Goal: Task Accomplishment & Management: Manage account settings

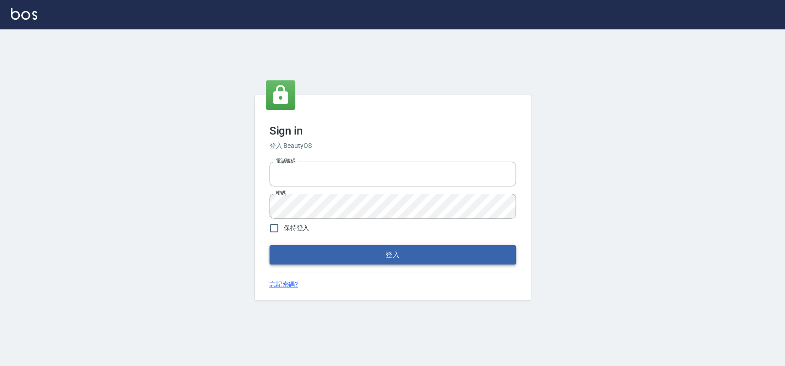
type input "033323173"
click at [379, 259] on button "登入" at bounding box center [392, 254] width 246 height 19
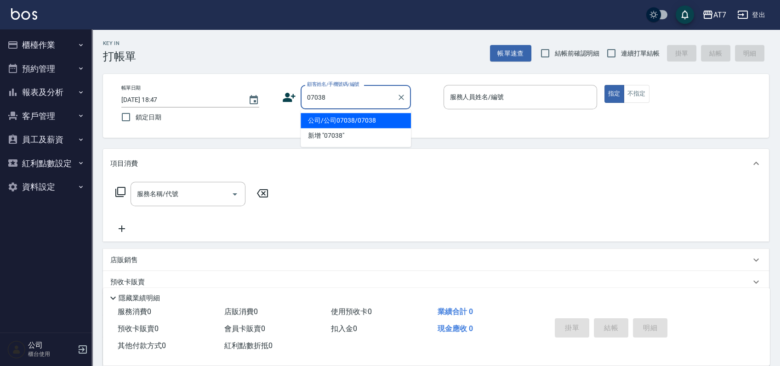
type input "公司/公司07038/07038"
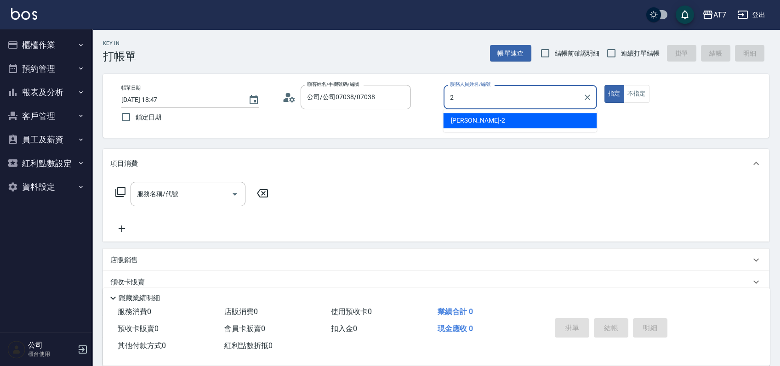
type input "[PERSON_NAME]-2"
type button "true"
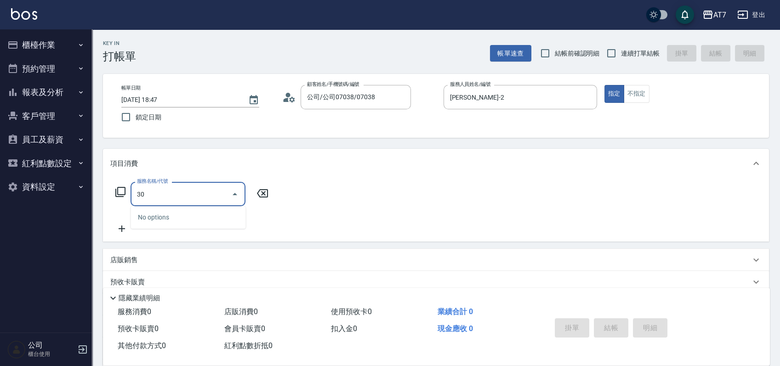
type input "302"
type input "30"
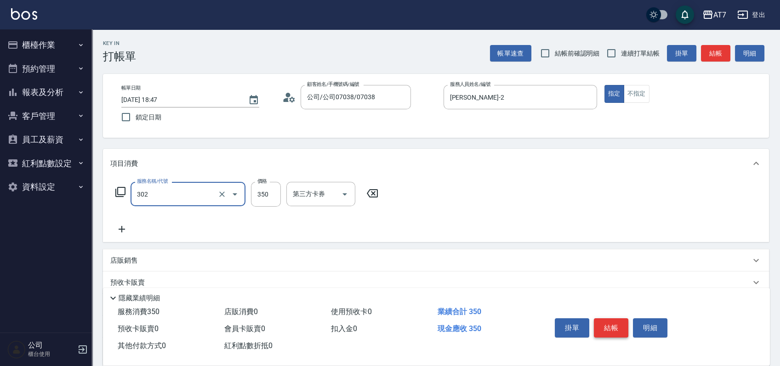
type input "剪髮(302)"
click at [607, 323] on button "結帳" at bounding box center [611, 328] width 34 height 19
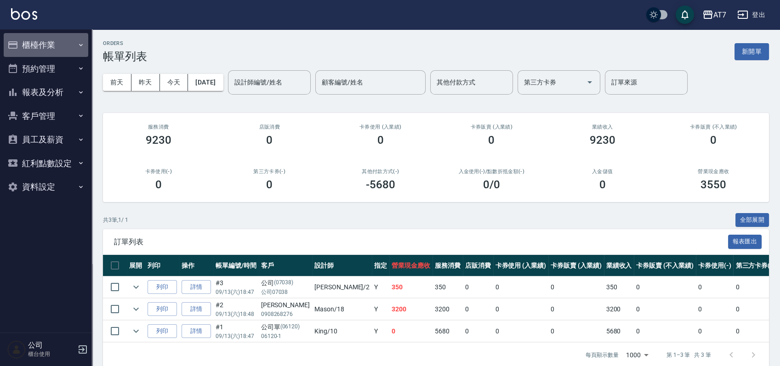
click at [66, 47] on button "櫃檯作業" at bounding box center [46, 45] width 85 height 24
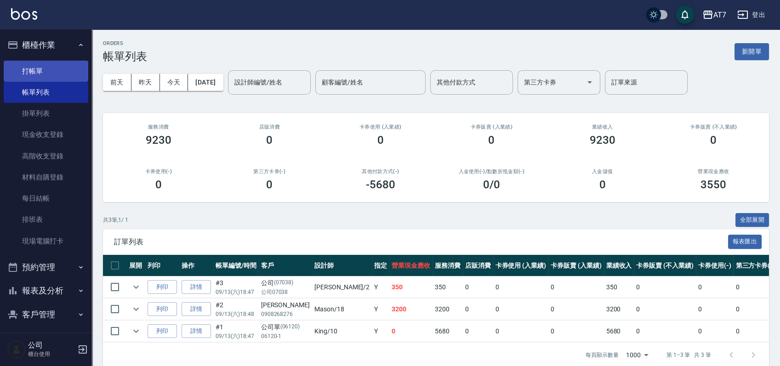
click at [62, 74] on link "打帳單" at bounding box center [46, 71] width 85 height 21
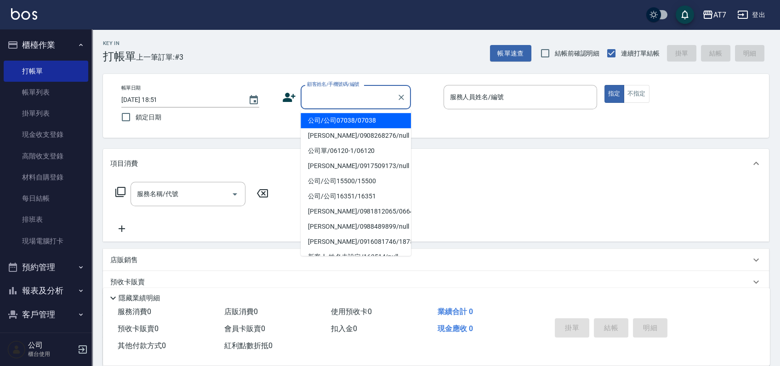
click at [349, 97] on input "顧客姓名/手機號碼/編號" at bounding box center [349, 97] width 88 height 16
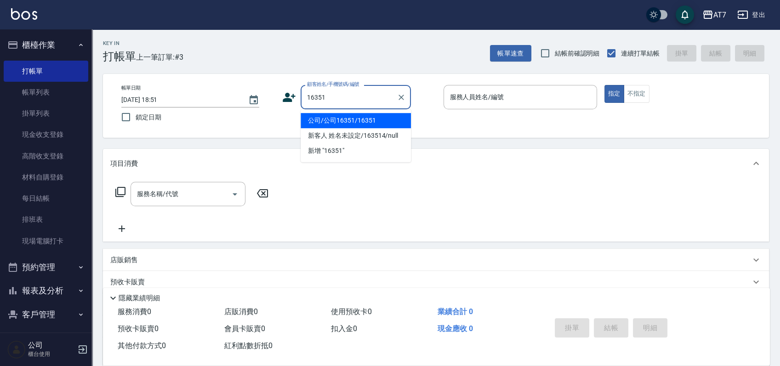
type input "公司/公司16351/16351"
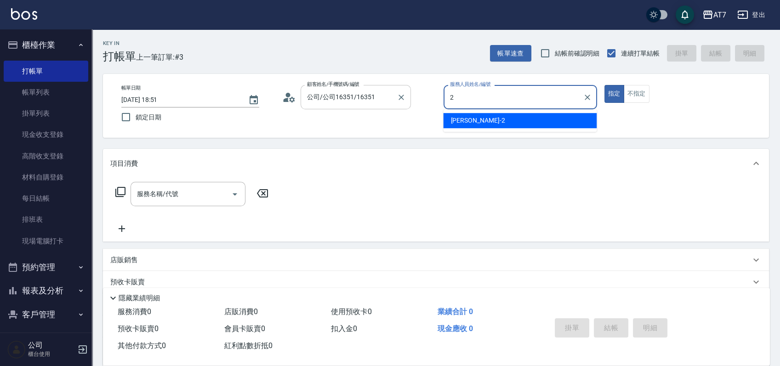
type input "[PERSON_NAME]-2"
type button "true"
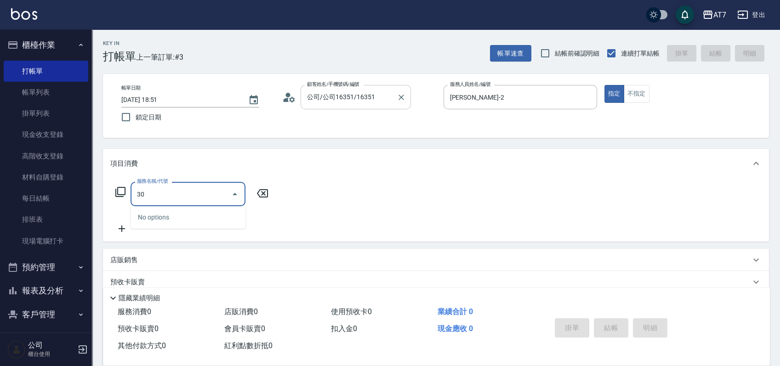
type input "305"
type input "50"
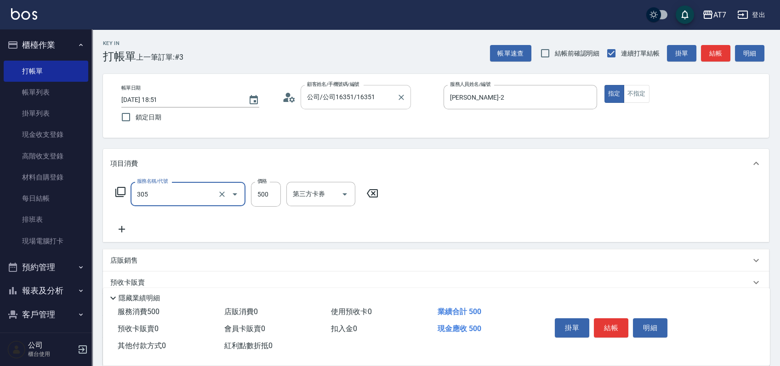
type input "A++剪髮(305)"
type input "0"
type input "65"
type input "60"
type input "650"
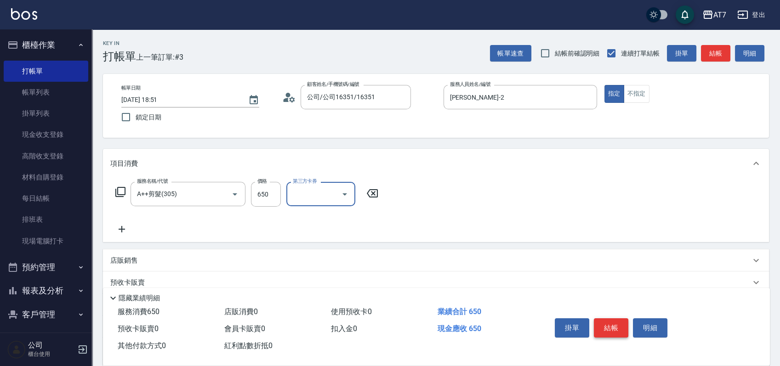
click at [614, 328] on button "結帳" at bounding box center [611, 328] width 34 height 19
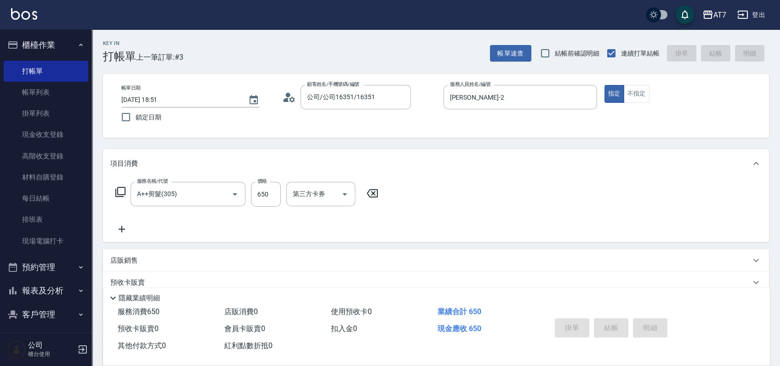
type input "0"
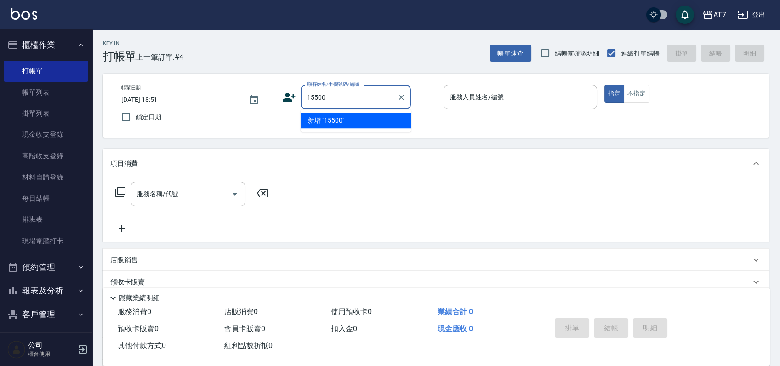
type input "15500"
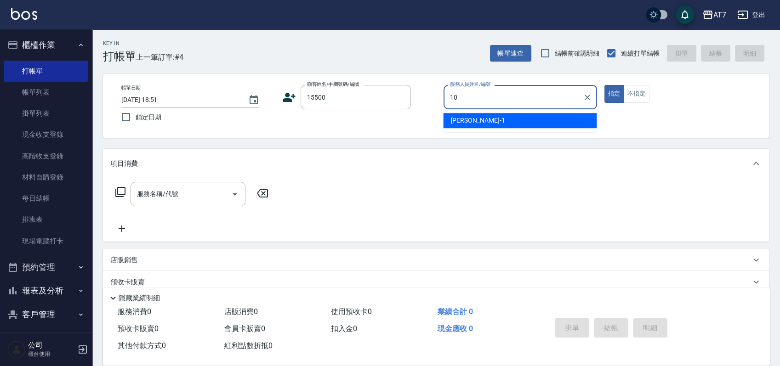
type input "10"
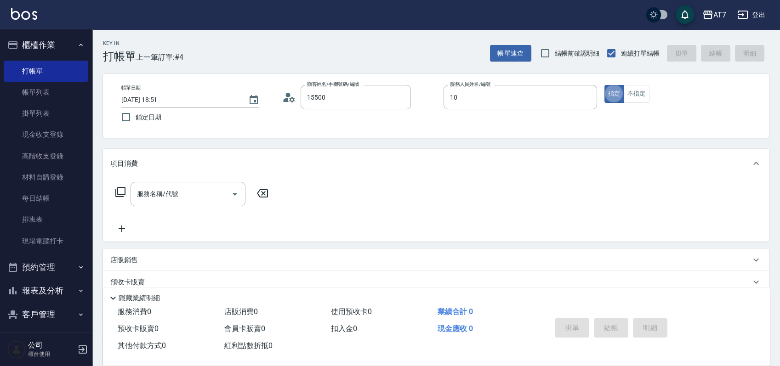
type input "公司/公司15500/15500"
type input "King-10"
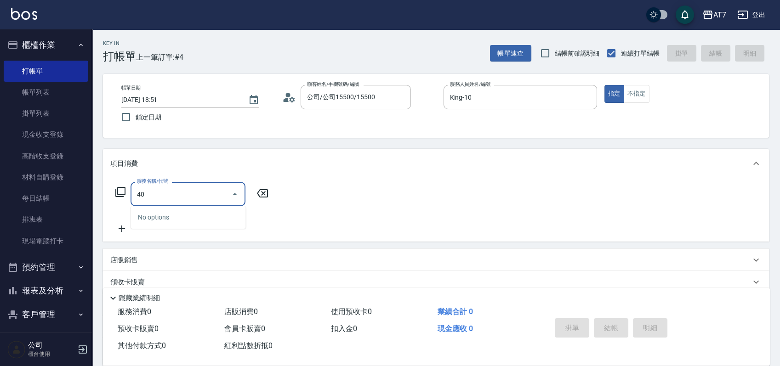
type input "401"
type input "150"
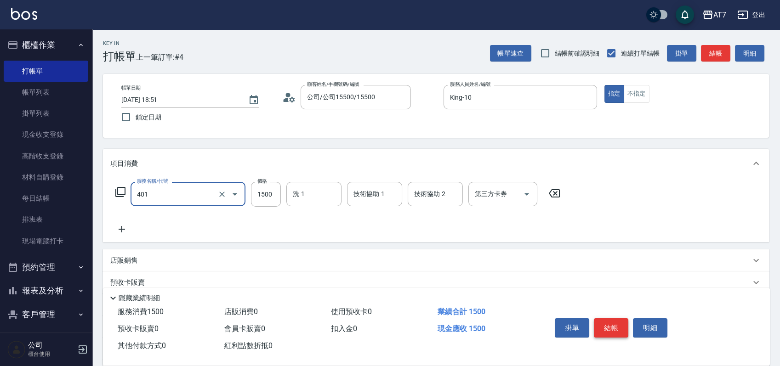
type input "染髮(互助)(401)"
type input "0"
type input "100"
type input "10"
type input "1000"
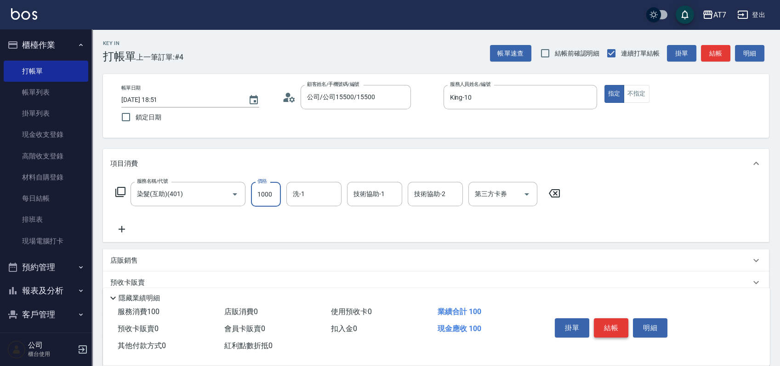
type input "100"
type input "1000"
type input "Ivy-36"
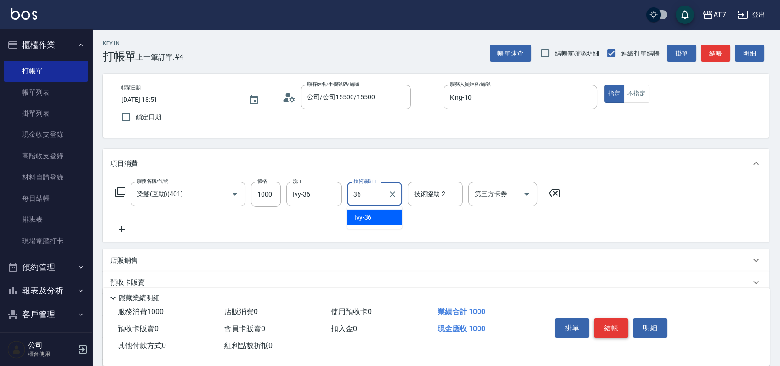
type input "Ivy-36"
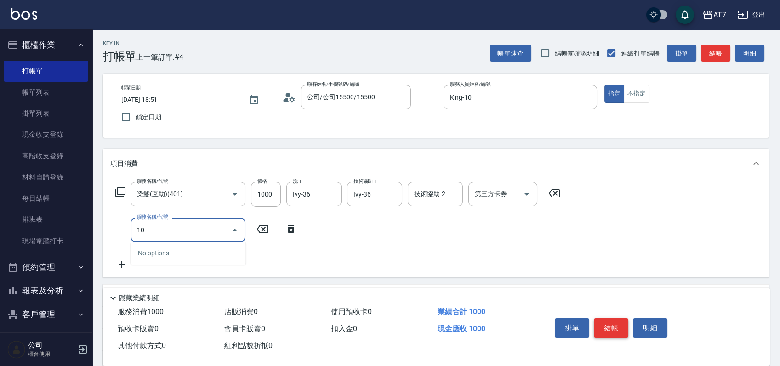
type input "107"
type input "600"
type input "新羽毛鉑金接髮調整(107)"
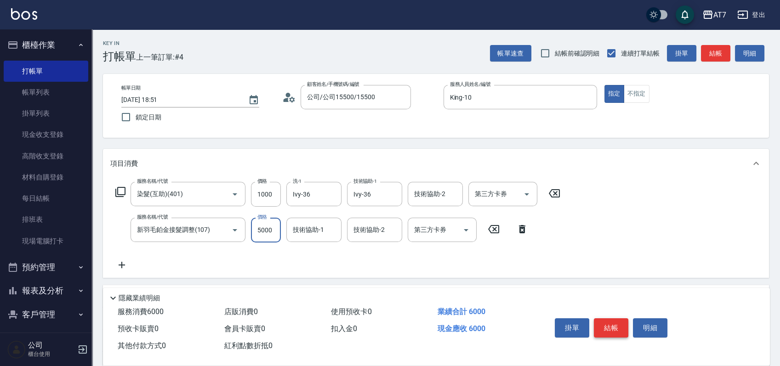
type input "3"
type input "100"
type input "300"
type input "130"
type input "3000"
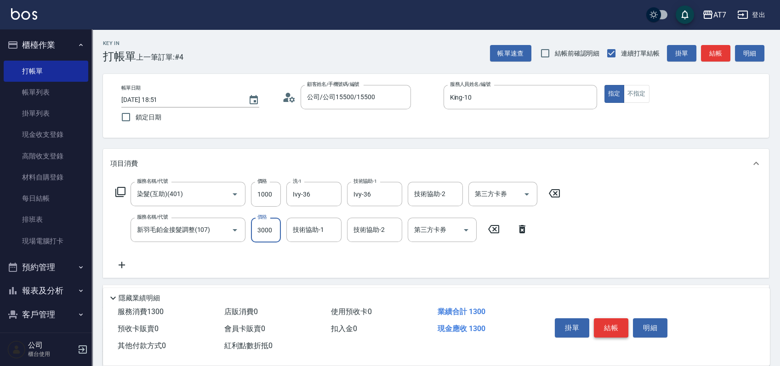
type input "400"
type input "3000"
type input "Ivy-36"
click at [614, 328] on button "結帳" at bounding box center [611, 328] width 34 height 19
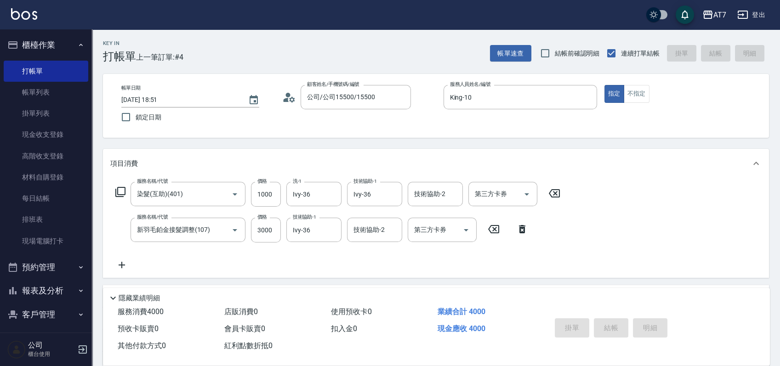
type input "2025/09/13 18:52"
type input "0"
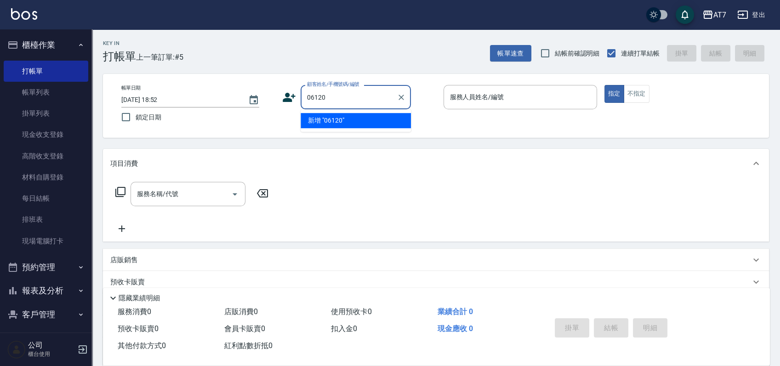
type input "06120"
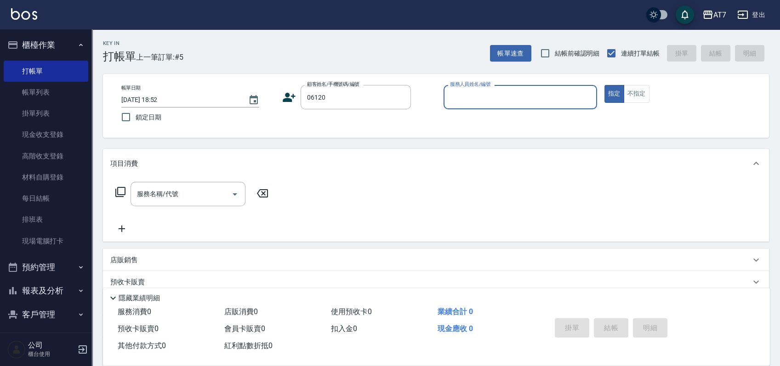
type input "5"
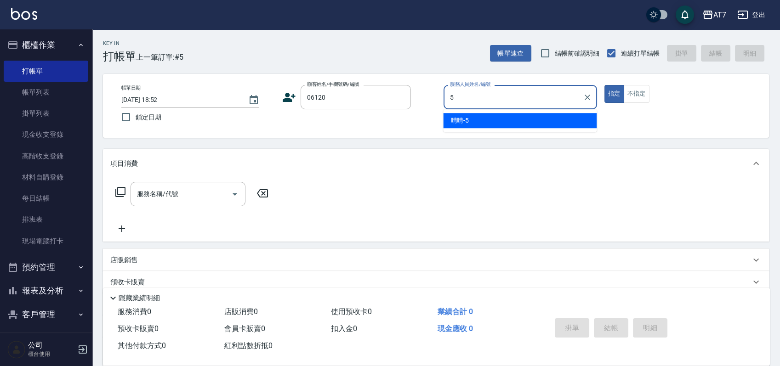
type input "公司單/06120-1/06120"
type input "晴晴-5"
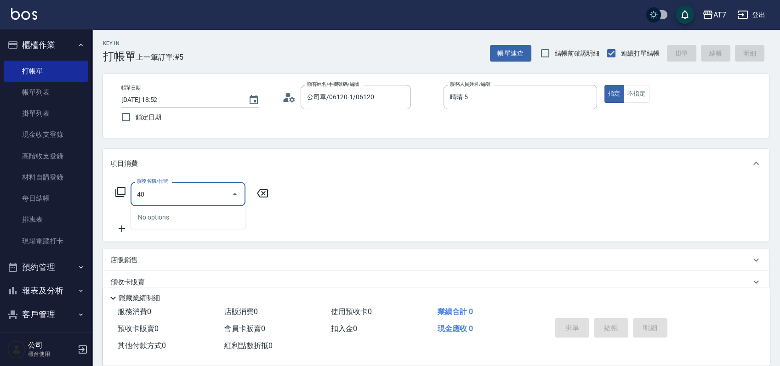
type input "400"
type input "150"
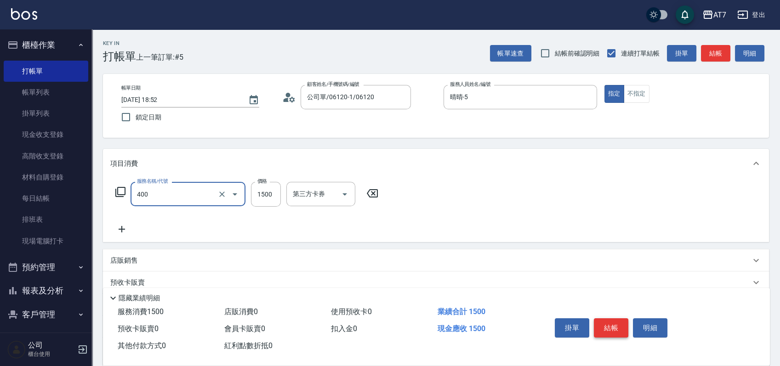
type input "染髮(400)"
type input "2"
type input "0"
type input "259"
type input "250"
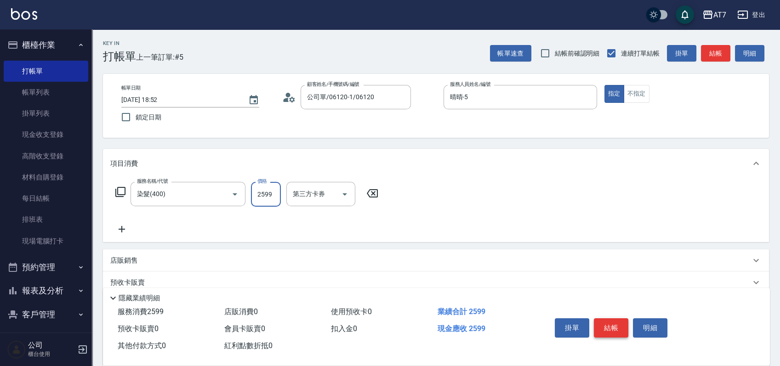
type input "2599"
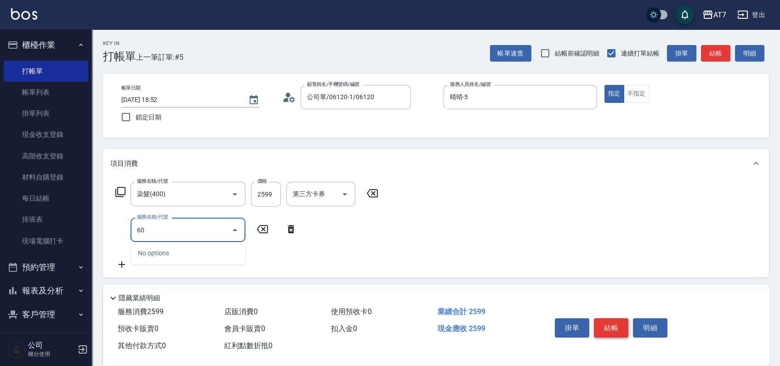
type input "607"
type input "400"
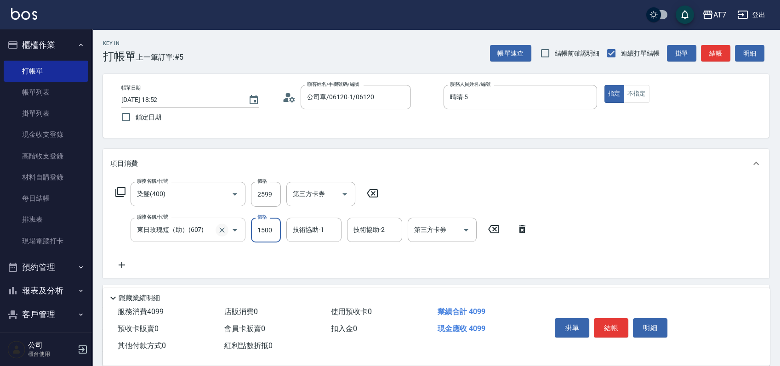
click at [223, 231] on icon "Clear" at bounding box center [222, 231] width 6 height 6
type input "東日玫瑰短（助）(607)"
click at [223, 230] on icon "Clear" at bounding box center [222, 231] width 6 height 6
type input "250"
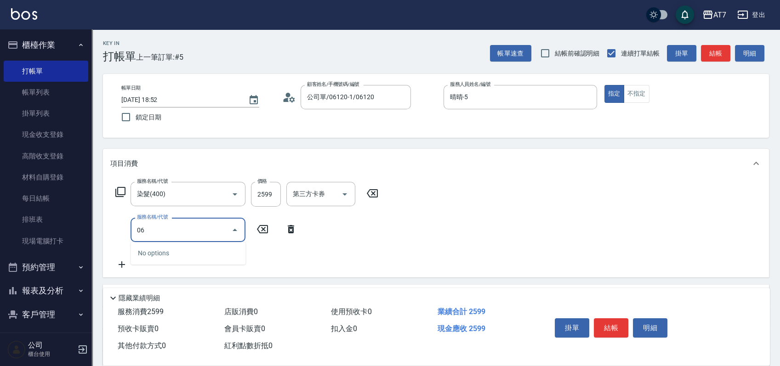
type input "606"
type input "400"
type input "東日玫瑰短（自）(606)"
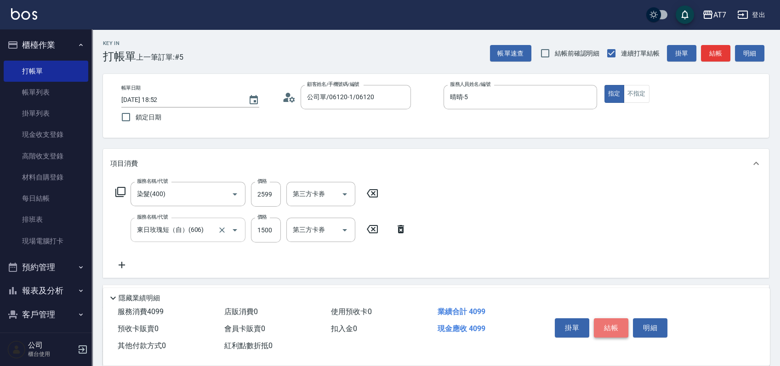
click at [611, 328] on button "結帳" at bounding box center [611, 328] width 34 height 19
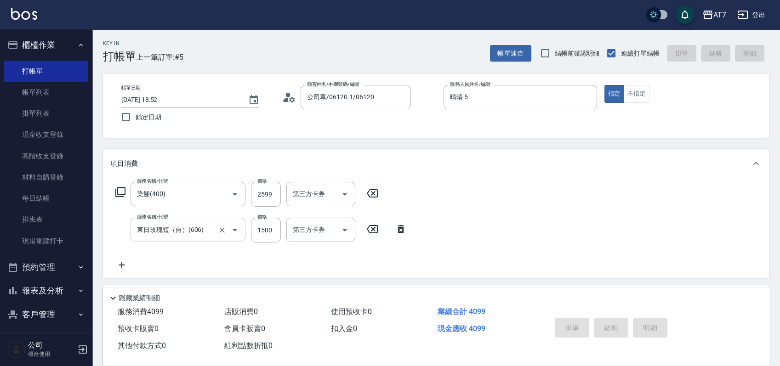
type input "2025/09/13 18:53"
type input "0"
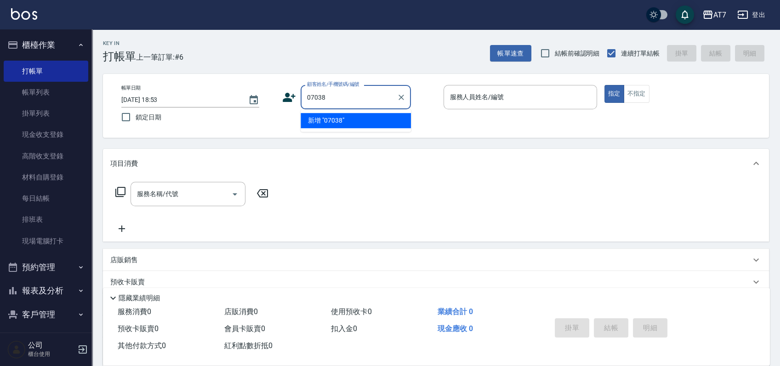
type input "07038"
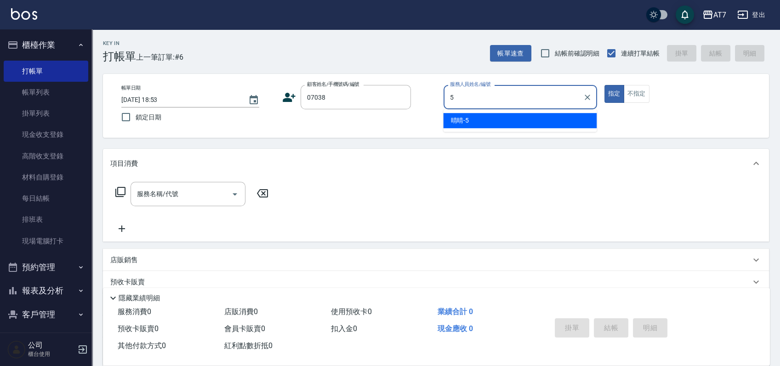
type input "晴晴-5"
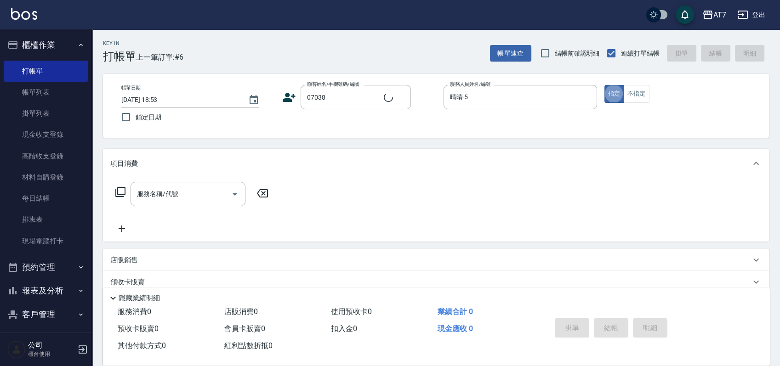
type input "公司/公司07038/07038"
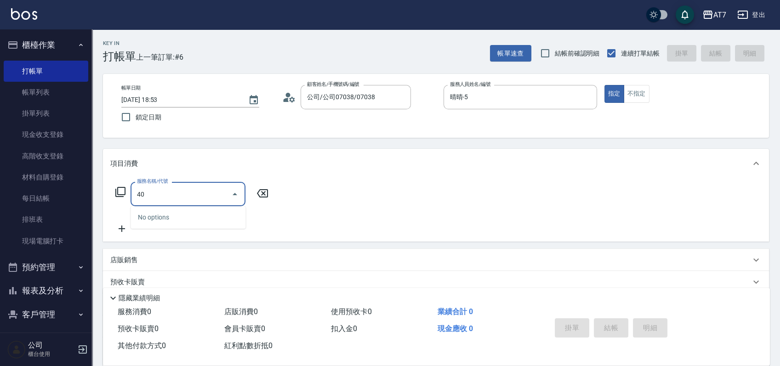
type input "400"
type input "150"
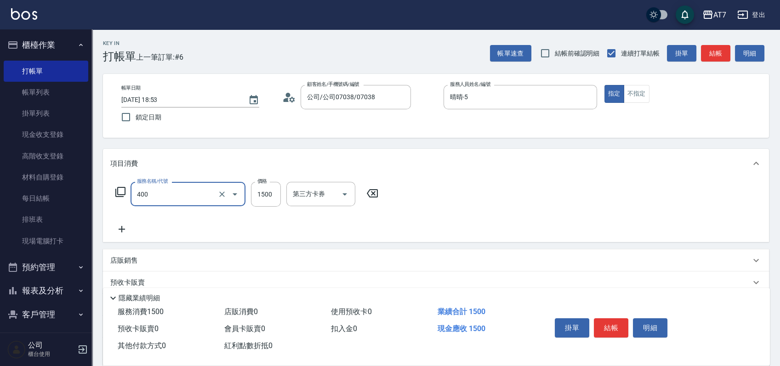
type input "染髮(400)"
type input "0"
type input "259"
type input "20"
type input "2599"
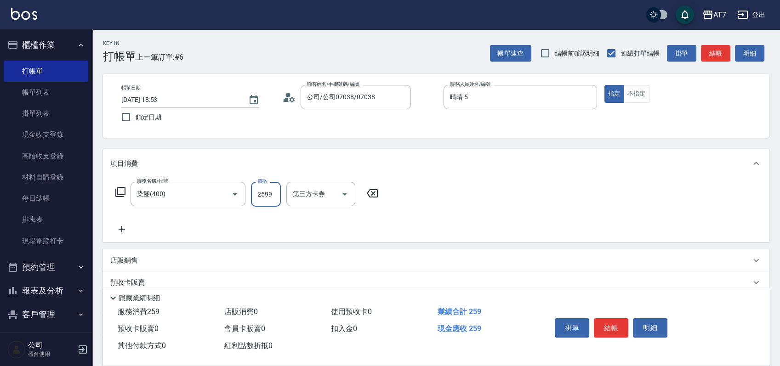
type input "250"
type input "2599"
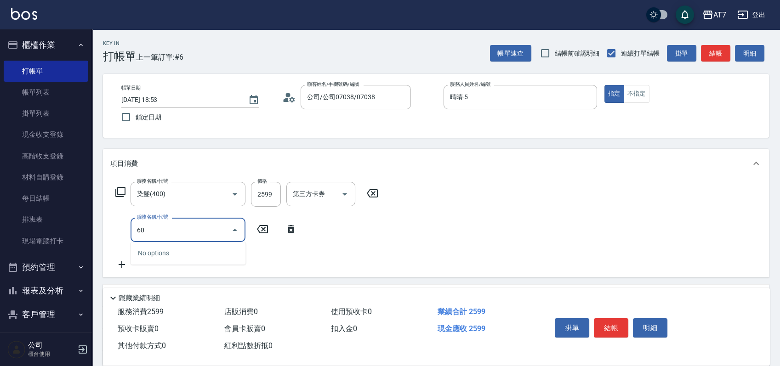
type input "606"
type input "400"
type input "東日玫瑰短（自）(606)"
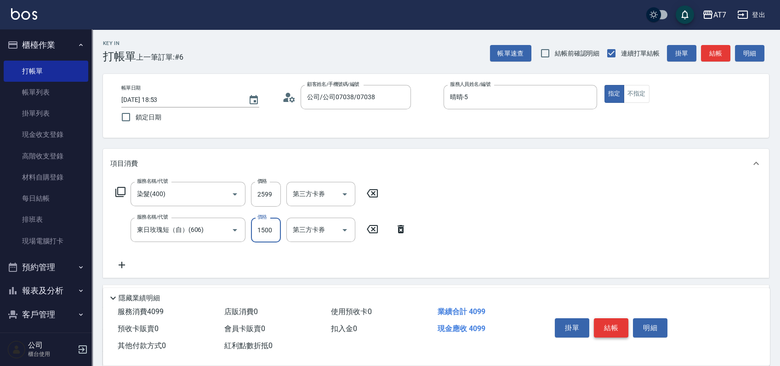
click at [606, 332] on button "結帳" at bounding box center [611, 328] width 34 height 19
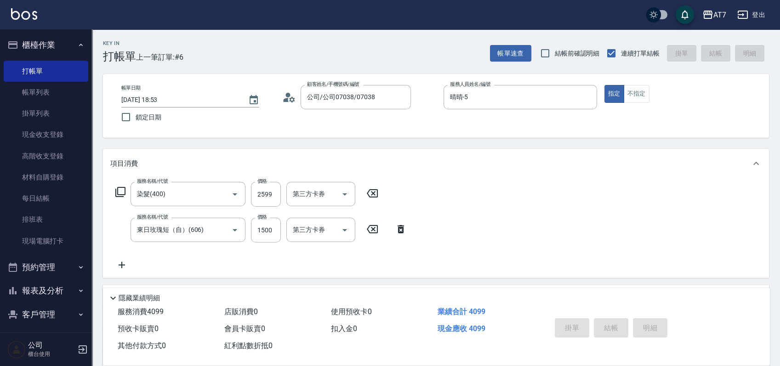
type input "0"
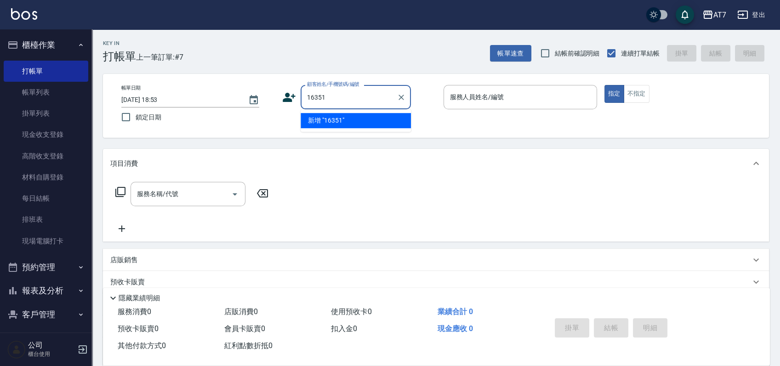
type input "16351"
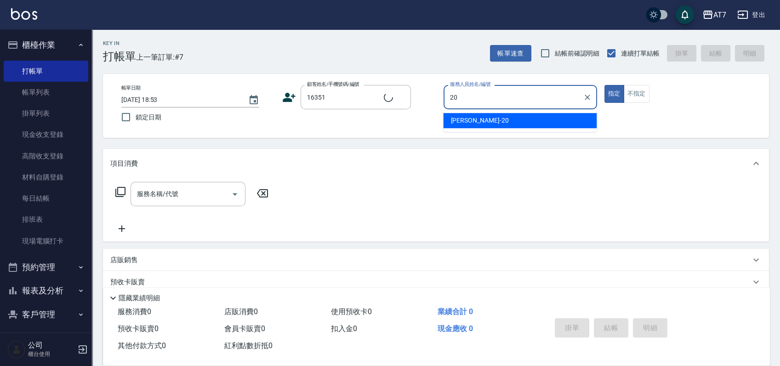
type input "妮可-20"
type input "公司/公司16351/16351"
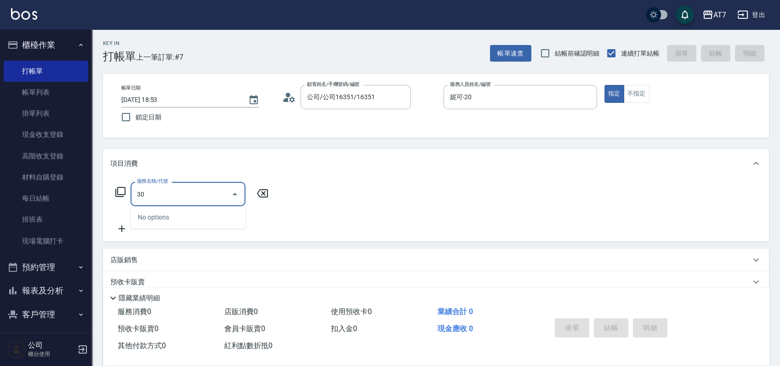
type input "302"
type input "30"
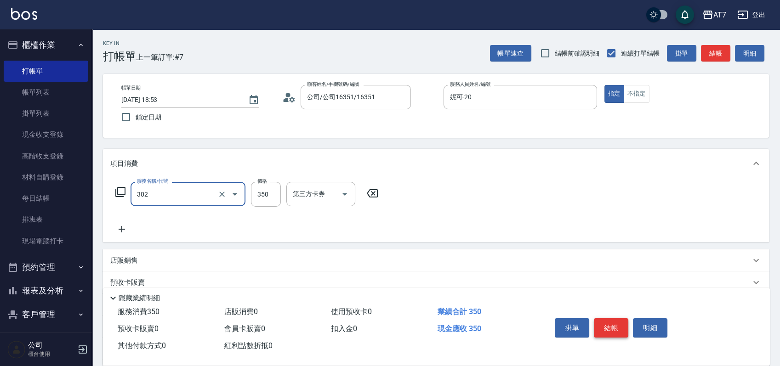
type input "剪髮(302)"
click at [606, 332] on button "結帳" at bounding box center [611, 328] width 34 height 19
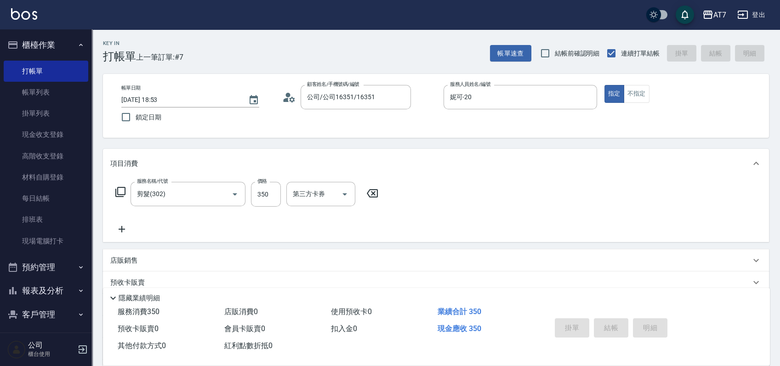
type input "0"
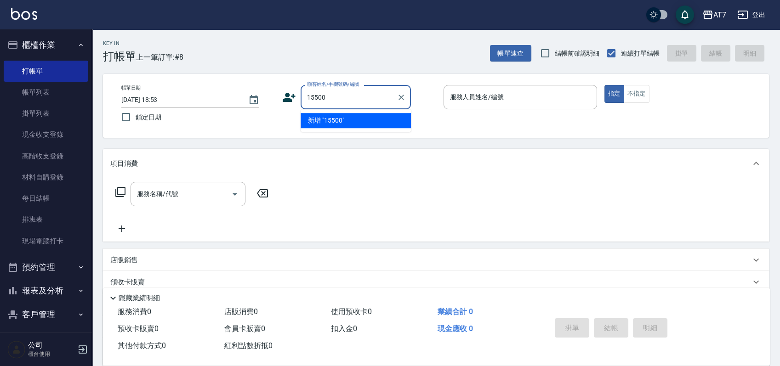
type input "15500"
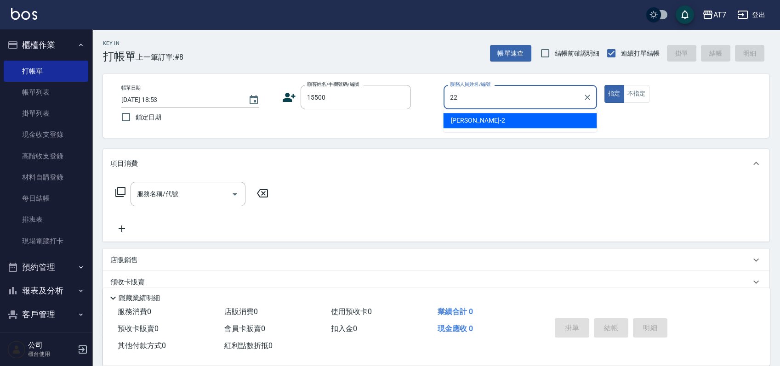
type input "22"
type input "公司/公司15500/15500"
type input "Apple-22"
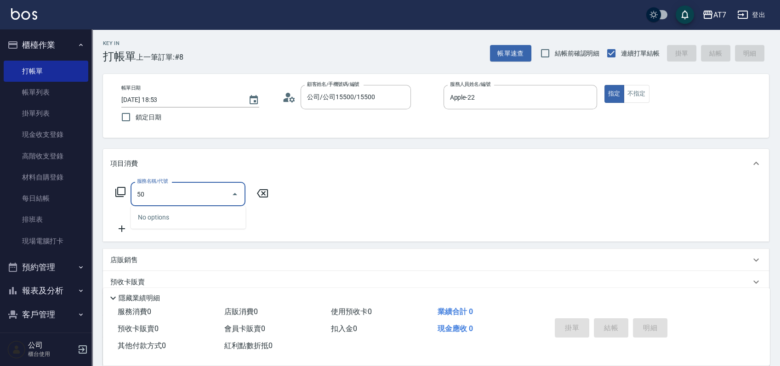
type input "500"
type input "30"
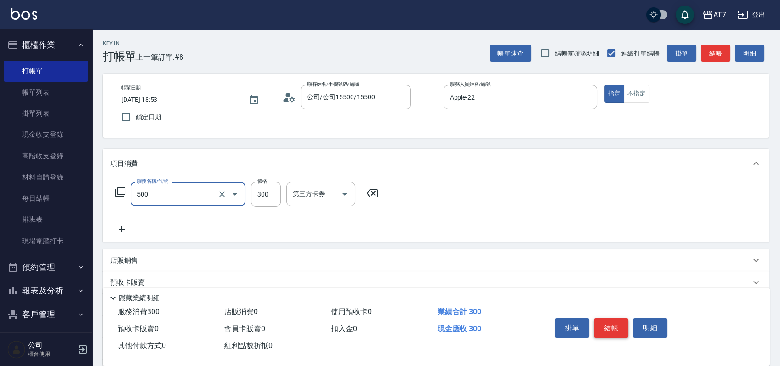
type input "洗髮(500)"
type input "0"
type input "25"
type input "20"
type input "250"
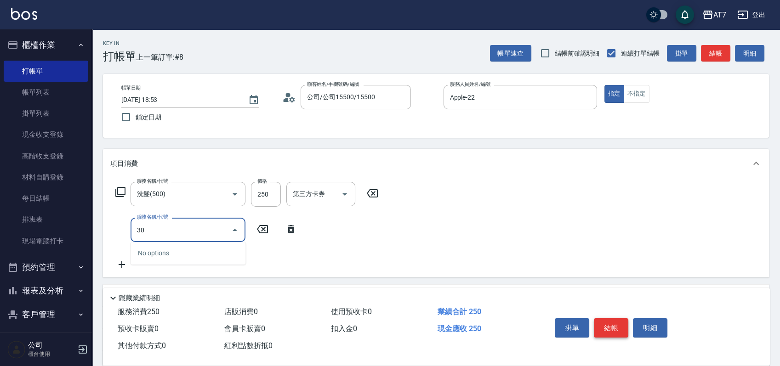
type input "303"
type input "60"
type input "A級剪髮(303)"
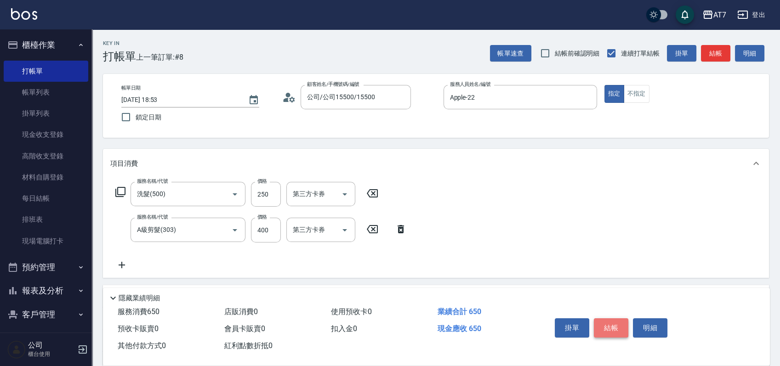
click at [607, 327] on button "結帳" at bounding box center [611, 328] width 34 height 19
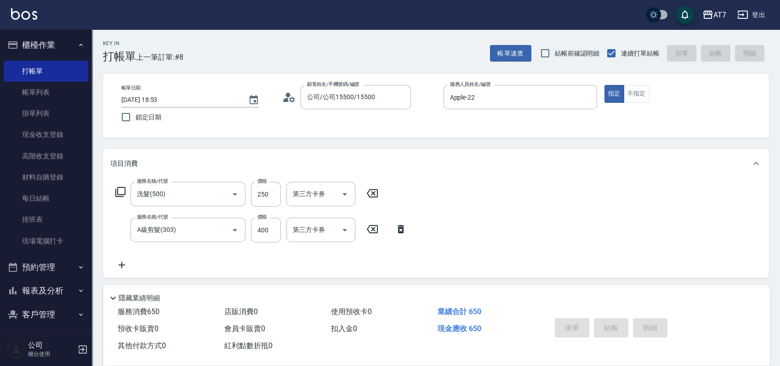
type input "0"
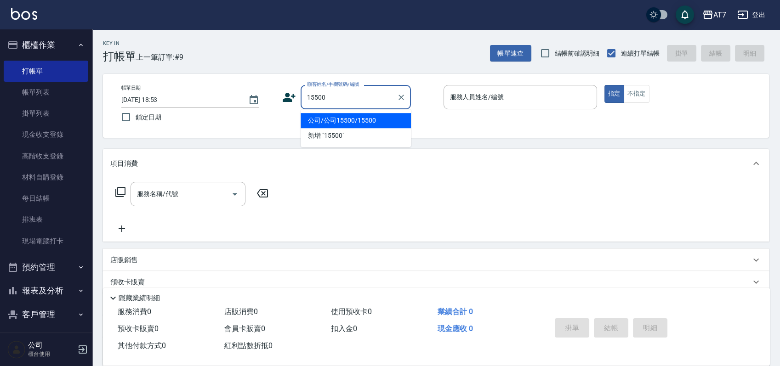
type input "公司/公司15500/15500"
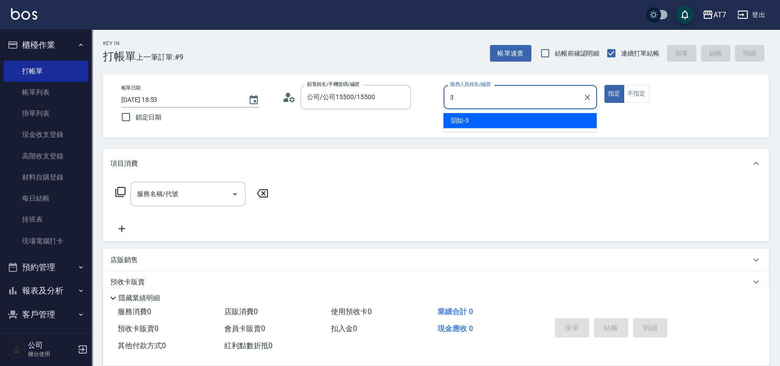
type input "韻如-3"
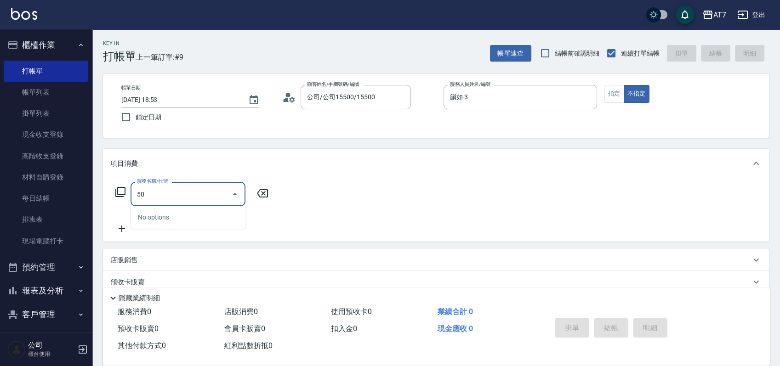
type input "500"
type input "30"
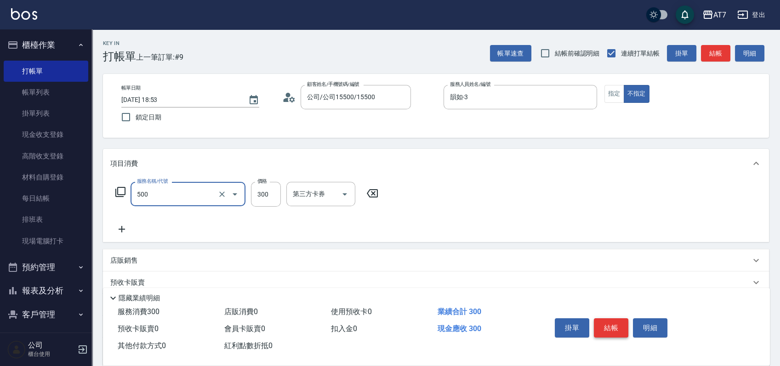
type input "洗髮(500)"
type input "0"
type input "25"
type input "20"
type input "250"
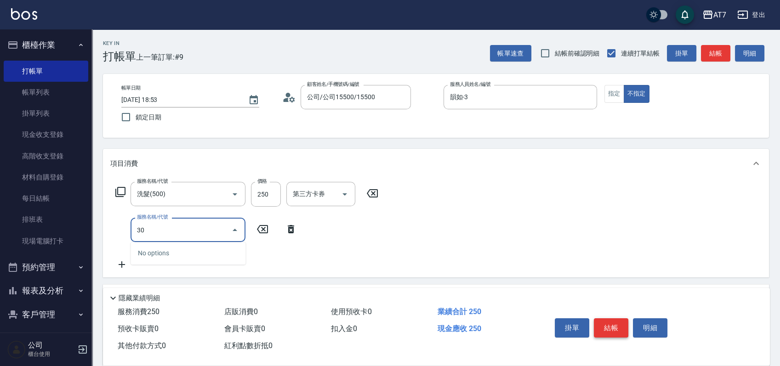
type input "301"
type input "50"
type input "學生剪髮(301)"
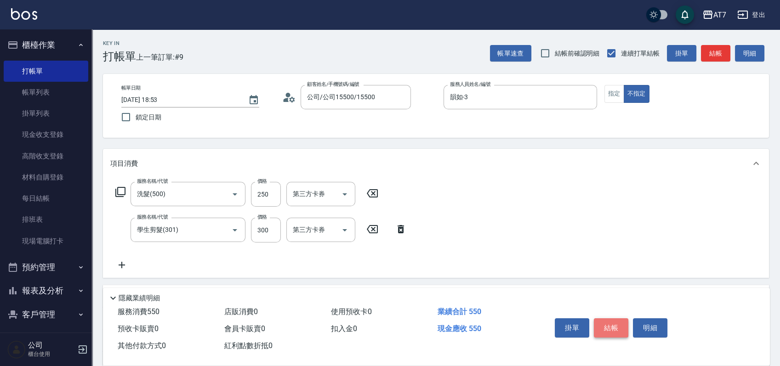
click at [607, 327] on button "結帳" at bounding box center [611, 328] width 34 height 19
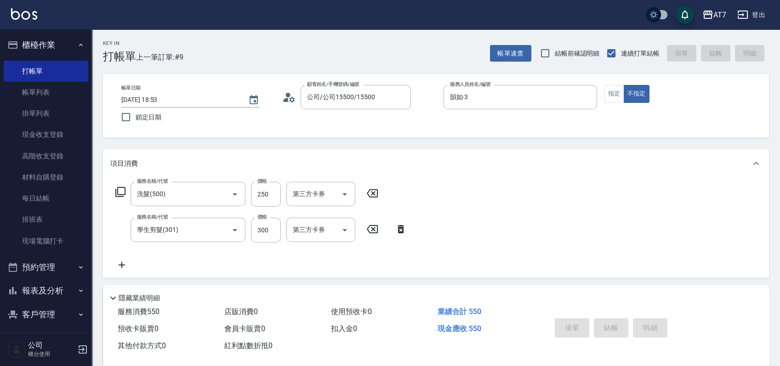
type input "2025/09/13 18:54"
type input "0"
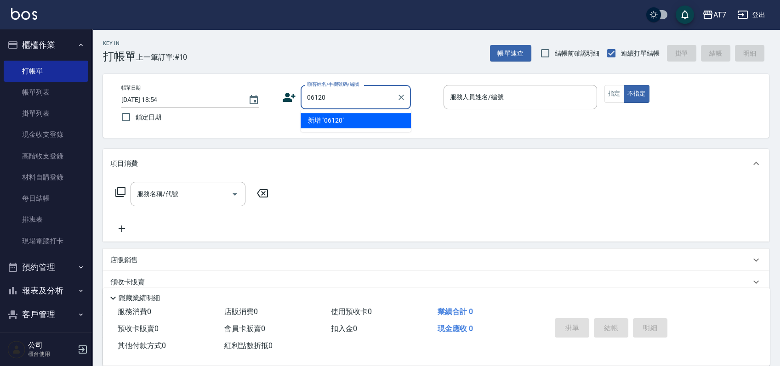
type input "06120"
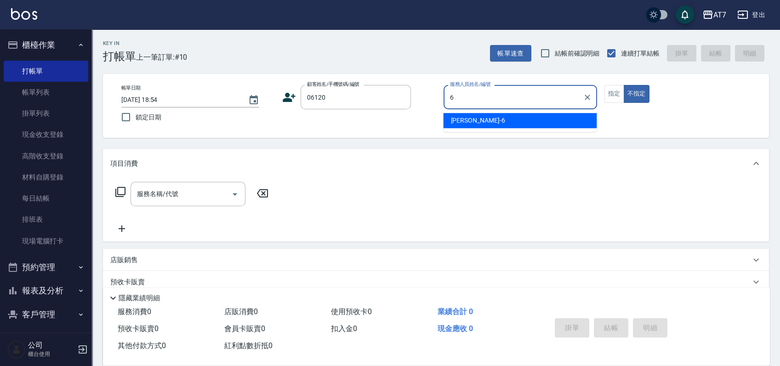
type input "杜莎莎-6"
type button "false"
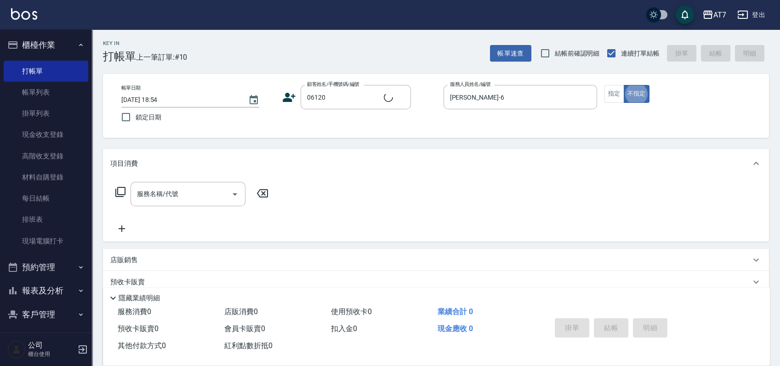
type input "公司單/06120-1/06120"
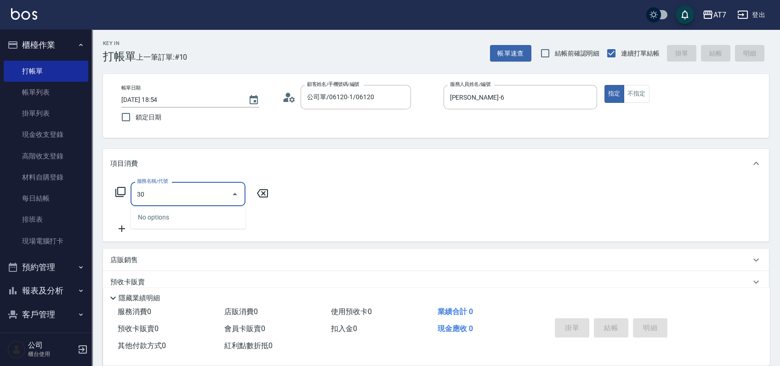
type input "305"
type input "50"
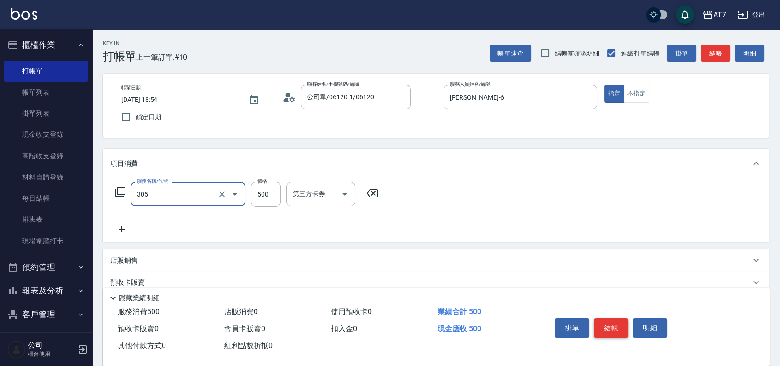
type input "A++剪髮(305)"
type input "0"
type input "70"
type input "700"
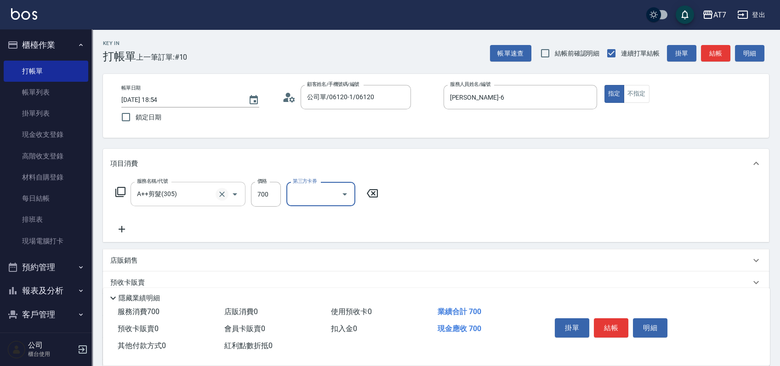
click at [221, 193] on icon "Clear" at bounding box center [221, 194] width 9 height 9
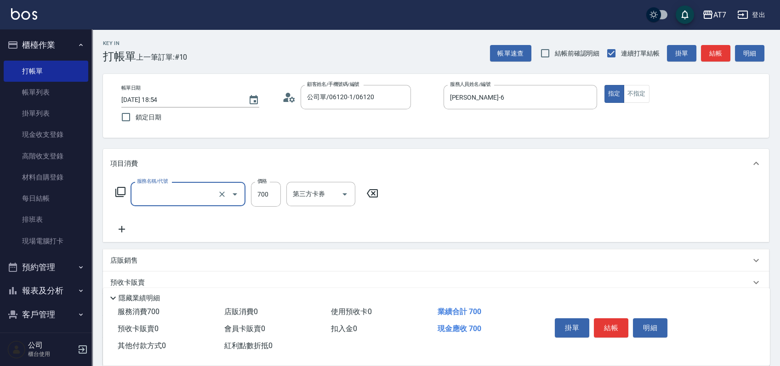
type input "0"
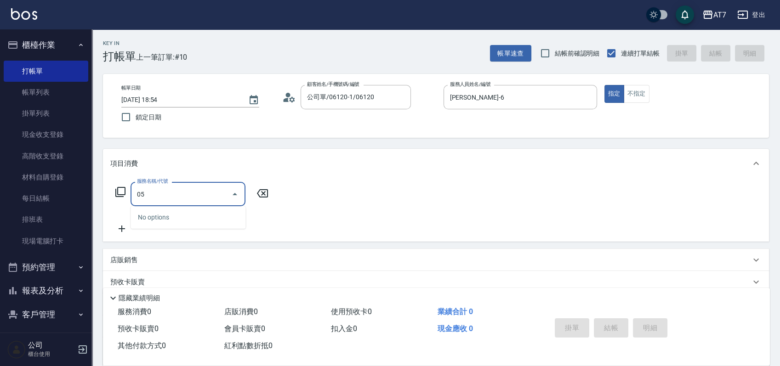
type input "0"
type input "304"
type input "40"
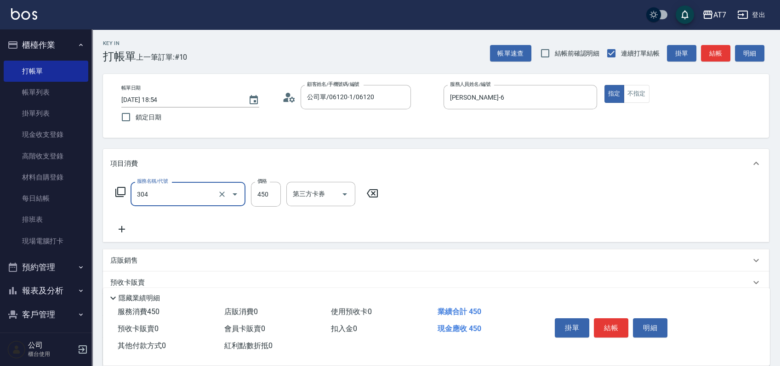
type input "A+級剪髮(304)"
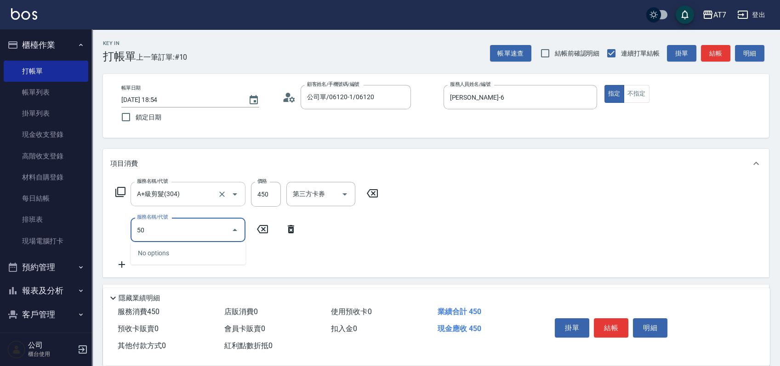
type input "501"
type input "70"
type input "洗髮(互助)(501)"
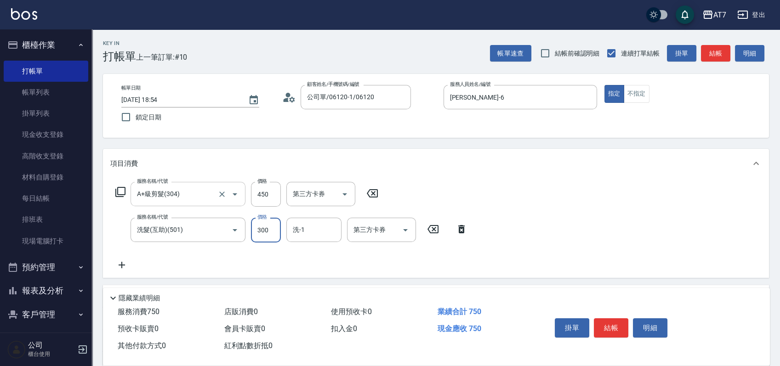
type input "2"
type input "40"
type input "25"
type input "70"
type input "250"
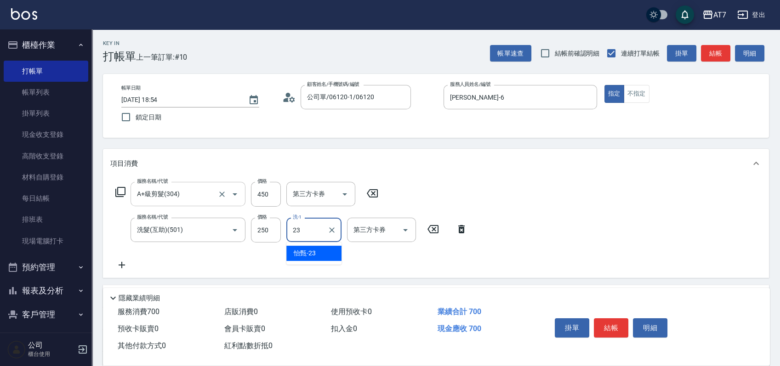
type input "怡甄-23"
click at [614, 319] on button "結帳" at bounding box center [611, 328] width 34 height 19
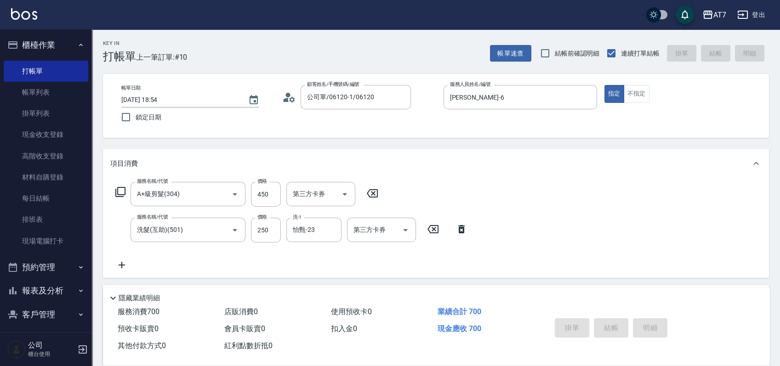
type input "0"
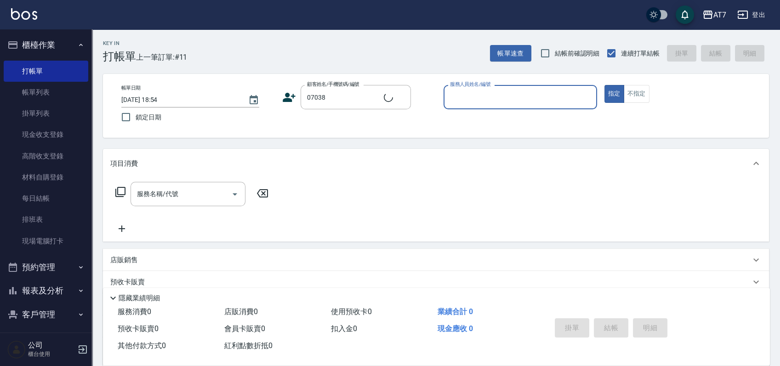
type input "公司/公司07038/07038"
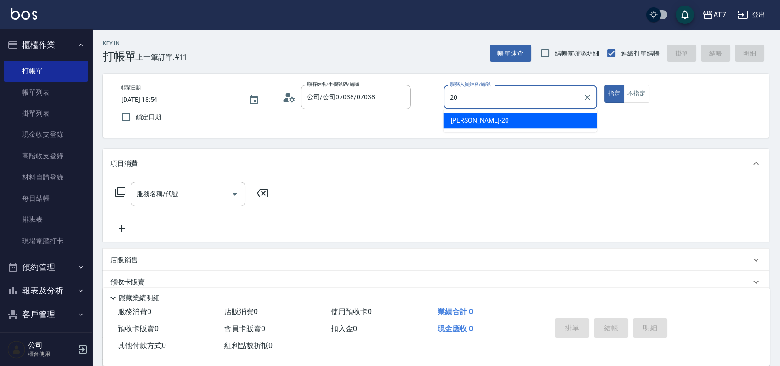
type input "妮可-20"
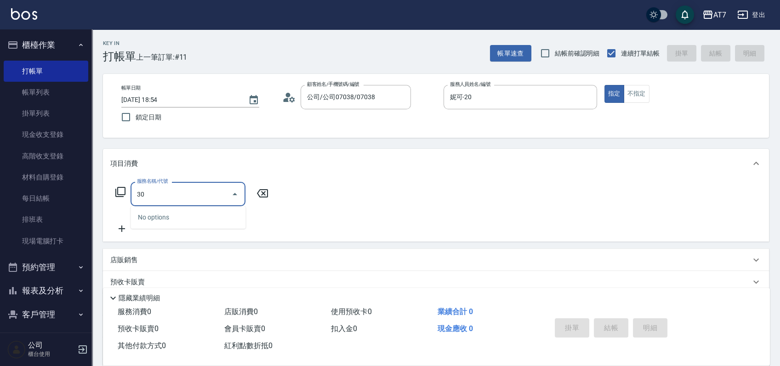
type input "302"
type input "30"
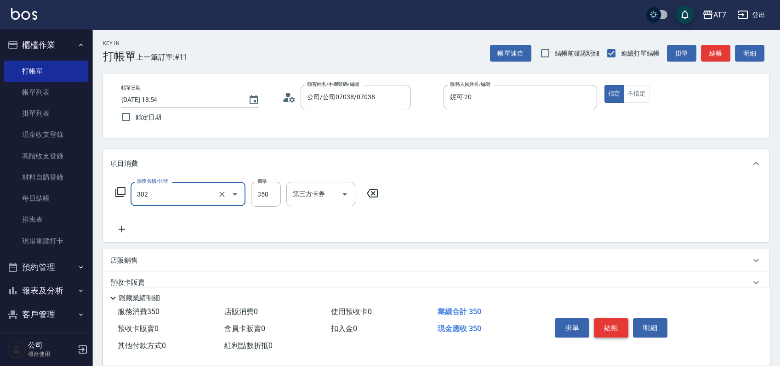
type input "剪髮(302)"
click at [612, 328] on button "結帳" at bounding box center [611, 328] width 34 height 19
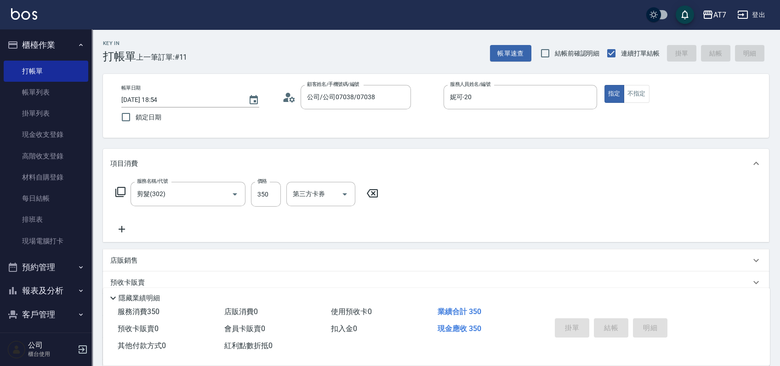
type input "2025/09/13 18:55"
type input "0"
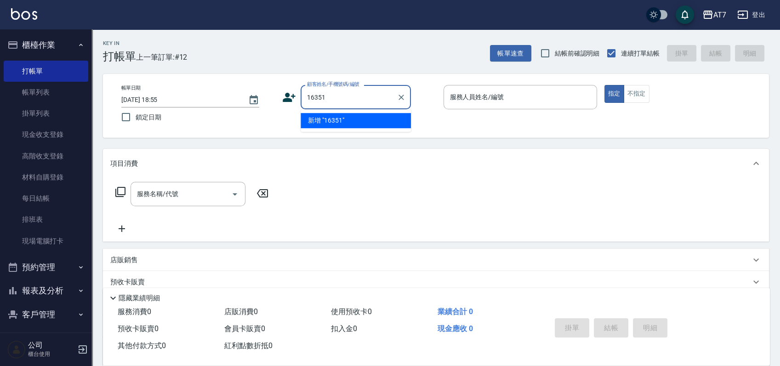
type input "16351"
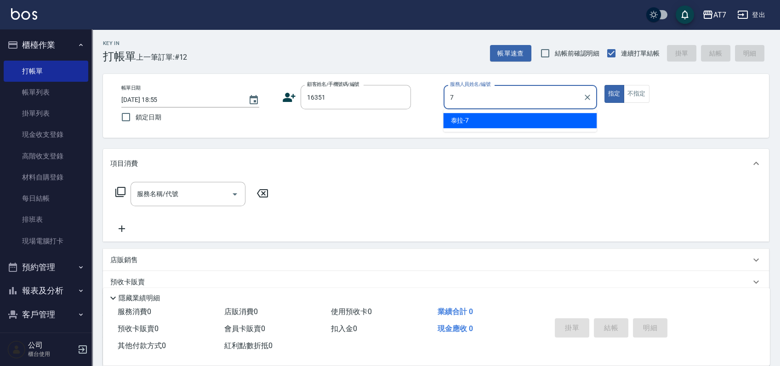
type input "泰拉-7"
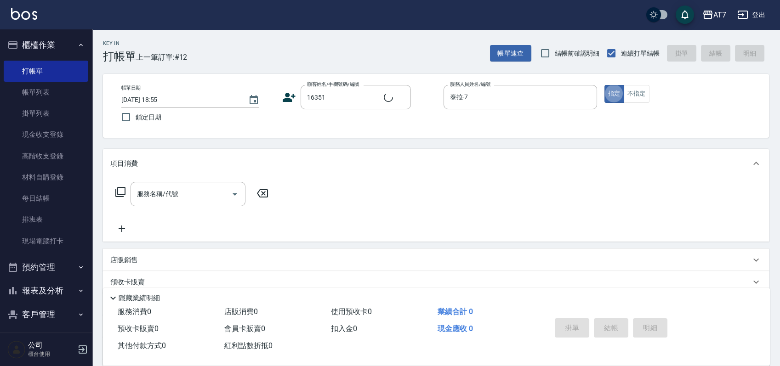
type input "公司/公司16351/16351"
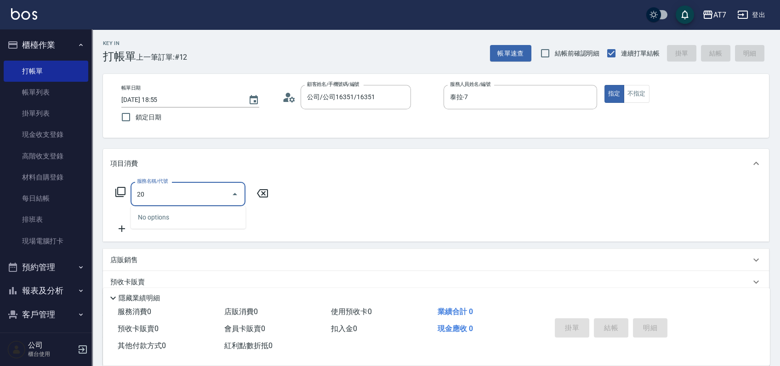
type input "200"
type input "150"
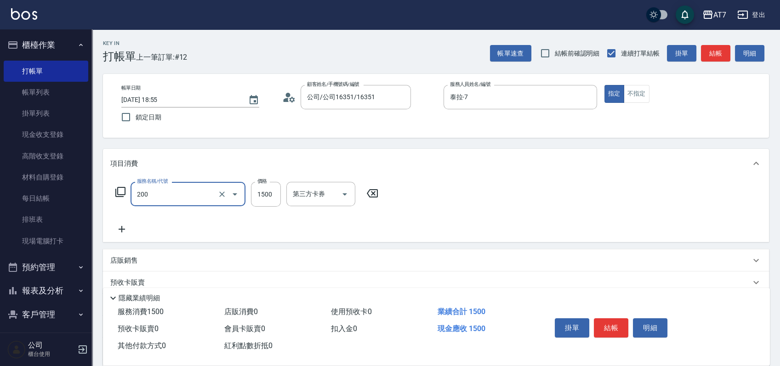
type input "燙髮(200)"
type input "2"
type input "0"
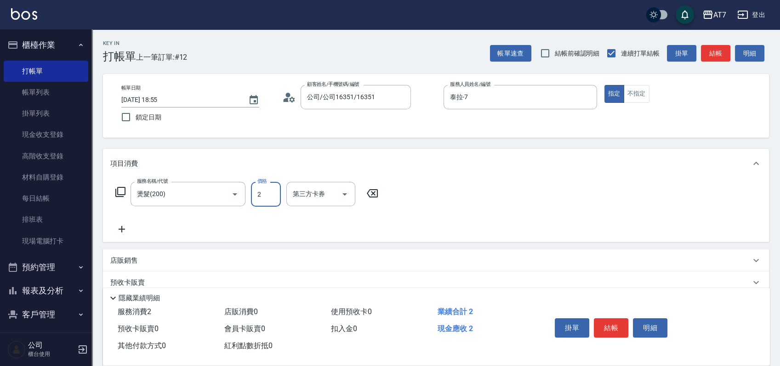
type input "25"
type input "20"
type input "250"
type input "2500"
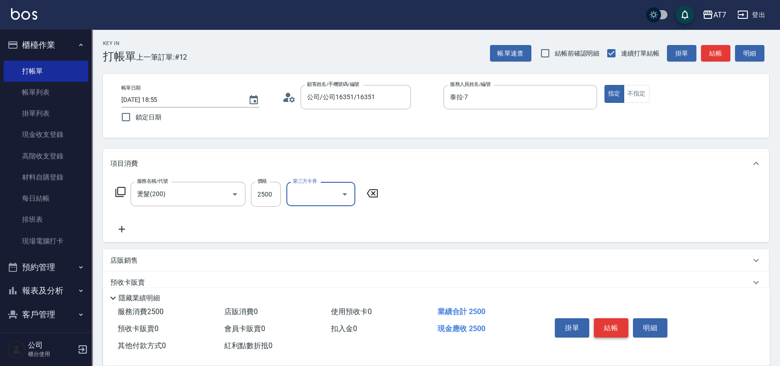
click at [606, 320] on button "結帳" at bounding box center [611, 328] width 34 height 19
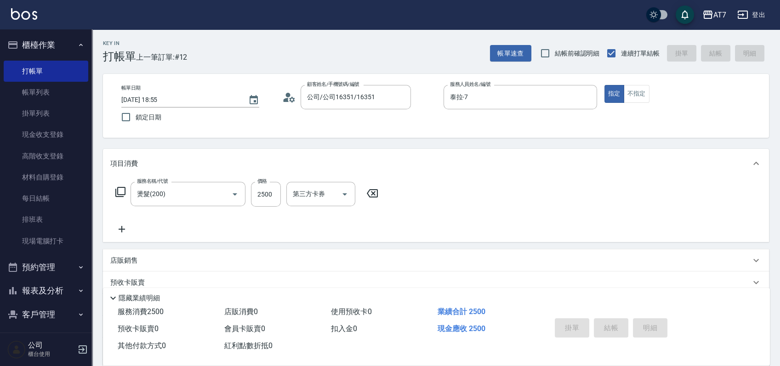
type input "0"
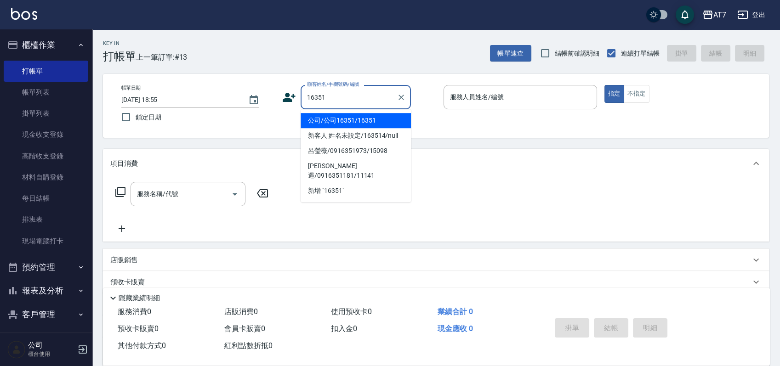
type input "公司/公司16351/16351"
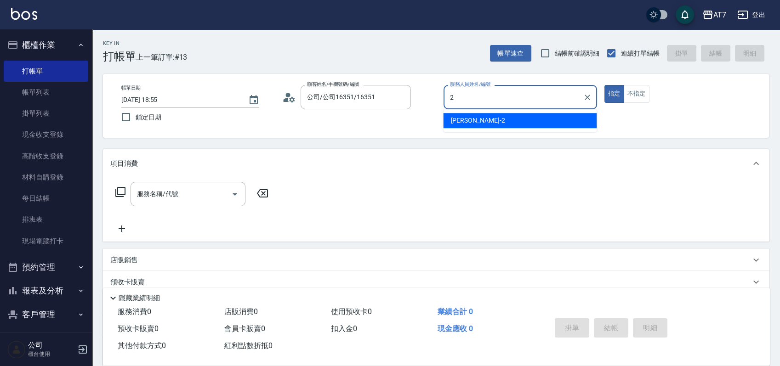
type input "伊蕾-2"
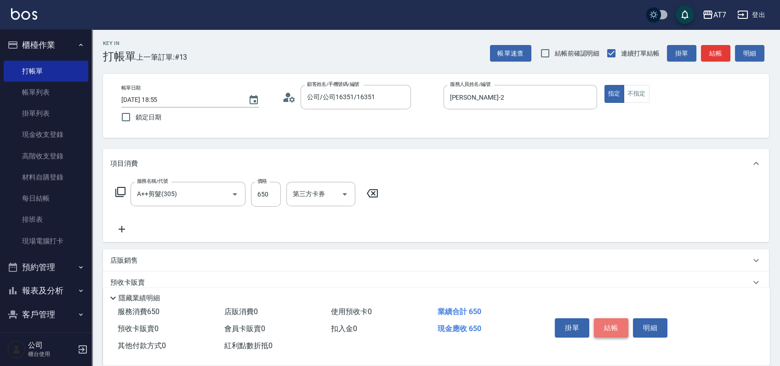
click at [606, 320] on button "結帳" at bounding box center [611, 328] width 34 height 19
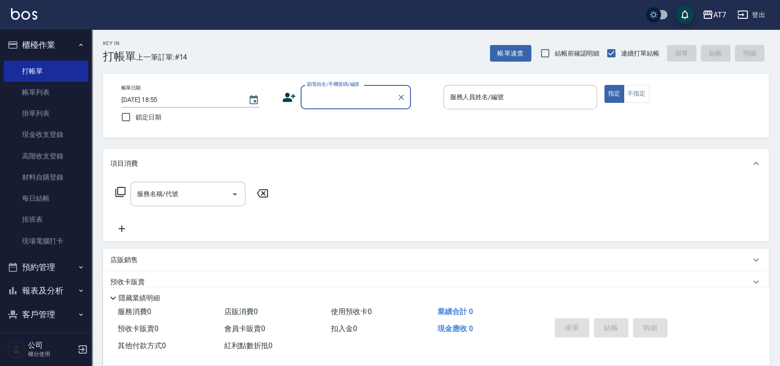
click at [351, 96] on div "顧客姓名/手機號碼/編號 顧客姓名/手機號碼/編號" at bounding box center [356, 97] width 110 height 24
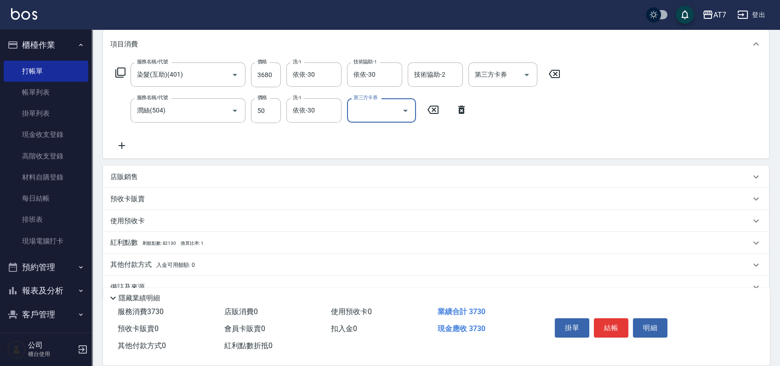
scroll to position [122, 0]
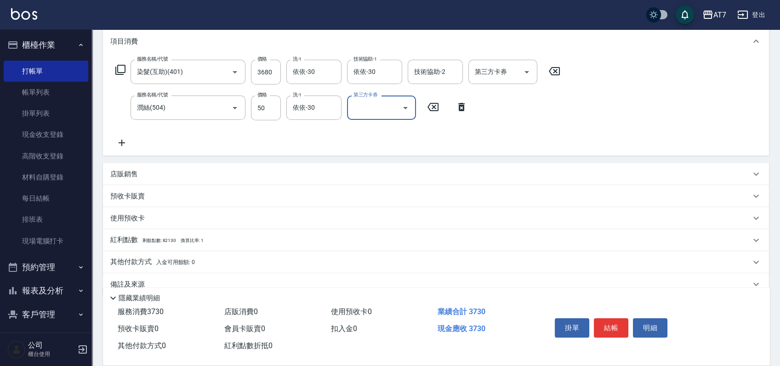
click at [129, 168] on div "店販銷售" at bounding box center [436, 174] width 666 height 22
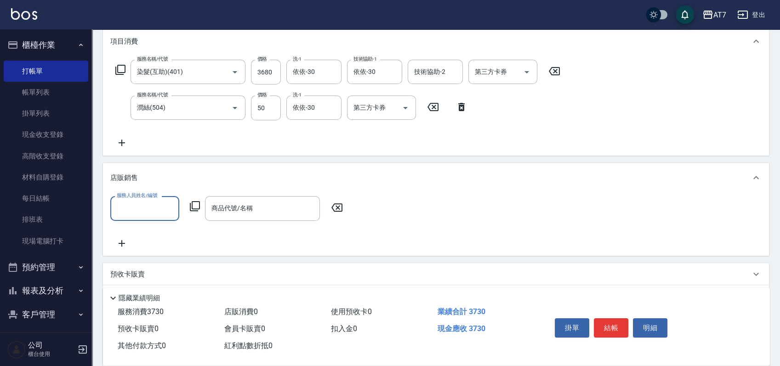
scroll to position [0, 0]
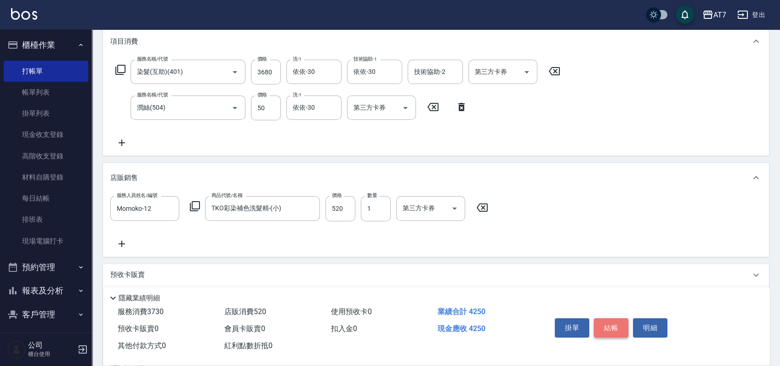
click at [618, 328] on button "結帳" at bounding box center [611, 328] width 34 height 19
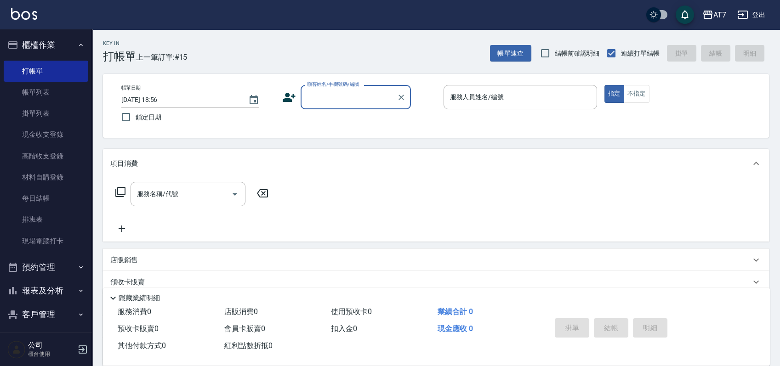
click at [348, 94] on input "顧客姓名/手機號碼/編號" at bounding box center [349, 97] width 88 height 16
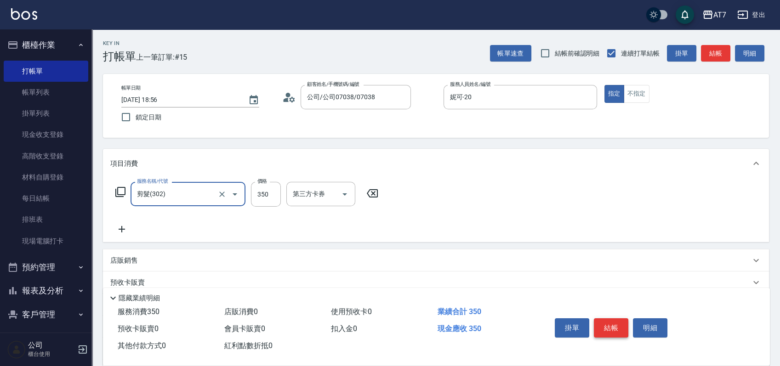
click at [614, 322] on button "結帳" at bounding box center [611, 328] width 34 height 19
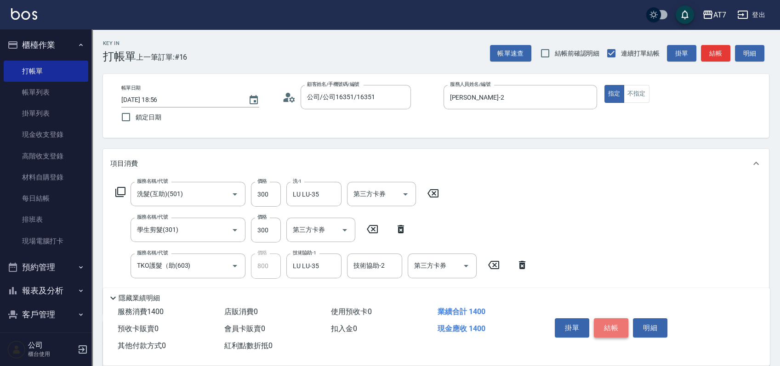
click at [614, 322] on button "結帳" at bounding box center [611, 328] width 34 height 19
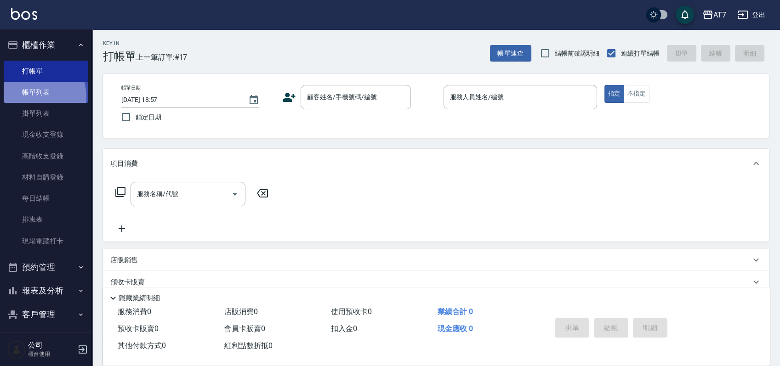
click at [29, 97] on link "帳單列表" at bounding box center [46, 92] width 85 height 21
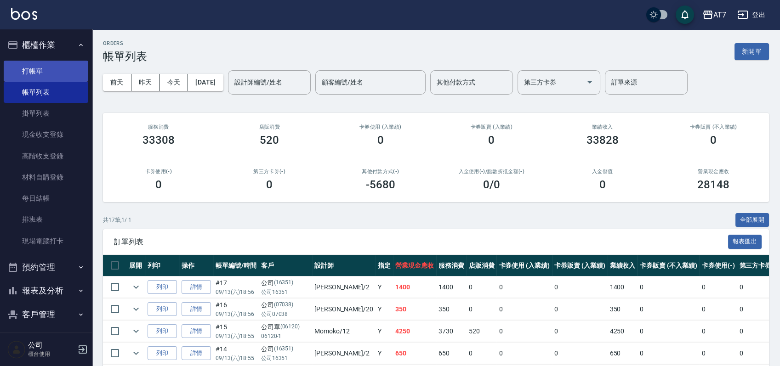
click at [34, 68] on link "打帳單" at bounding box center [46, 71] width 85 height 21
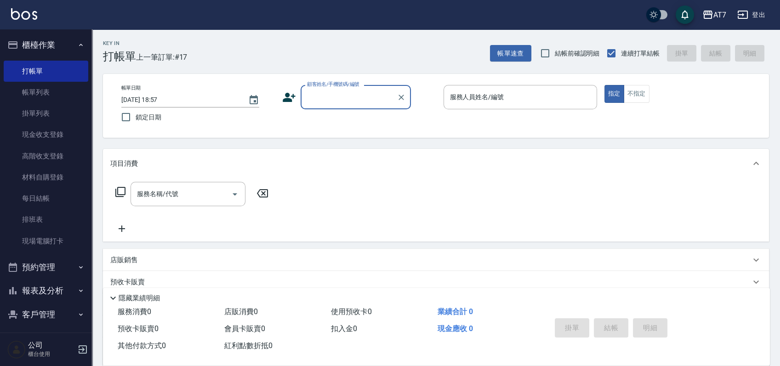
click at [343, 101] on input "顧客姓名/手機號碼/編號" at bounding box center [349, 97] width 88 height 16
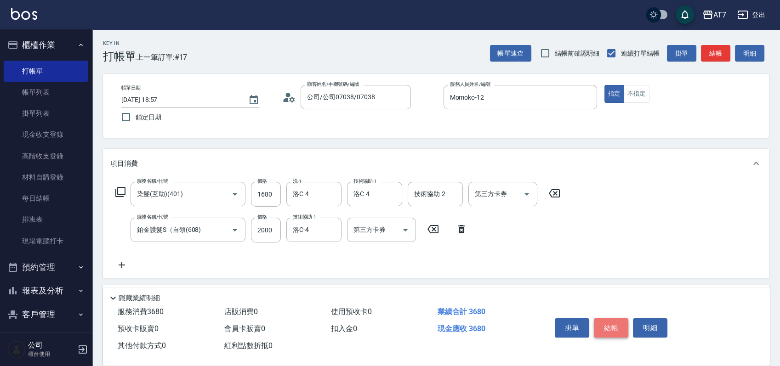
click at [612, 327] on button "結帳" at bounding box center [611, 328] width 34 height 19
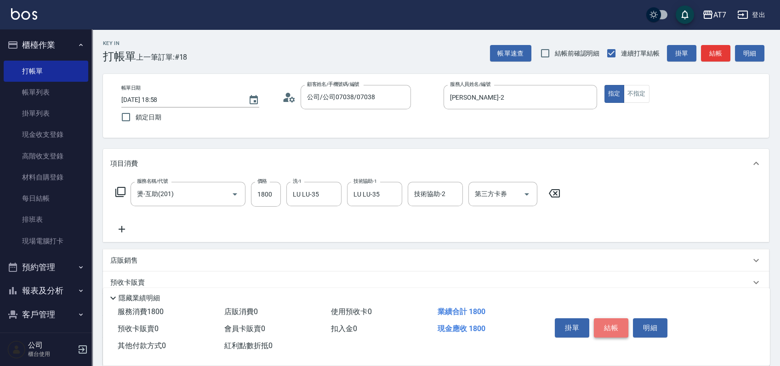
click at [612, 327] on button "結帳" at bounding box center [611, 328] width 34 height 19
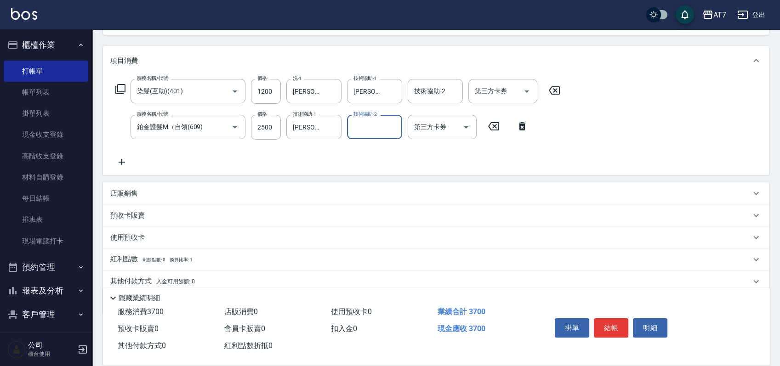
scroll to position [122, 0]
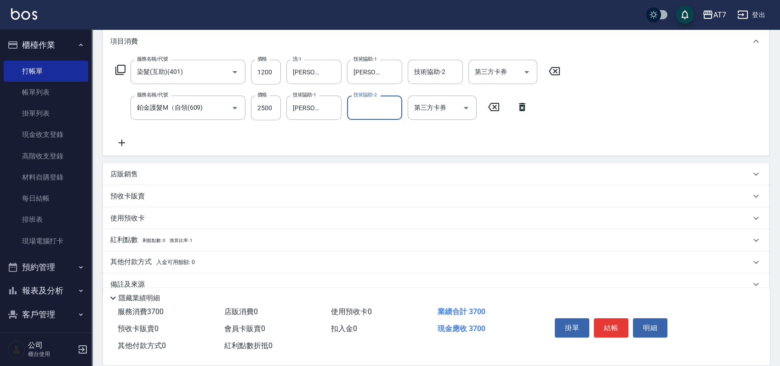
click at [135, 173] on p "店販銷售" at bounding box center [124, 175] width 28 height 10
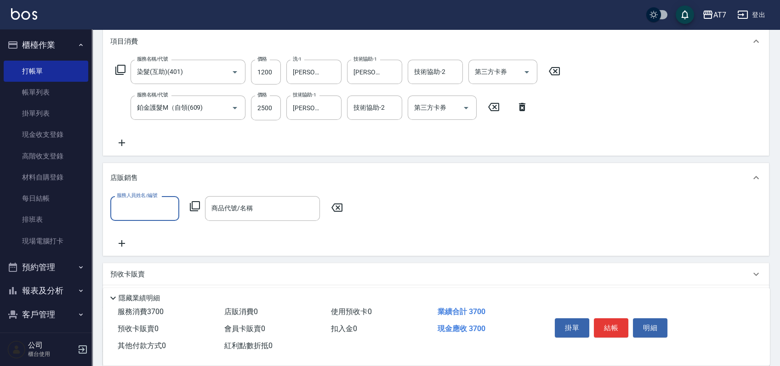
scroll to position [0, 0]
click at [144, 211] on input "服務人員姓名/編號" at bounding box center [144, 208] width 61 height 16
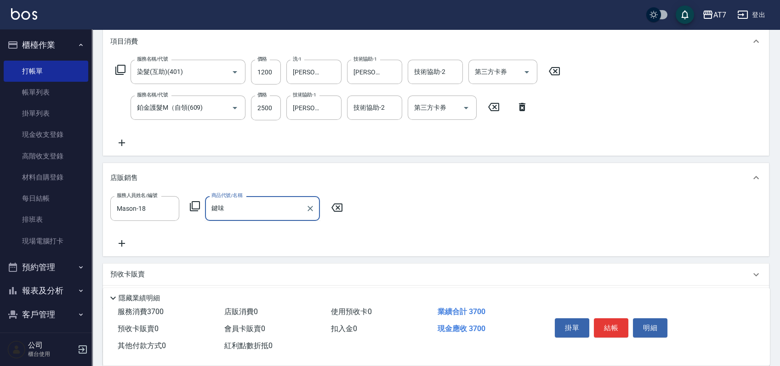
click at [239, 210] on input "鍵味" at bounding box center [255, 208] width 93 height 16
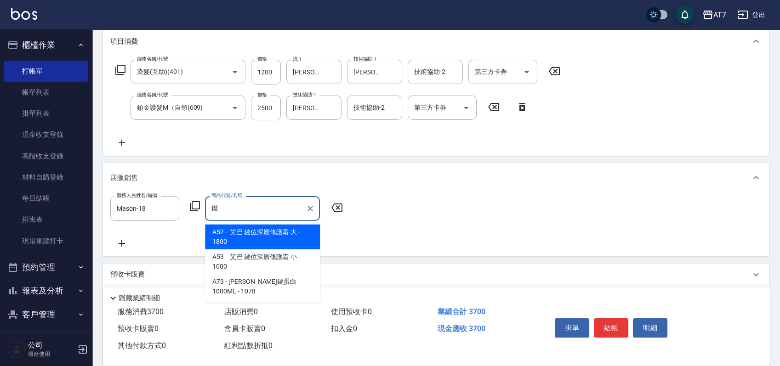
click at [254, 234] on span "A52 - 艾巴 鍵位深層修護霜-大 - 1800" at bounding box center [262, 237] width 115 height 25
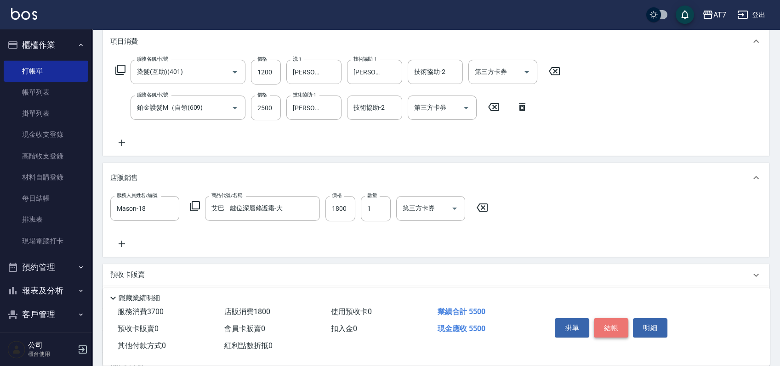
click at [614, 326] on button "結帳" at bounding box center [611, 328] width 34 height 19
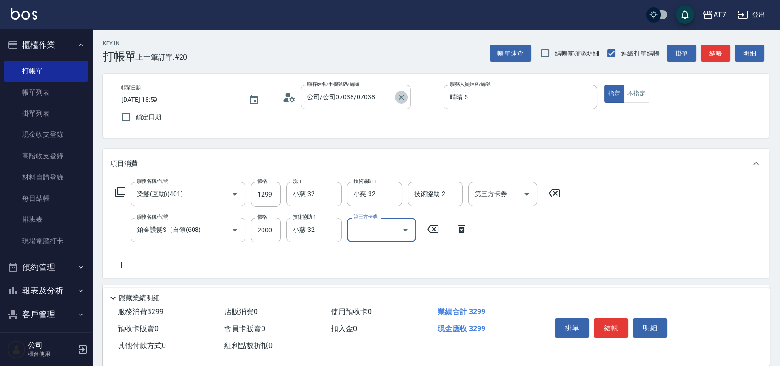
click at [401, 101] on icon "Clear" at bounding box center [401, 97] width 9 height 9
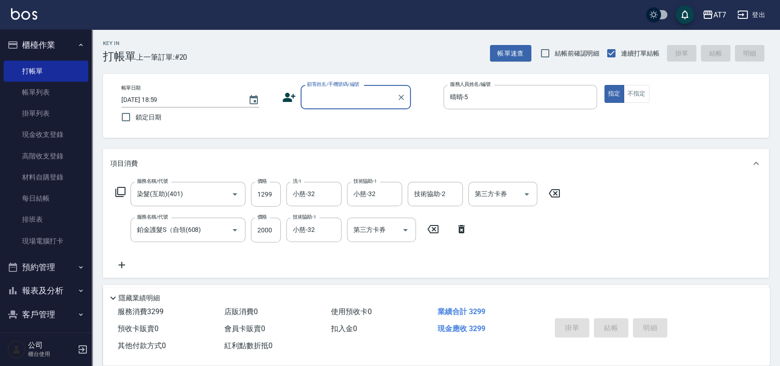
click at [360, 100] on input "顧客姓名/手機號碼/編號" at bounding box center [349, 97] width 88 height 16
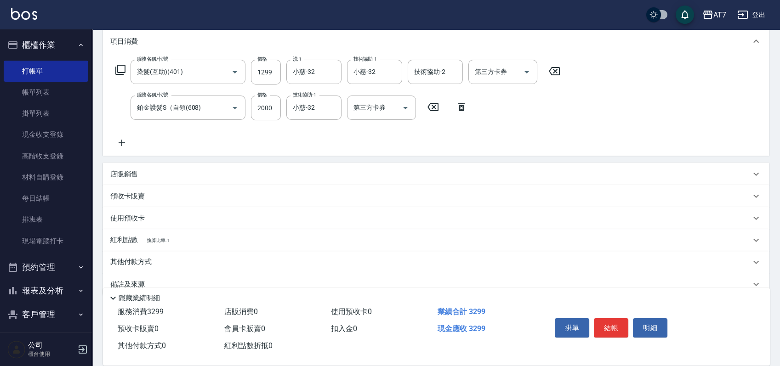
scroll to position [138, 0]
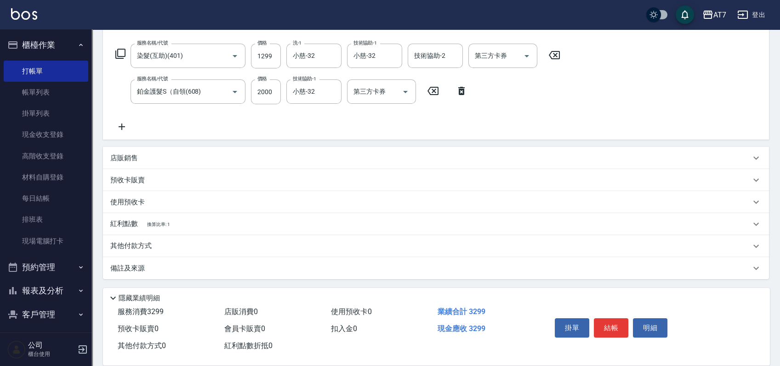
click at [134, 251] on div "其他付款方式" at bounding box center [436, 246] width 666 height 22
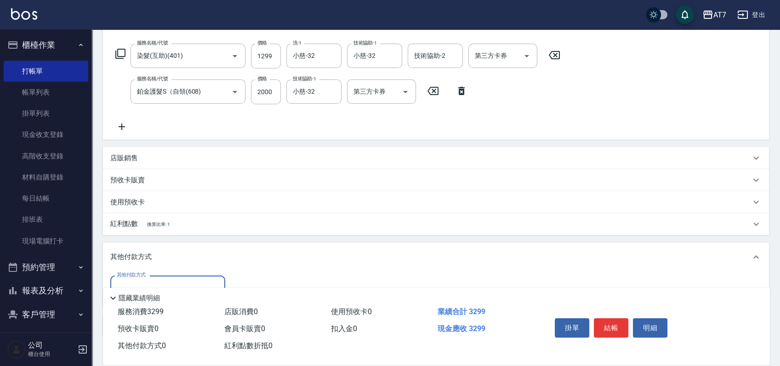
scroll to position [195, 0]
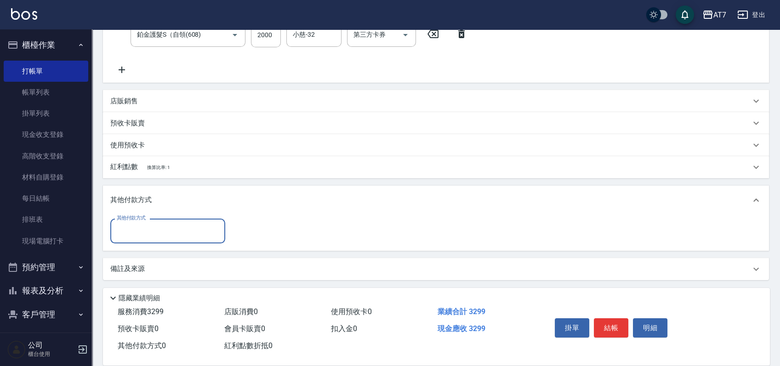
click at [165, 226] on input "其他付款方式" at bounding box center [167, 231] width 107 height 16
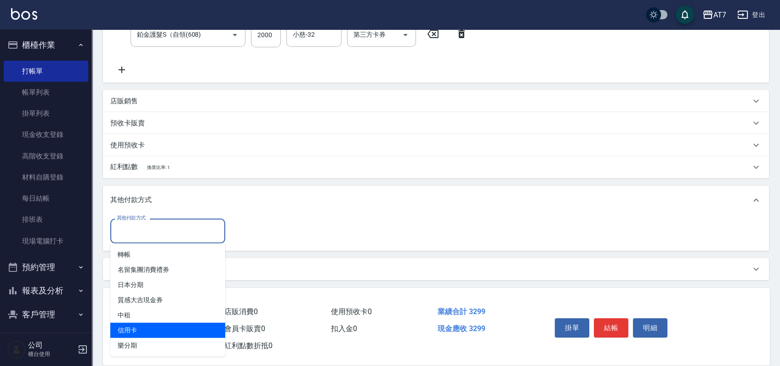
click at [148, 324] on span "信用卡" at bounding box center [167, 330] width 115 height 15
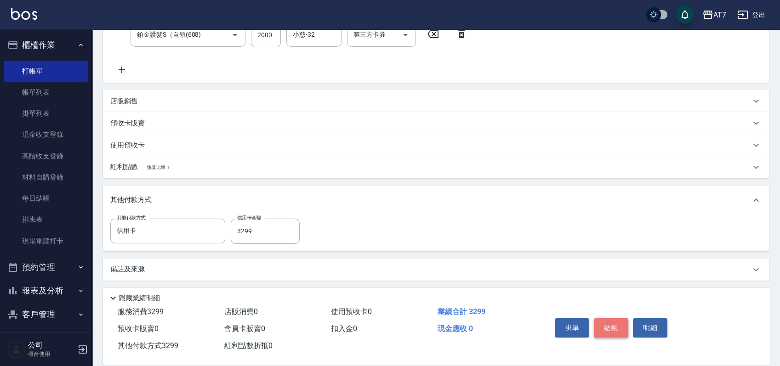
click at [618, 323] on button "結帳" at bounding box center [611, 328] width 34 height 19
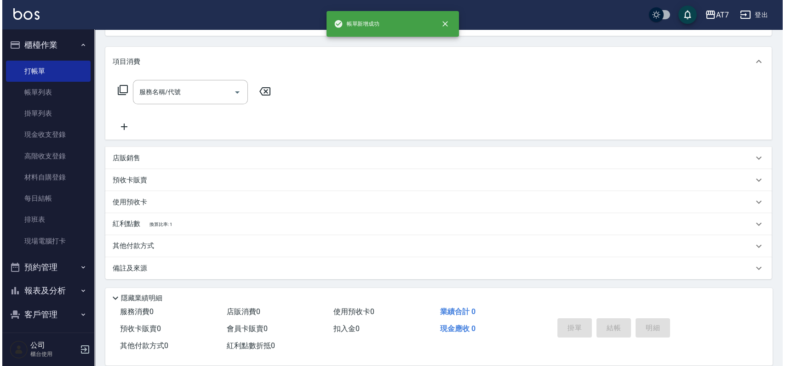
scroll to position [0, 0]
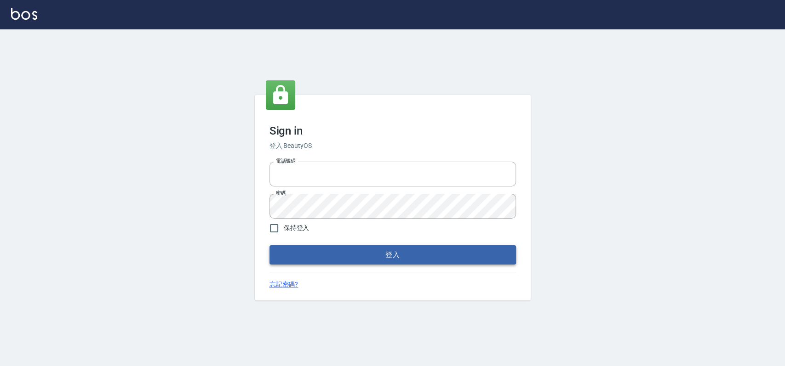
type input "033323173"
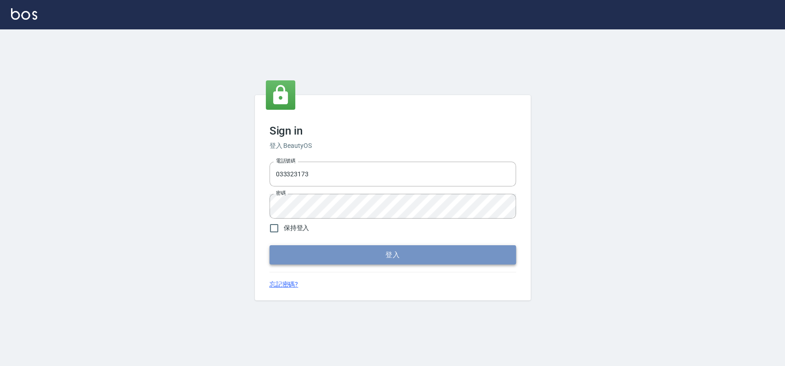
click at [335, 248] on button "登入" at bounding box center [392, 254] width 246 height 19
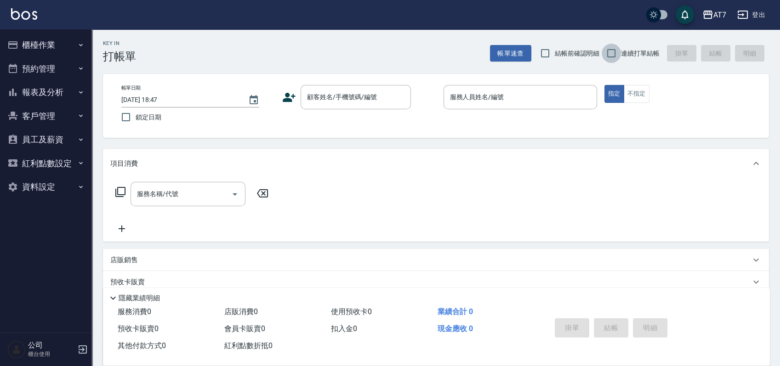
click at [607, 54] on input "連續打單結帳" at bounding box center [611, 53] width 19 height 19
checkbox input "true"
click at [45, 39] on button "櫃檯作業" at bounding box center [46, 45] width 85 height 24
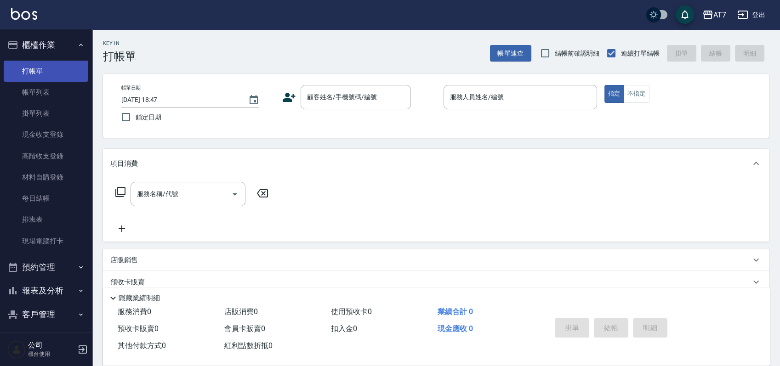
click at [53, 63] on link "打帳單" at bounding box center [46, 71] width 85 height 21
click at [678, 159] on div "項目消費" at bounding box center [430, 164] width 640 height 10
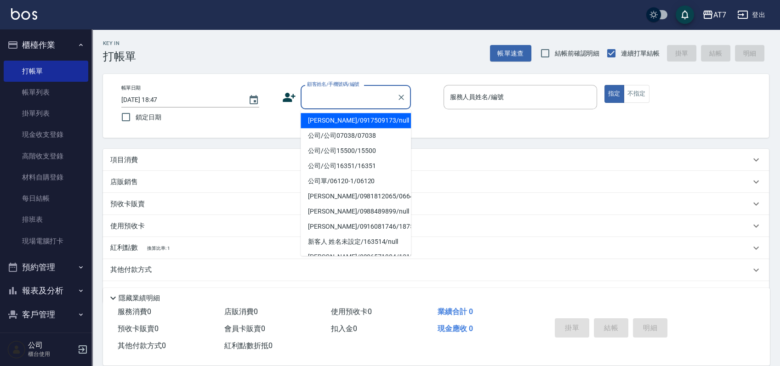
click at [343, 94] on input "顧客姓名/手機號碼/編號" at bounding box center [349, 97] width 88 height 16
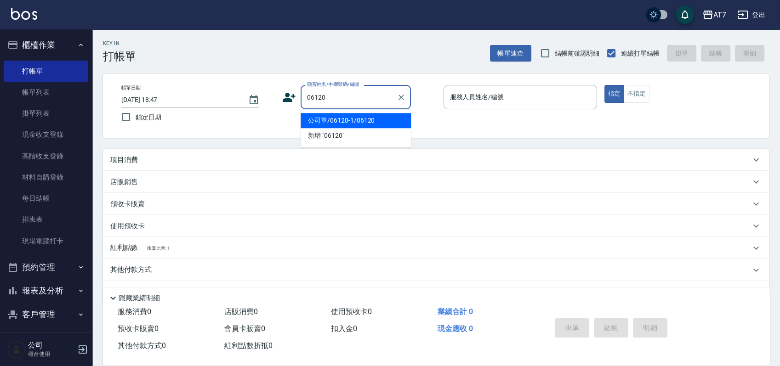
type input "公司單/06120-1/06120"
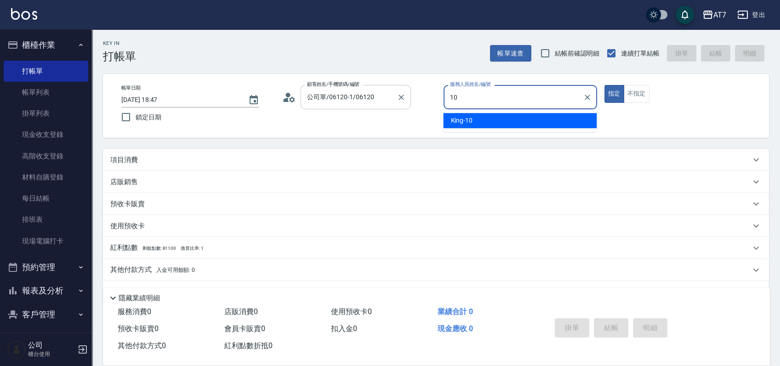
type input "King-10"
type button "true"
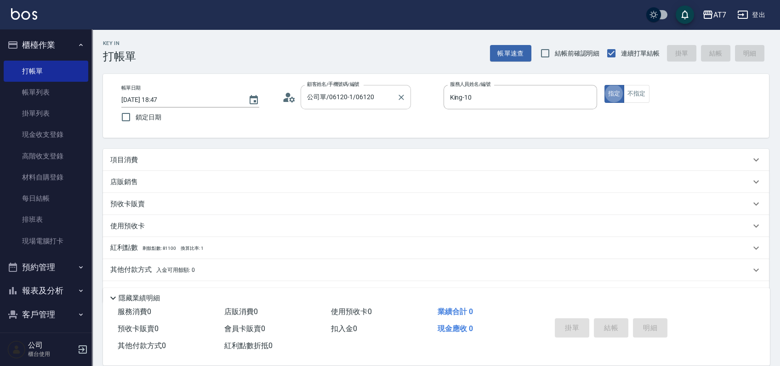
click at [605, 85] on button "指定" at bounding box center [615, 94] width 20 height 18
click at [612, 93] on button "指定" at bounding box center [615, 94] width 20 height 18
click at [140, 161] on div "項目消費" at bounding box center [430, 160] width 640 height 10
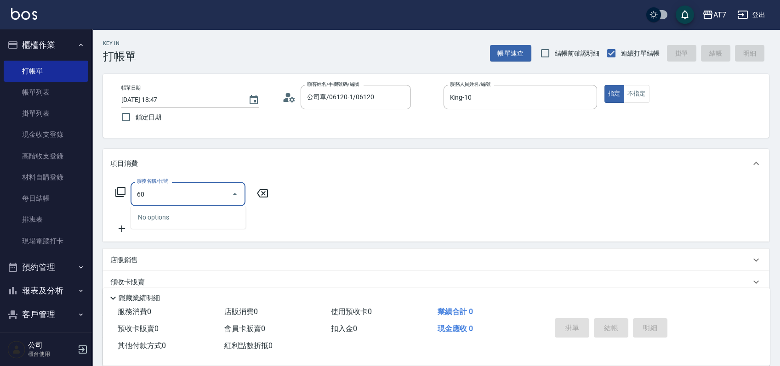
type input "605"
type input "100"
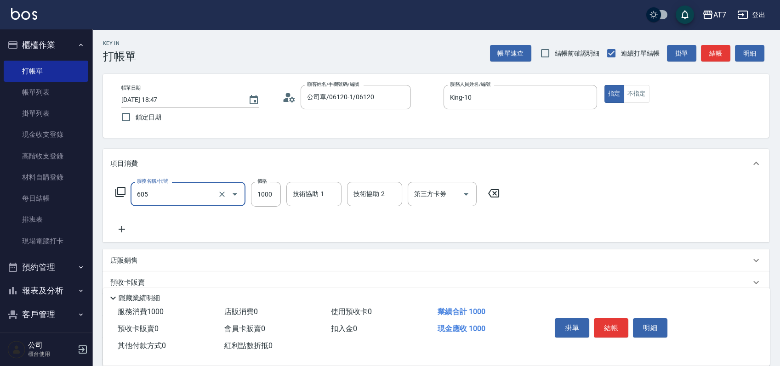
type input "順子護髮(助(605)"
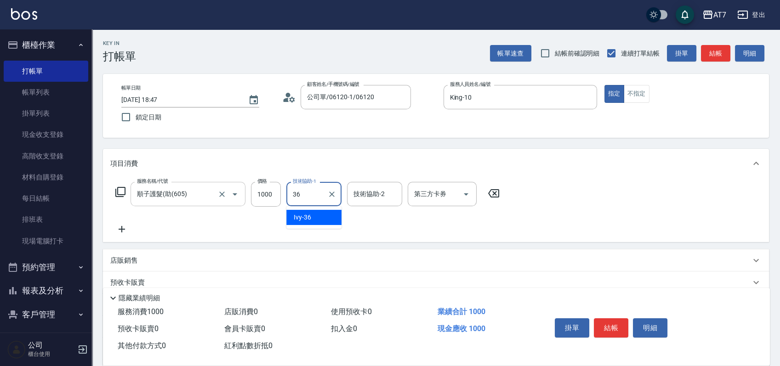
type input "Ivy-36"
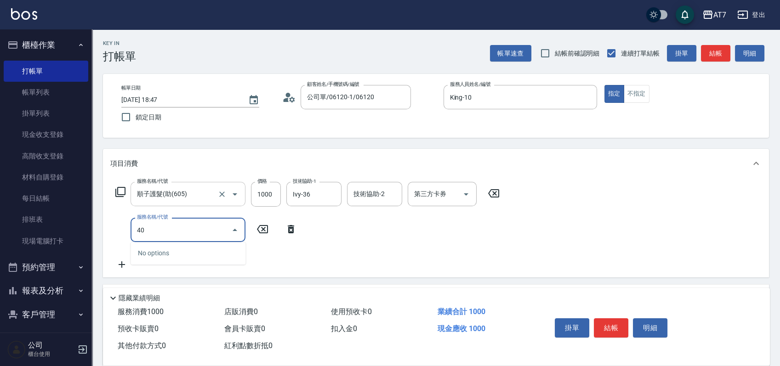
type input "401"
type input "250"
type input "染髮(互助)(401)"
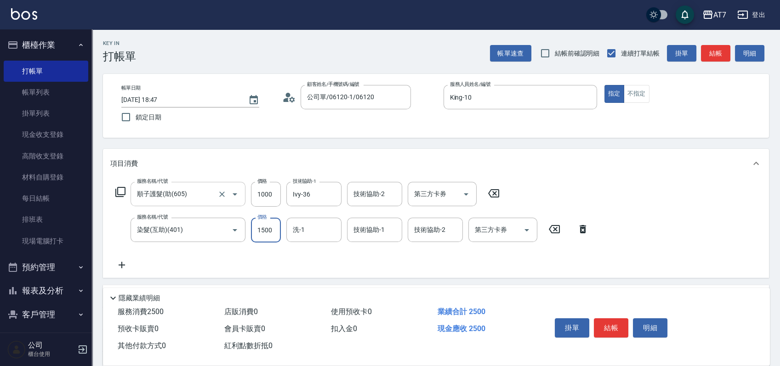
type input "100"
type input "168"
type input "110"
type input "1680"
type input "260"
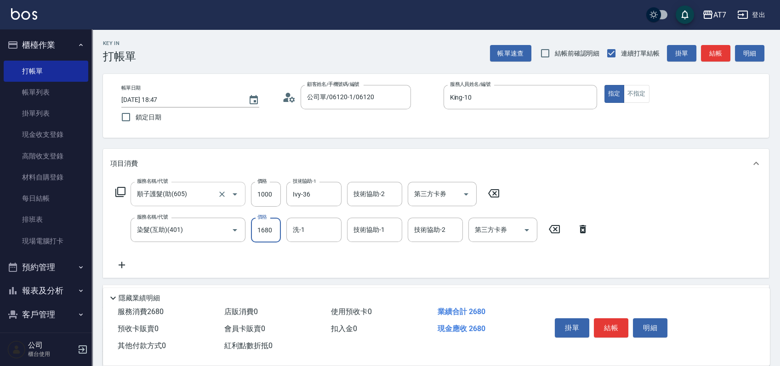
type input "1680"
type input "Ivy-36"
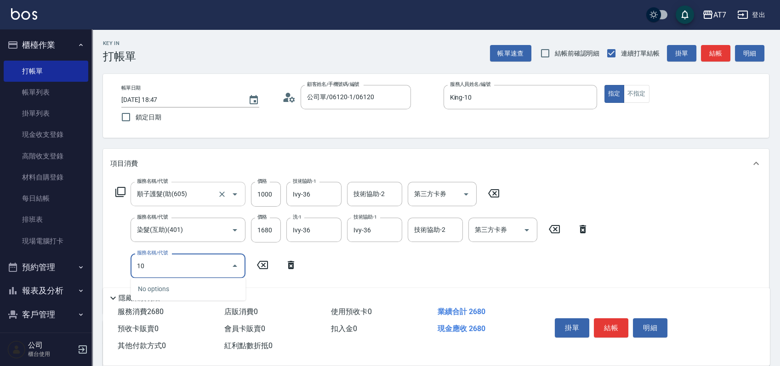
type input "107"
type input "760"
type input "新羽毛鉑金接髮調整(107)"
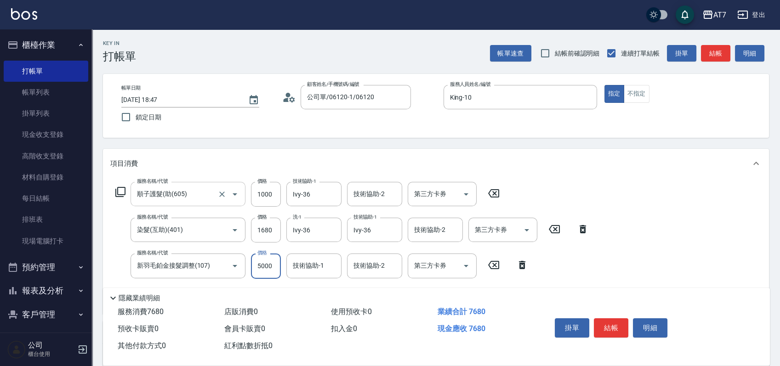
type input "3"
type input "260"
type input "30"
type input "270"
type input "300"
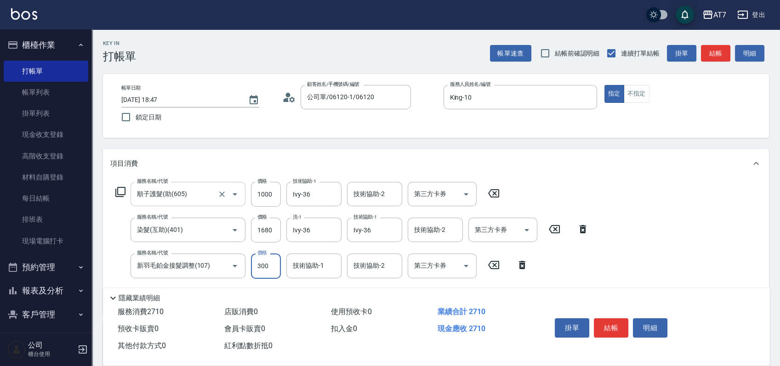
type input "290"
type input "3000"
type input "560"
type input "3000"
type input "Ivy-36"
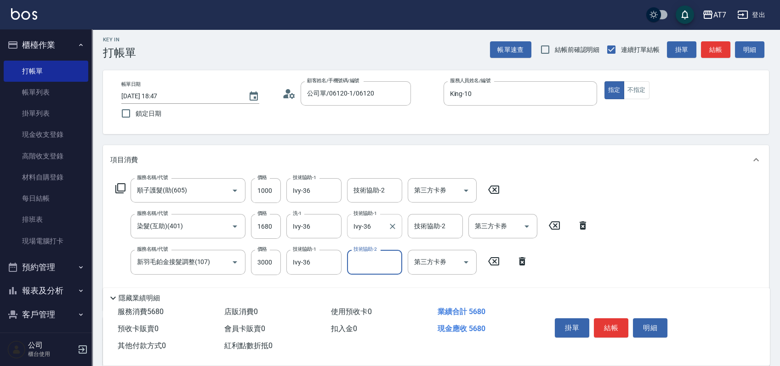
scroll to position [174, 0]
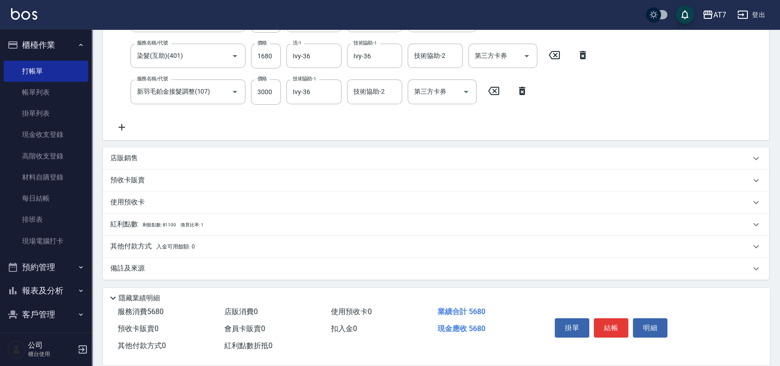
click at [137, 251] on p "其他付款方式 入金可用餘額: 0" at bounding box center [152, 247] width 85 height 10
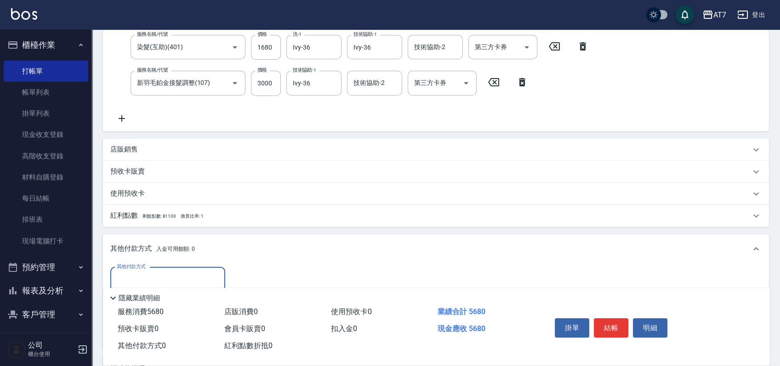
scroll to position [235, 0]
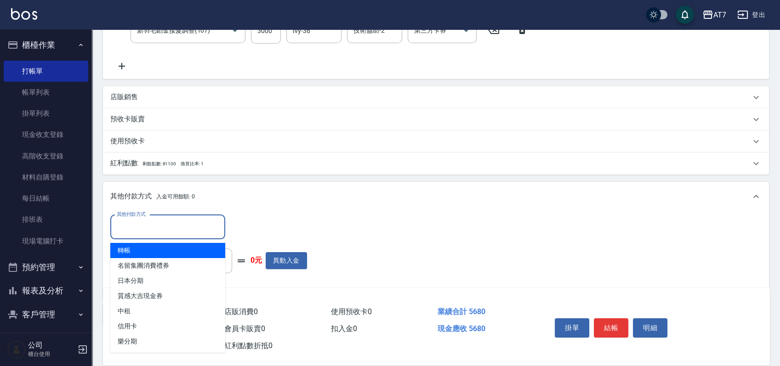
click at [184, 221] on input "其他付款方式" at bounding box center [167, 227] width 107 height 16
click at [179, 246] on span "轉帳" at bounding box center [167, 250] width 115 height 15
type input "轉帳"
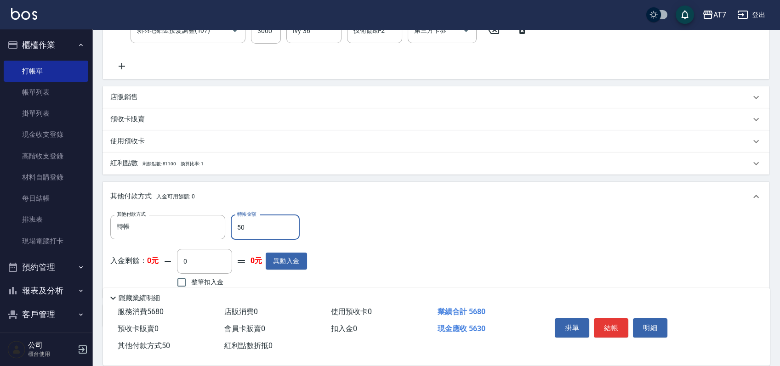
type input "560"
type input "510"
type input "5680"
type input "0"
type input "5680"
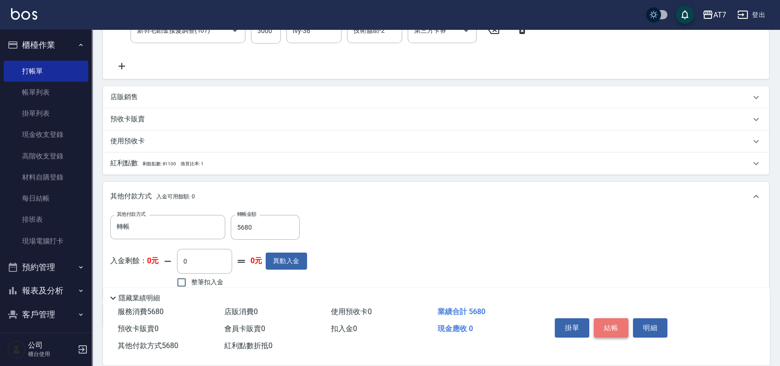
click at [615, 329] on button "結帳" at bounding box center [611, 328] width 34 height 19
type input "2025/09/13 18:48"
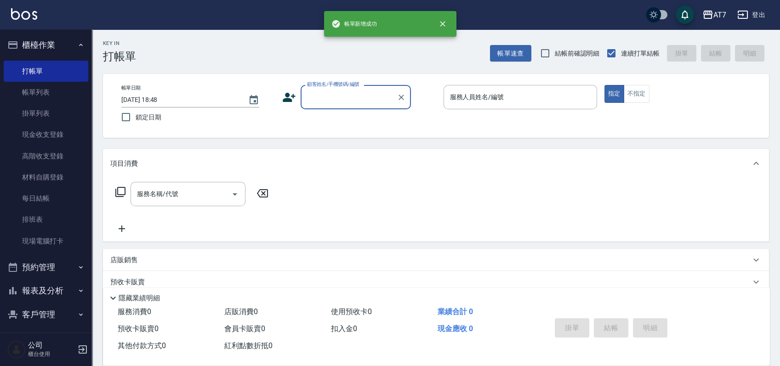
scroll to position [0, 0]
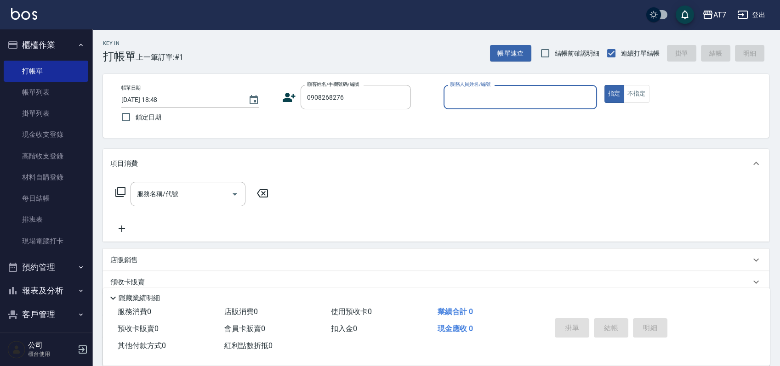
type input "[PERSON_NAME]/0908268276/null"
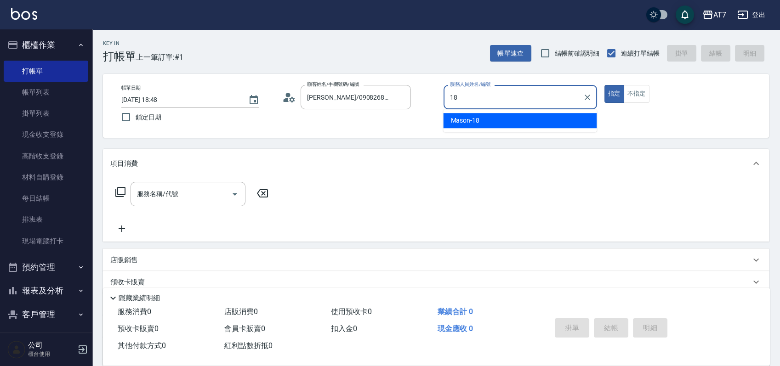
type input "Mason-18"
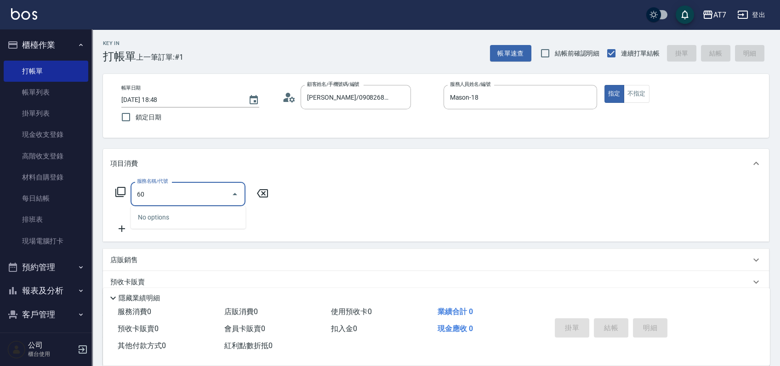
type input "603"
type input "80"
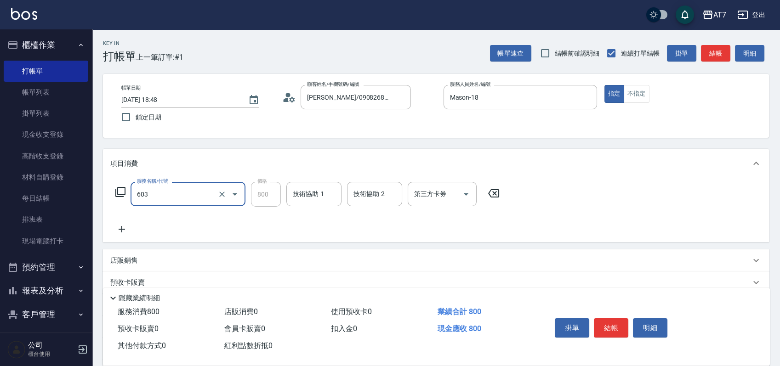
type input "TKO護髮（助(603)"
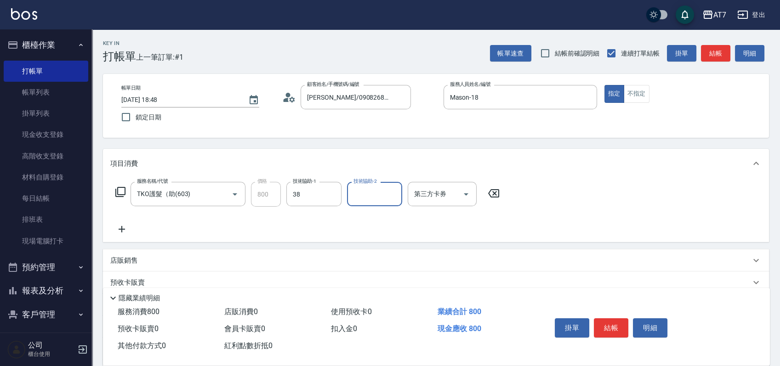
type input "Josh-38"
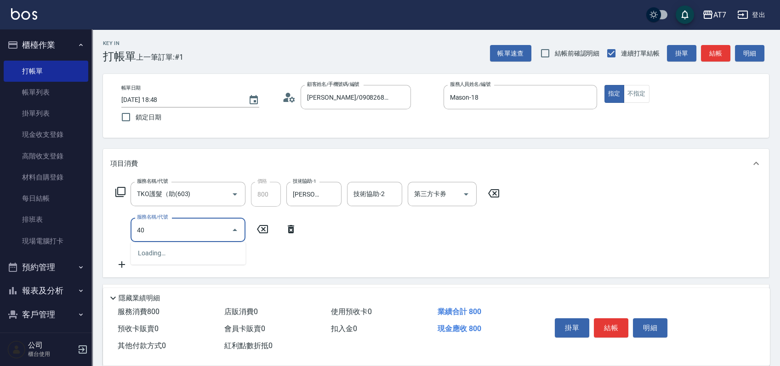
type input "401"
type input "230"
type input "染髮(互助)(401)"
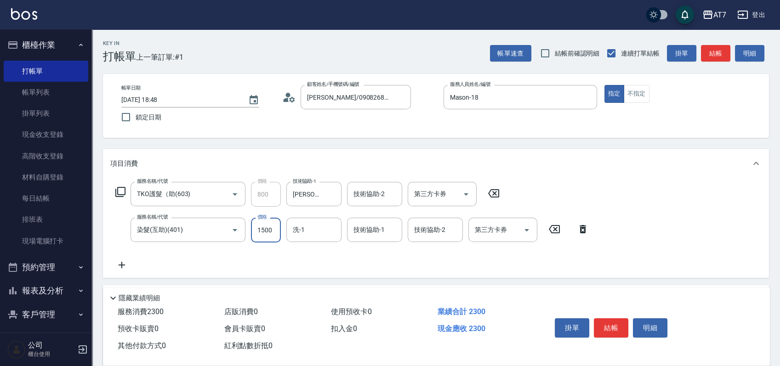
type input "1"
type input "80"
type input "168"
type input "240"
click at [269, 233] on input "1680" at bounding box center [266, 230] width 30 height 25
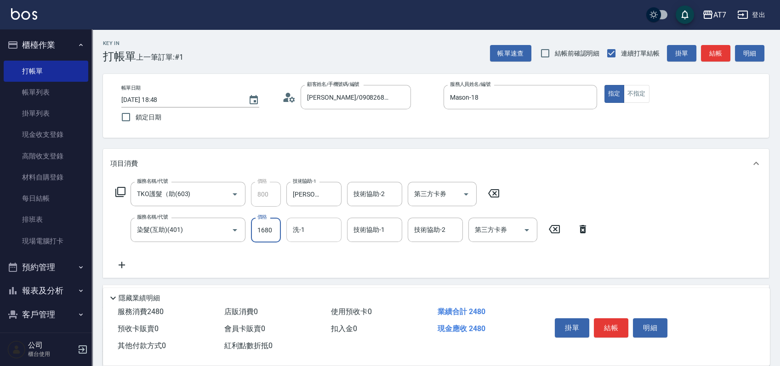
type input "1"
type input "80"
type input "160"
type input "90"
type input "1600"
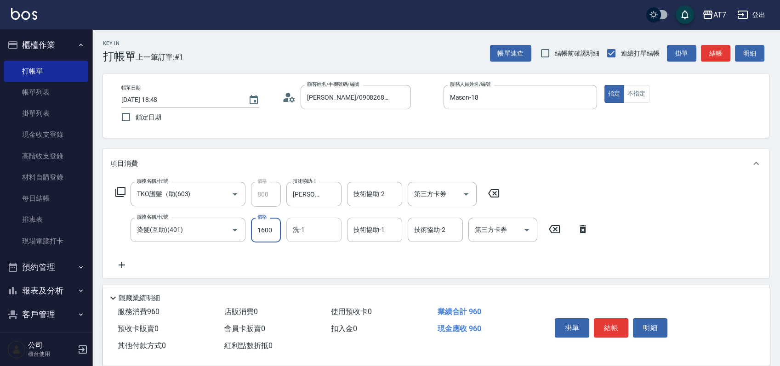
type input "240"
type input "1600"
type input "Josh-38"
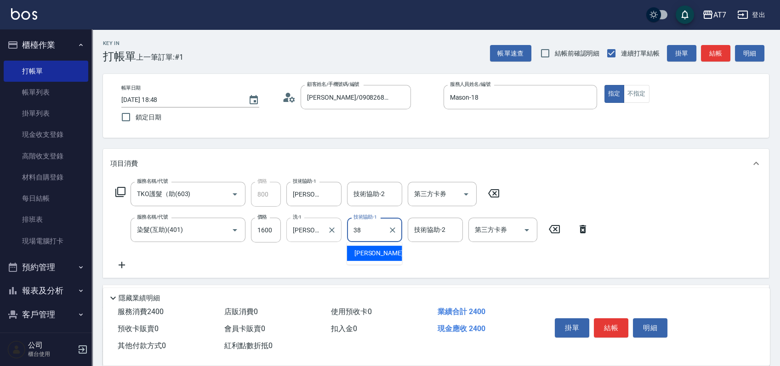
type input "Josh-38"
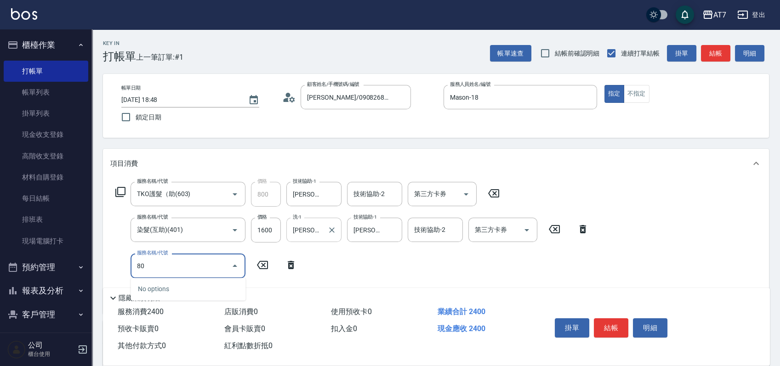
type input "805"
type input "320"
type input "芙米樂頭皮養護(互助)(805)"
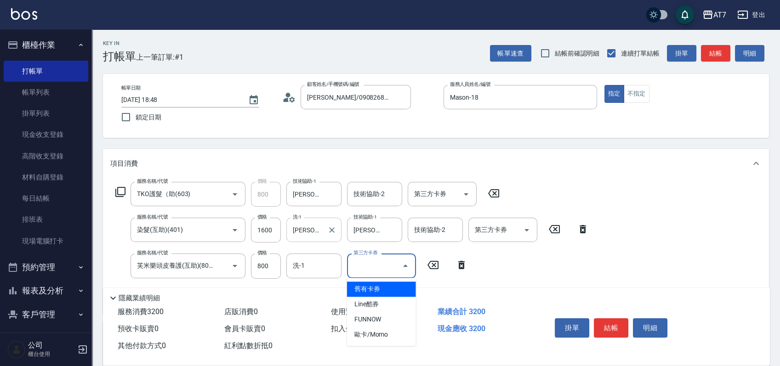
type input "舊有卡券"
click at [395, 265] on icon "Clear" at bounding box center [392, 266] width 9 height 9
type input "320"
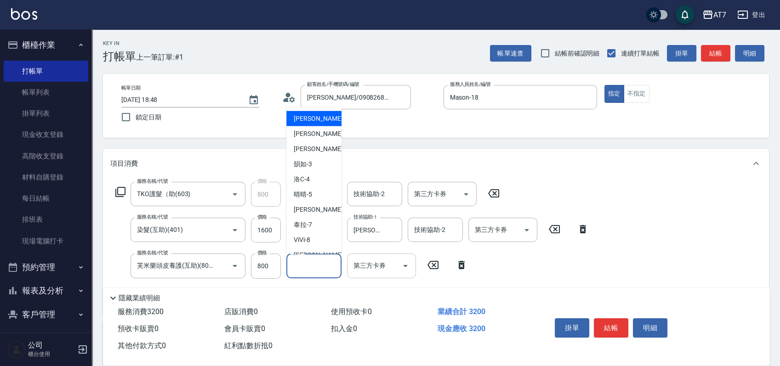
click at [320, 270] on input "洗-1" at bounding box center [314, 266] width 47 height 16
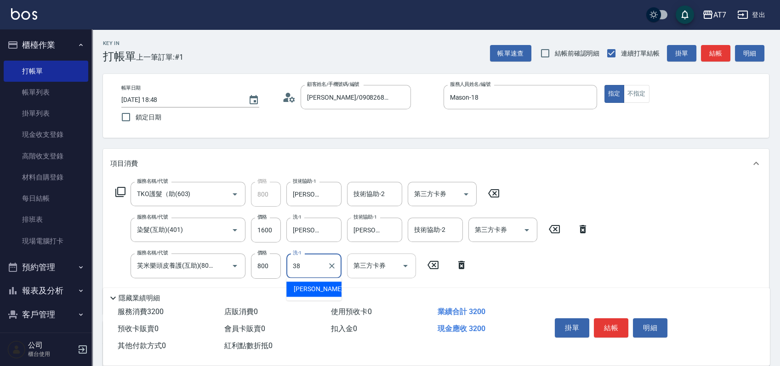
type input "Josh-38"
click at [663, 252] on div "服務名稱/代號 TKO護髮（助(603) 服務名稱/代號 價格 800 價格 技術協助-1 Josh-38 技術協助-1 技術協助-2 技術協助-2 第三方卡…" at bounding box center [436, 246] width 666 height 136
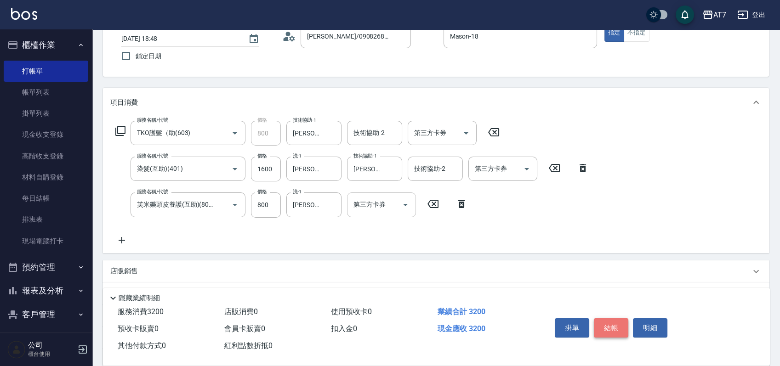
click at [611, 324] on button "結帳" at bounding box center [611, 328] width 34 height 19
type input "2025/09/13 18:50"
type input "0"
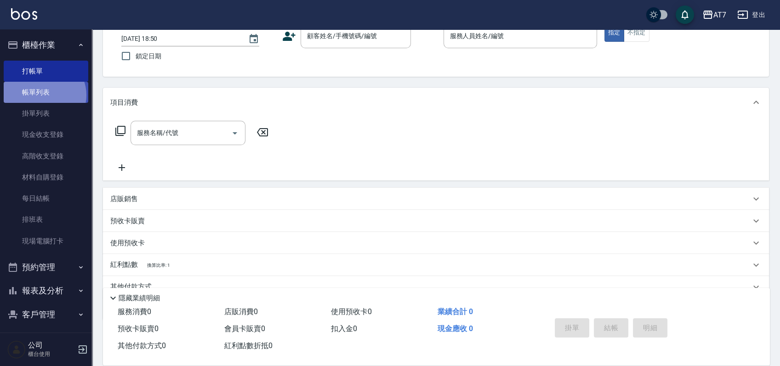
click at [44, 95] on link "帳單列表" at bounding box center [46, 92] width 85 height 21
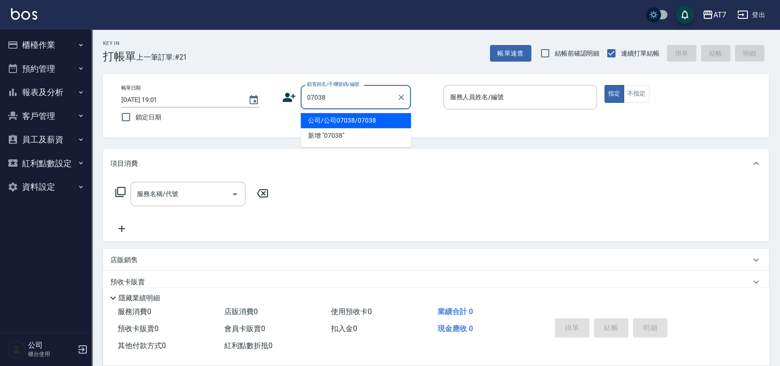
type input "公司/公司07038/07038"
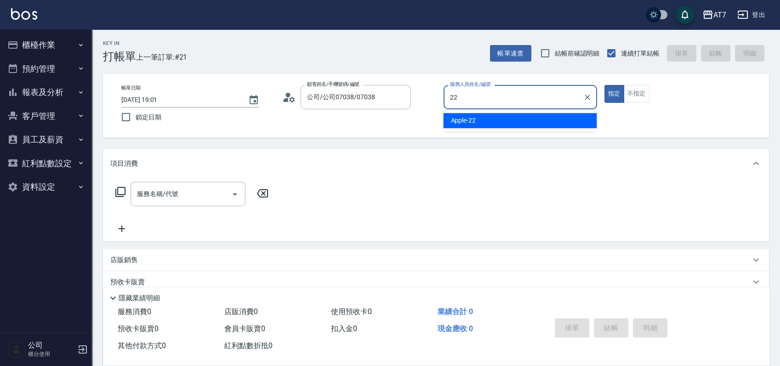
type input "22"
type button "true"
type input "Apple-22"
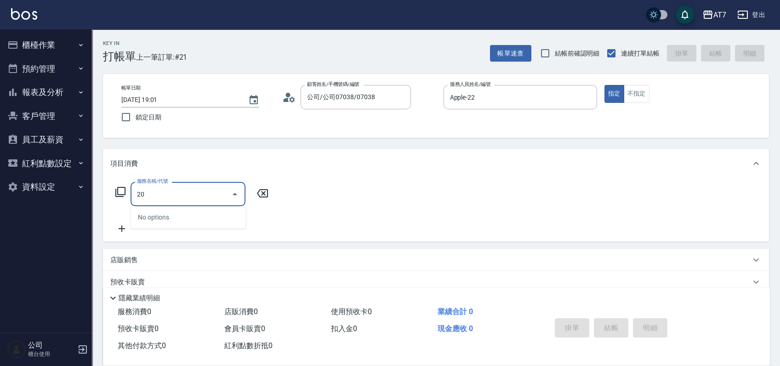
type input "200"
type input "150"
type input "燙髮(200)"
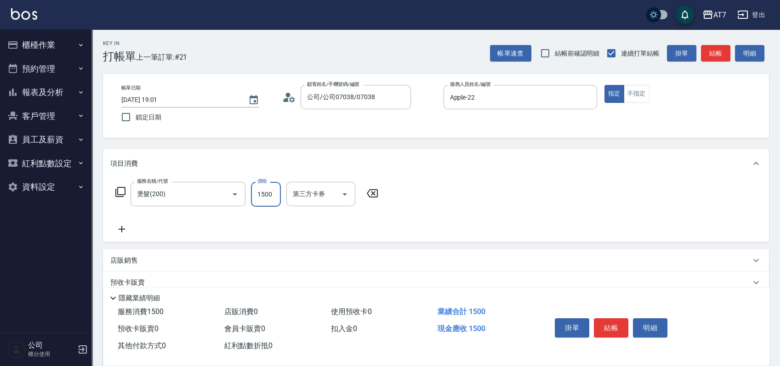
type input "2"
type input "0"
type input "248"
type input "240"
type input "2480"
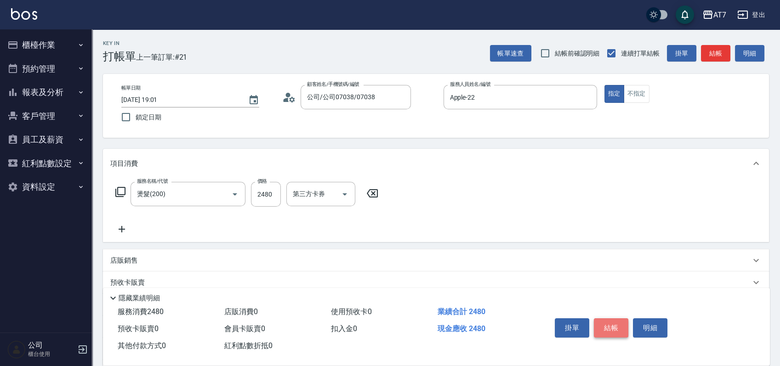
click at [615, 327] on button "結帳" at bounding box center [611, 328] width 34 height 19
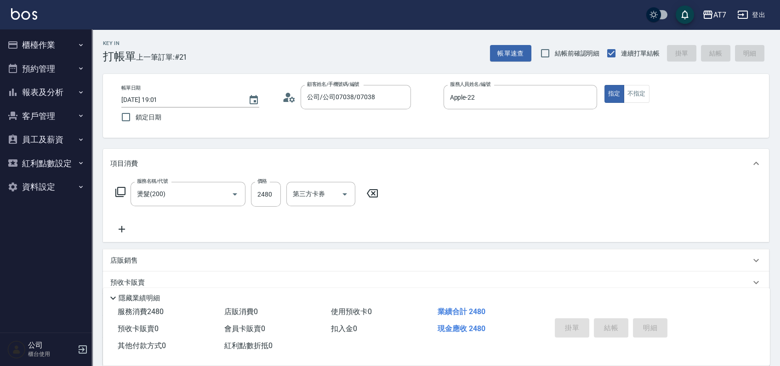
type input "0"
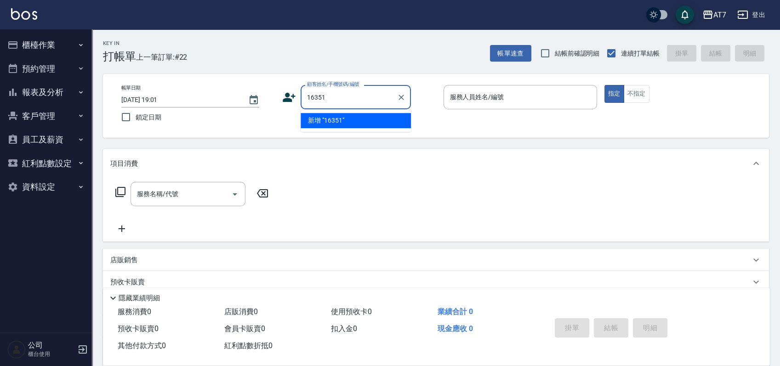
type input "16351"
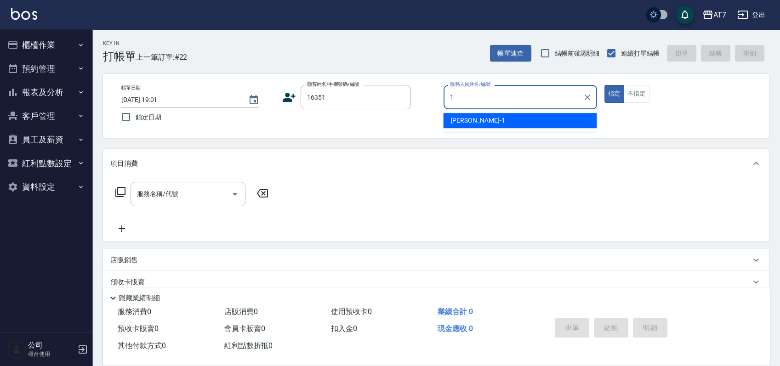
type input "米雪兒-1"
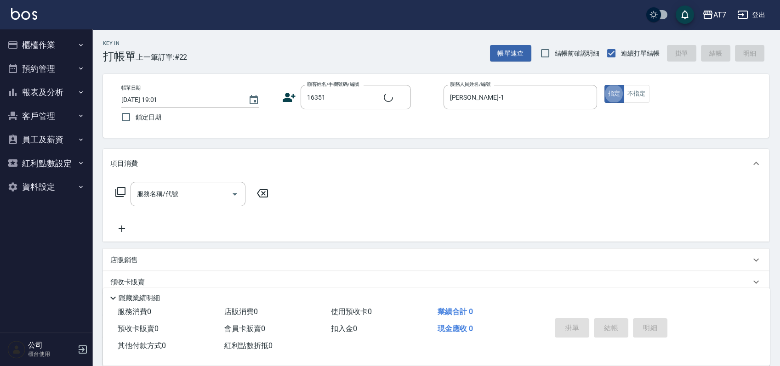
type input "公司/公司16351/16351"
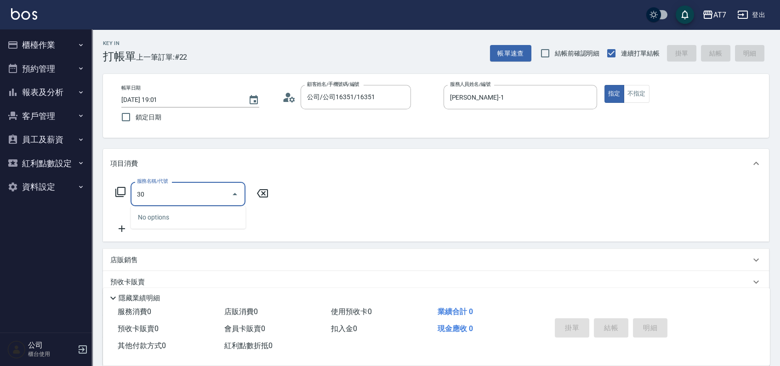
type input "302"
type input "30"
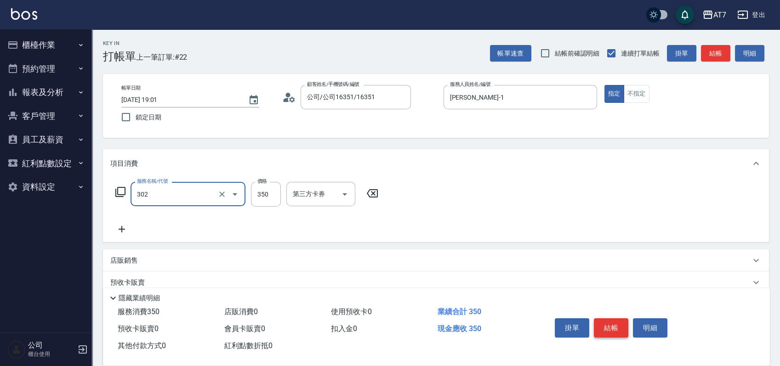
type input "剪髮(302)"
click at [610, 320] on button "結帳" at bounding box center [611, 328] width 34 height 19
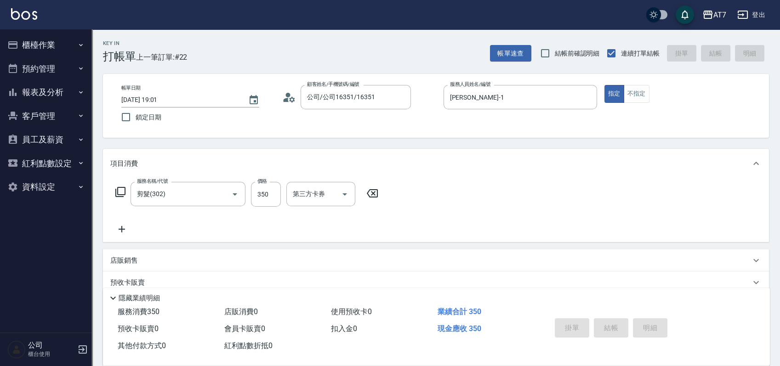
type input "0"
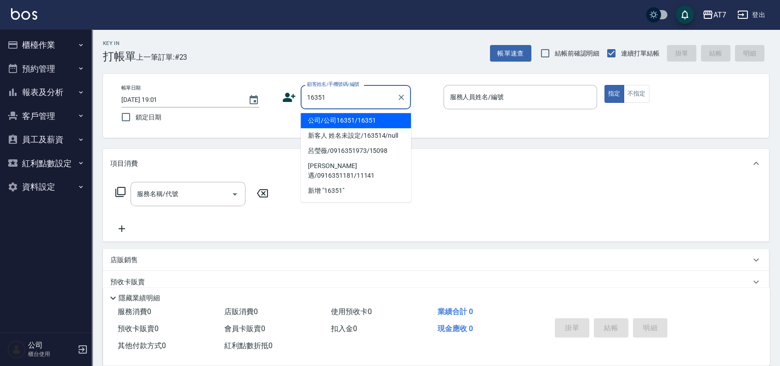
type input "公司/公司16351/16351"
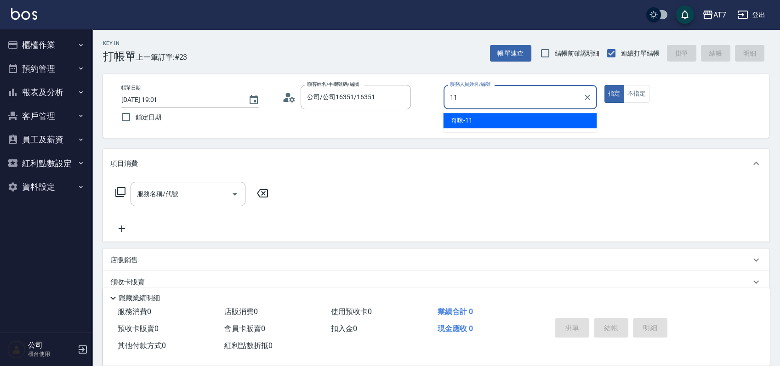
type input "奇咪-11"
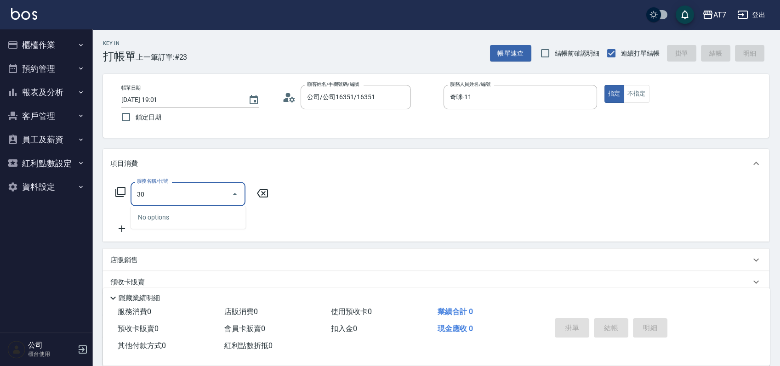
type input "302"
type input "30"
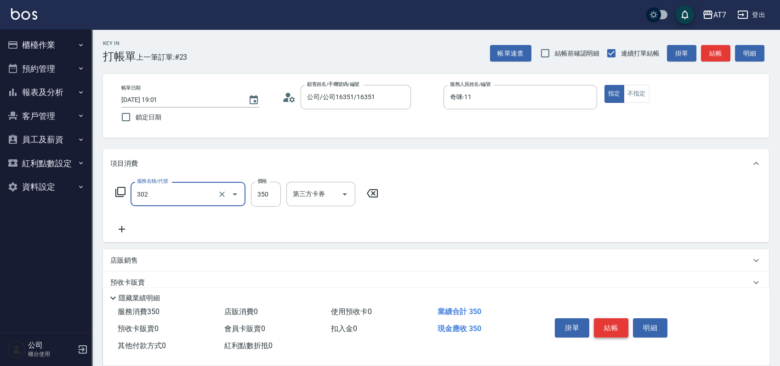
type input "剪髮(302)"
click at [605, 325] on button "結帳" at bounding box center [611, 328] width 34 height 19
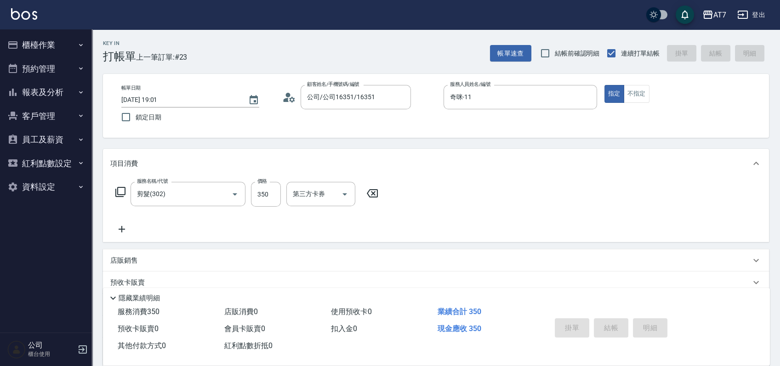
type input "0"
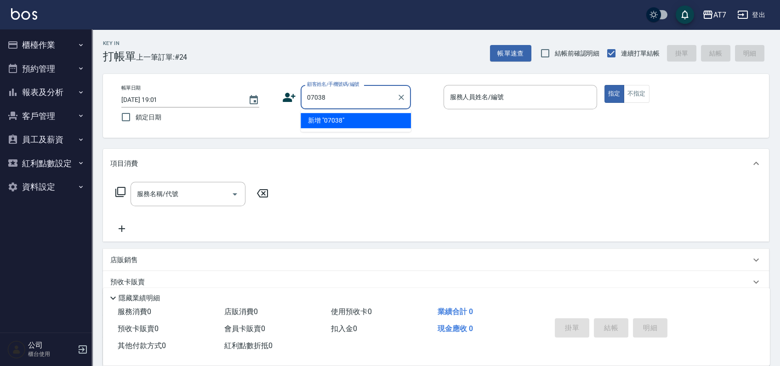
type input "07038"
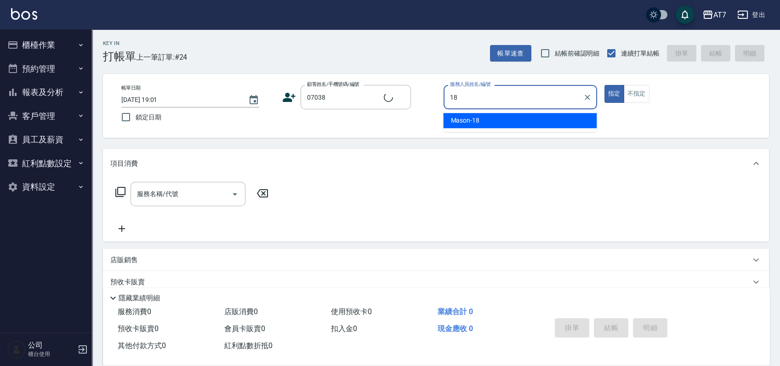
type input "18"
type input "公司/公司07038/07038"
type input "Mason-18"
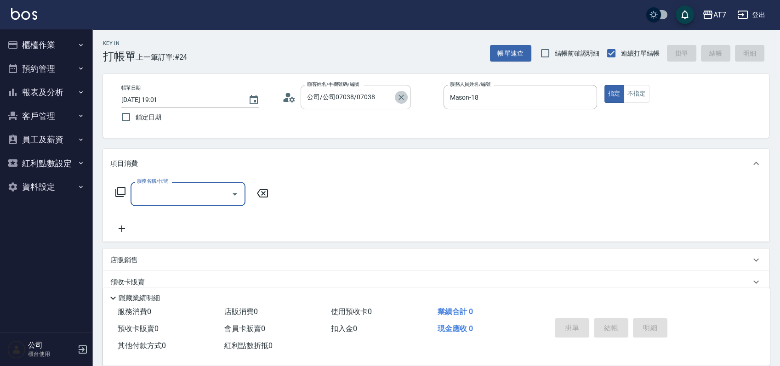
click at [401, 98] on icon "Clear" at bounding box center [401, 97] width 9 height 9
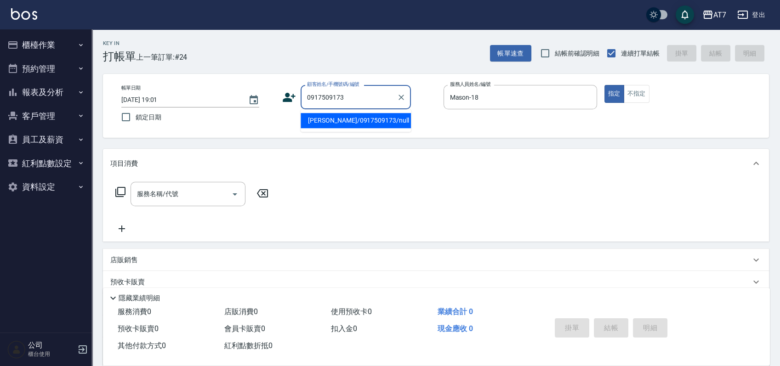
type input "[PERSON_NAME]/0917509173/null"
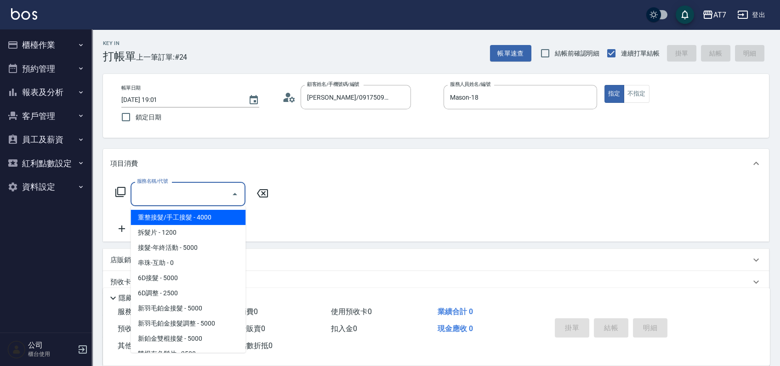
click at [163, 197] on input "服務名稱/代號" at bounding box center [181, 194] width 93 height 16
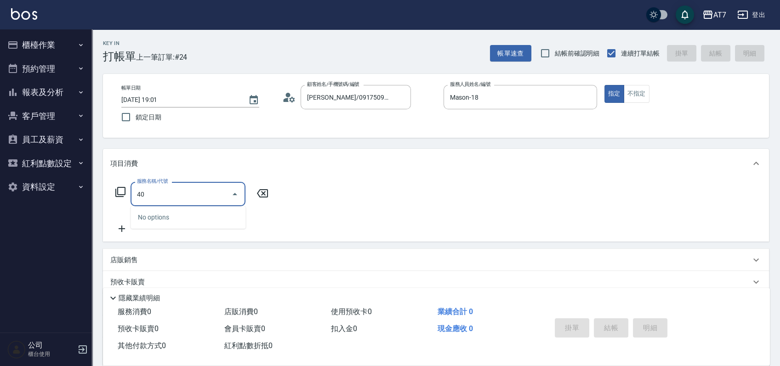
type input "401"
type input "150"
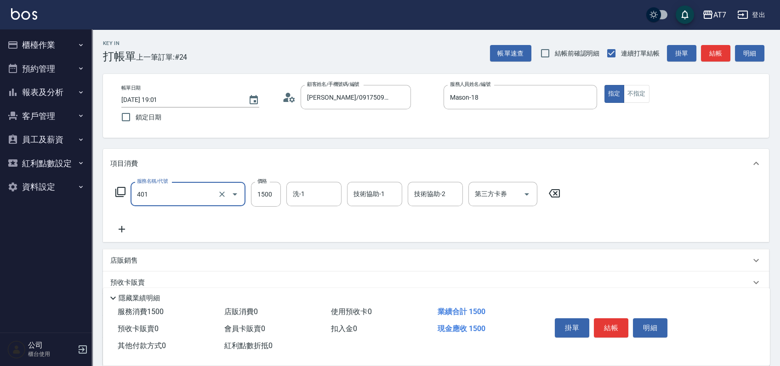
type input "染髮(互助)(401)"
type input "2"
type input "0"
type input "239"
type input "20"
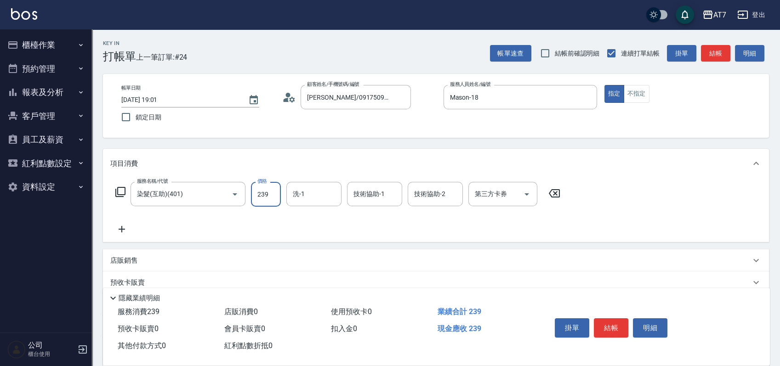
type input "2399"
type input "230"
type input "2399"
type input "Josh-38"
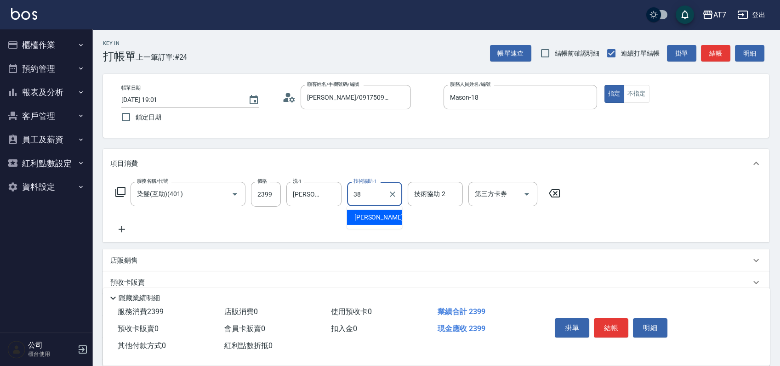
type input "Josh-38"
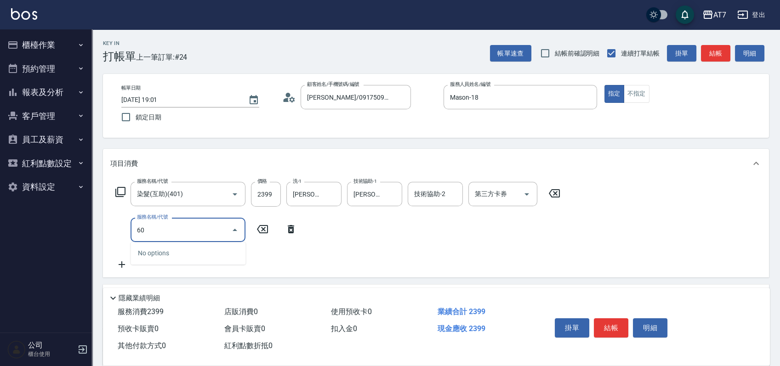
type input "609"
type input "480"
type input "鉑金護髮M（自領(609)"
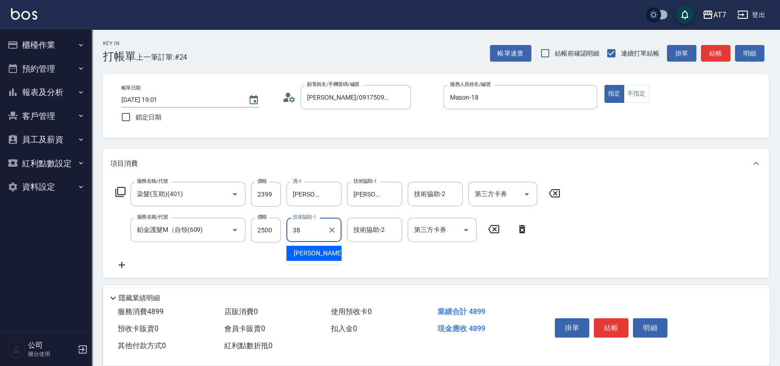
type input "Josh-38"
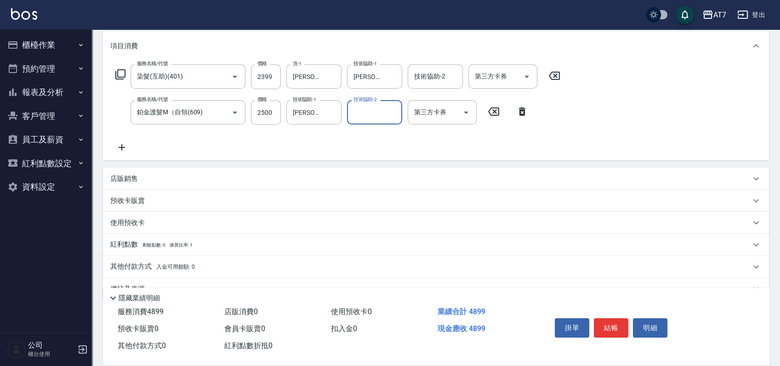
scroll to position [138, 0]
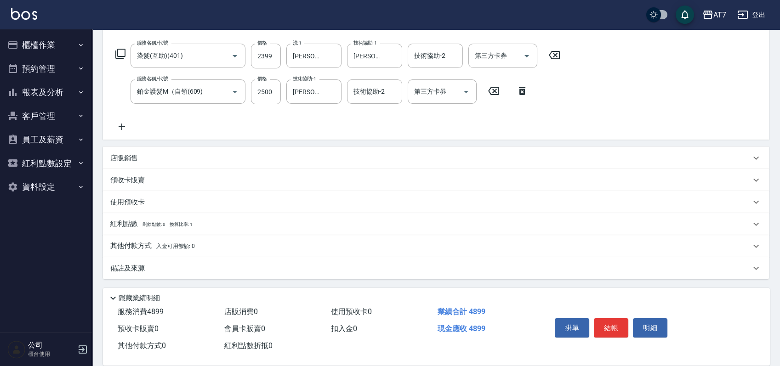
click at [135, 154] on p "店販銷售" at bounding box center [124, 159] width 28 height 10
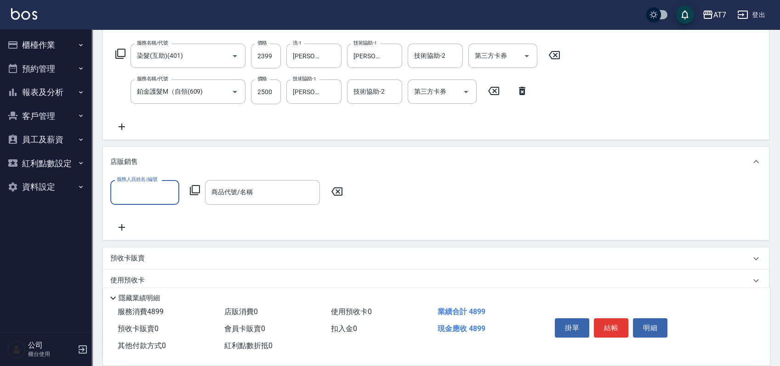
scroll to position [0, 0]
type input "Mason-18"
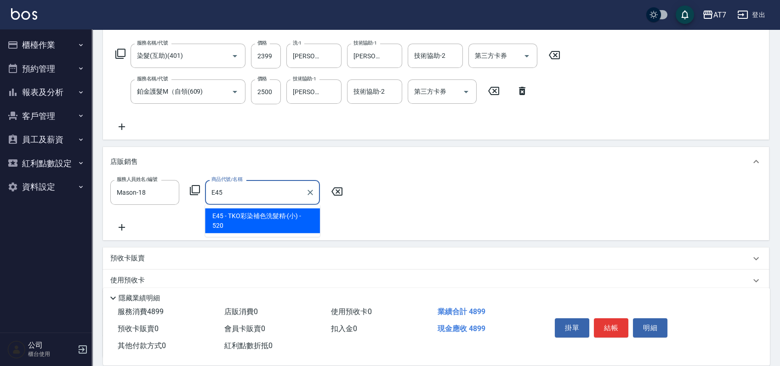
type input "TKO彩染補色洗髮精-(小)"
type input "540"
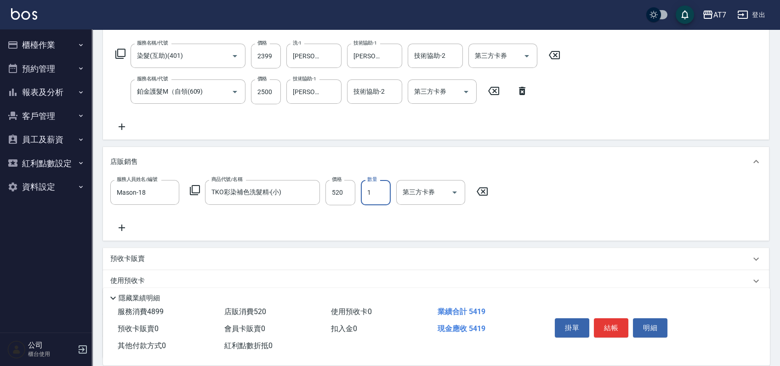
type input "2"
type input "590"
type input "2"
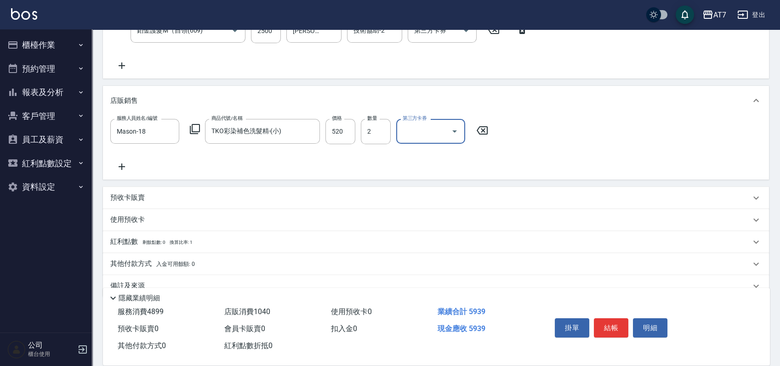
click at [132, 266] on p "其他付款方式 入金可用餘額: 0" at bounding box center [152, 264] width 85 height 10
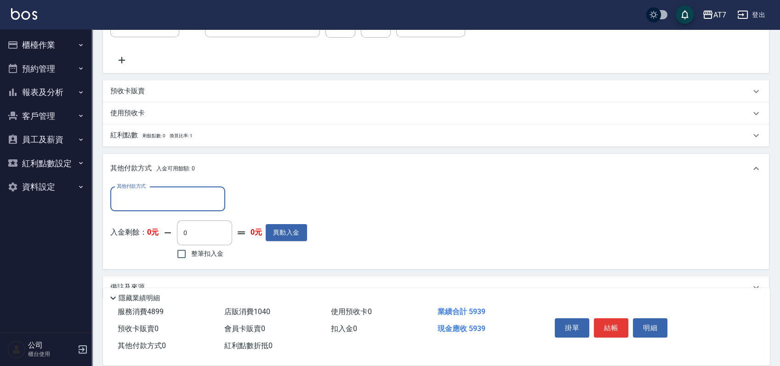
scroll to position [322, 0]
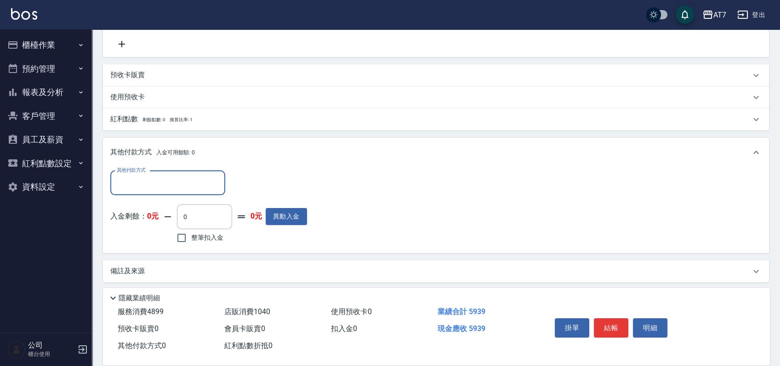
click at [135, 185] on input "其他付款方式" at bounding box center [167, 183] width 107 height 16
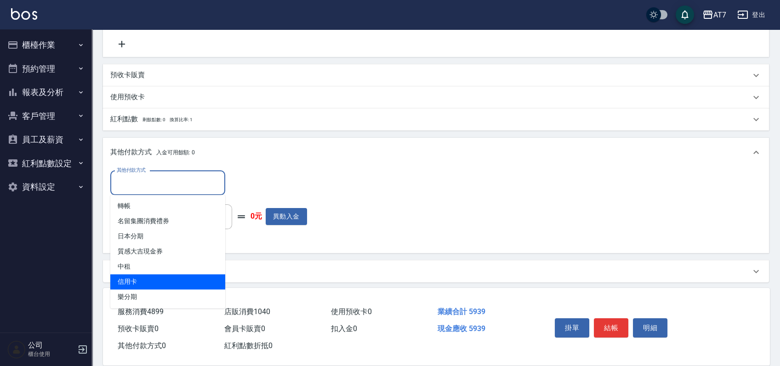
click at [146, 281] on span "信用卡" at bounding box center [167, 281] width 115 height 15
type input "信用卡"
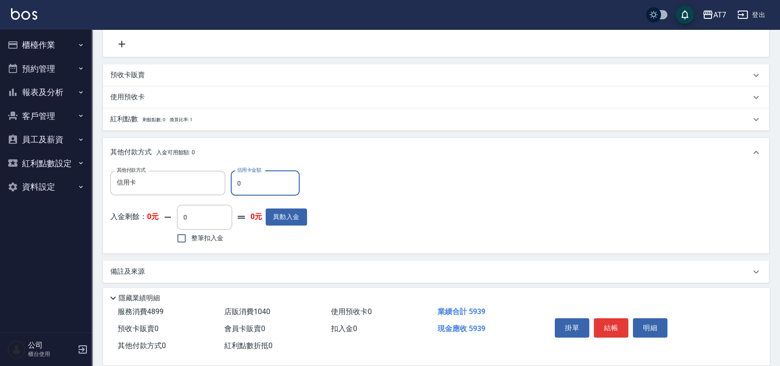
type input "50"
type input "580"
type input "590"
type input "530"
type input "5930"
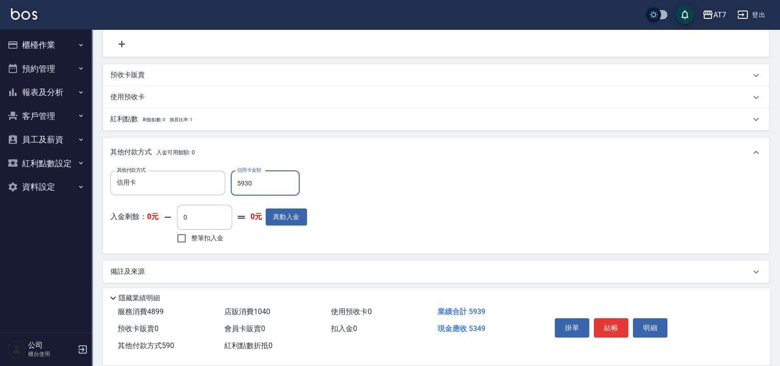
type input "0"
type input "593"
type input "530"
type input "5939"
type input "0"
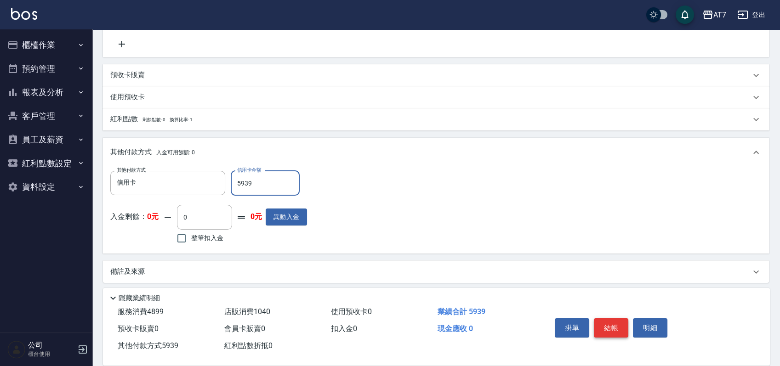
type input "5939"
click at [603, 332] on button "結帳" at bounding box center [611, 328] width 34 height 19
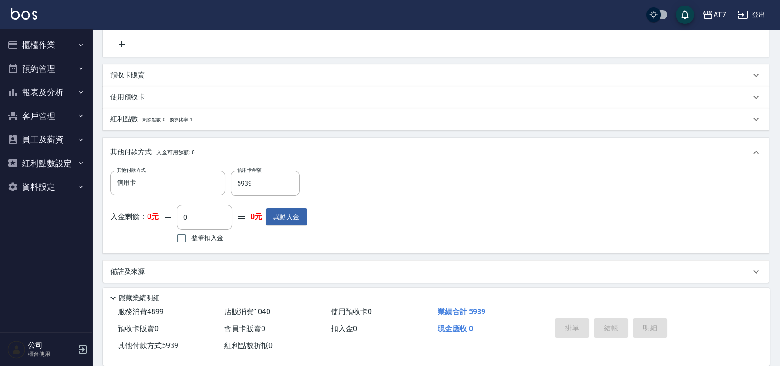
type input "2025/09/13 19:02"
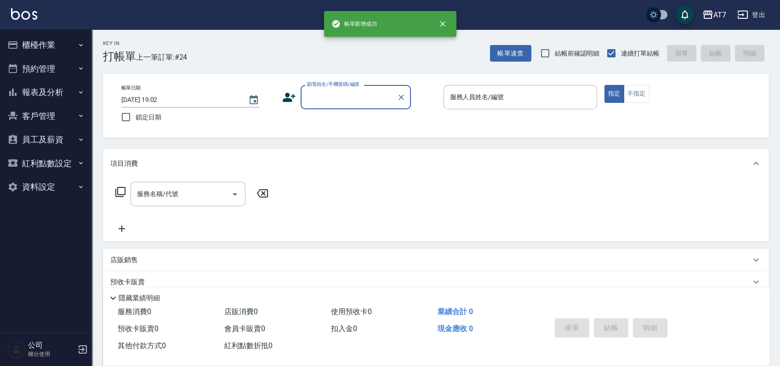
scroll to position [0, 0]
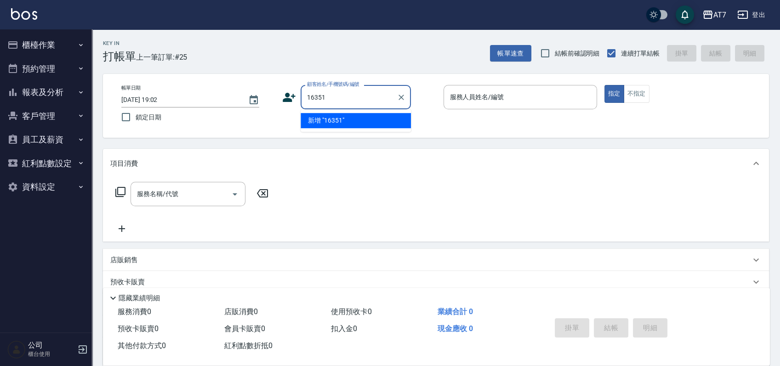
type input "16351"
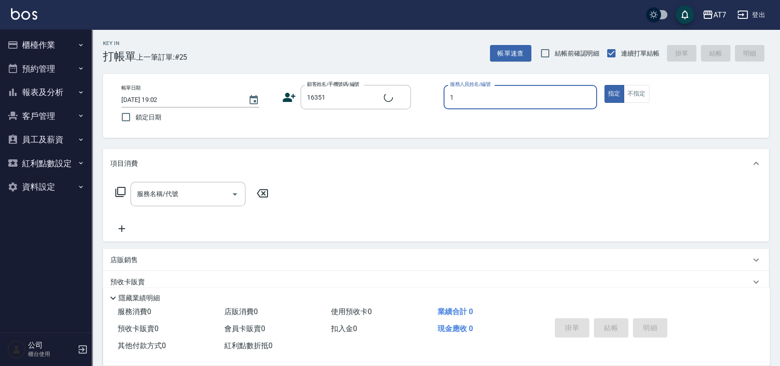
type input "12"
type input "公司/公司16351/16351"
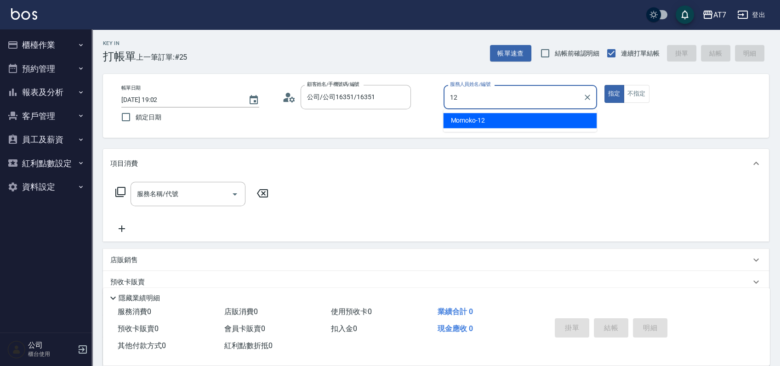
type input "Momoko-12"
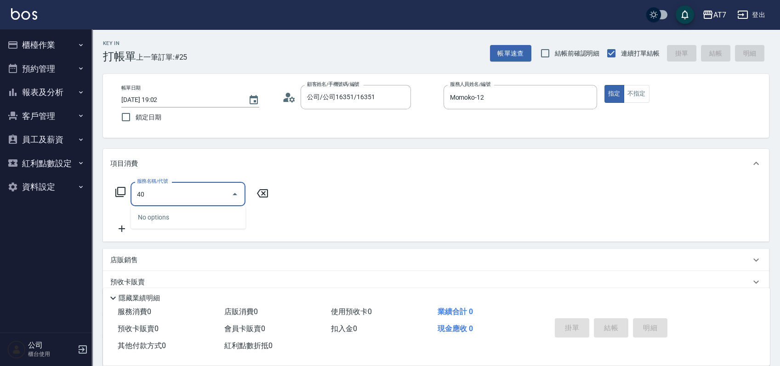
type input "401"
type input "150"
type input "染髮(互助)(401)"
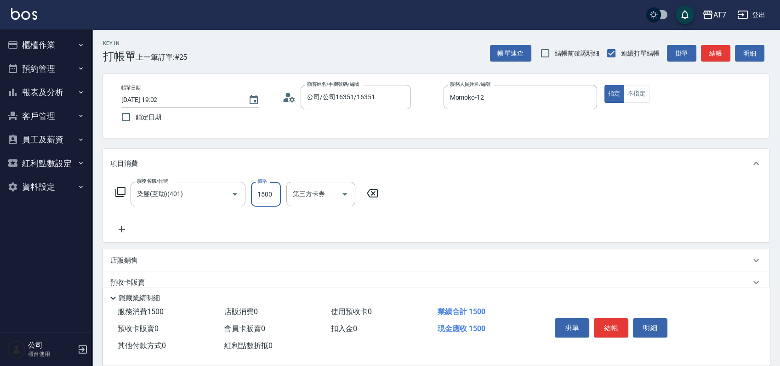
type input "1"
type input "0"
type input "168"
type input "160"
type input "1680"
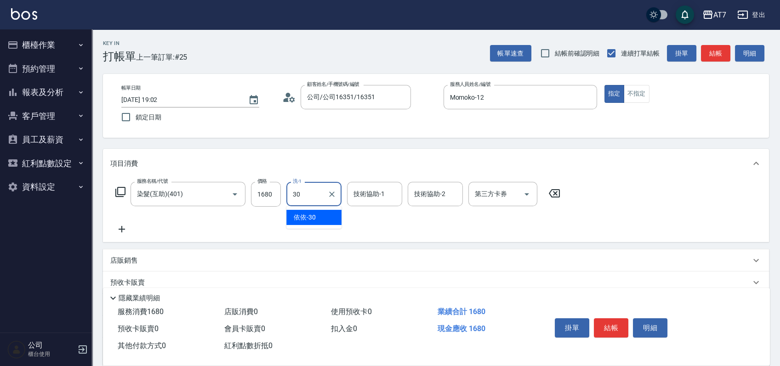
type input "依依-30"
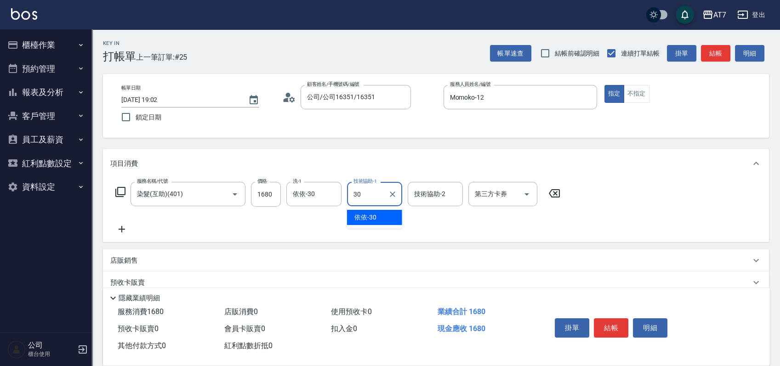
type input "依依-30"
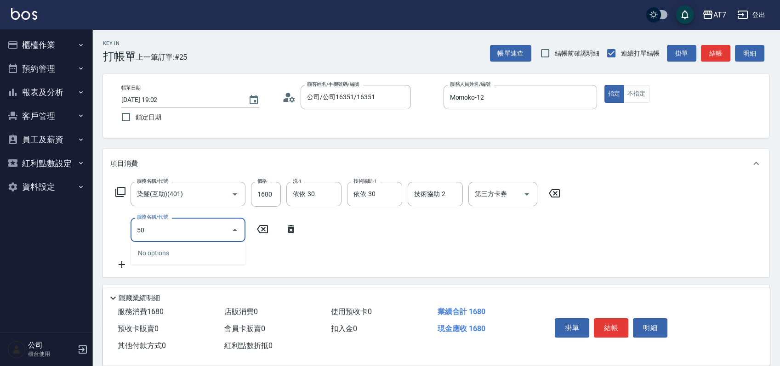
type input "504"
type input "170"
type input "潤絲(504)"
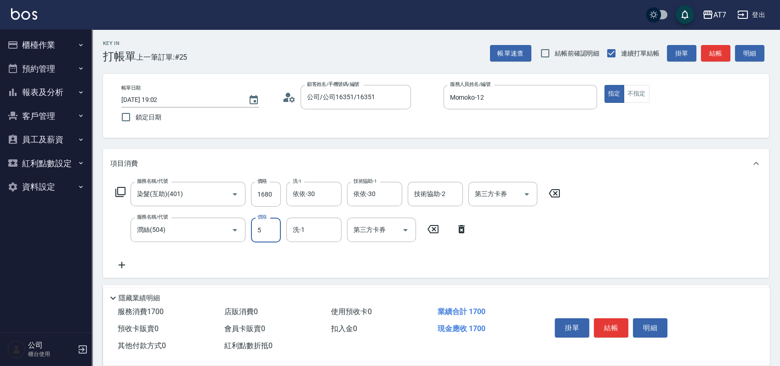
type input "50"
type input "170"
type input "50"
type input "依依-30"
click at [607, 325] on button "結帳" at bounding box center [611, 328] width 34 height 19
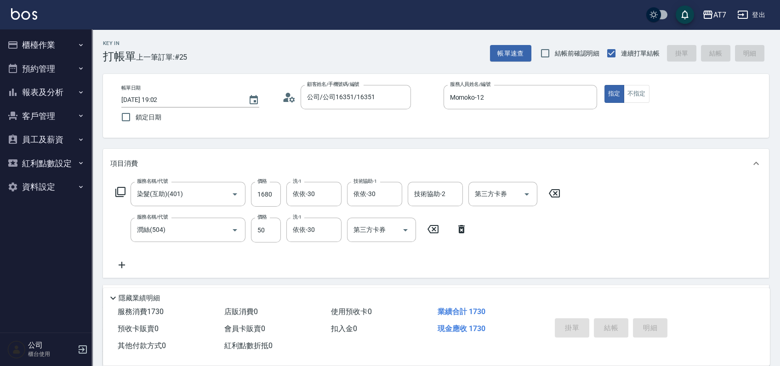
type input "2025/09/13 19:04"
type input "0"
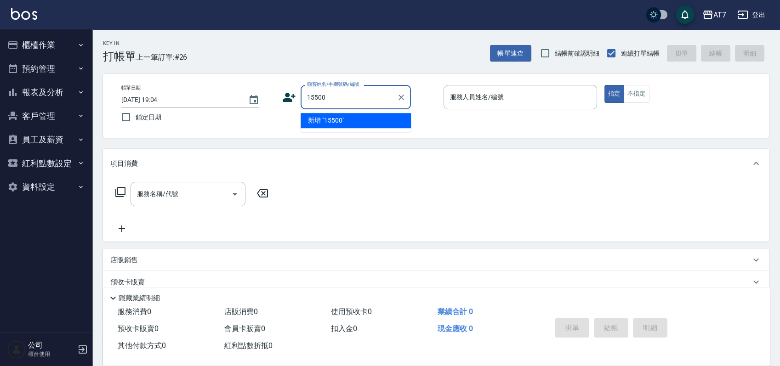
type input "15500"
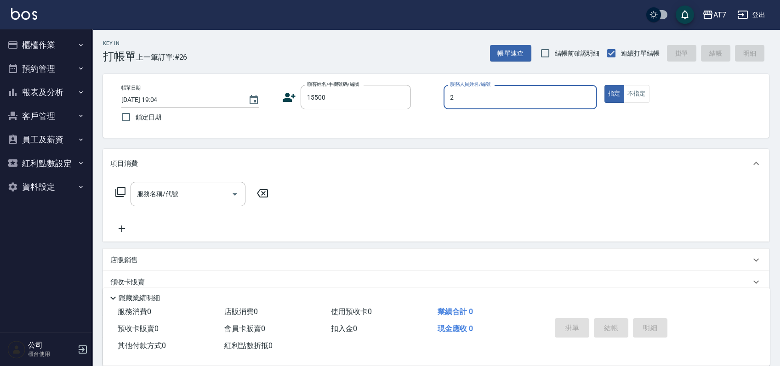
type input "22"
type input "公司/公司15500/15500"
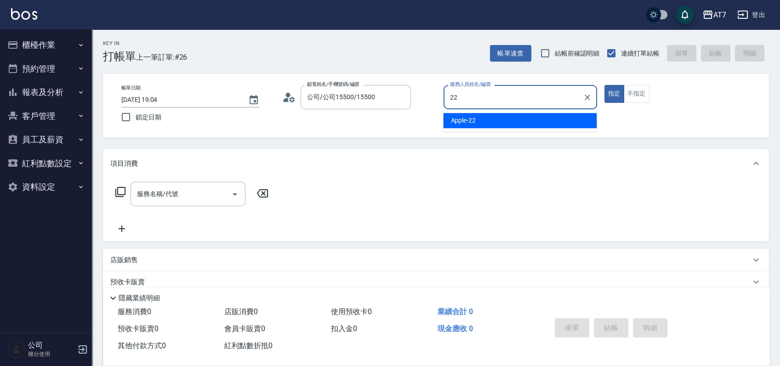
type input "Apple-22"
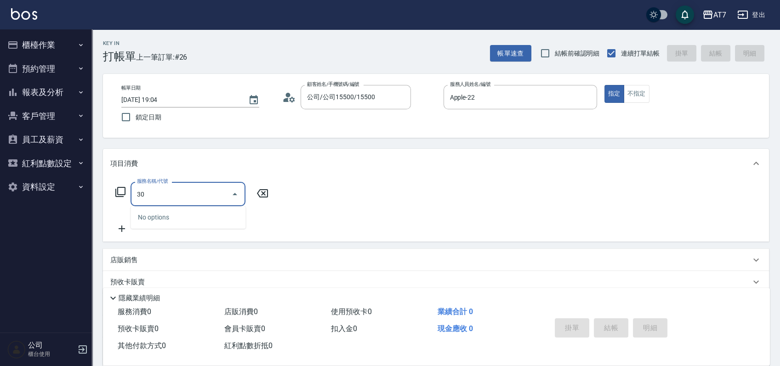
type input "305"
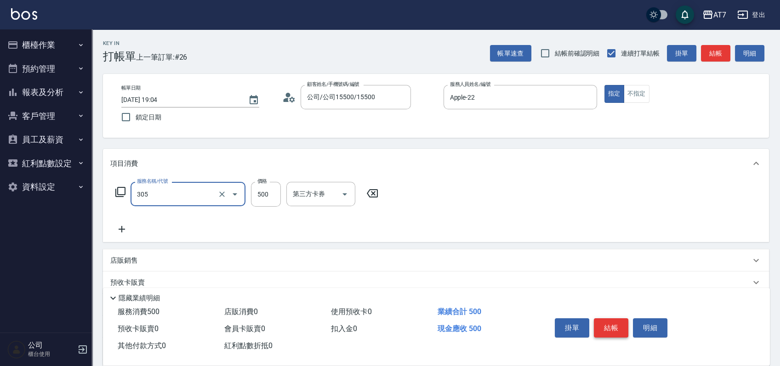
type input "50"
type input "A++剪髮(305)"
type input "0"
type input "70"
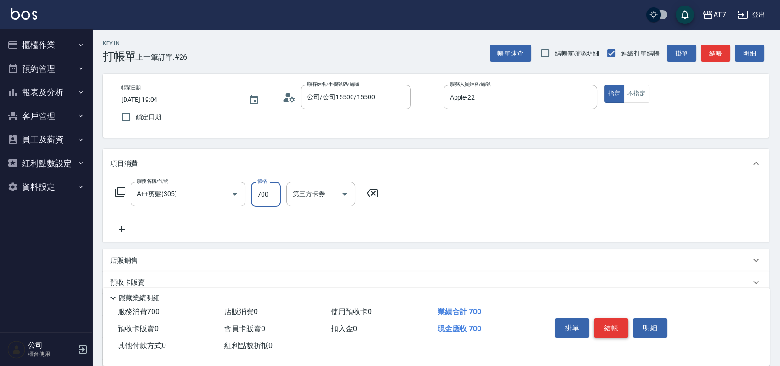
type input "700"
click at [607, 325] on button "結帳" at bounding box center [611, 328] width 34 height 19
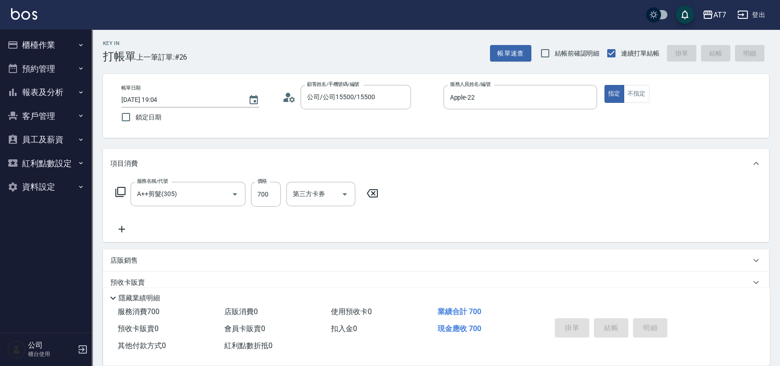
type input "0"
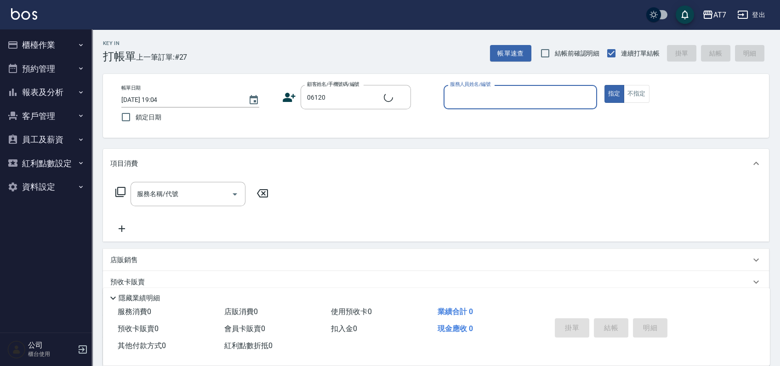
type input "公司單/06120-1/06120"
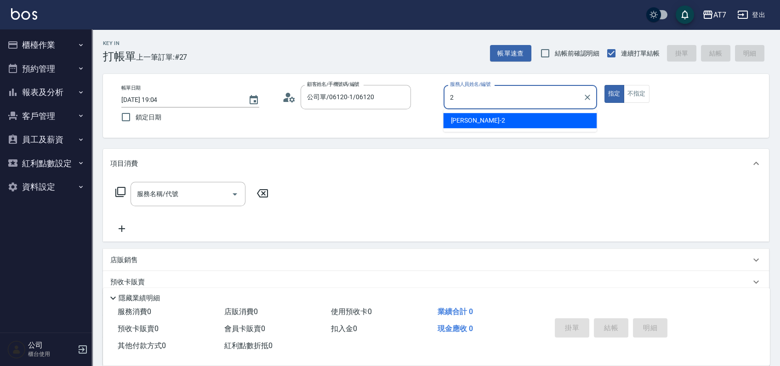
type input "[PERSON_NAME]-2"
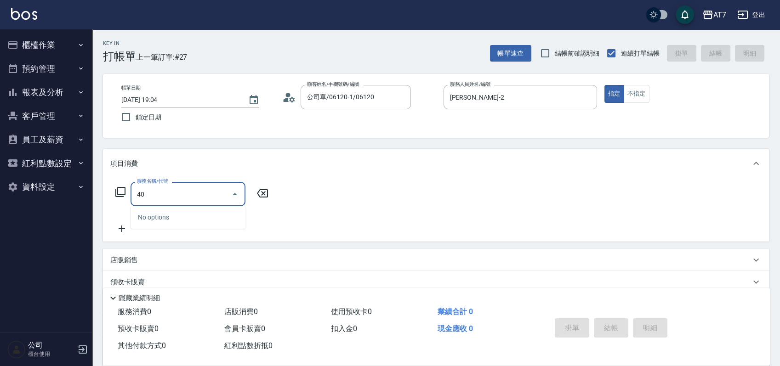
type input "401"
type input "150"
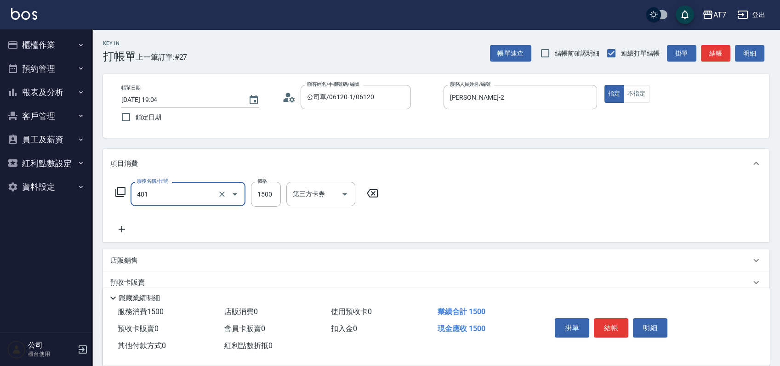
type input "染髮(互助)(401)"
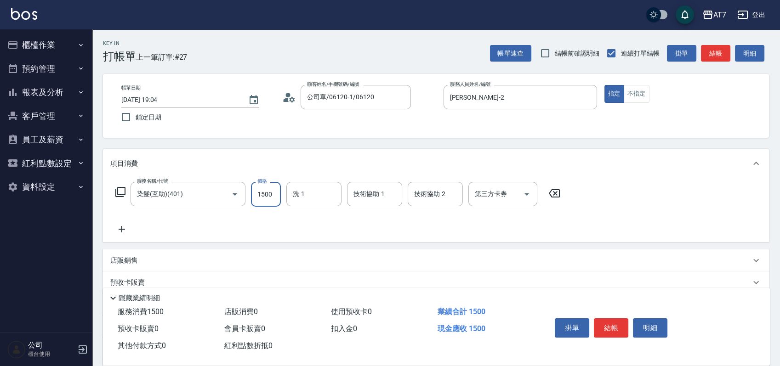
type input "3"
type input "0"
type input "315"
type input "310"
type input "3150"
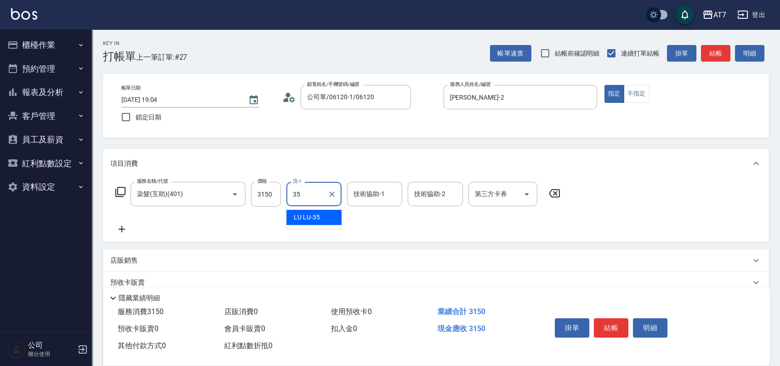
type input "LU LU-35"
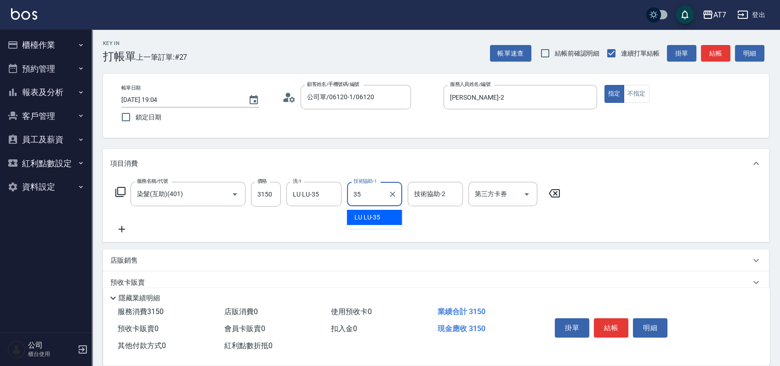
type input "LU LU-35"
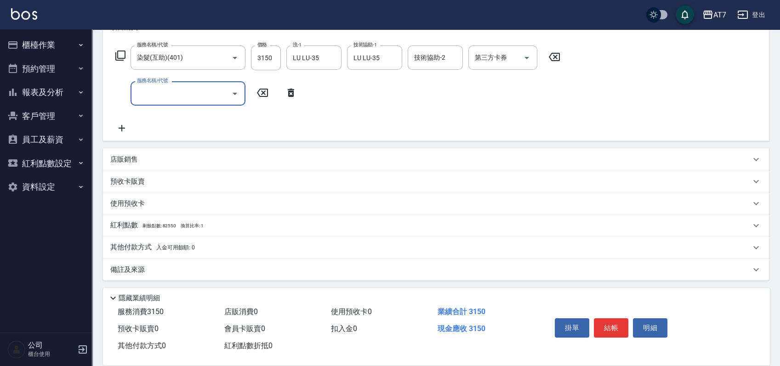
scroll to position [138, 0]
click at [130, 152] on div "店販銷售" at bounding box center [436, 158] width 666 height 22
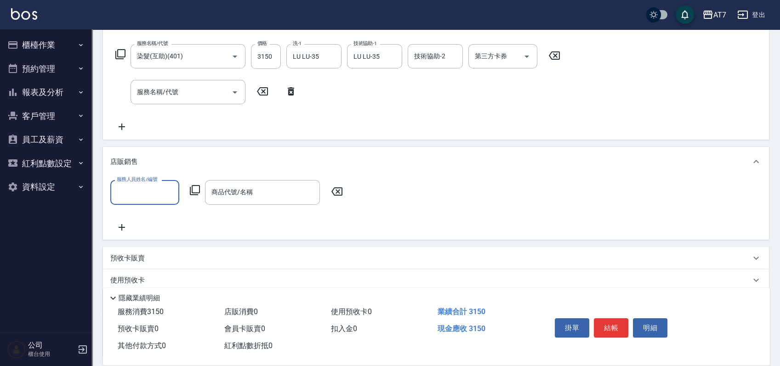
scroll to position [0, 0]
type input "伊蕾-2"
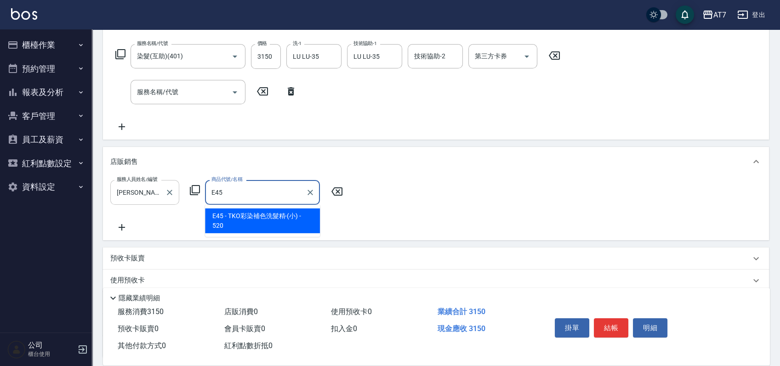
type input "TKO彩染補色洗髮精-(小)"
type input "360"
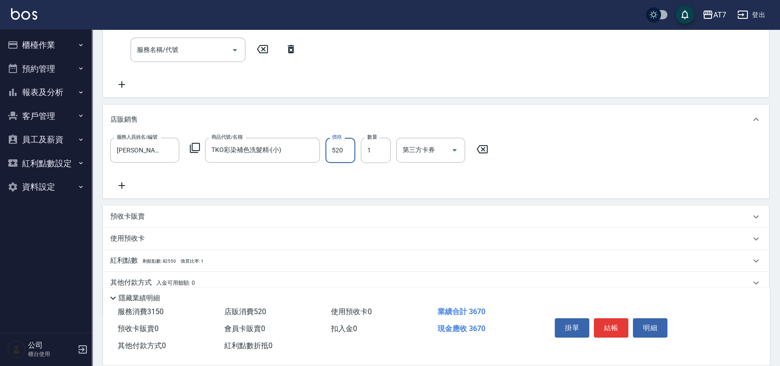
scroll to position [199, 0]
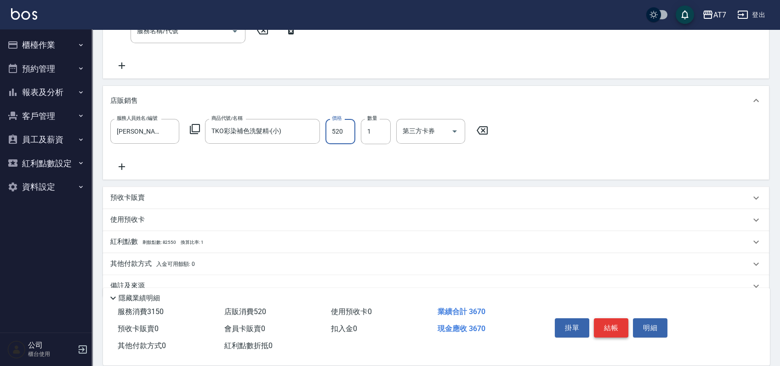
click at [609, 323] on button "結帳" at bounding box center [611, 328] width 34 height 19
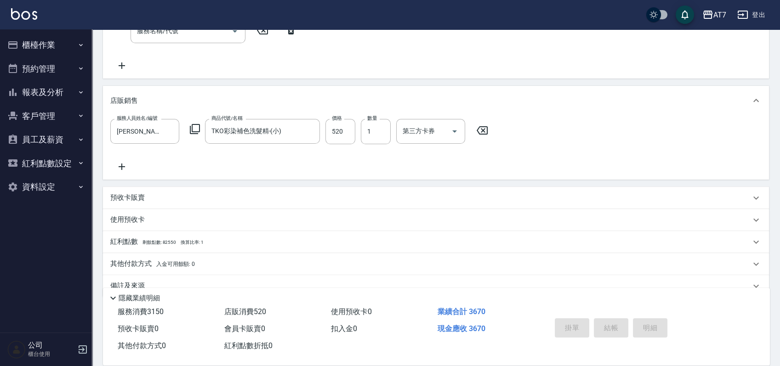
type input "0"
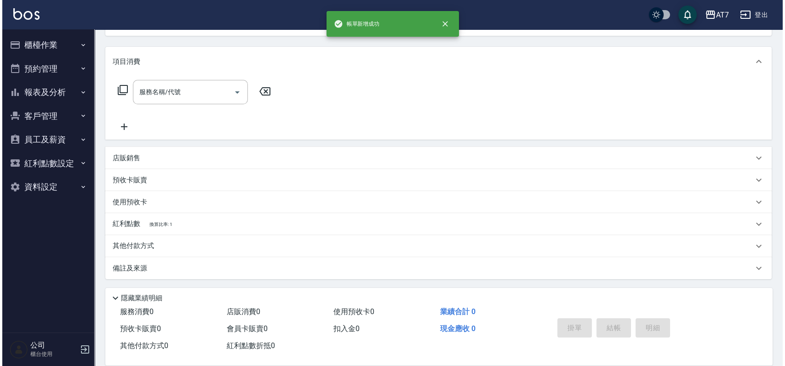
scroll to position [0, 0]
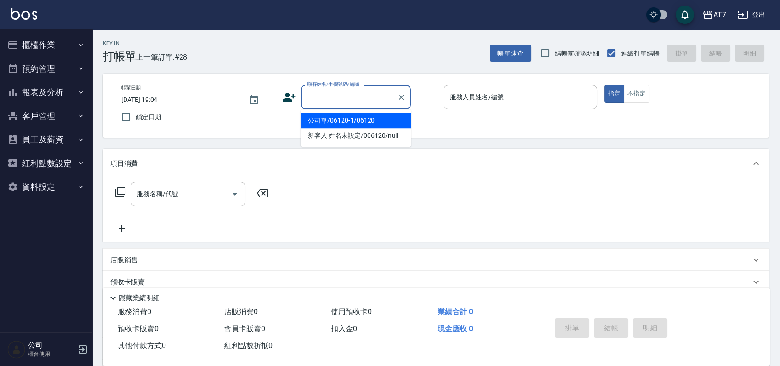
click at [322, 97] on input "顧客姓名/手機號碼/編號" at bounding box center [349, 97] width 88 height 16
type input "07038"
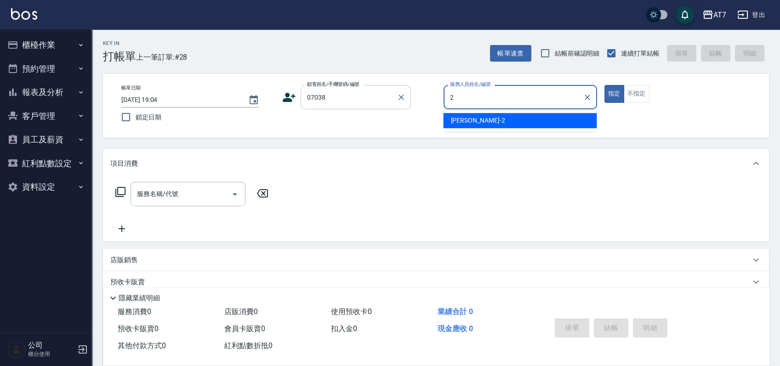
type input "伊蕾-2"
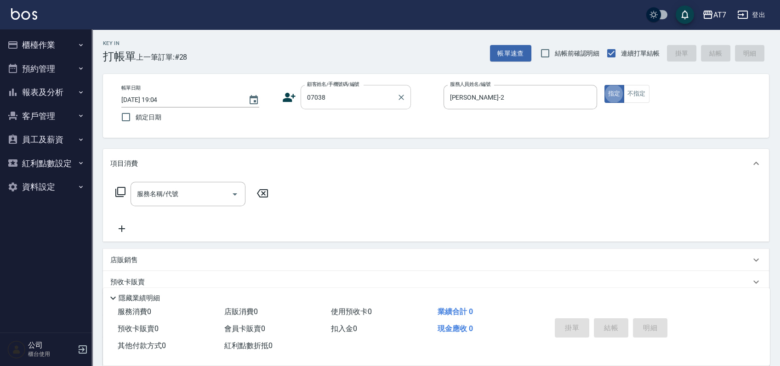
type input "公司/公司07038/07038"
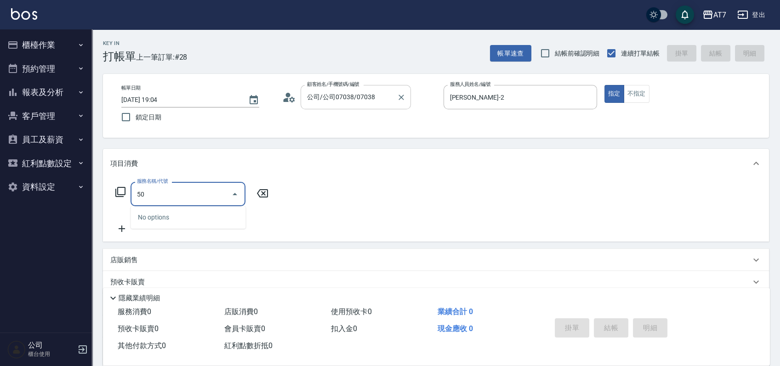
type input "501"
type input "30"
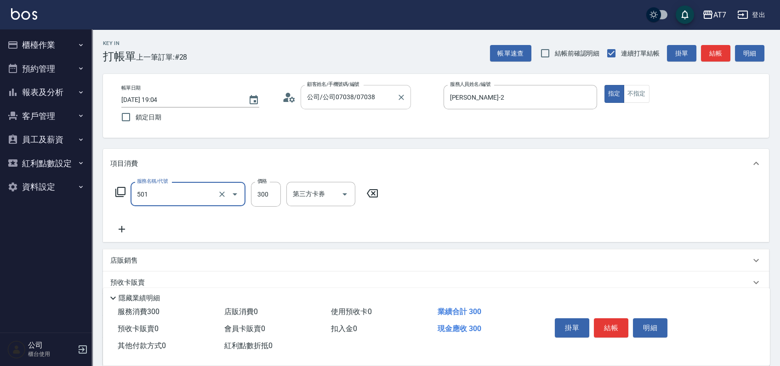
type input "洗髮(互助)(501)"
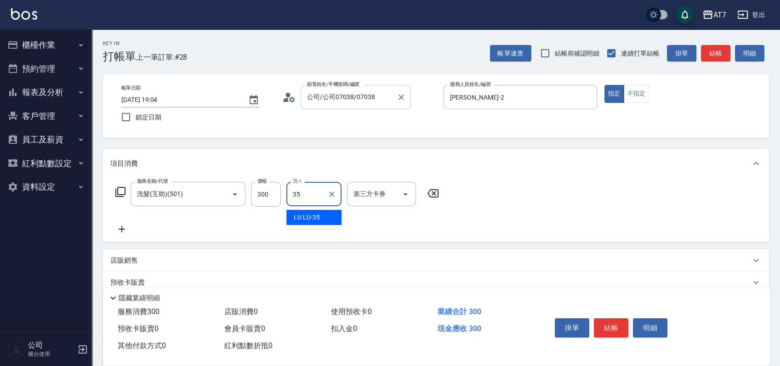
type input "LU LU-35"
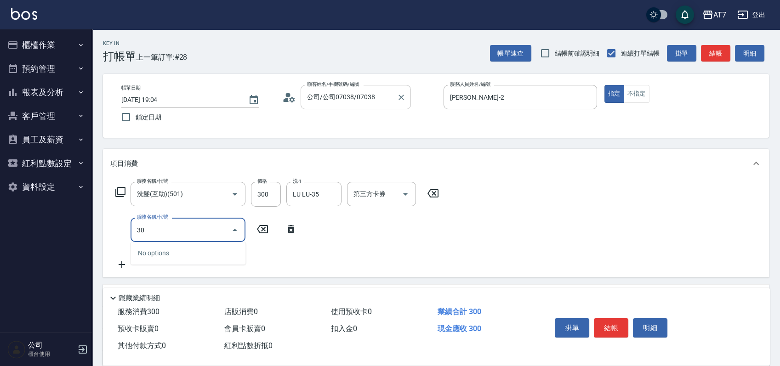
type input "302"
type input "60"
type input "剪髮(302)"
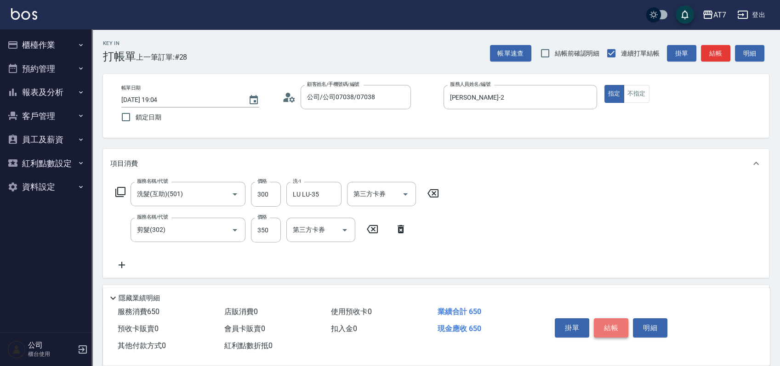
click at [613, 328] on button "結帳" at bounding box center [611, 328] width 34 height 19
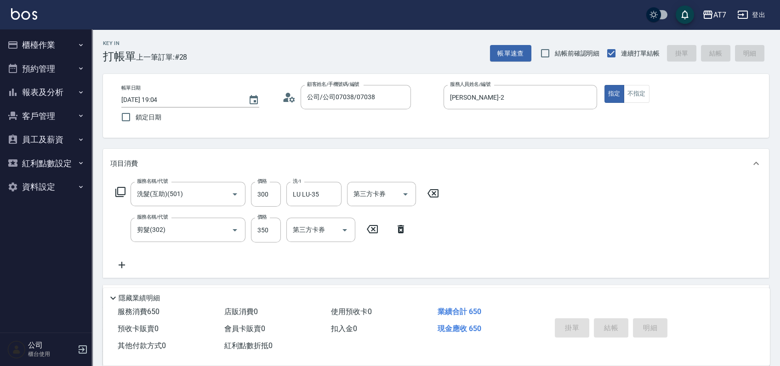
type input "2025/09/13 19:05"
type input "0"
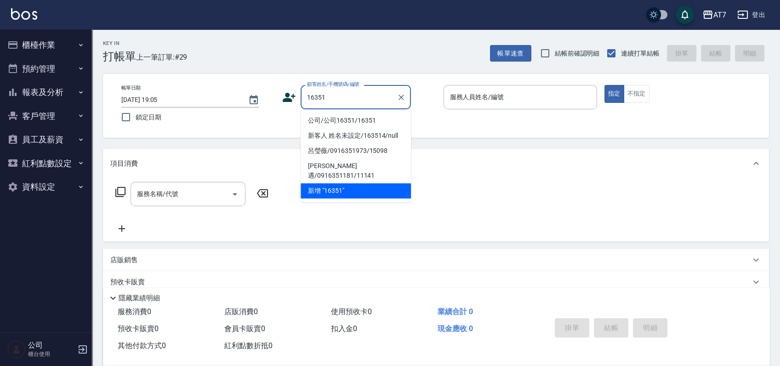
type input "公司/公司16351/16351"
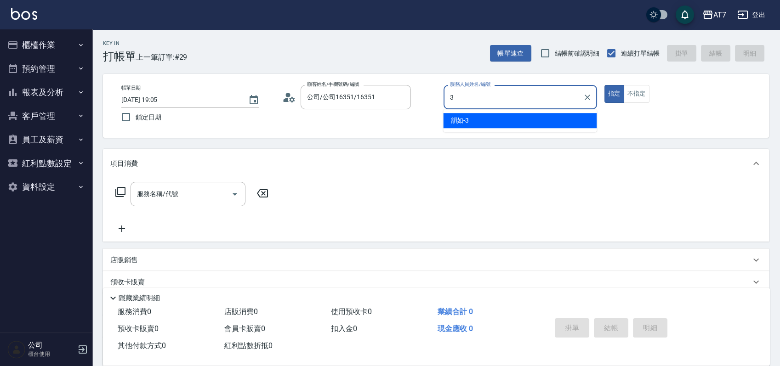
type input "韻如-3"
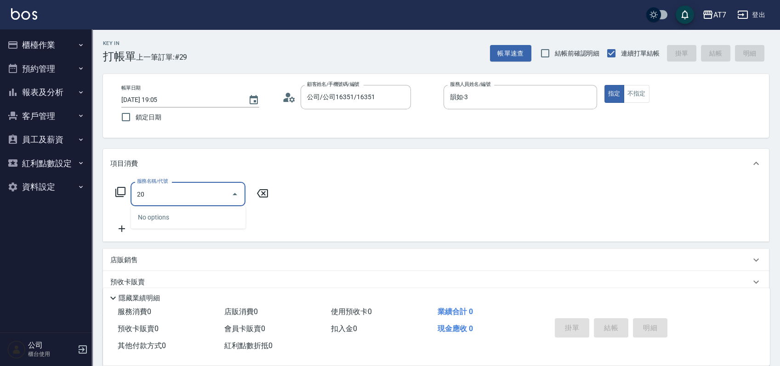
type input "200"
type input "150"
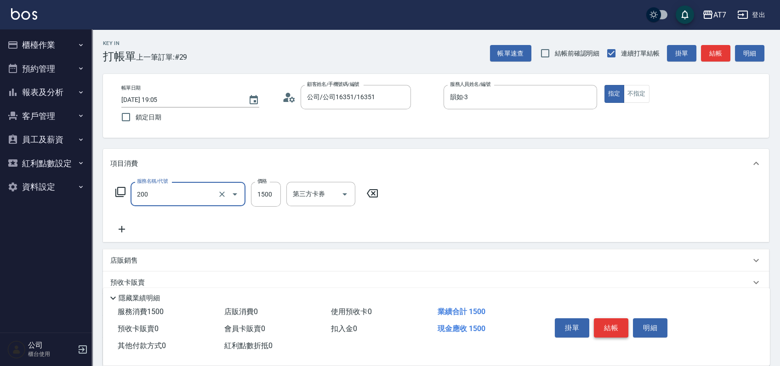
type input "燙髮(200)"
click at [613, 328] on button "結帳" at bounding box center [611, 328] width 34 height 19
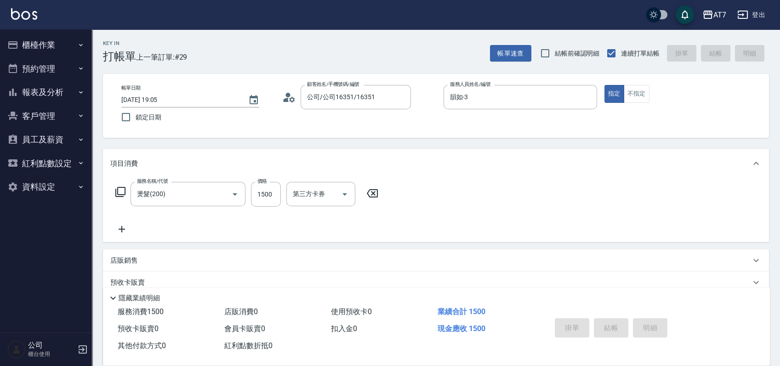
type input "0"
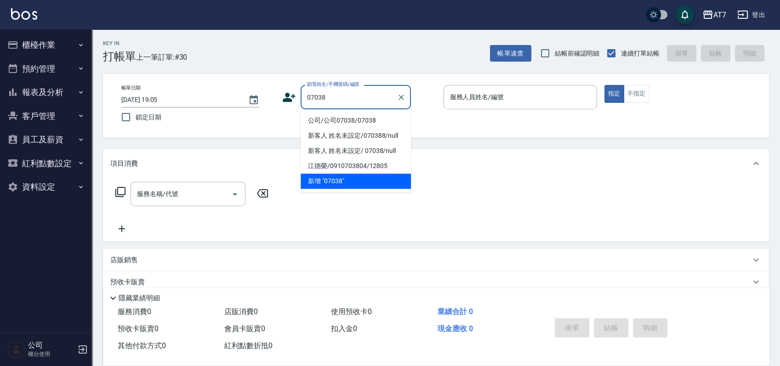
type input "公司/公司07038/07038"
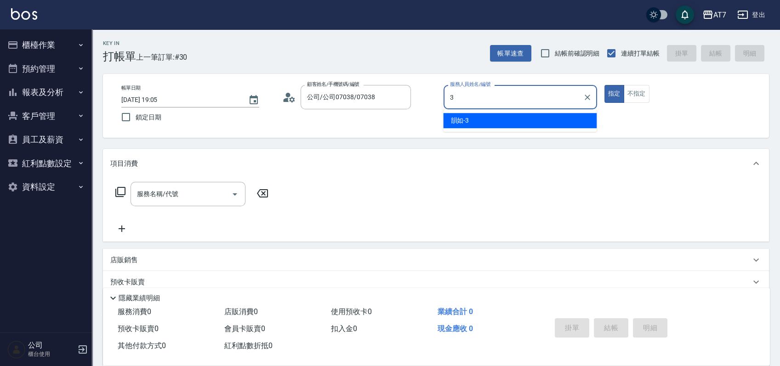
type input "韻如-3"
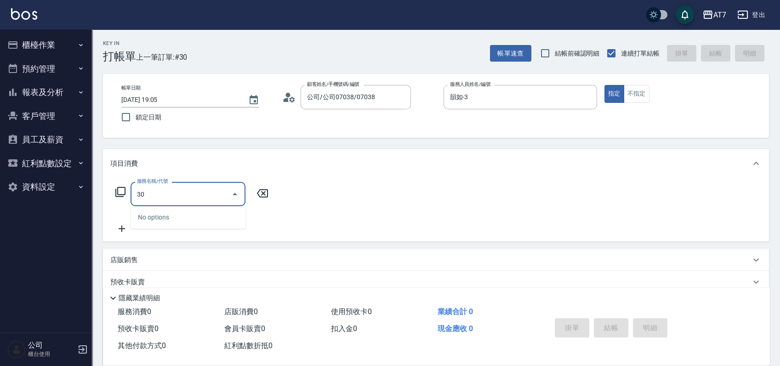
type input "304"
type input "40"
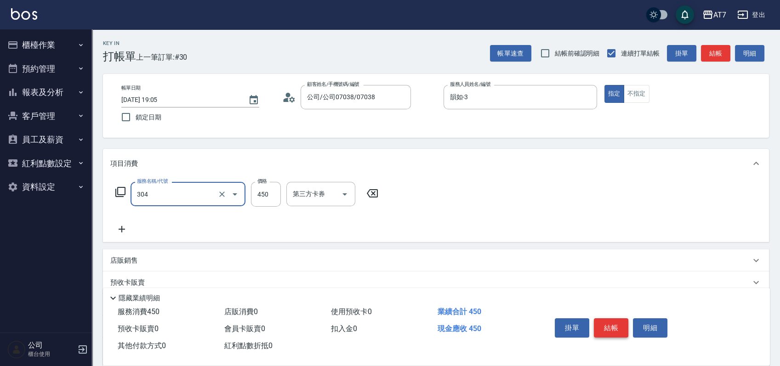
type input "A+級剪髮(304)"
click at [614, 325] on button "結帳" at bounding box center [611, 328] width 34 height 19
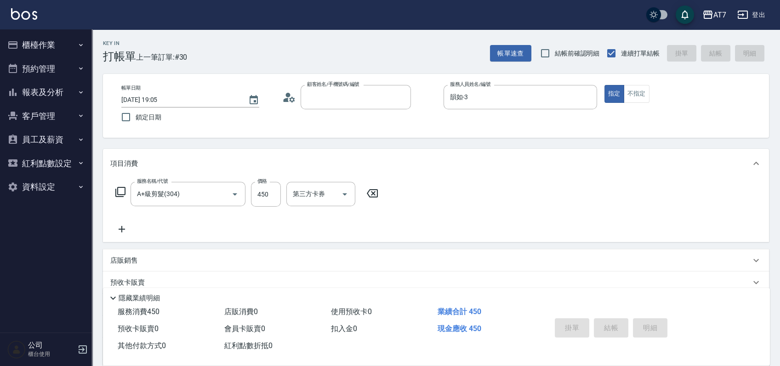
type input "0"
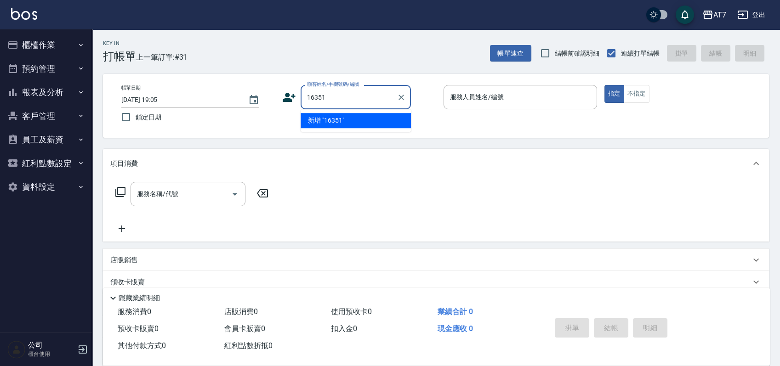
type input "16351"
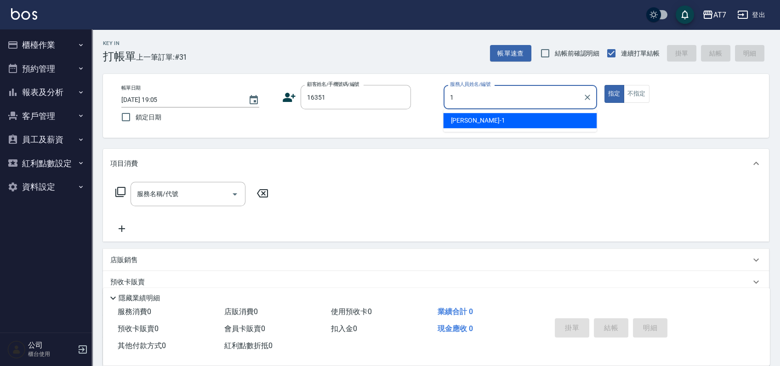
type input "米雪兒-1"
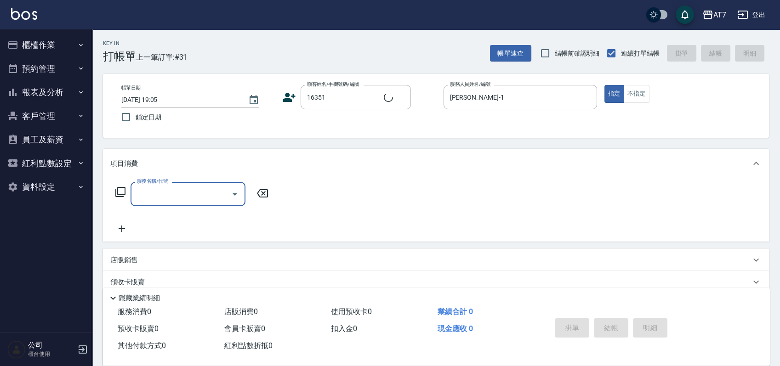
type input "公司/公司16351/16351"
type input "400"
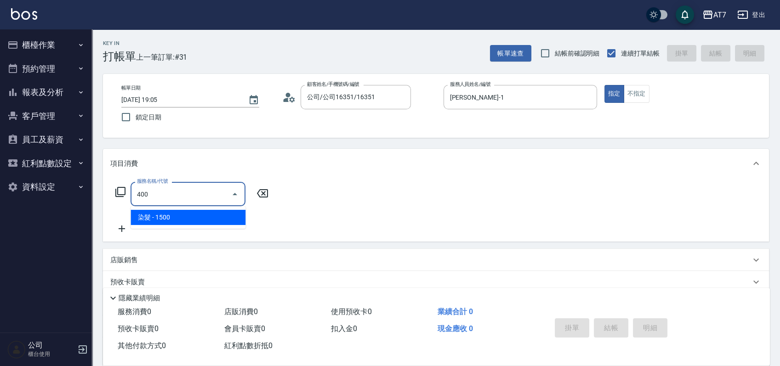
type input "150"
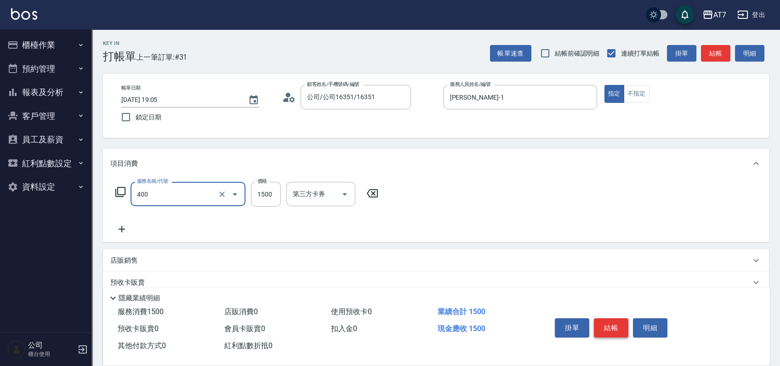
type input "染髮(400)"
type input "2"
type input "0"
type input "230"
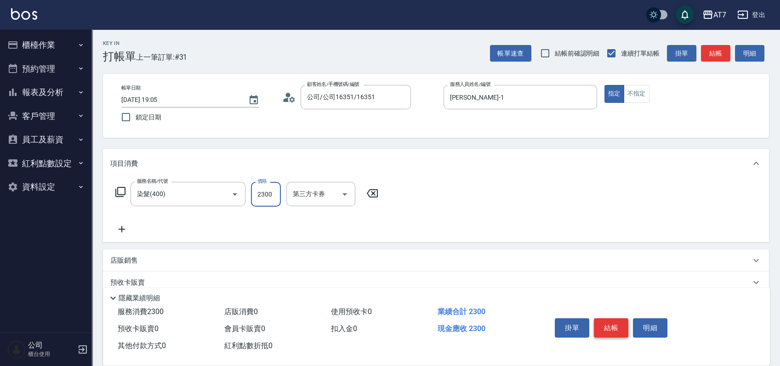
type input "2300"
click at [607, 324] on button "結帳" at bounding box center [611, 328] width 34 height 19
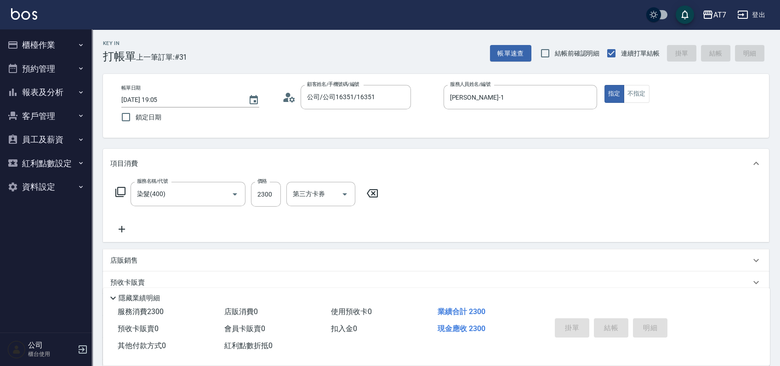
type input "0"
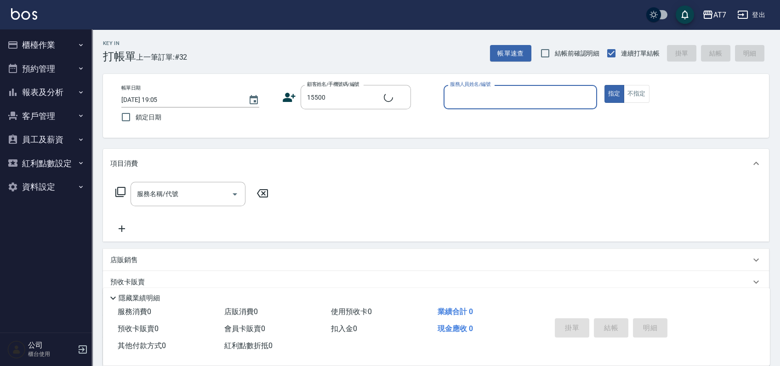
type input "公司/公司15500/15500"
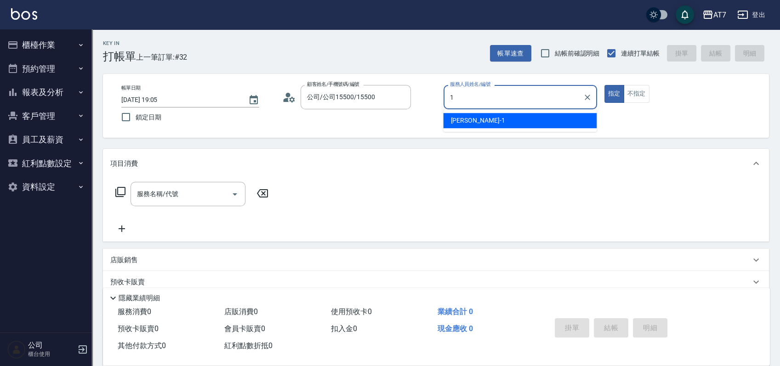
type input "米雪兒-1"
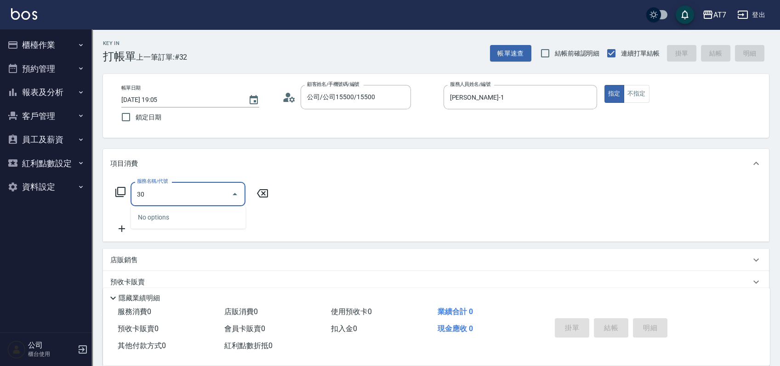
type input "302"
type input "30"
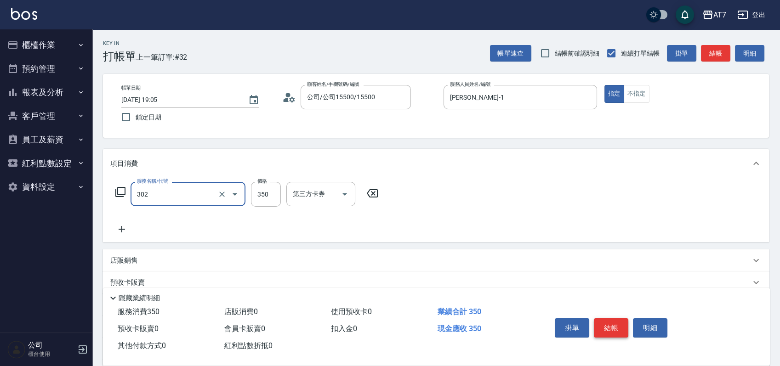
type input "剪髮(302)"
click at [616, 327] on button "結帳" at bounding box center [611, 328] width 34 height 19
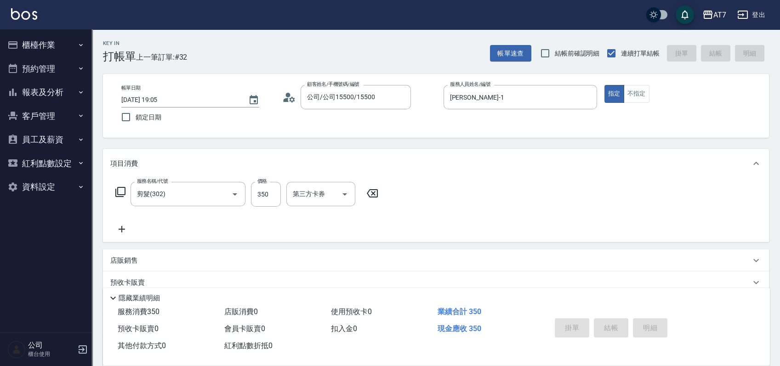
type input "2025/09/13 19:06"
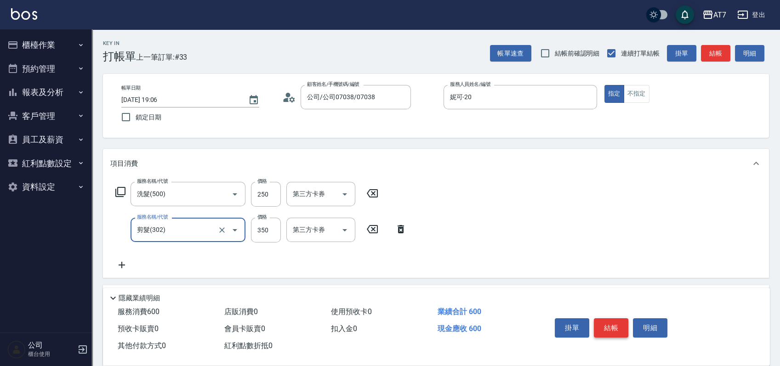
click at [612, 323] on button "結帳" at bounding box center [611, 328] width 34 height 19
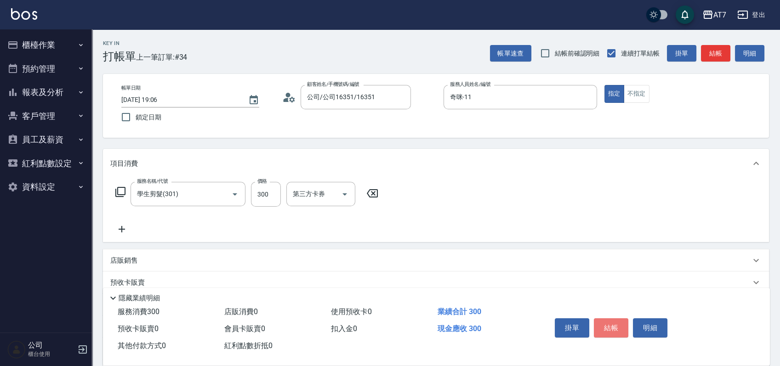
click at [612, 324] on button "結帳" at bounding box center [611, 328] width 34 height 19
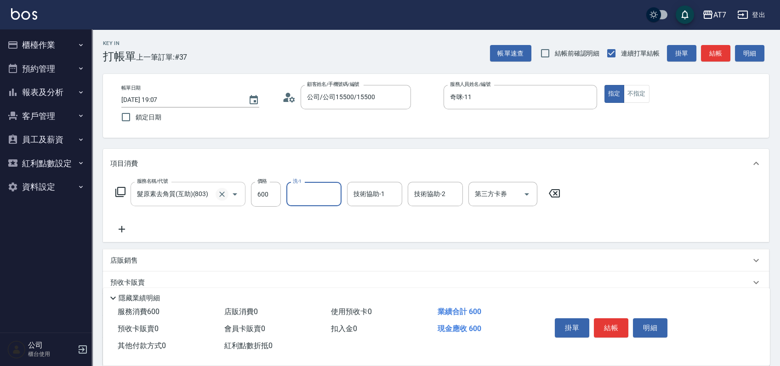
click at [223, 196] on icon "Clear" at bounding box center [221, 194] width 9 height 9
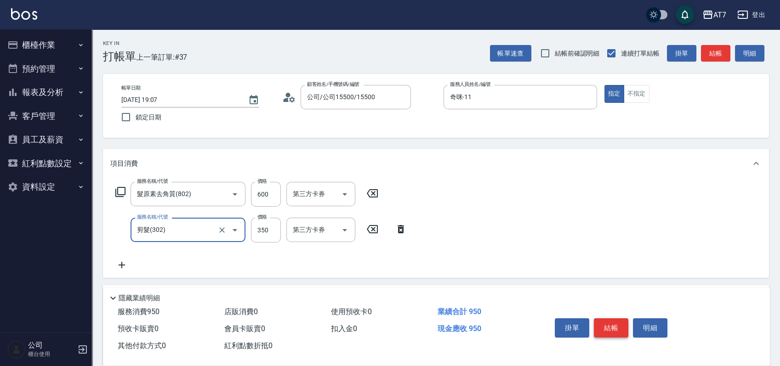
click at [611, 328] on button "結帳" at bounding box center [611, 328] width 34 height 19
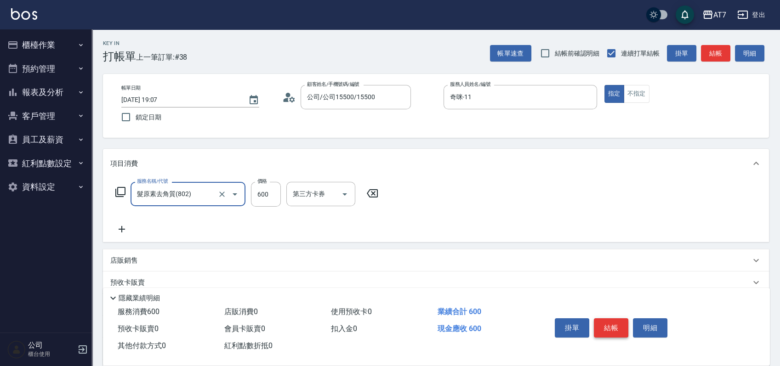
click at [611, 328] on button "結帳" at bounding box center [611, 328] width 34 height 19
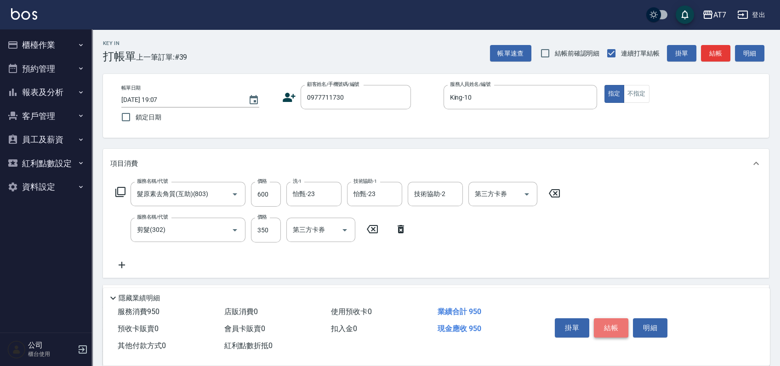
click at [613, 322] on button "結帳" at bounding box center [611, 328] width 34 height 19
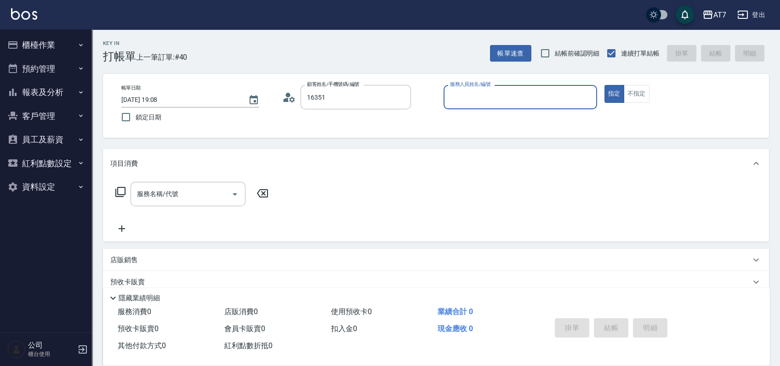
type input "公司/公司16351/16351"
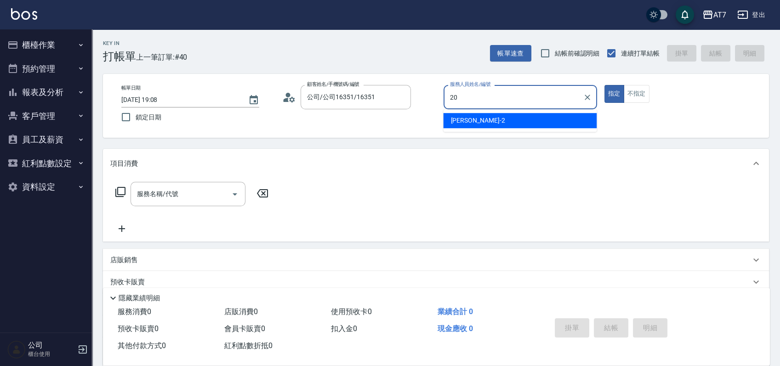
type input "妮可-20"
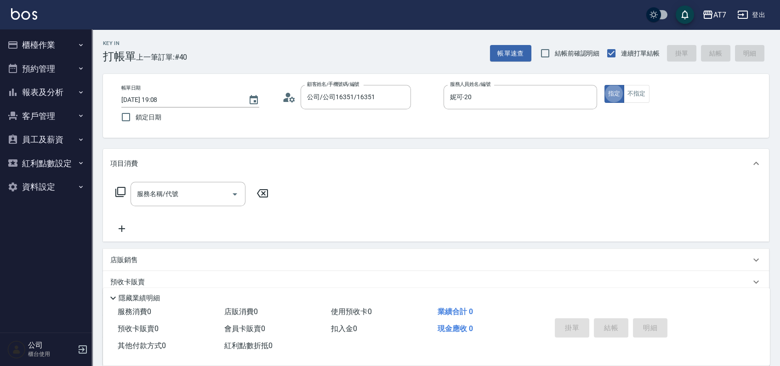
type button "true"
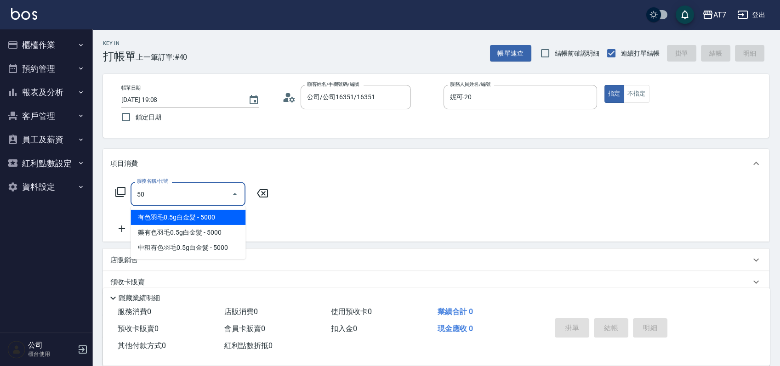
type input "500"
type input "30"
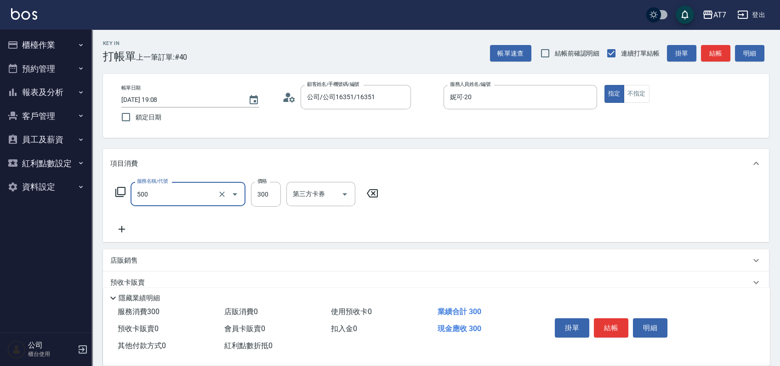
type input "洗髮(500)"
type input "2"
type input "0"
type input "25"
type input "20"
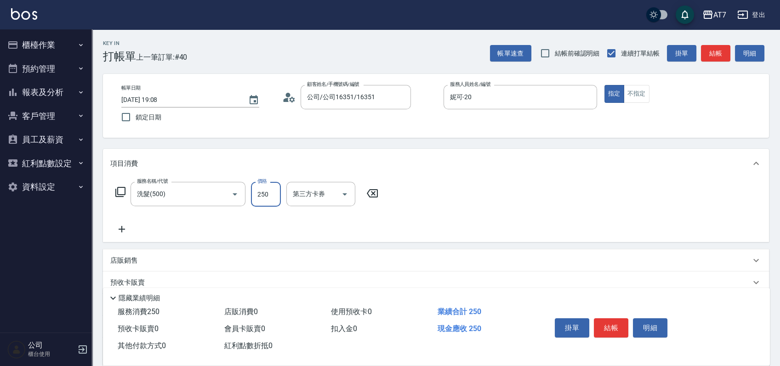
type input "250"
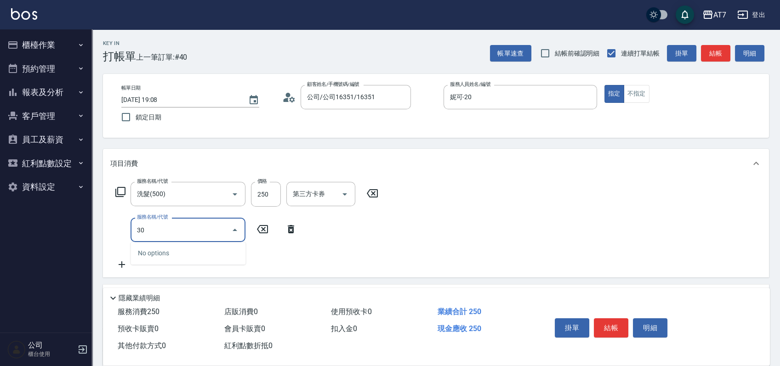
type input "302"
type input "60"
type input "剪髮(302)"
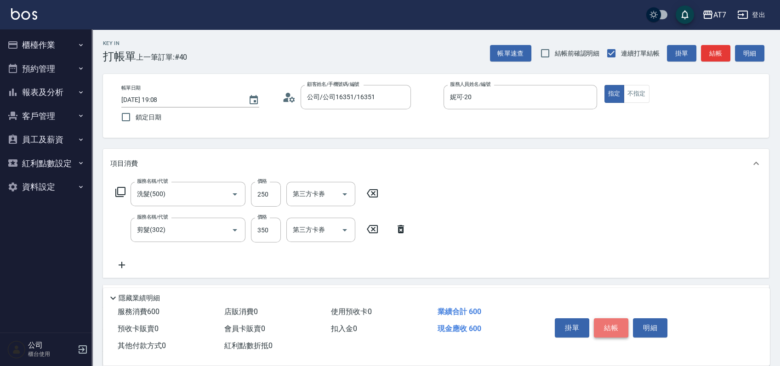
click at [614, 327] on button "結帳" at bounding box center [611, 328] width 34 height 19
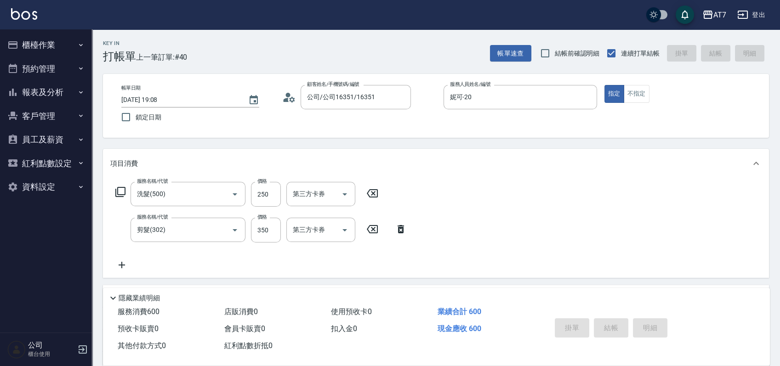
type input "0"
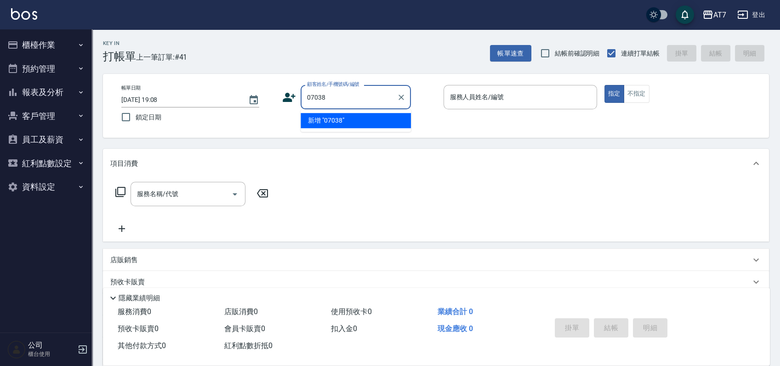
type input "07038"
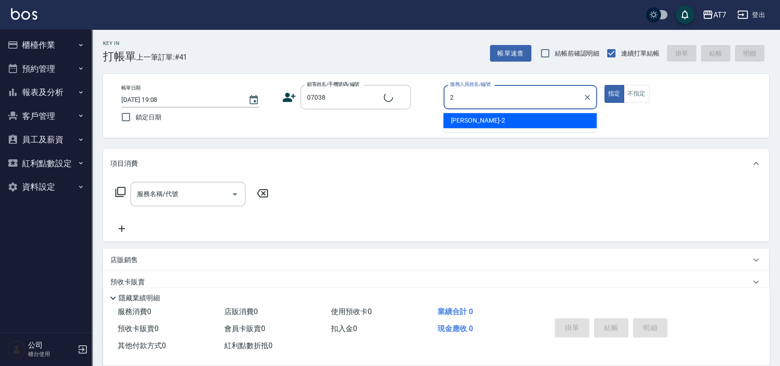
type input "2"
type input "公司/公司07038/07038"
type input "[PERSON_NAME]-2"
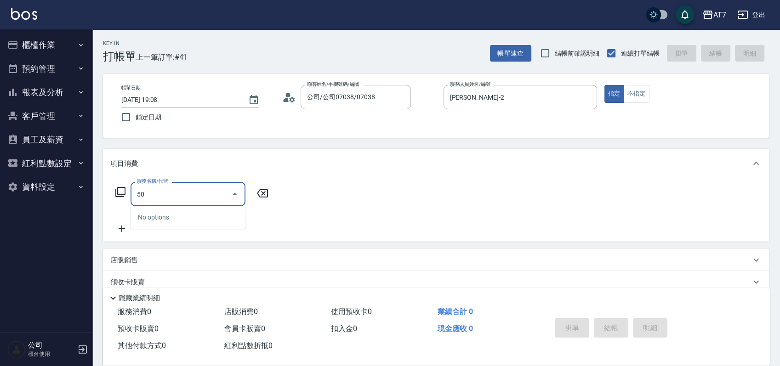
type input "501"
type input "30"
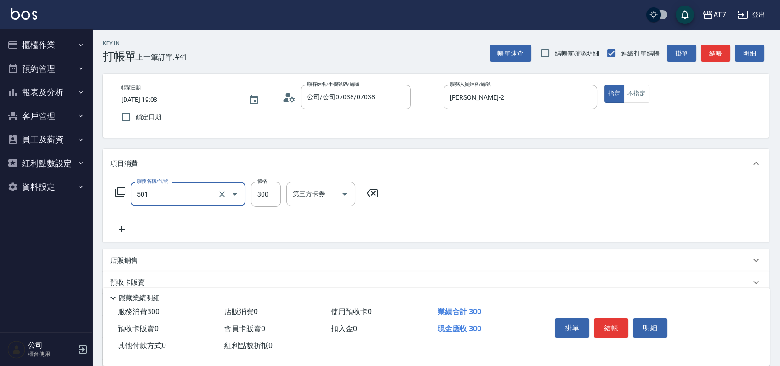
type input "洗髮(互助)(501)"
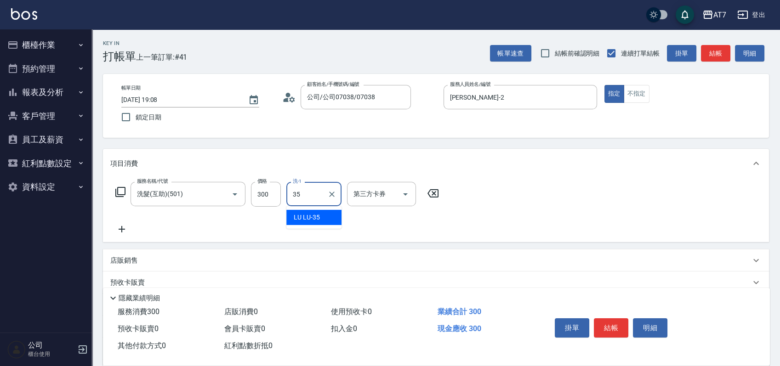
type input "LU LU-35"
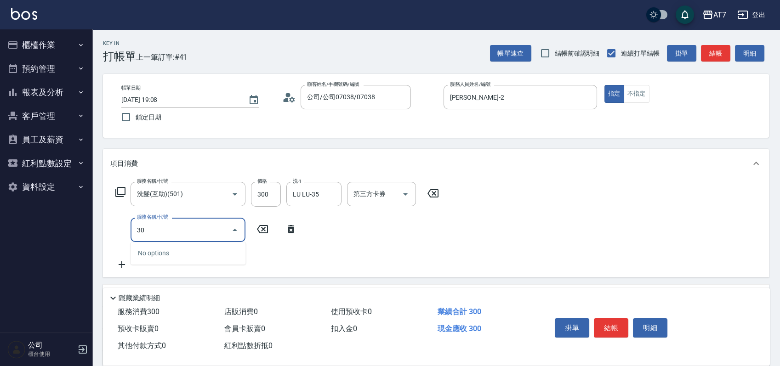
type input "302"
type input "60"
type input "剪髮(302)"
click at [608, 325] on button "結帳" at bounding box center [611, 328] width 34 height 19
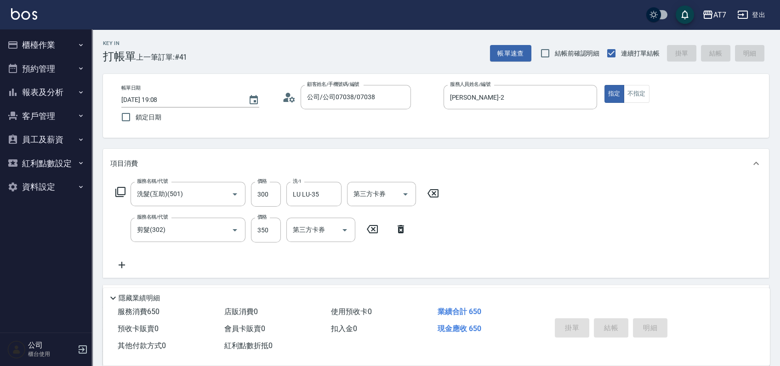
type input "0"
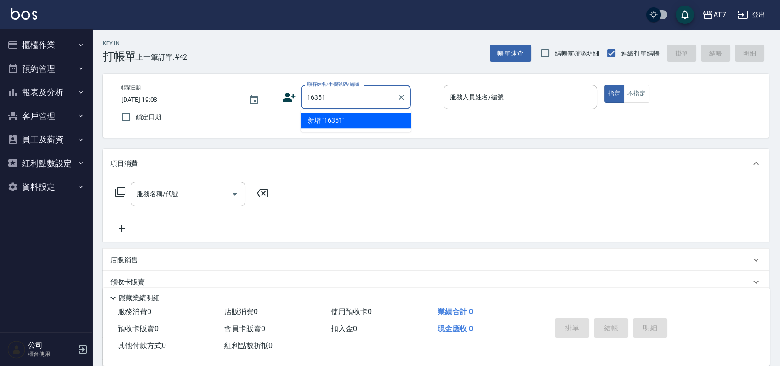
type input "16351"
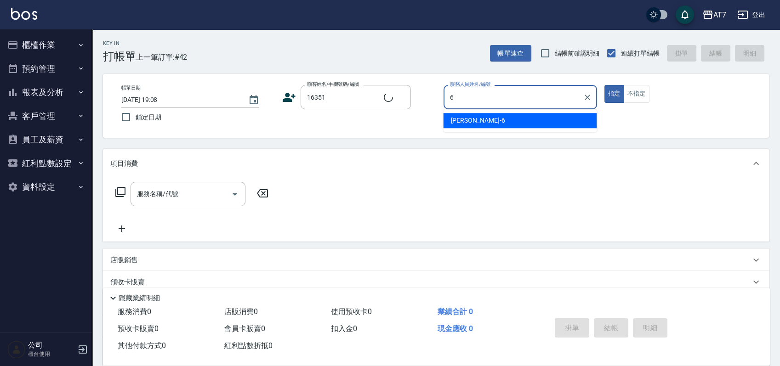
type input "[PERSON_NAME]-6"
type input "公司/公司16351/16351"
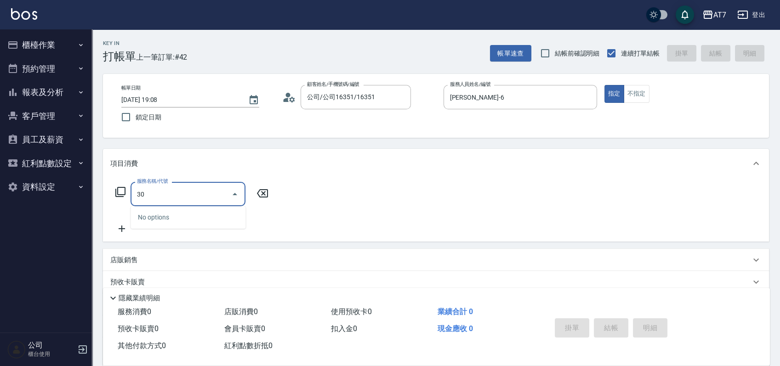
type input "303"
type input "40"
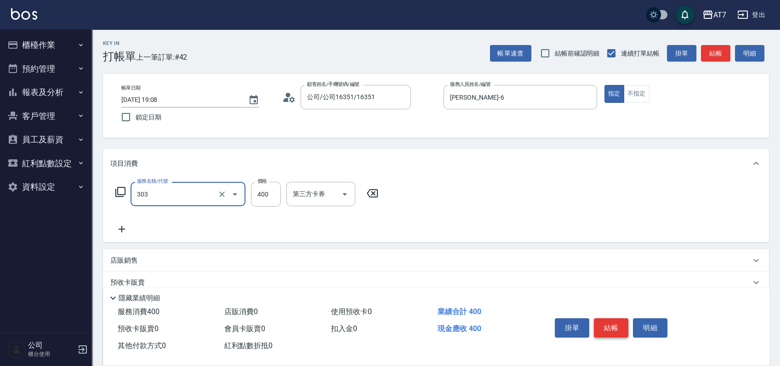
type input "A級剪髮(303)"
click at [611, 324] on button "結帳" at bounding box center [611, 328] width 34 height 19
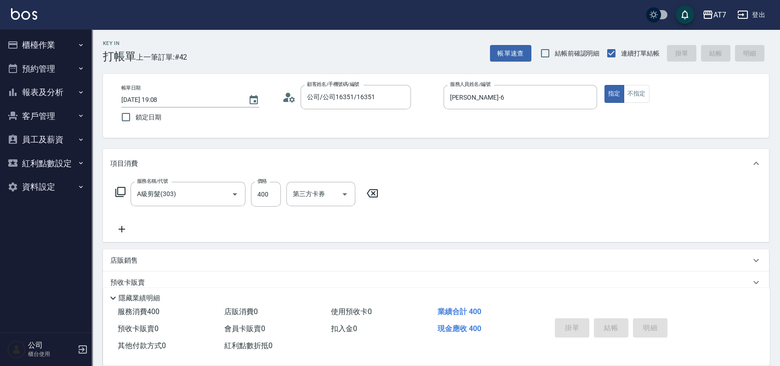
type input "[DATE] 19:09"
type input "0"
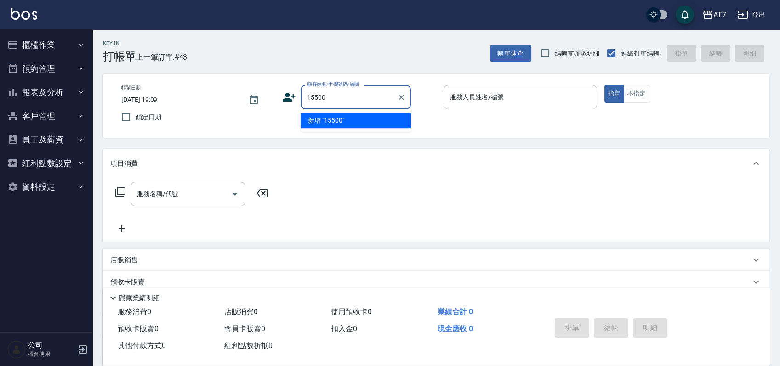
type input "15500"
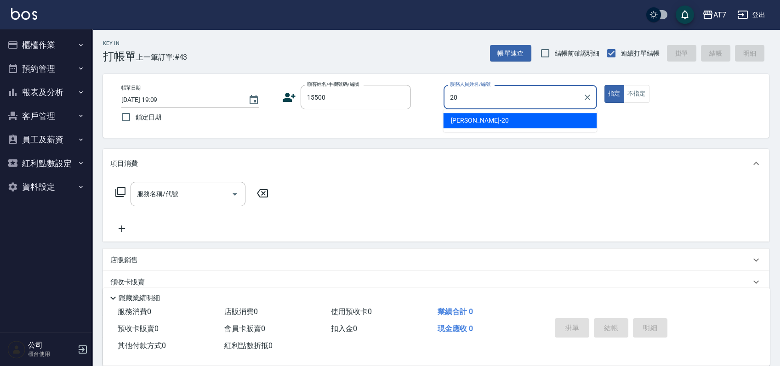
type input "妮可-20"
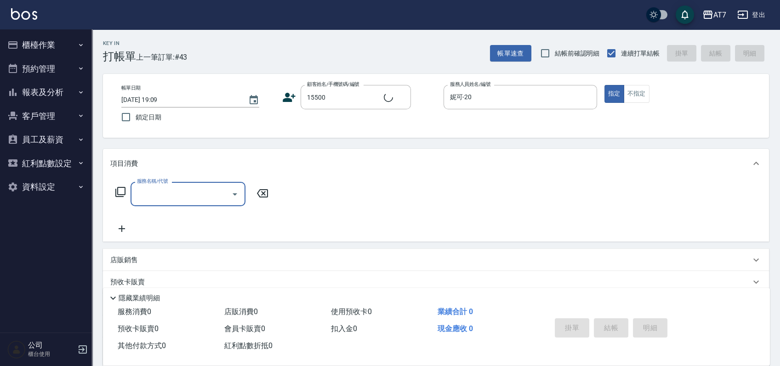
type input "公司/公司15500/15500"
type input "501"
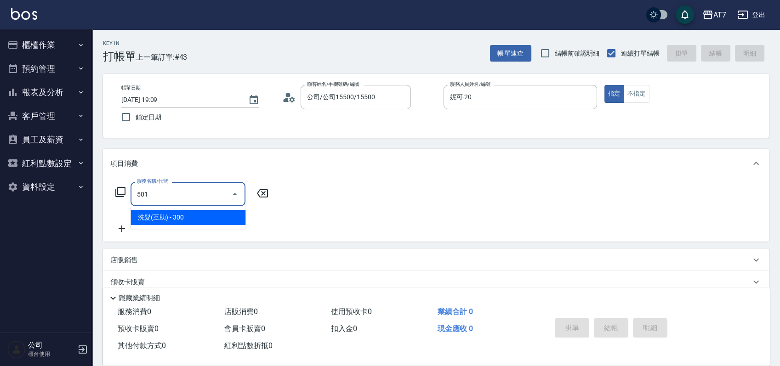
type input "30"
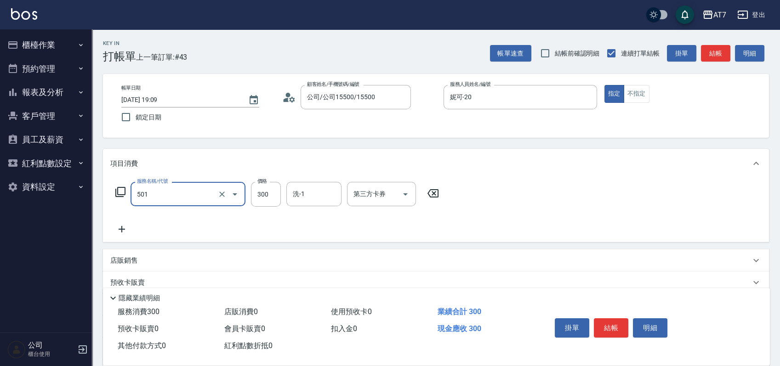
type input "洗髮(互助)(501)"
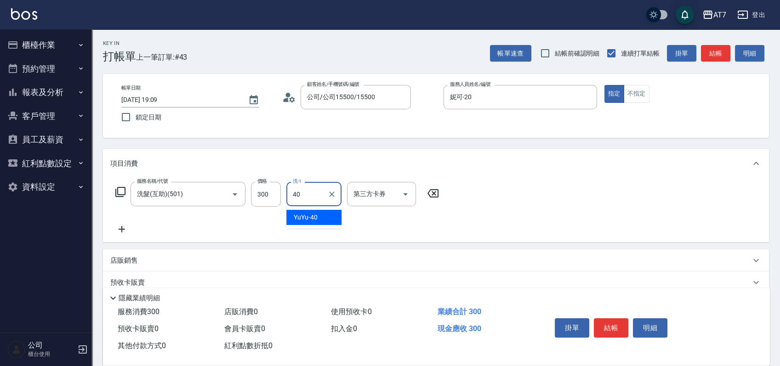
type input "YuYu-40"
click at [267, 199] on input "300" at bounding box center [266, 194] width 30 height 25
type input "2"
type input "0"
type input "25"
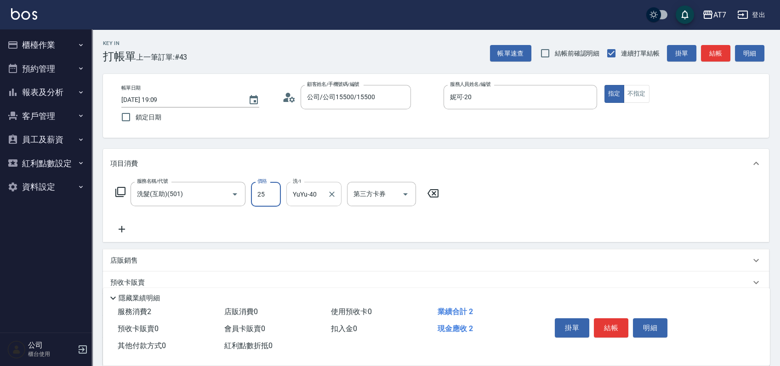
type input "20"
type input "250"
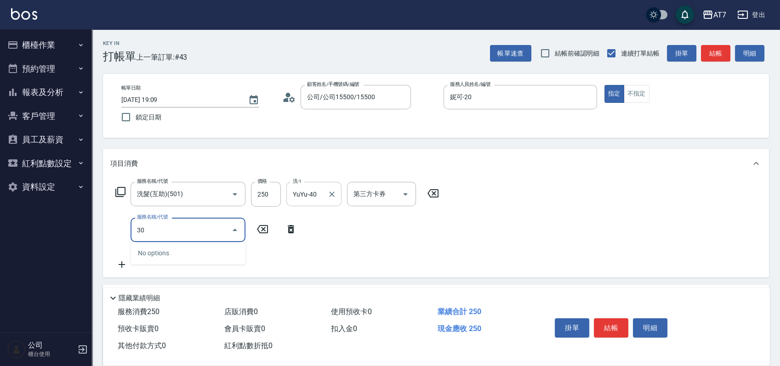
type input "302"
type input "60"
type input "剪髮(302)"
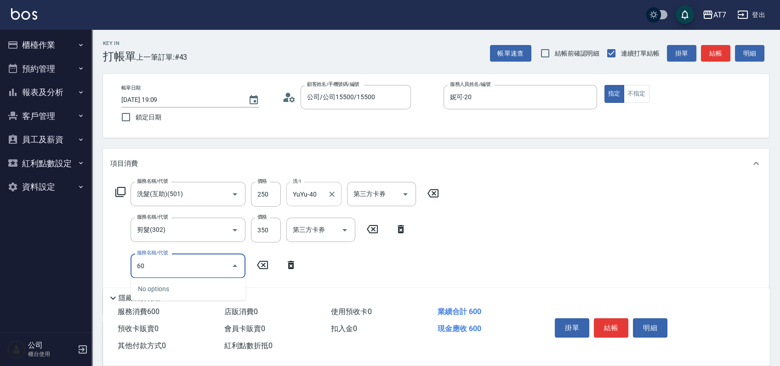
type input "603"
type input "140"
type input "TKO護髮（助(603)"
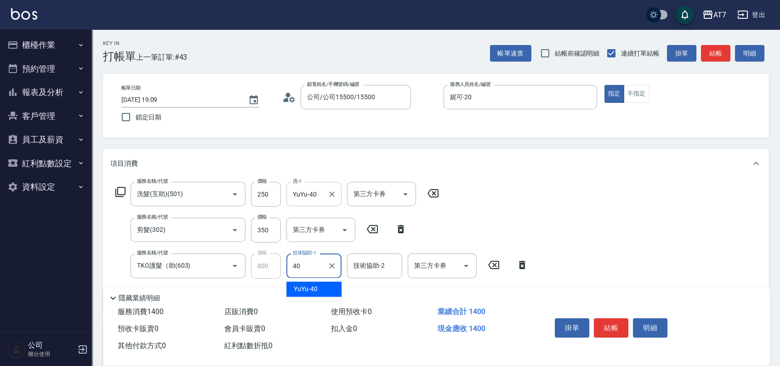
type input "YuYu-40"
click at [611, 327] on button "結帳" at bounding box center [611, 328] width 34 height 19
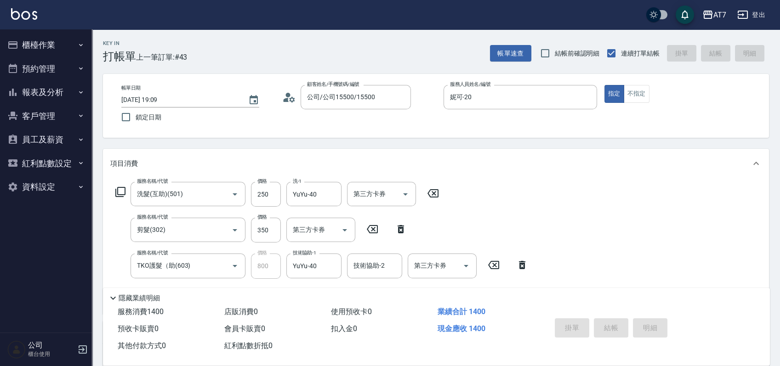
type input "0"
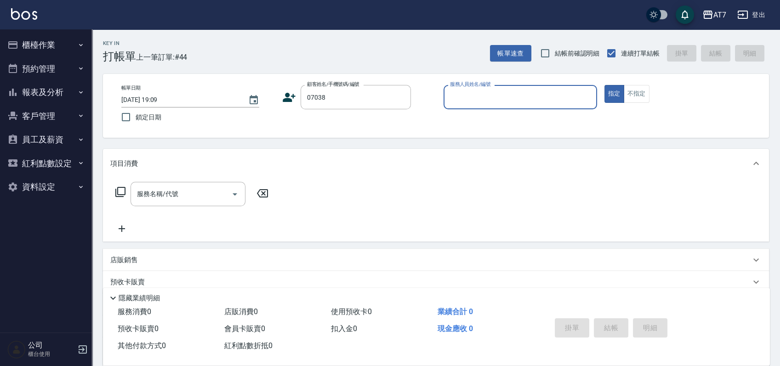
type input "公司/公司07038/07038"
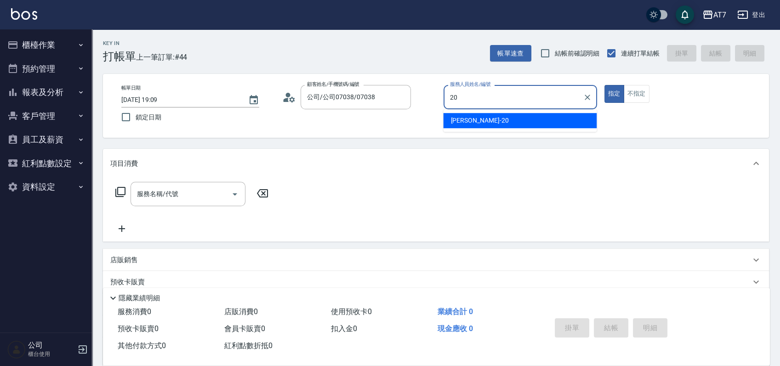
type input "妮可-20"
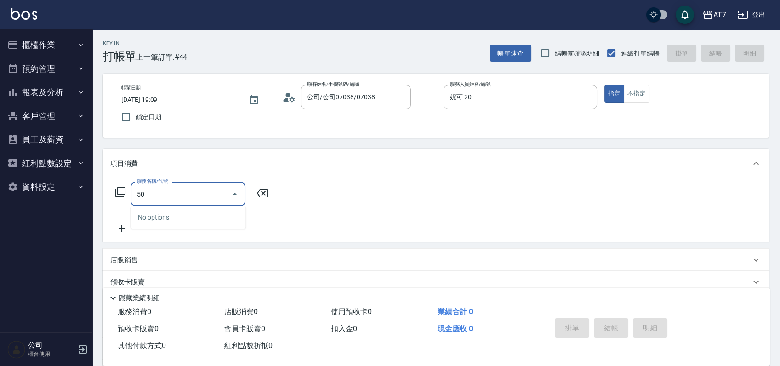
type input "501"
type input "30"
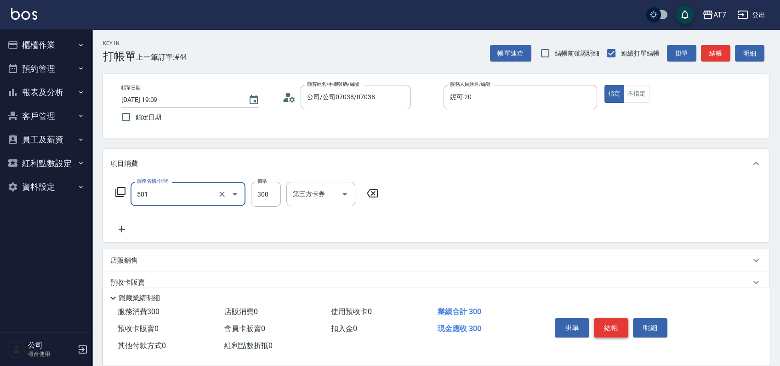
type input "洗髮(互助)(501)"
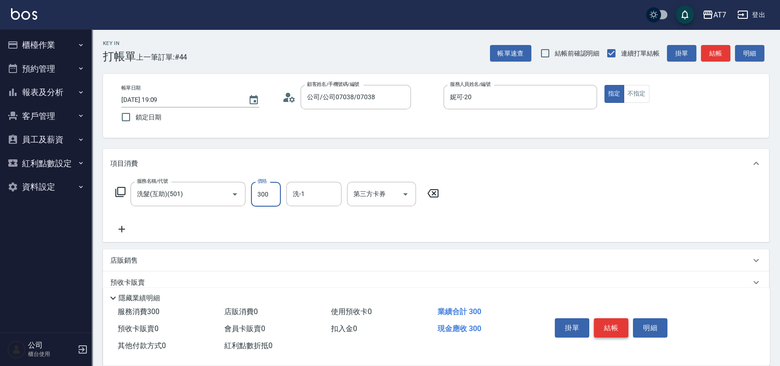
type input "2"
type input "0"
type input "25"
type input "20"
type input "250"
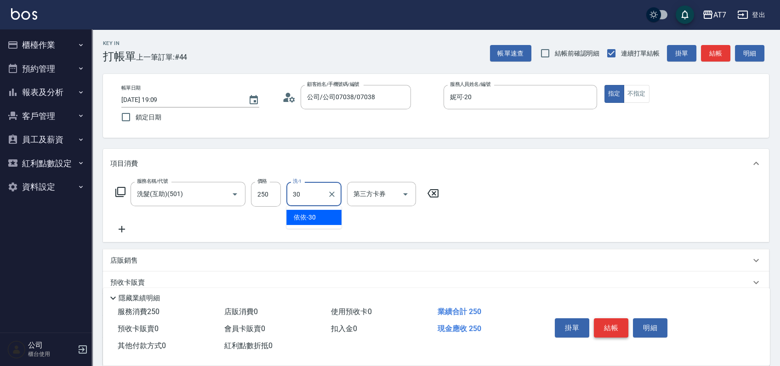
type input "依依-30"
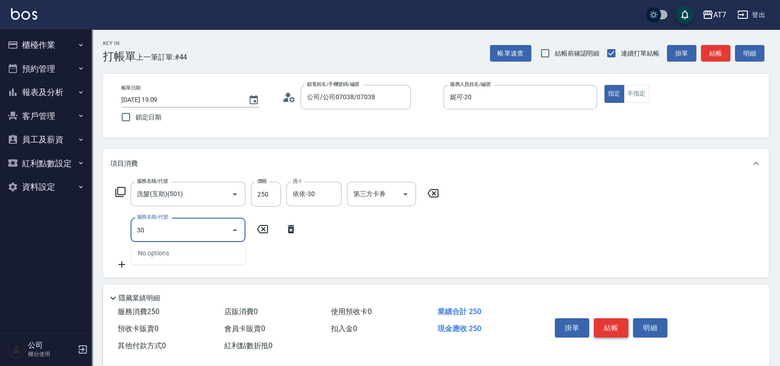
type input "302"
type input "60"
type input "剪髮(302)"
click at [611, 327] on button "結帳" at bounding box center [611, 328] width 34 height 19
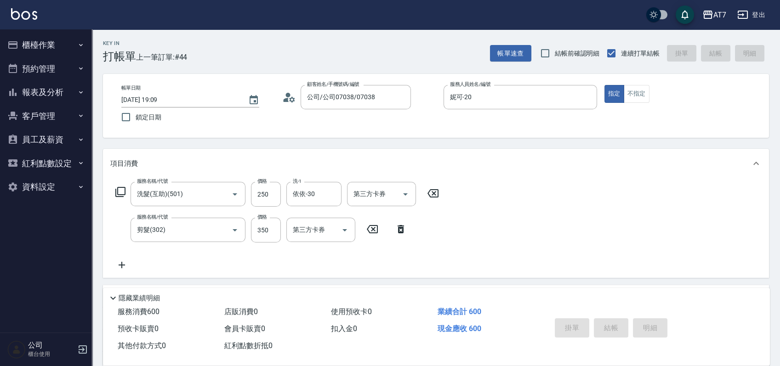
type input "0"
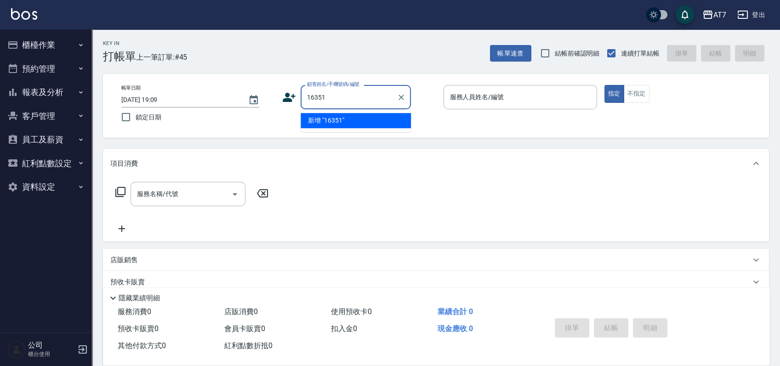
type input "16351"
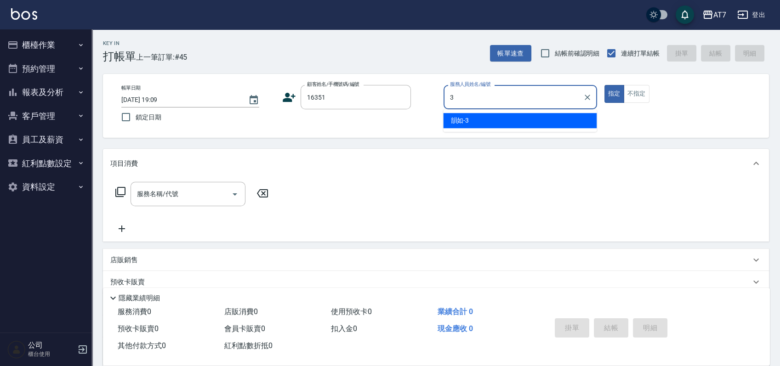
type input "韻如-3"
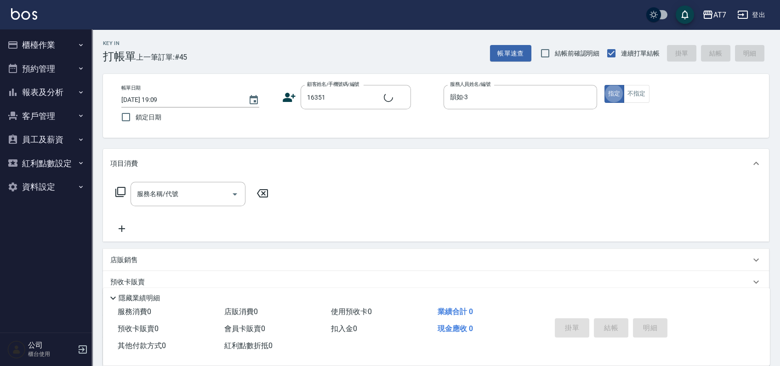
type input "公司/公司16351/16351"
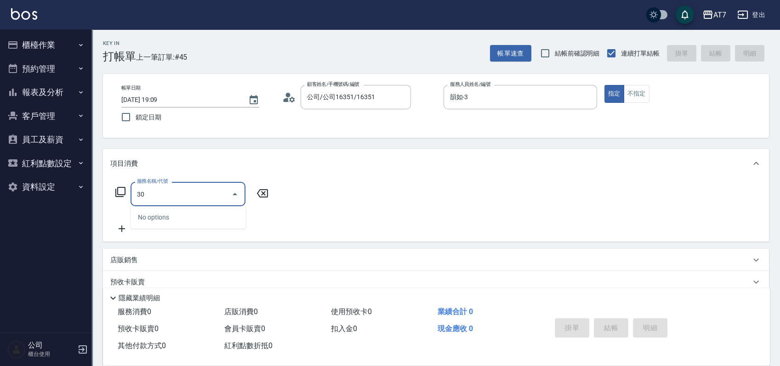
type input "301"
type input "30"
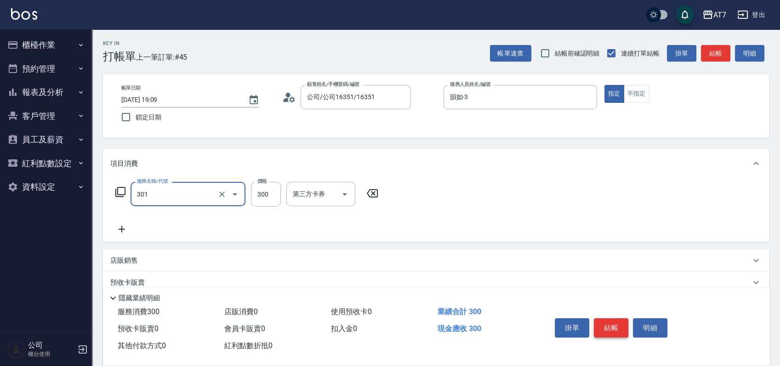
type input "學生剪髮(301)"
click at [611, 327] on button "結帳" at bounding box center [611, 328] width 34 height 19
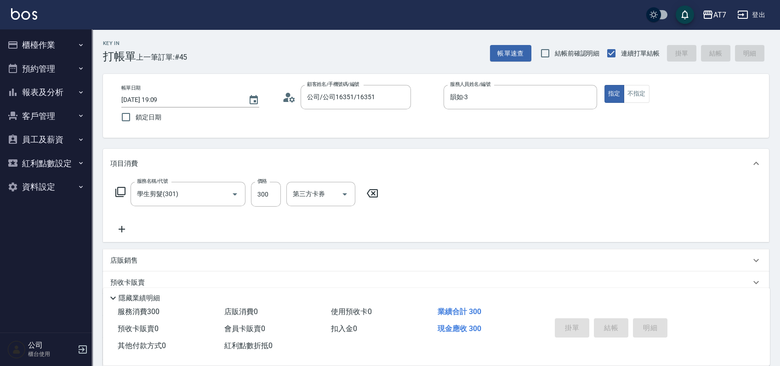
type input "[DATE] 19:10"
type input "0"
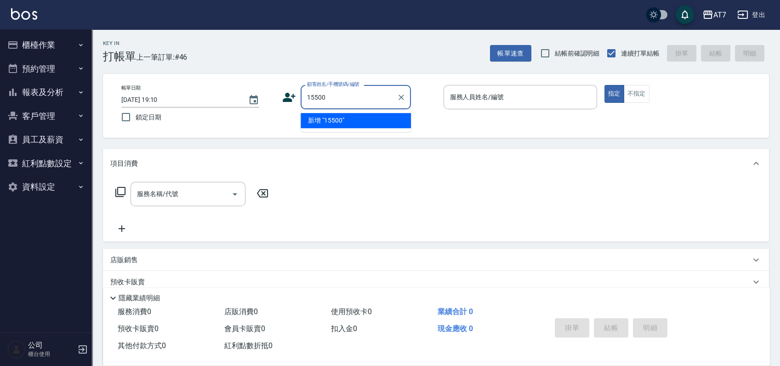
type input "15500"
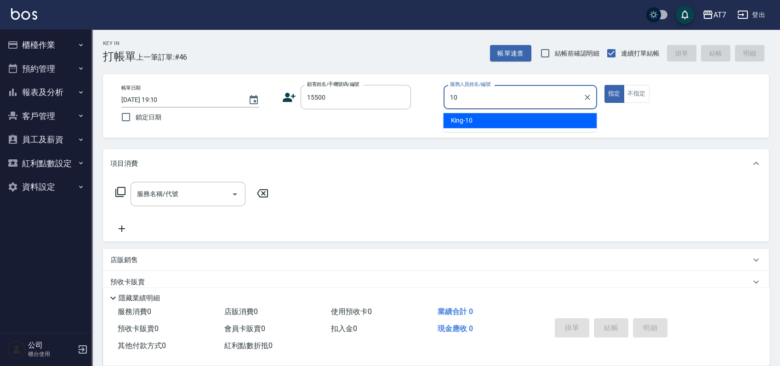
type input "King-10"
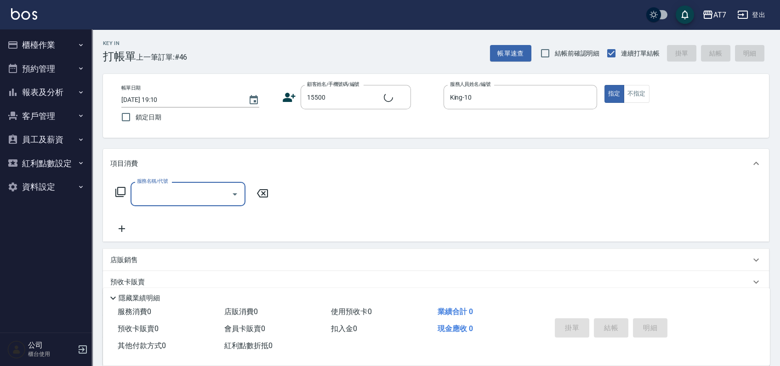
type input "公司/公司15500/15500"
type input "401"
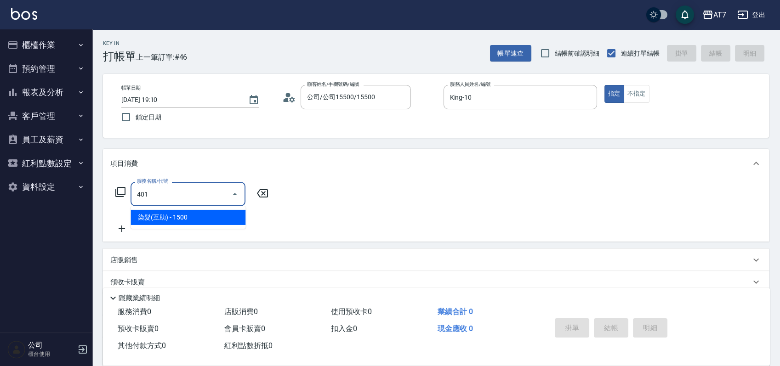
type input "150"
type input "染髮(互助)(401)"
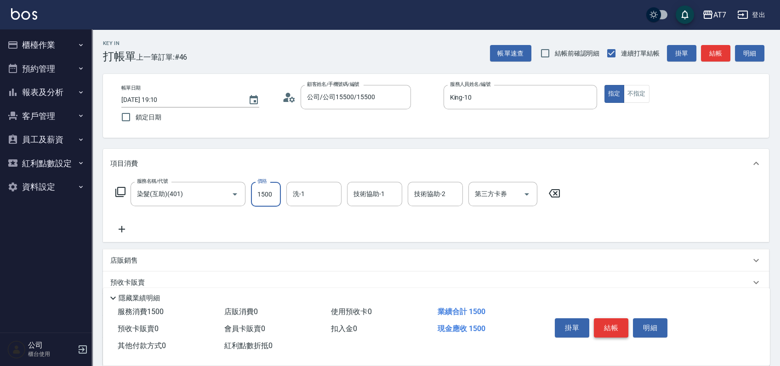
type input "1"
type input "0"
type input "16"
type input "10"
type input "168"
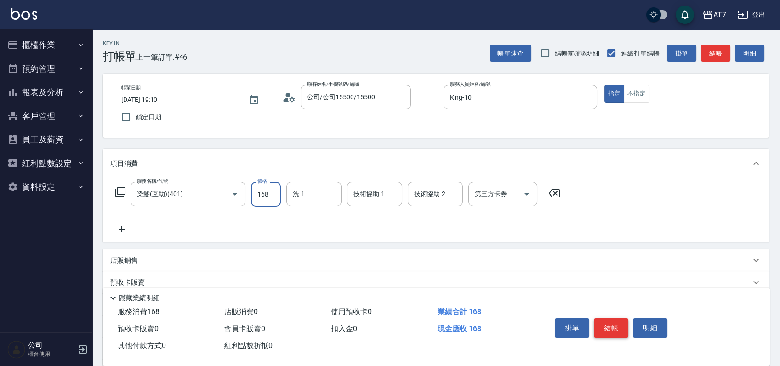
type input "160"
type input "1680"
type input "Ivy-36"
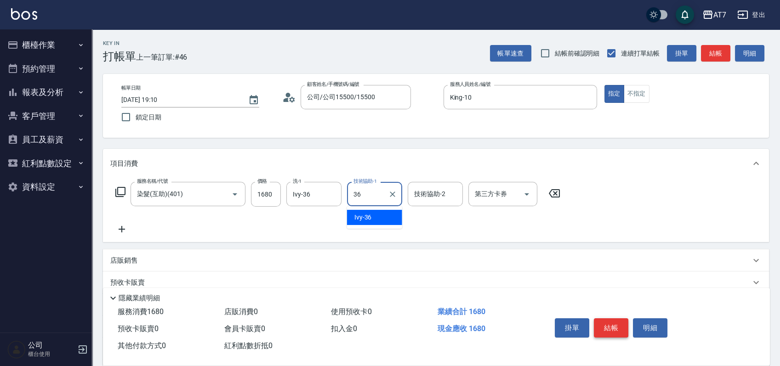
type input "Ivy-36"
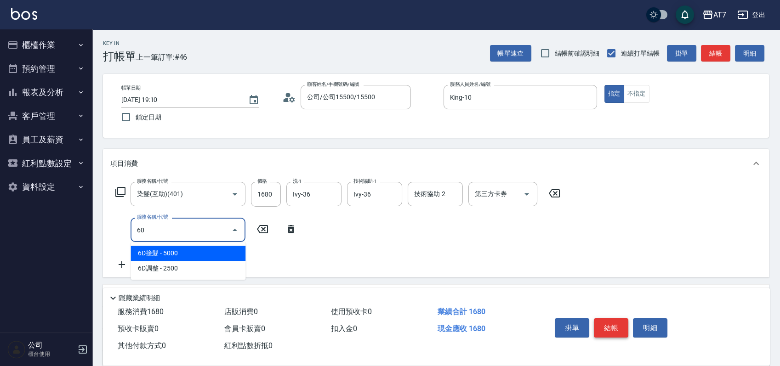
type input "603"
type input "240"
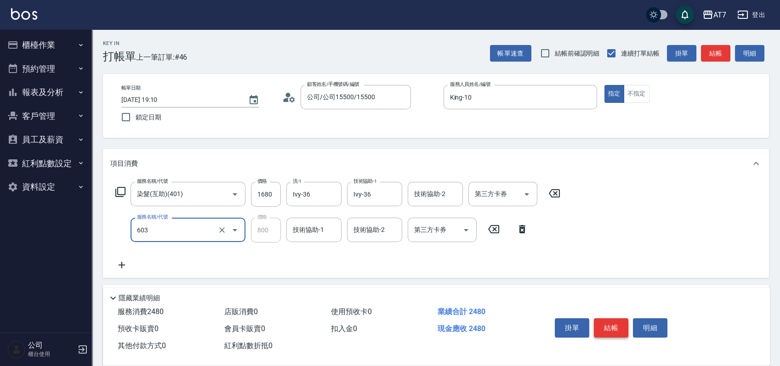
type input "TKO護髮（助(603)"
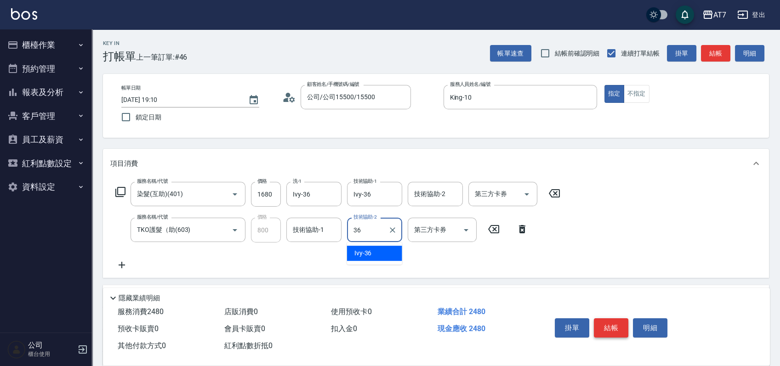
type input "Ivy-36"
click at [611, 327] on button "結帳" at bounding box center [611, 328] width 34 height 19
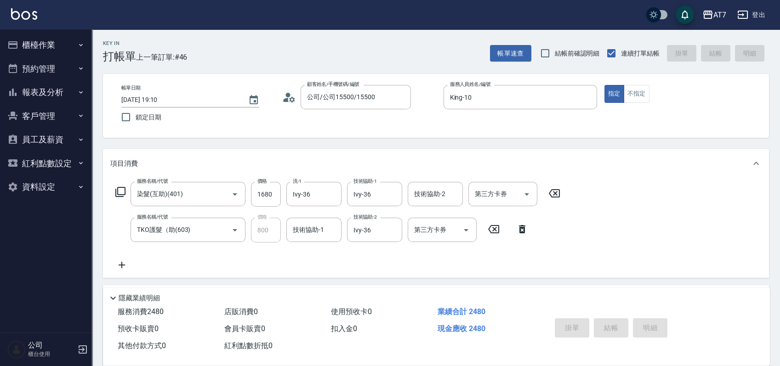
type input "0"
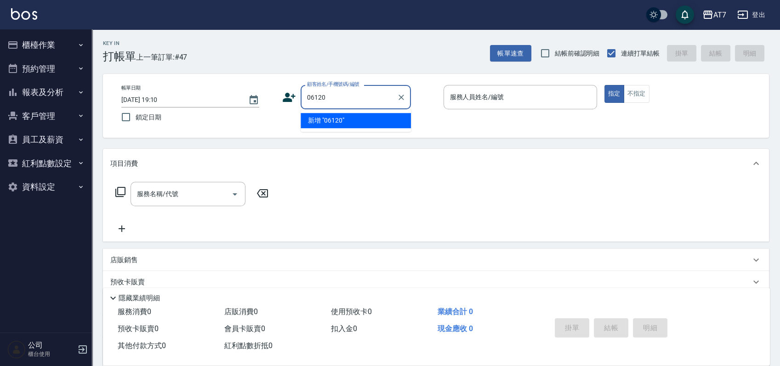
type input "06120"
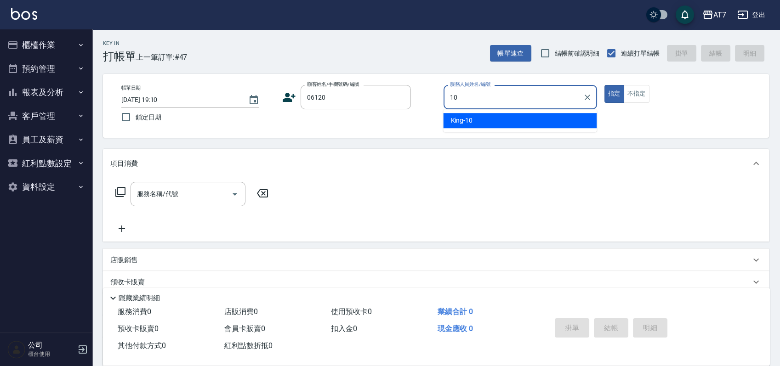
type input "King-10"
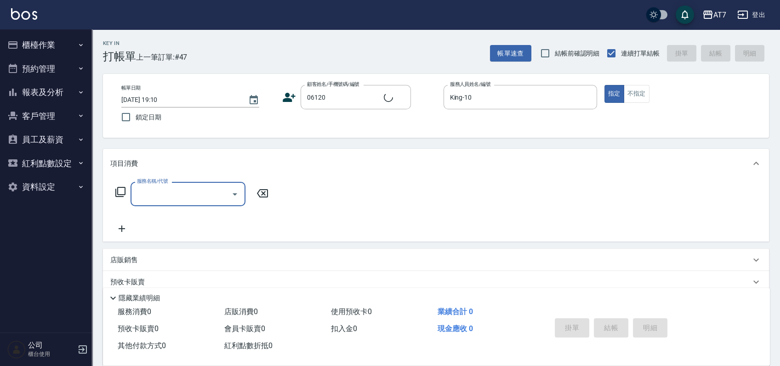
type input "公司單/06120-1/06120"
type input "500"
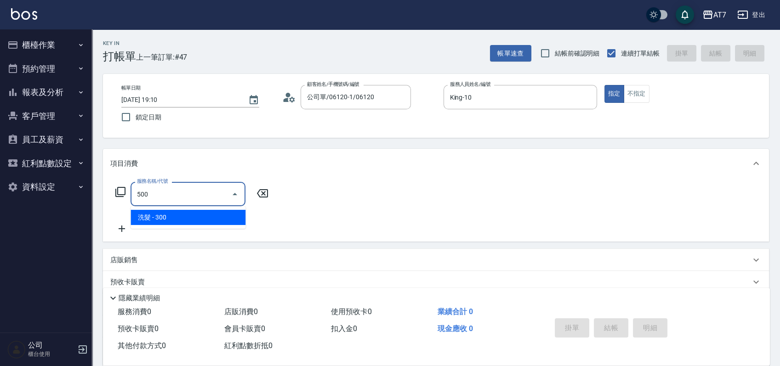
type input "30"
type input "洗髮(500)"
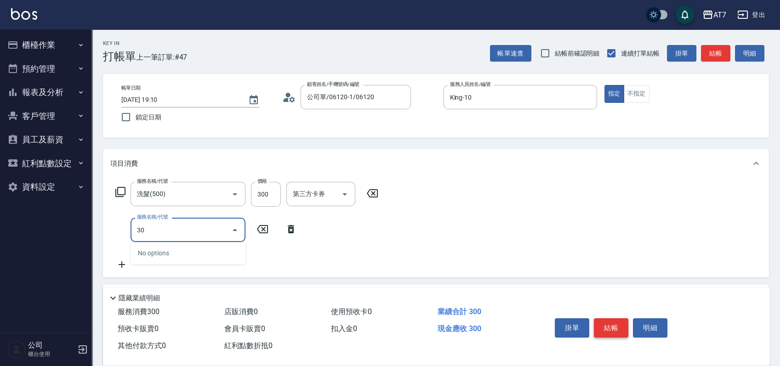
type input "301"
type input "60"
type input "學生剪髮(301)"
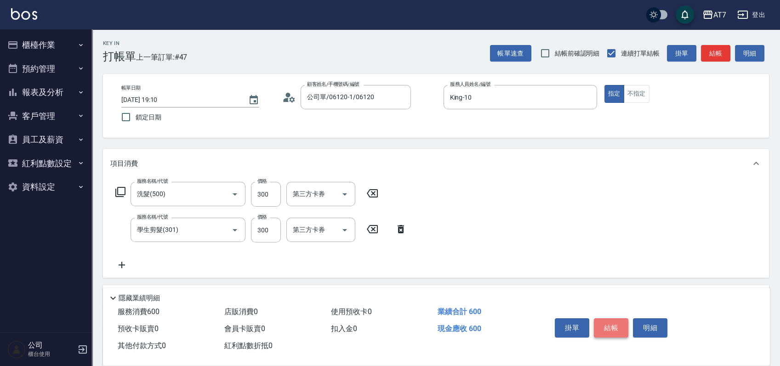
click at [611, 327] on button "結帳" at bounding box center [611, 328] width 34 height 19
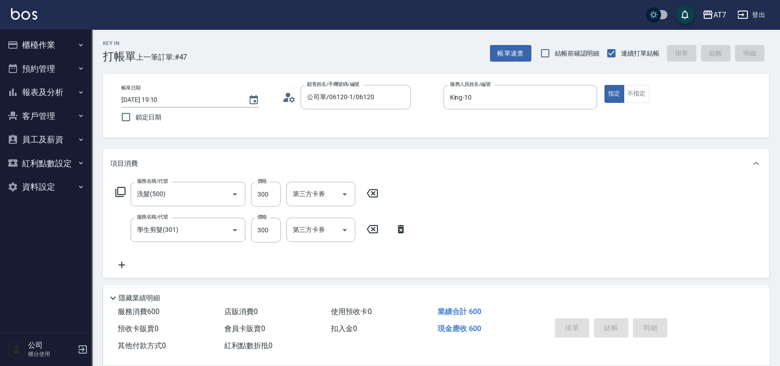
type input "0"
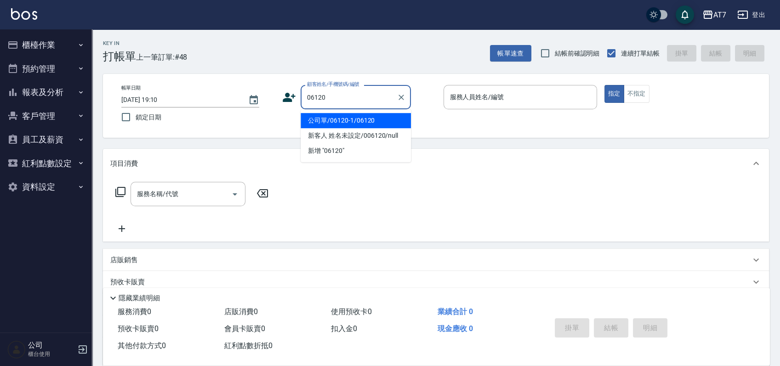
type input "公司單/06120-1/06120"
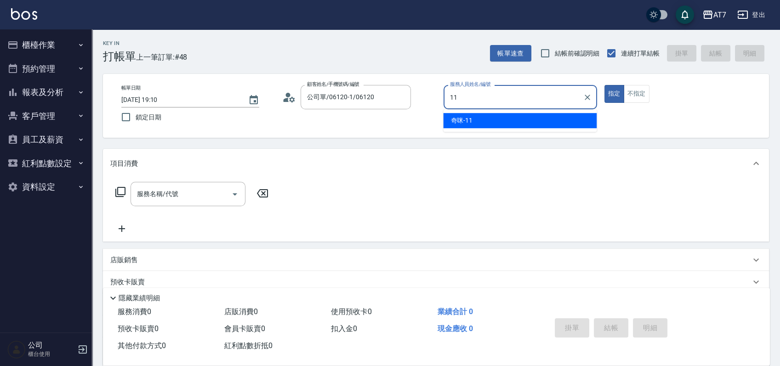
type input "奇咪-11"
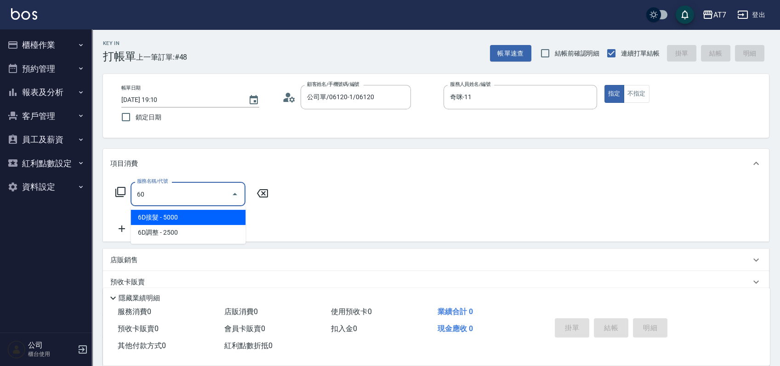
type input "605"
type input "100"
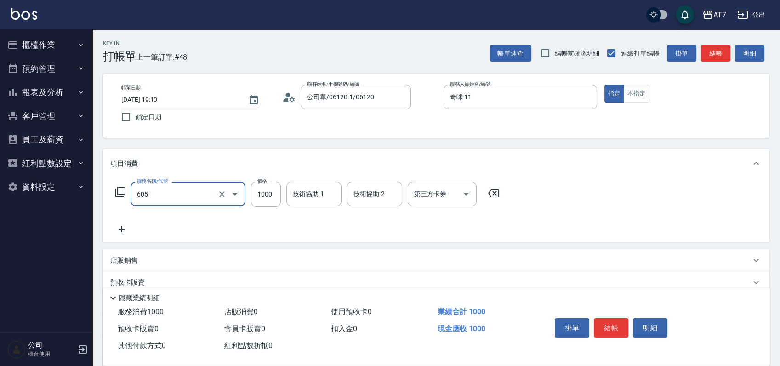
type input "0"
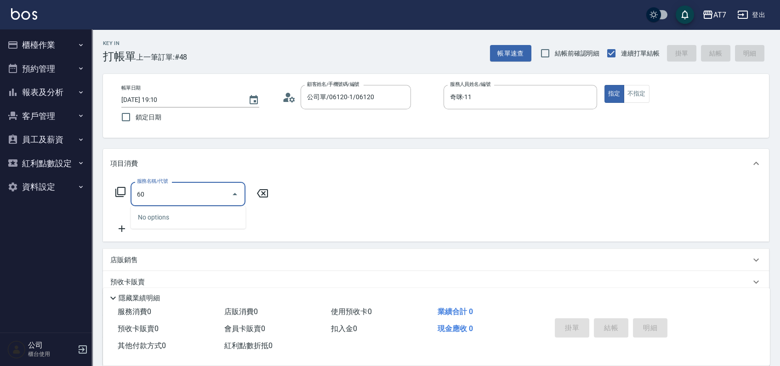
type input "604"
type input "100"
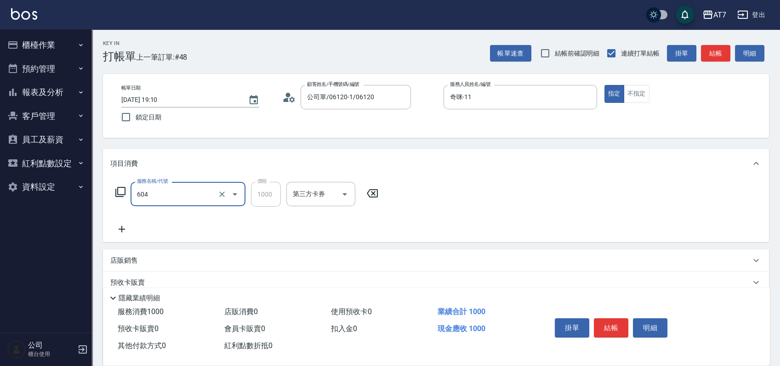
type input "順子護髮(自領(604)"
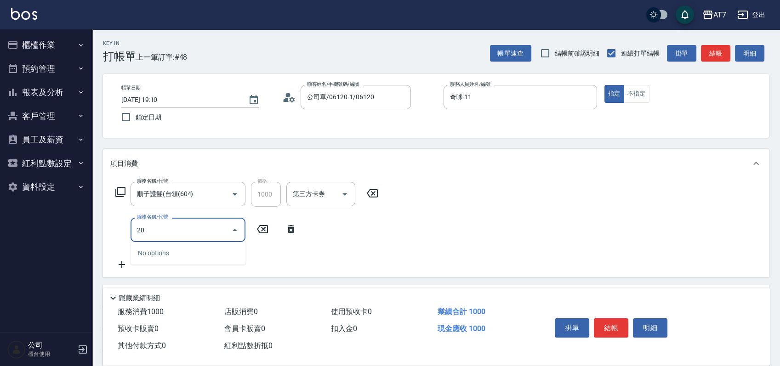
type input "200"
type input "250"
type input "燙髮(200)"
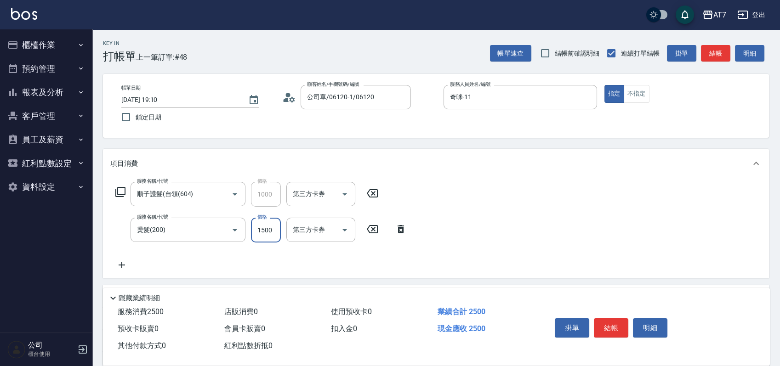
type input "2"
type input "100"
type input "25"
type input "120"
type input "250"
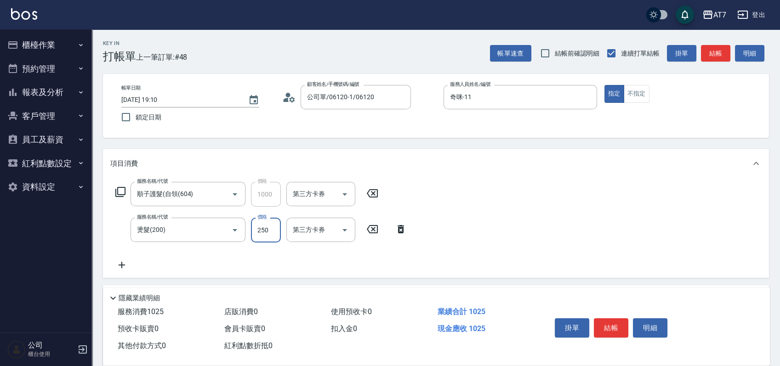
type input "350"
type input "2500"
click at [612, 319] on button "結帳" at bounding box center [611, 328] width 34 height 19
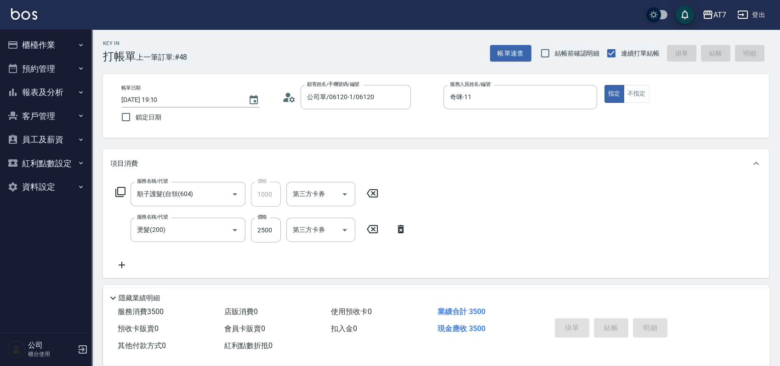
type input "2025/09/13 19:11"
type input "0"
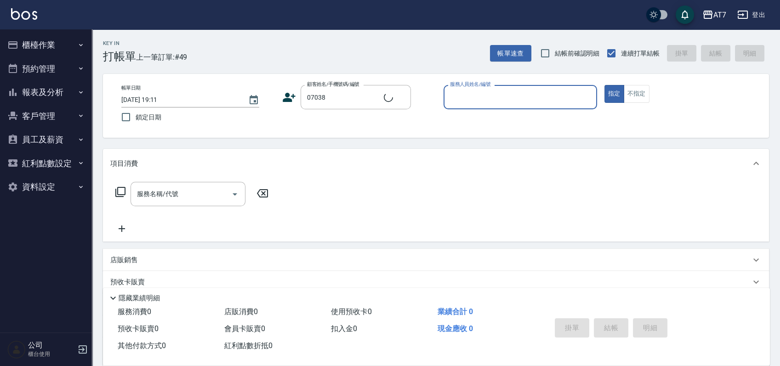
type input "公司/公司07038/07038"
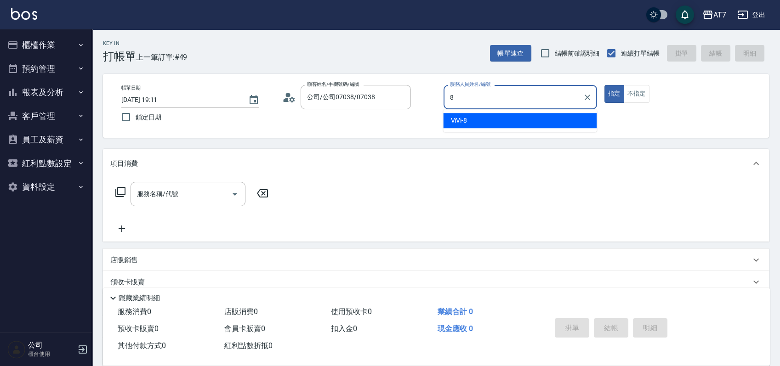
type input "ViVi-8"
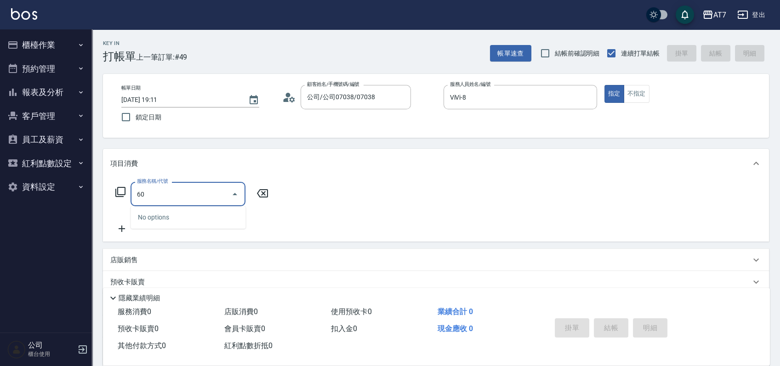
type input "603"
type input "80"
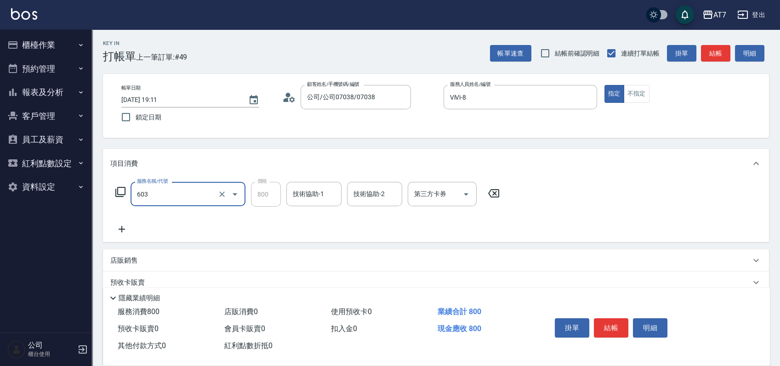
type input "TKO護髮（助(603)"
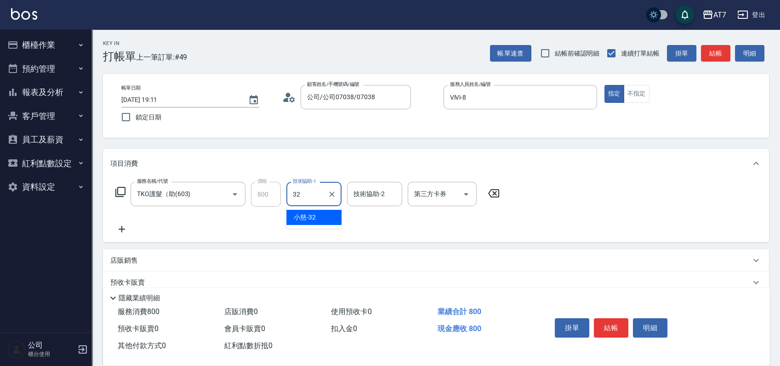
type input "小慈-32"
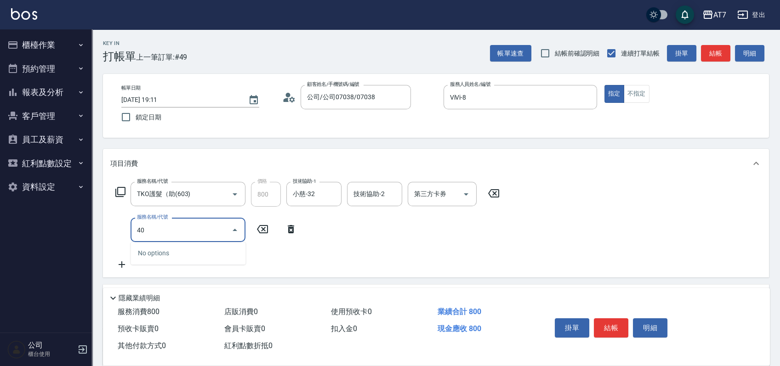
type input "401"
type input "230"
type input "染髮(互助)(401)"
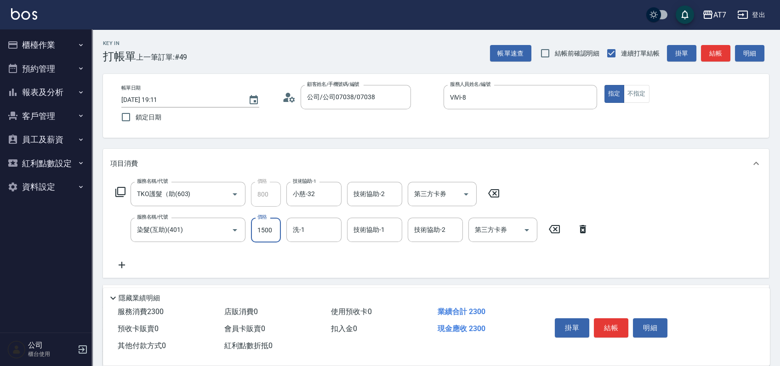
type input "2"
type input "80"
type input "25"
type input "100"
type input "258"
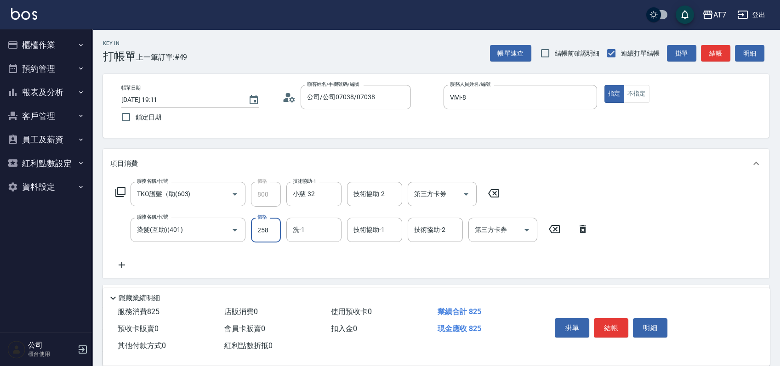
type input "330"
type input "2580"
type input "小慈-32"
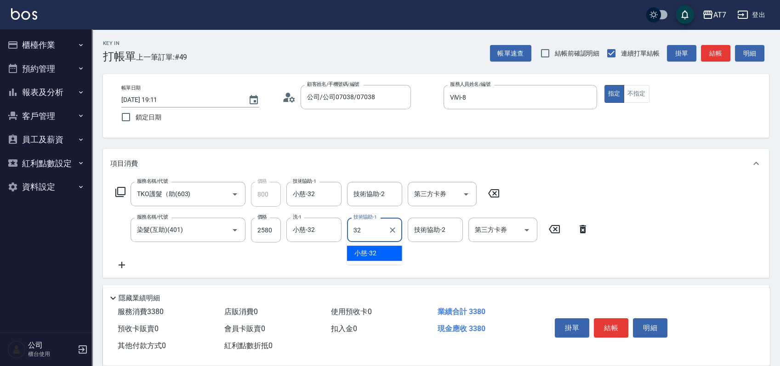
type input "小慈-32"
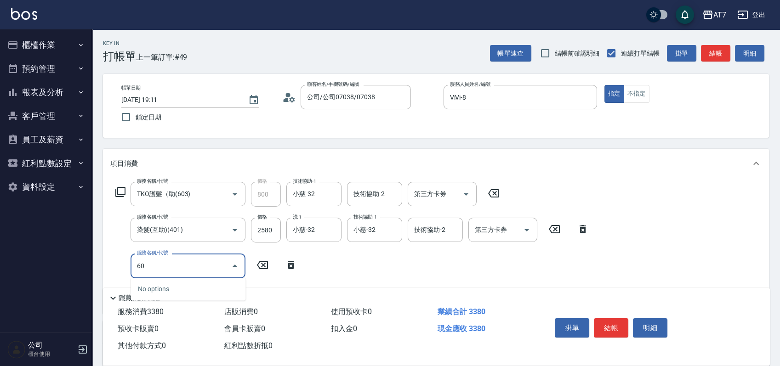
type input "608"
type input "530"
type input "鉑金護髮S（自領(608)"
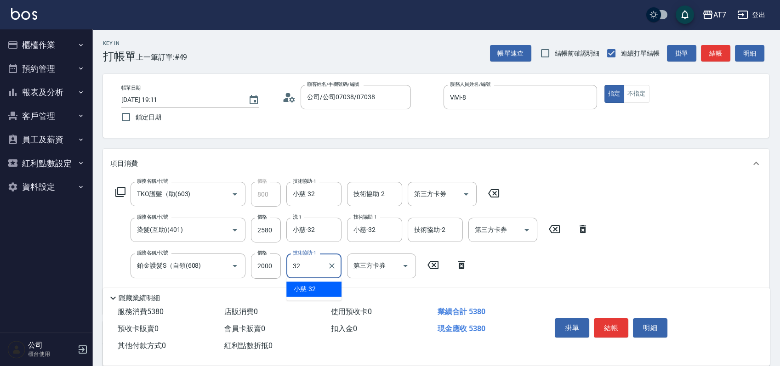
type input "小慈-32"
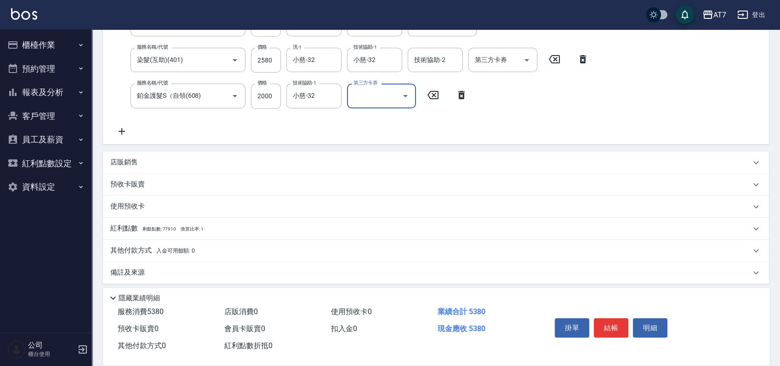
scroll to position [174, 0]
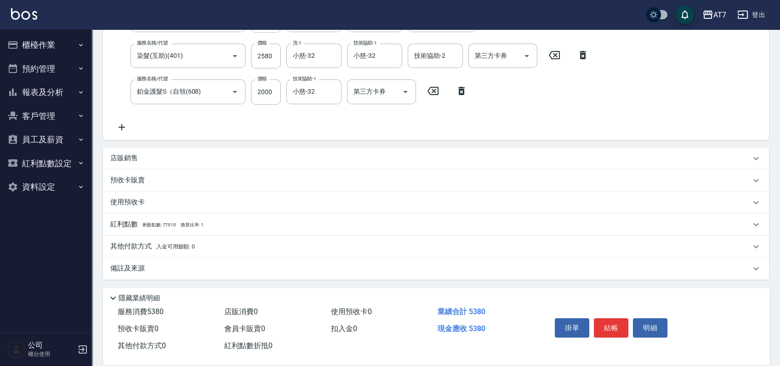
click at [126, 161] on p "店販銷售" at bounding box center [124, 159] width 28 height 10
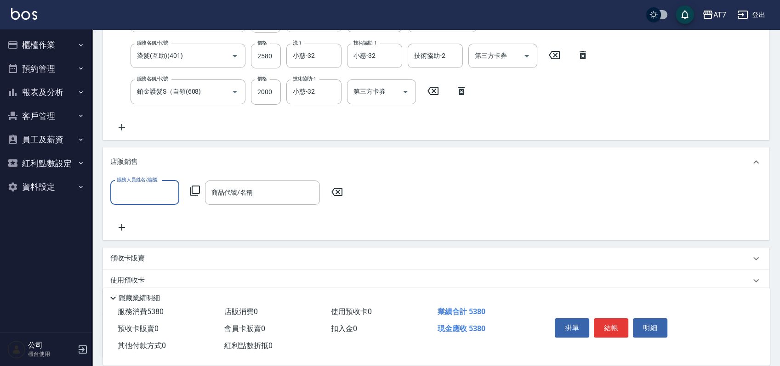
scroll to position [0, 0]
type input "ViVi-8"
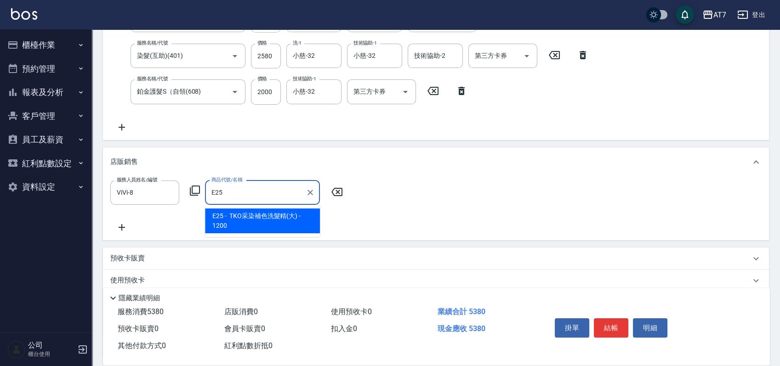
type input "TKO采染補色洗髮精(大)"
type input "650"
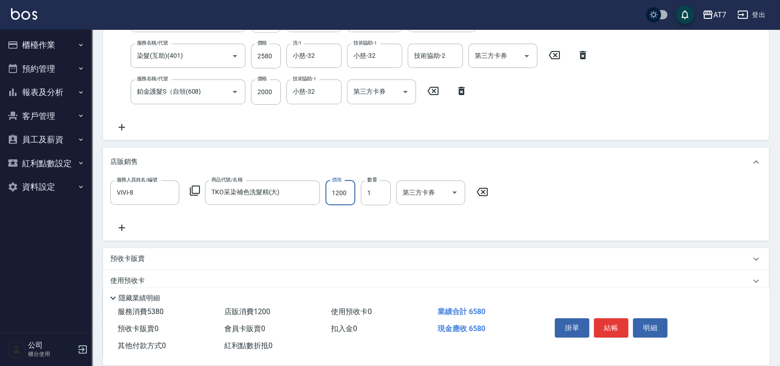
type input "1"
type input "530"
type input "110"
type input "540"
type input "1100"
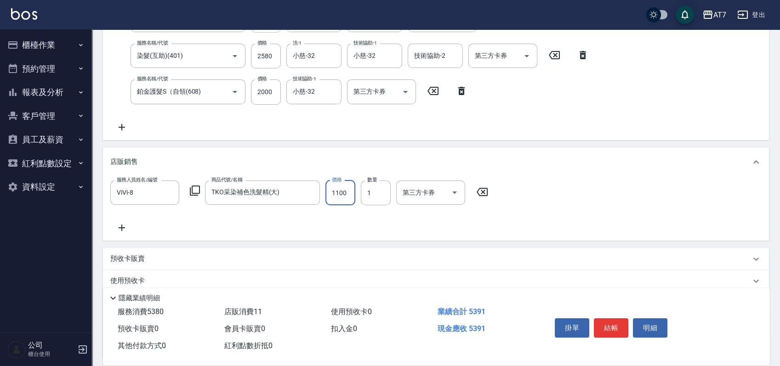
type input "640"
type input "1100"
click at [620, 326] on button "結帳" at bounding box center [611, 328] width 34 height 19
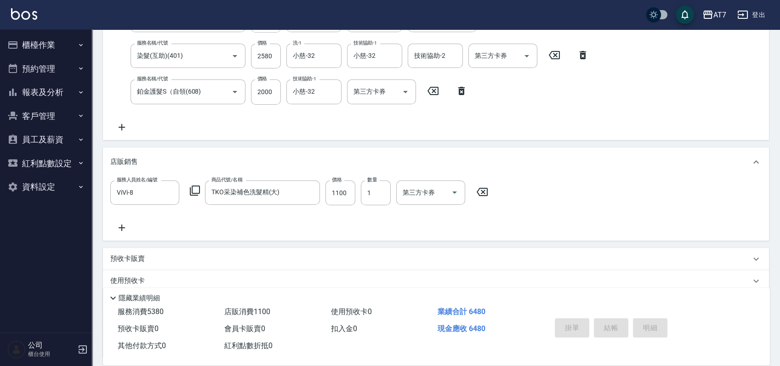
type input "2025/09/13 19:12"
type input "0"
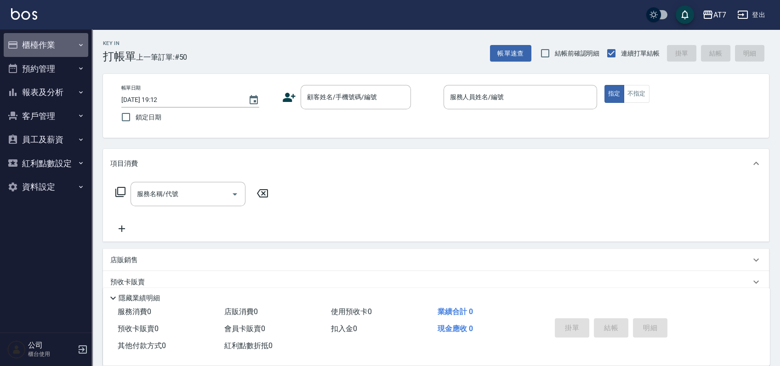
click at [51, 40] on button "櫃檯作業" at bounding box center [46, 45] width 85 height 24
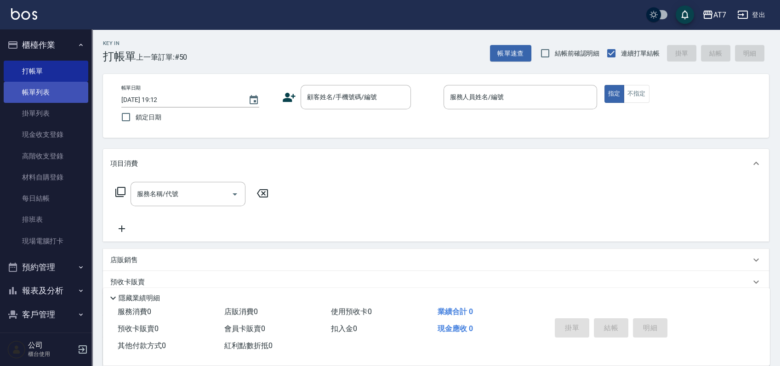
click at [53, 94] on link "帳單列表" at bounding box center [46, 92] width 85 height 21
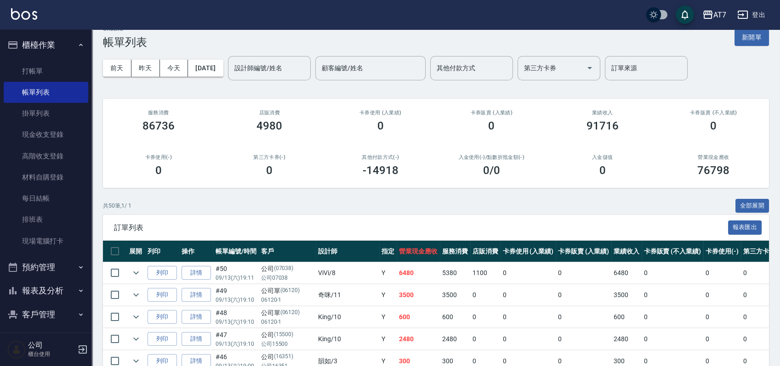
scroll to position [61, 0]
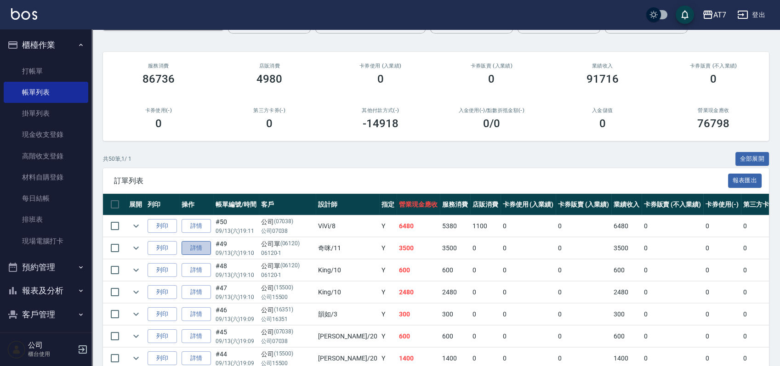
click at [203, 252] on link "詳情" at bounding box center [196, 248] width 29 height 14
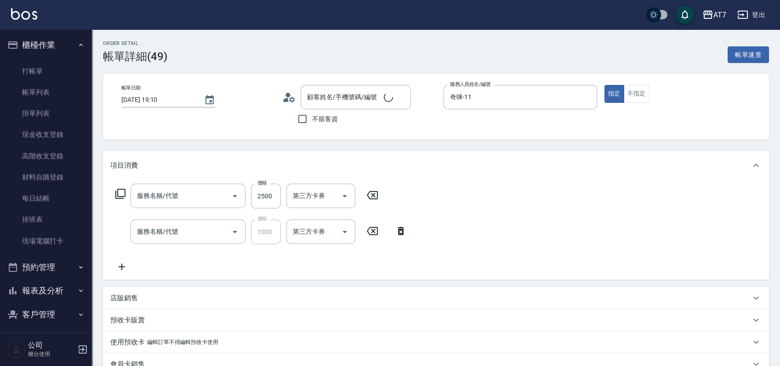
type input "2025/09/13 19:10"
type input "奇咪-11"
type input "350"
type input "燙髮(200)"
type input "順子護髮(自領(604)"
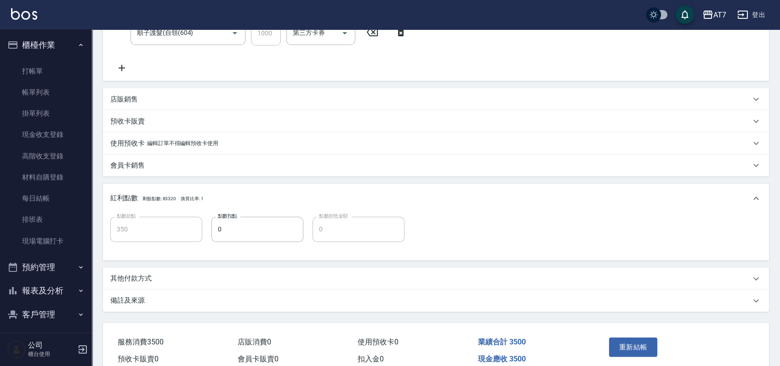
scroll to position [181, 0]
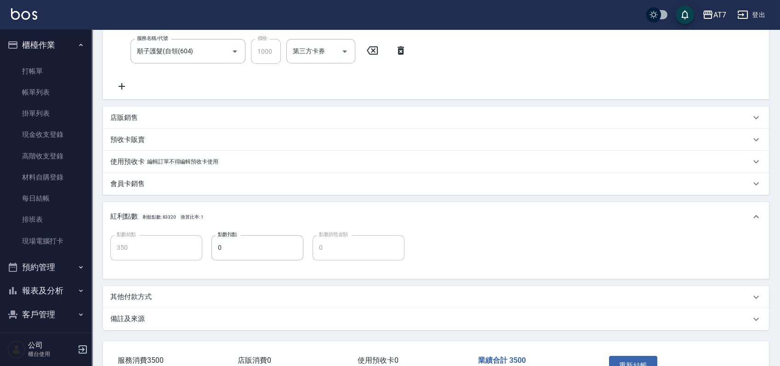
click at [139, 299] on p "其他付款方式" at bounding box center [130, 297] width 41 height 10
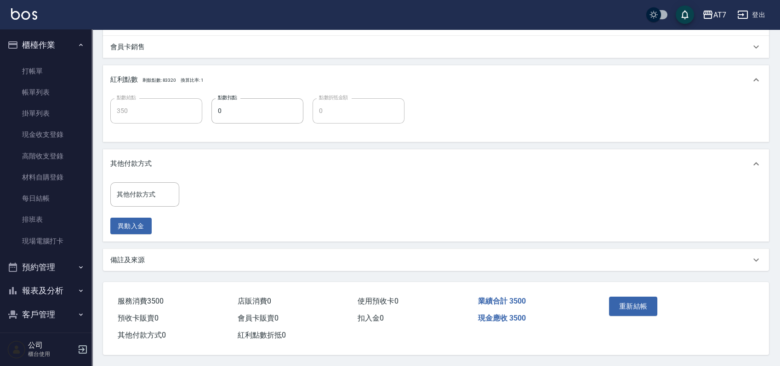
scroll to position [320, 0]
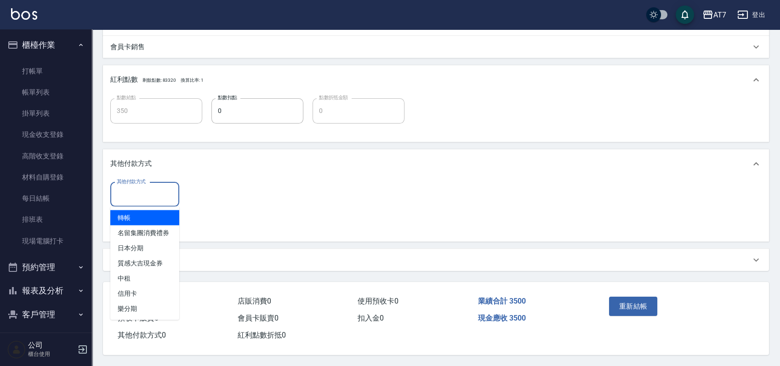
click at [150, 192] on input "其他付款方式" at bounding box center [144, 195] width 61 height 16
click at [145, 218] on span "轉帳" at bounding box center [144, 217] width 69 height 15
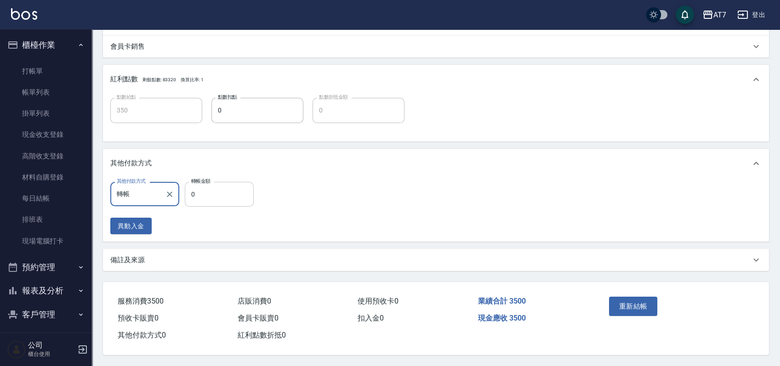
click at [191, 193] on input "0" at bounding box center [219, 194] width 69 height 25
click at [630, 298] on button "重新結帳" at bounding box center [633, 306] width 49 height 19
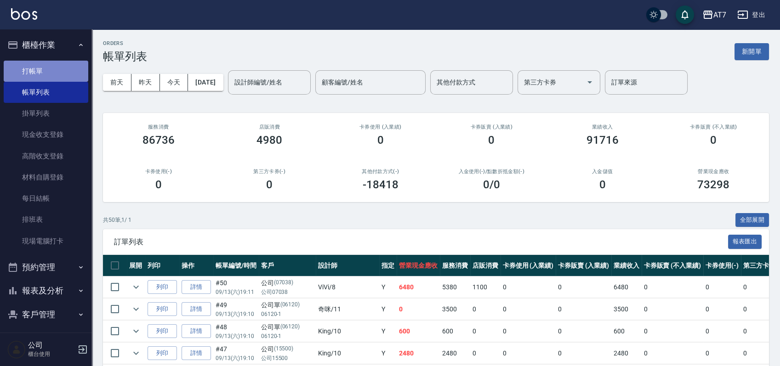
click at [51, 68] on link "打帳單" at bounding box center [46, 71] width 85 height 21
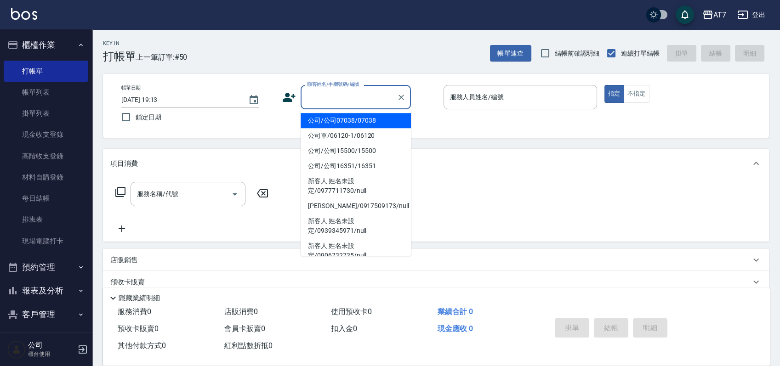
click at [327, 103] on input "顧客姓名/手機號碼/編號" at bounding box center [349, 97] width 88 height 16
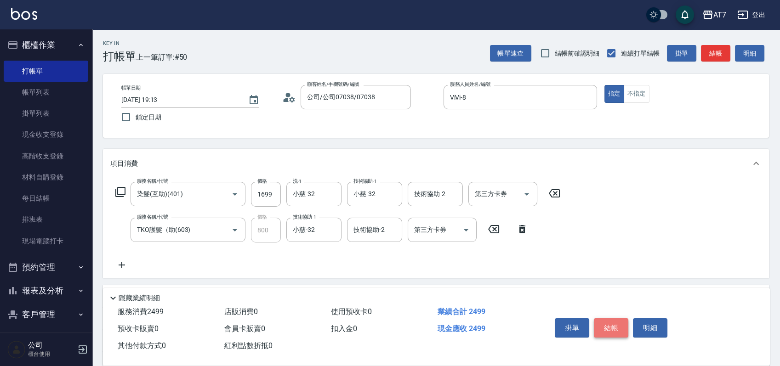
click at [614, 323] on button "結帳" at bounding box center [611, 328] width 34 height 19
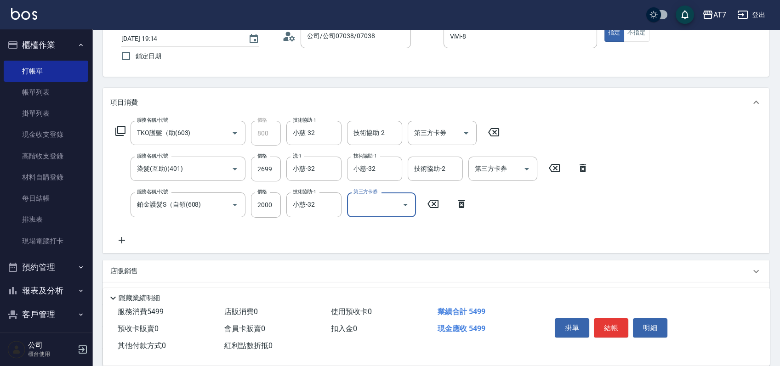
scroll to position [122, 0]
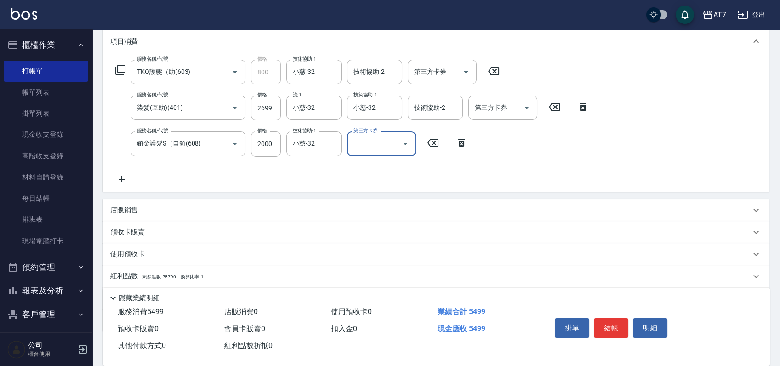
click at [148, 214] on div "店販銷售" at bounding box center [430, 210] width 640 height 10
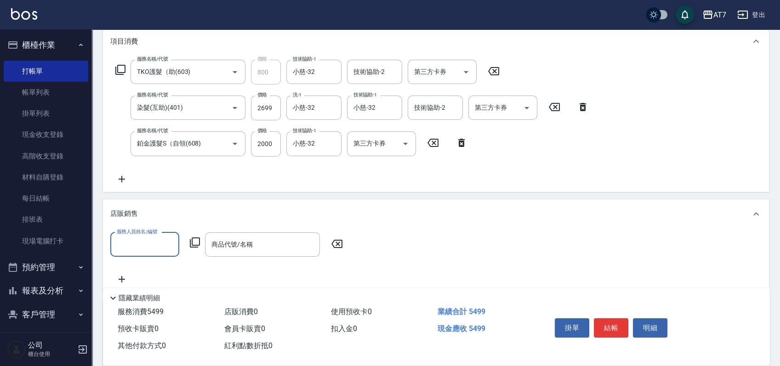
scroll to position [0, 0]
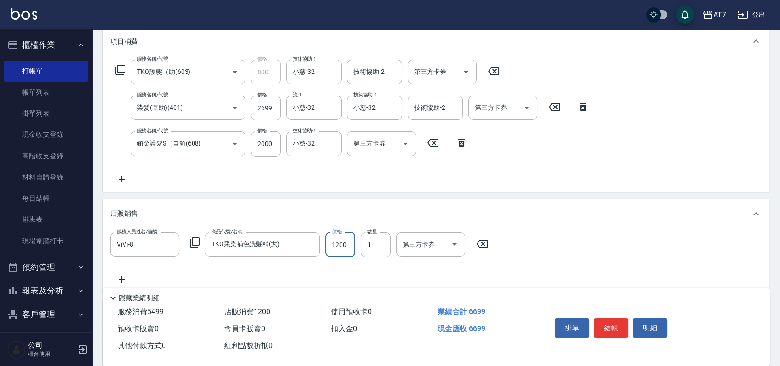
click at [347, 243] on input "1200" at bounding box center [340, 245] width 30 height 25
click at [618, 331] on button "結帳" at bounding box center [611, 328] width 34 height 19
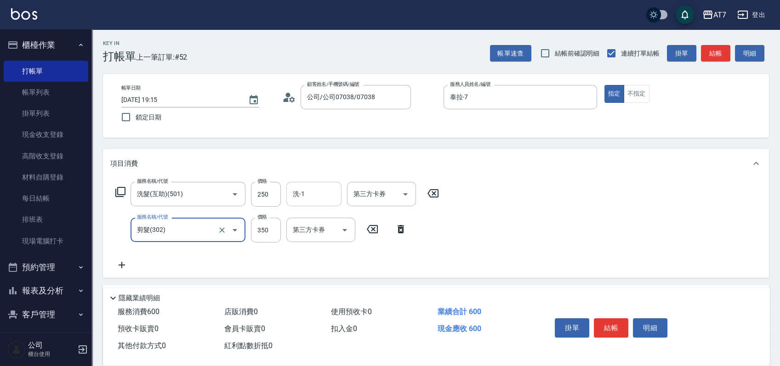
click at [307, 194] on input "洗-1" at bounding box center [314, 194] width 47 height 16
click at [613, 322] on button "結帳" at bounding box center [611, 328] width 34 height 19
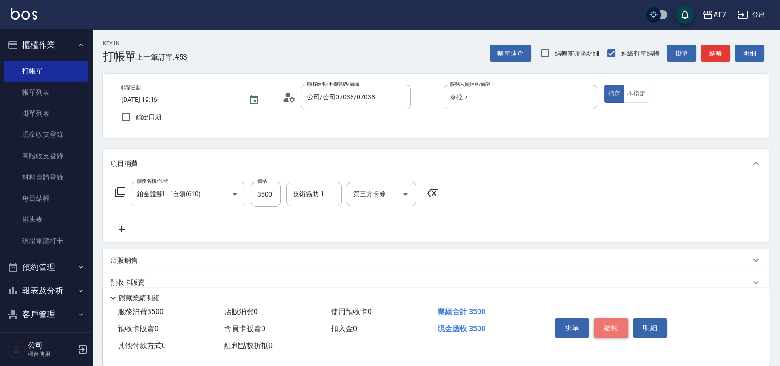
click at [613, 326] on button "結帳" at bounding box center [611, 328] width 34 height 19
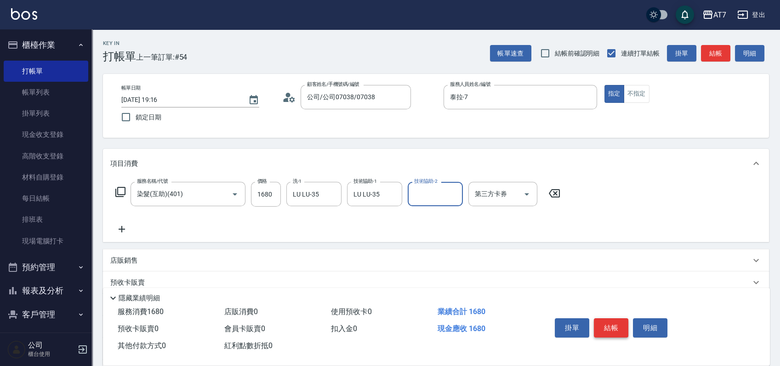
click at [615, 329] on button "結帳" at bounding box center [611, 328] width 34 height 19
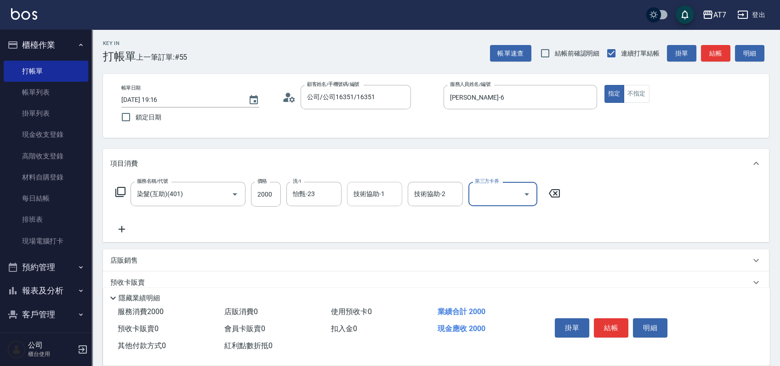
click at [354, 188] on div "技術協助-1 技術協助-1" at bounding box center [374, 194] width 55 height 24
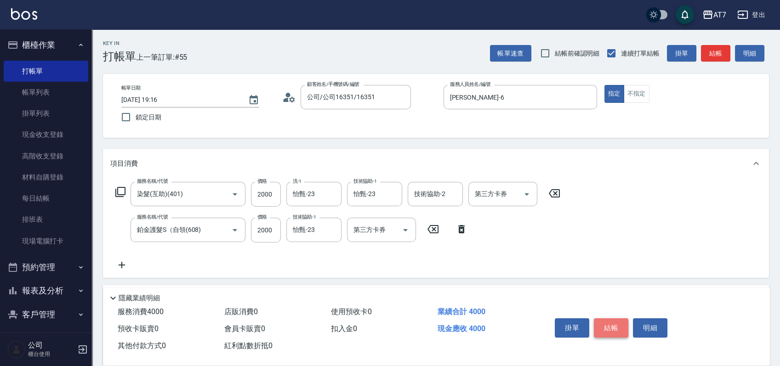
click at [619, 327] on button "結帳" at bounding box center [611, 328] width 34 height 19
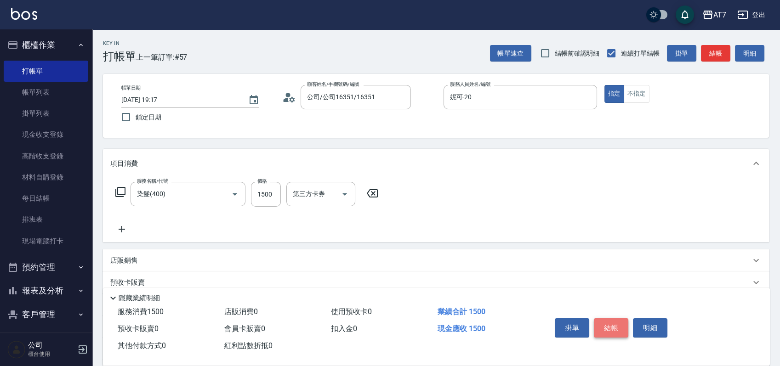
click at [607, 320] on button "結帳" at bounding box center [611, 328] width 34 height 19
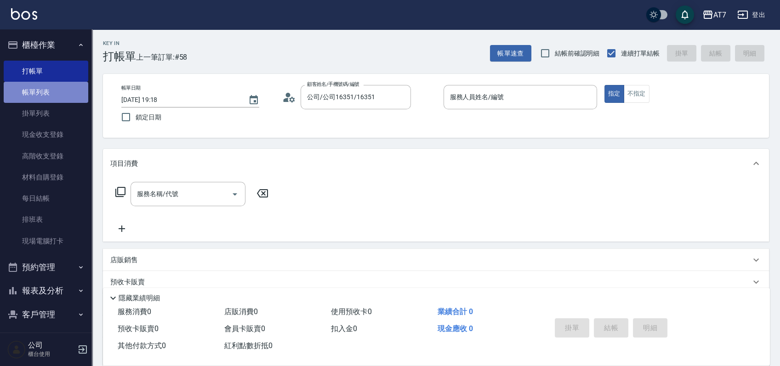
click at [46, 93] on link "帳單列表" at bounding box center [46, 92] width 85 height 21
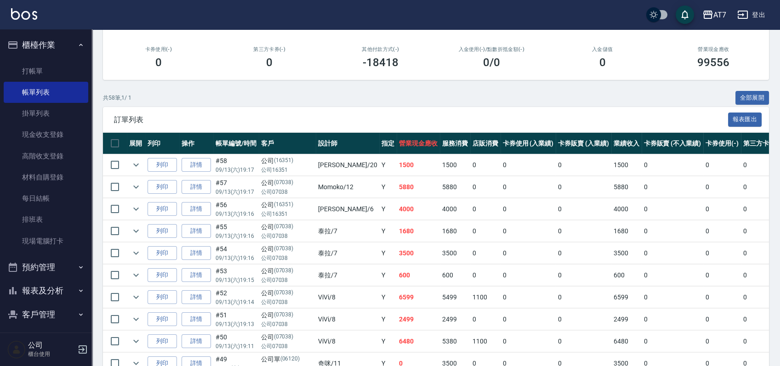
scroll to position [184, 0]
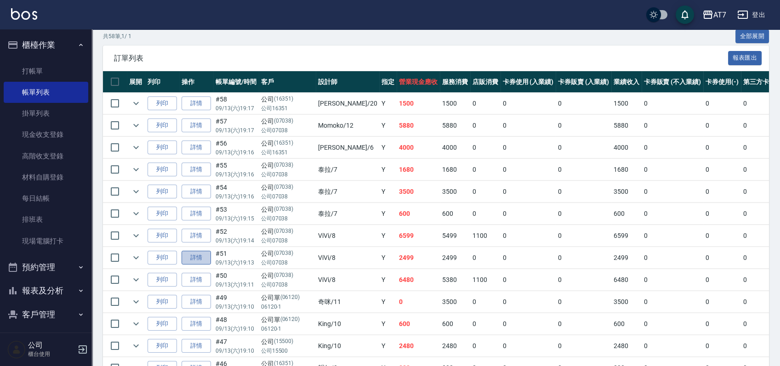
click at [199, 263] on link "詳情" at bounding box center [196, 258] width 29 height 14
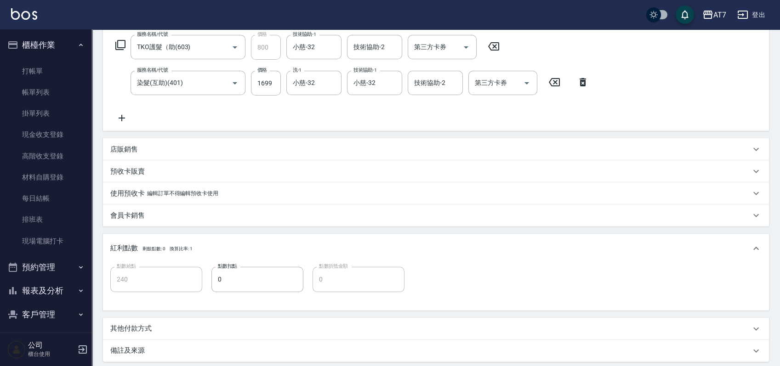
scroll to position [180, 0]
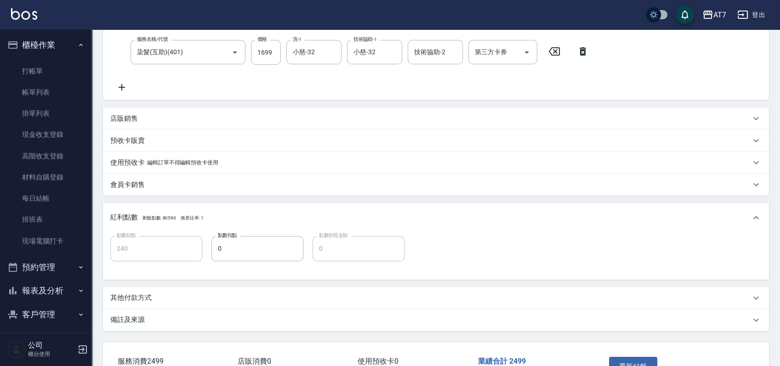
click at [121, 120] on p "店販銷售" at bounding box center [124, 119] width 28 height 10
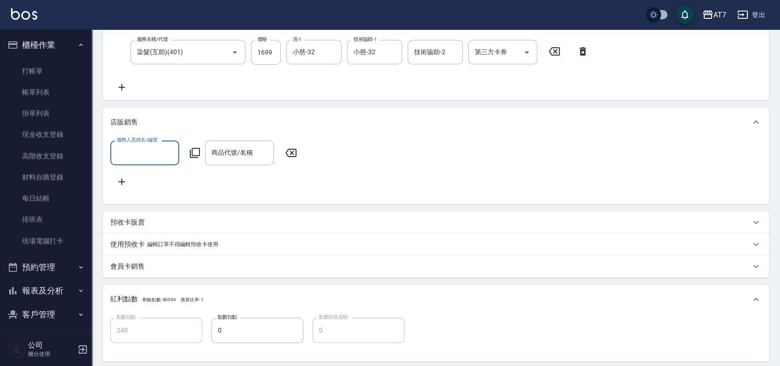
scroll to position [0, 0]
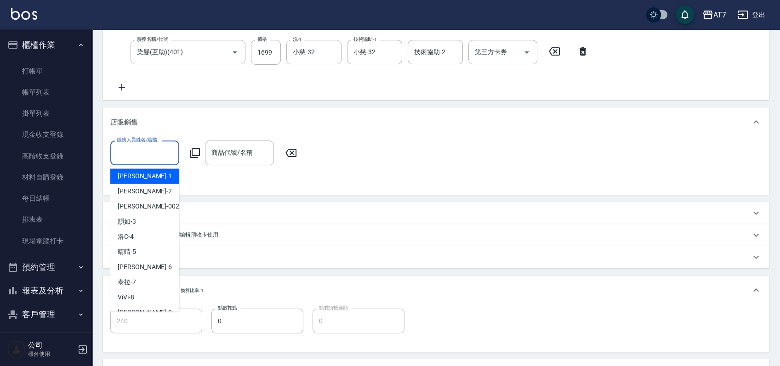
click at [158, 156] on input "服務人員姓名/編號" at bounding box center [144, 153] width 61 height 16
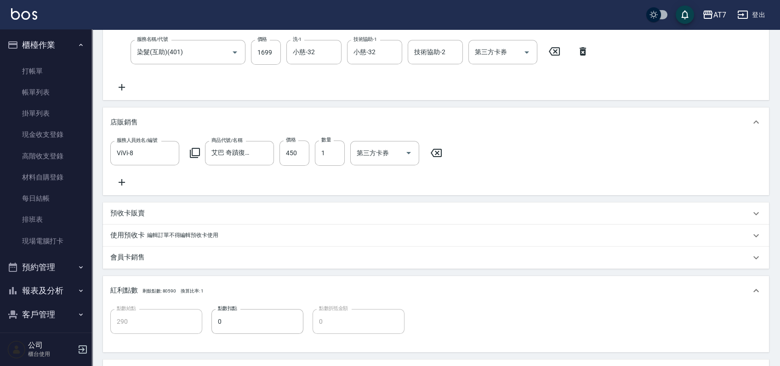
click at [582, 157] on div "服務人員姓名/編號 ViVi-8 服務人員姓名/編號 商品代號/名稱 艾巴 奇蹟復活霜 商品代號/名稱 價格 450 價格 數量 1 數量 第三方卡券 第三方…" at bounding box center [435, 164] width 651 height 47
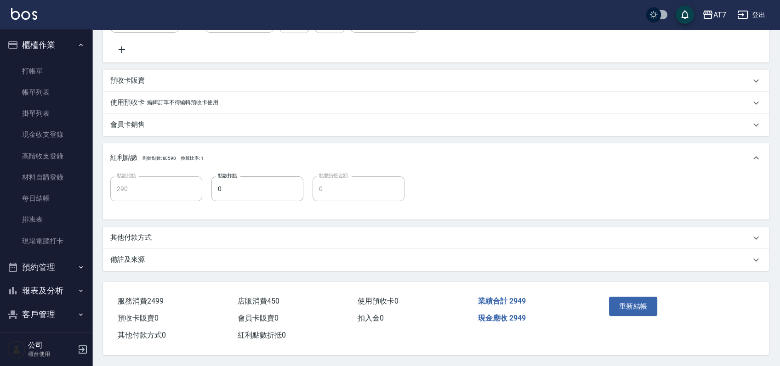
scroll to position [324, 0]
click at [630, 310] on button "重新結帳" at bounding box center [633, 306] width 49 height 19
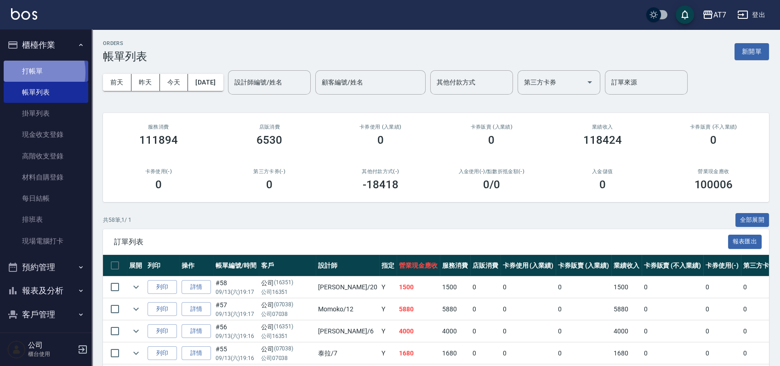
click at [25, 72] on link "打帳單" at bounding box center [46, 71] width 85 height 21
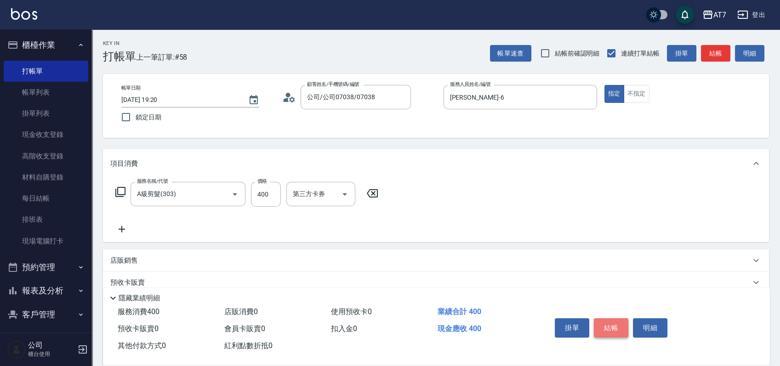
click at [608, 327] on button "結帳" at bounding box center [611, 328] width 34 height 19
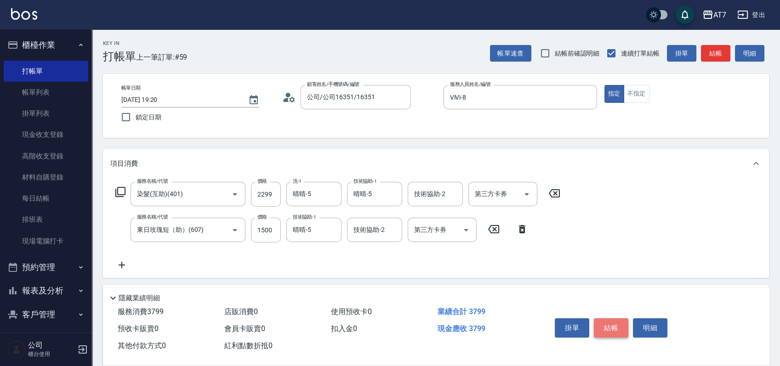
click at [608, 327] on button "結帳" at bounding box center [611, 328] width 34 height 19
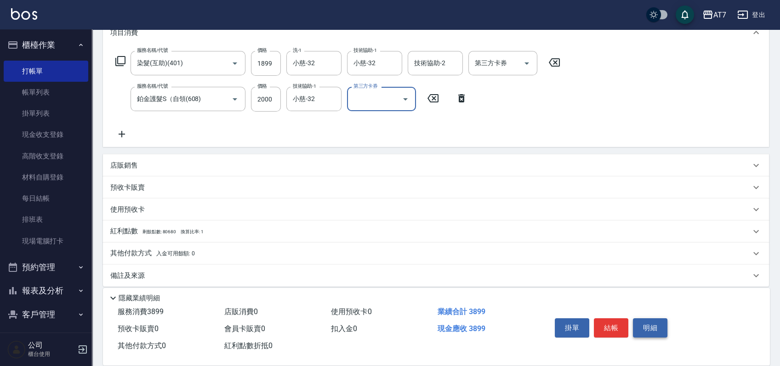
scroll to position [138, 0]
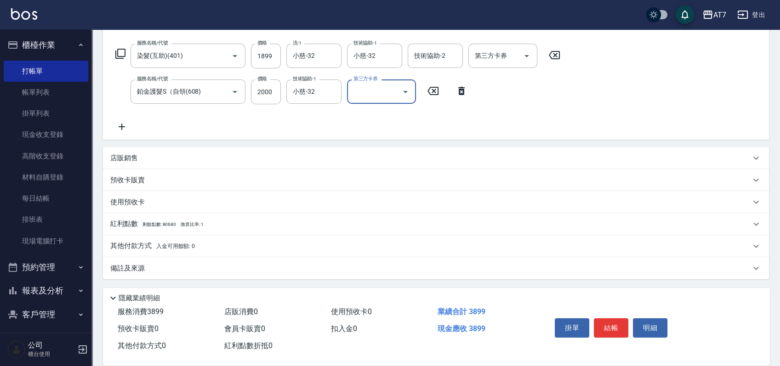
click at [134, 246] on p "其他付款方式 入金可用餘額: 0" at bounding box center [152, 246] width 85 height 10
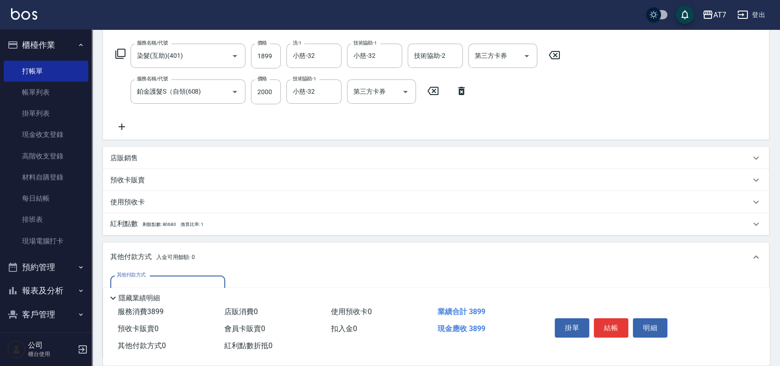
scroll to position [0, 0]
click at [139, 283] on input "其他付款方式" at bounding box center [167, 288] width 107 height 16
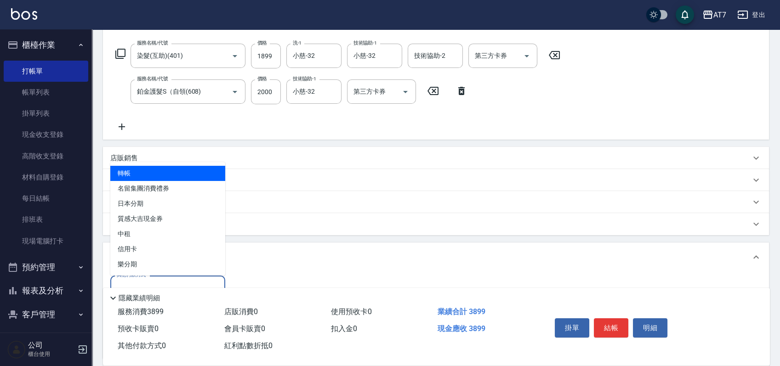
click at [138, 175] on span "轉帳" at bounding box center [167, 173] width 115 height 15
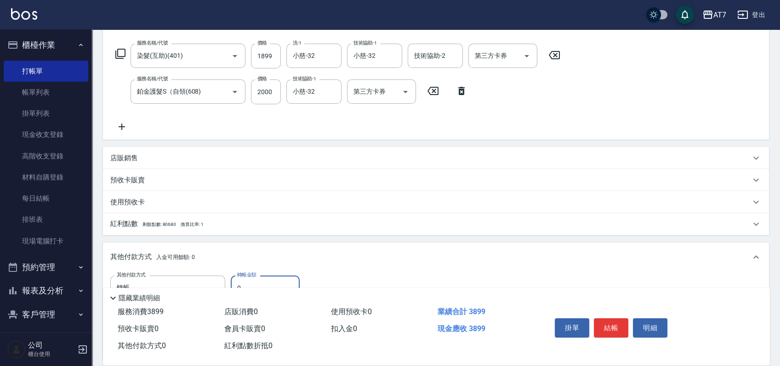
scroll to position [246, 0]
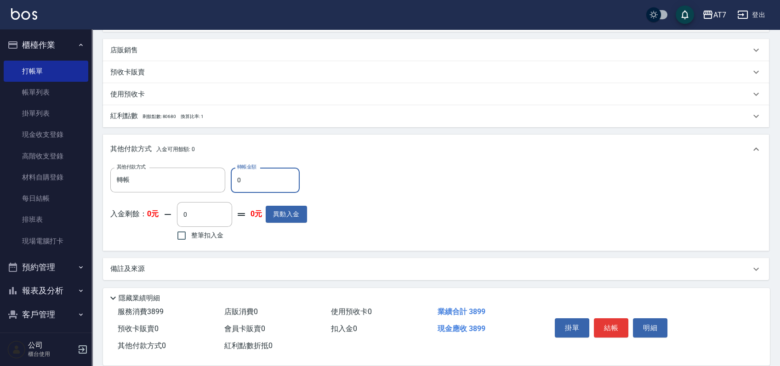
click at [266, 181] on input "0" at bounding box center [265, 180] width 69 height 25
click at [619, 329] on button "結帳" at bounding box center [611, 328] width 34 height 19
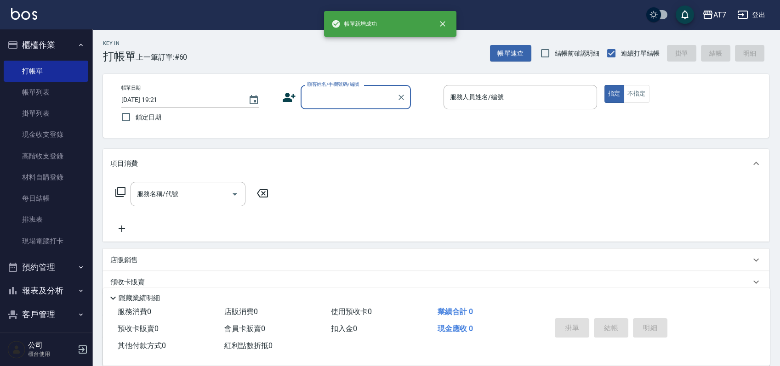
scroll to position [0, 0]
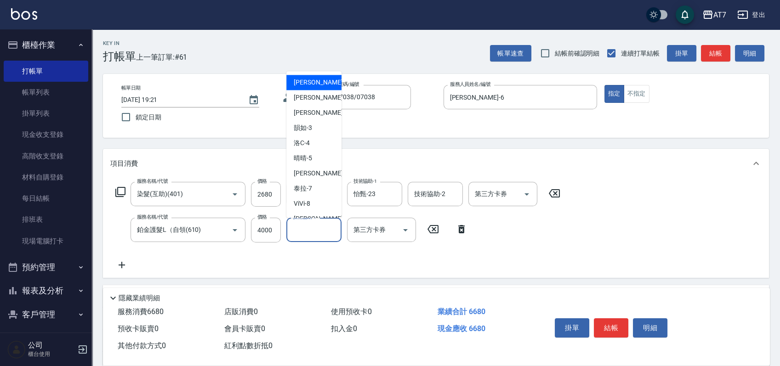
click at [308, 236] on input "技術協助-1" at bounding box center [314, 230] width 47 height 16
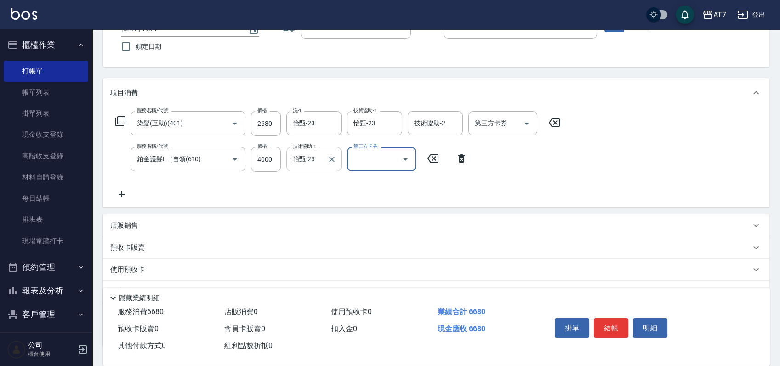
scroll to position [138, 0]
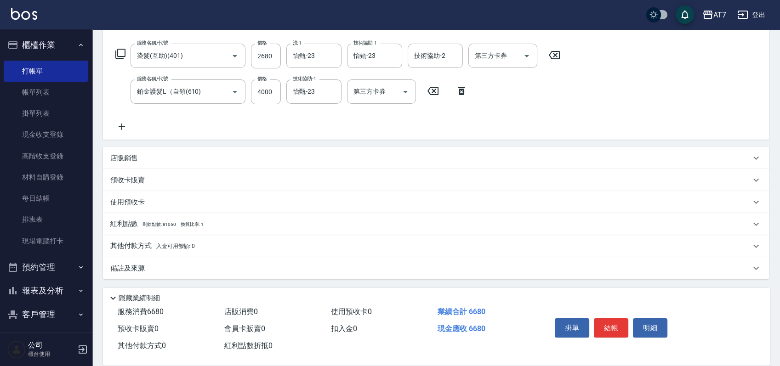
click at [130, 156] on p "店販銷售" at bounding box center [124, 159] width 28 height 10
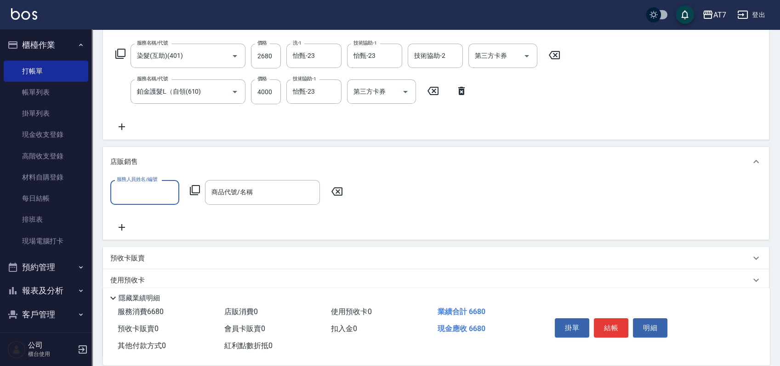
scroll to position [0, 0]
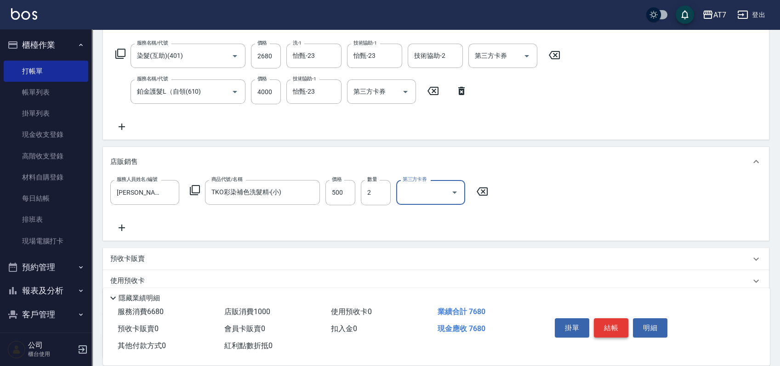
click at [614, 323] on button "結帳" at bounding box center [611, 328] width 34 height 19
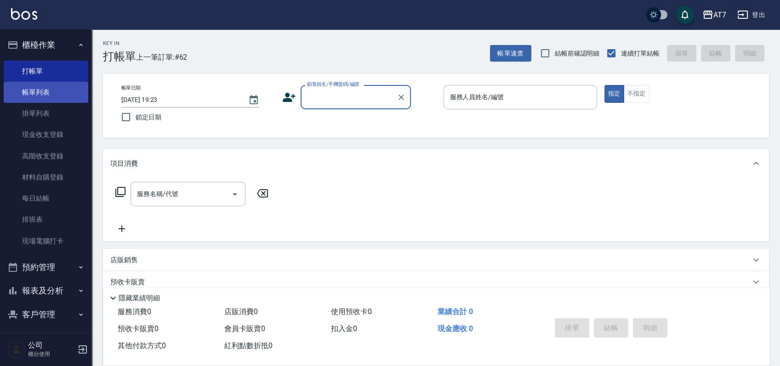
click at [63, 85] on link "帳單列表" at bounding box center [46, 92] width 85 height 21
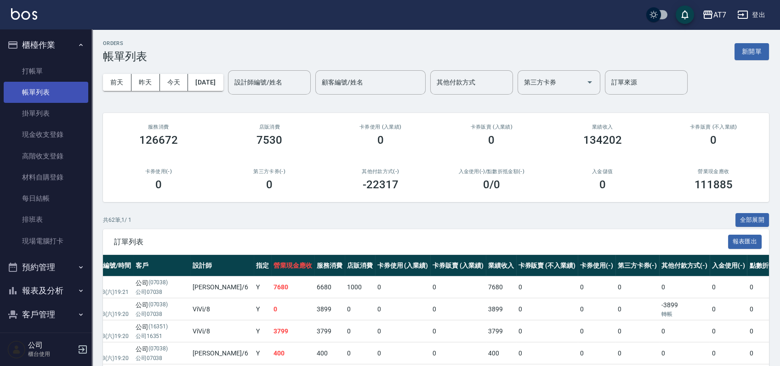
click at [48, 82] on link "帳單列表" at bounding box center [46, 92] width 85 height 21
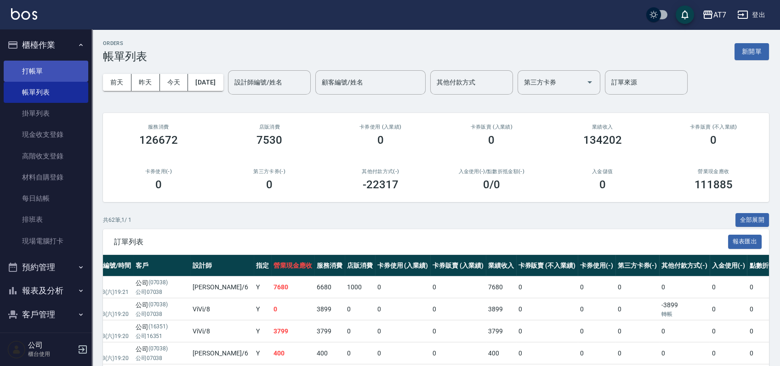
click at [48, 72] on link "打帳單" at bounding box center [46, 71] width 85 height 21
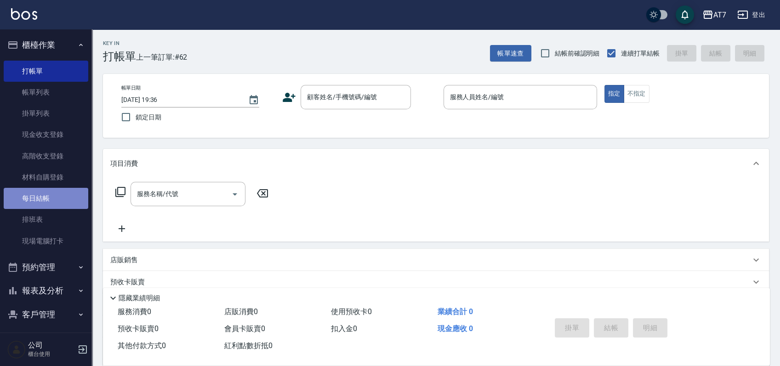
click at [66, 194] on link "每日結帳" at bounding box center [46, 198] width 85 height 21
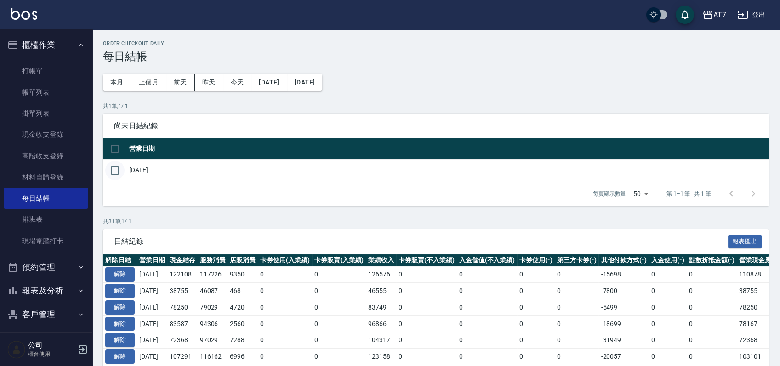
click at [120, 174] on input "checkbox" at bounding box center [114, 170] width 19 height 19
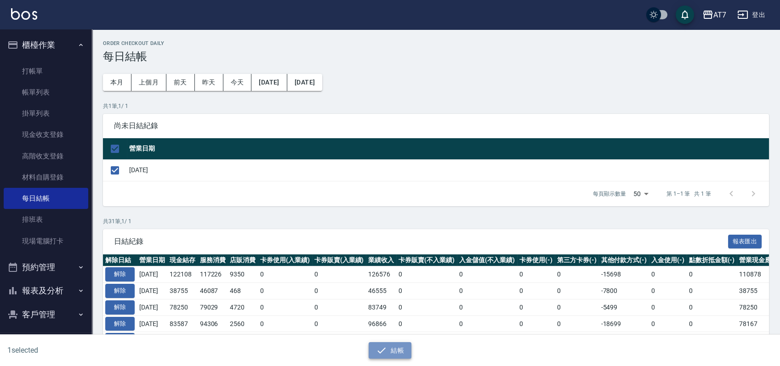
click at [395, 346] on button "結帳" at bounding box center [390, 350] width 43 height 17
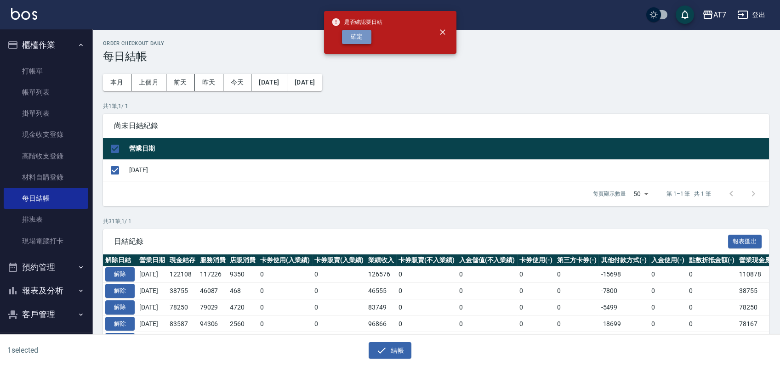
click at [356, 35] on button "確定" at bounding box center [356, 37] width 29 height 14
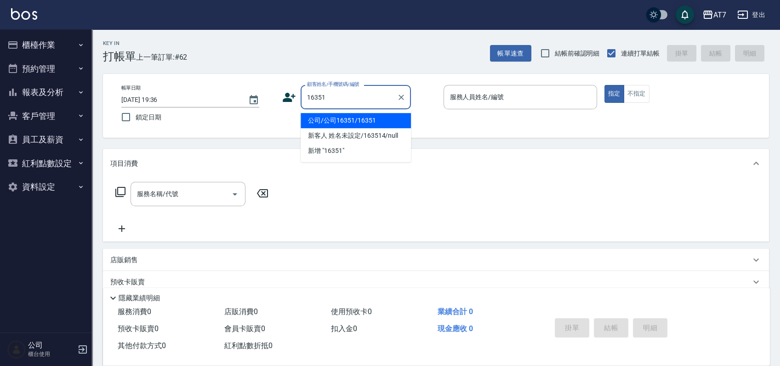
type input "公司/公司16351/16351"
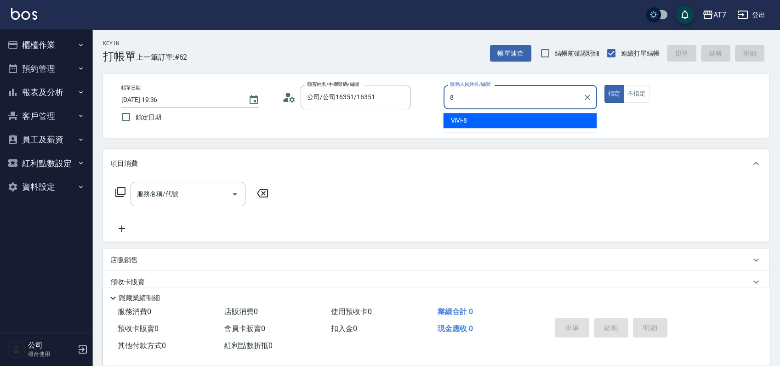
type input "ViVi-8"
type button "true"
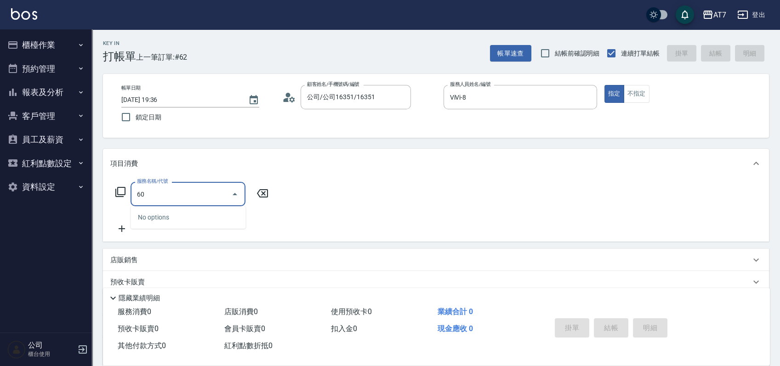
type input "6"
type input "802"
type input "60"
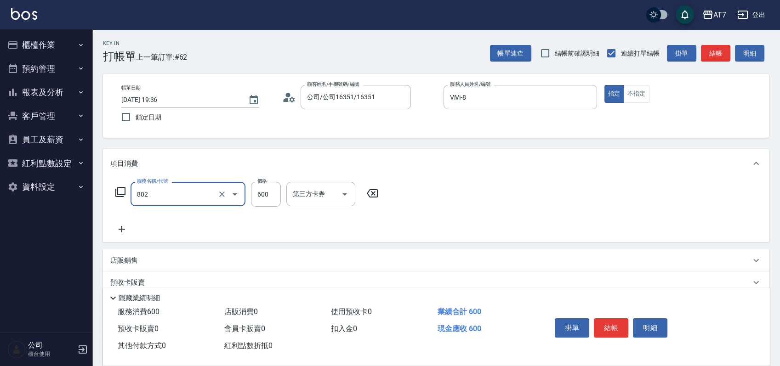
type input "髮原素去角質(802)"
click at [223, 194] on icon "Clear" at bounding box center [221, 194] width 9 height 9
type input "0"
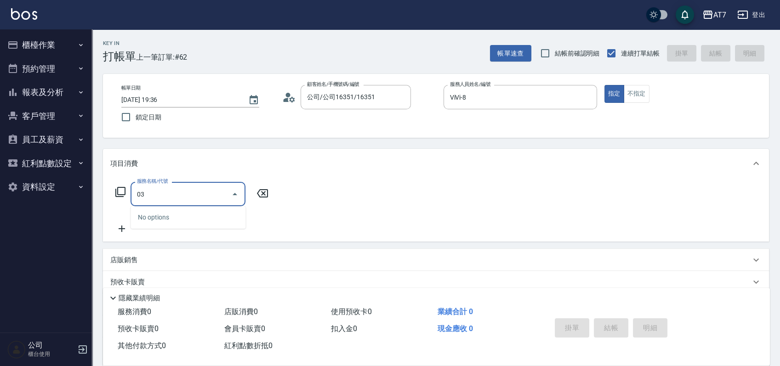
type input "803"
type input "60"
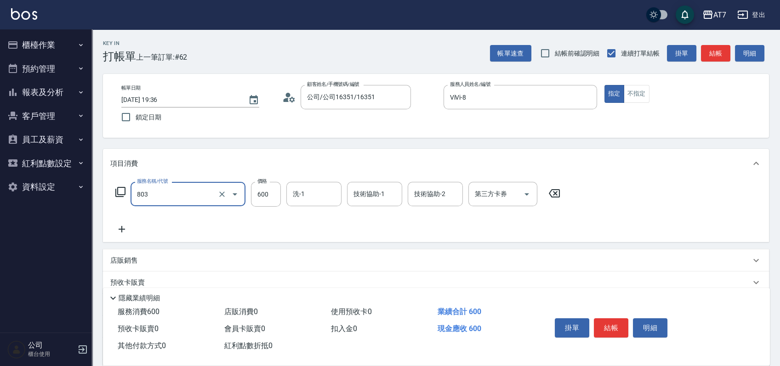
type input "髮原素去角質(互助)(803)"
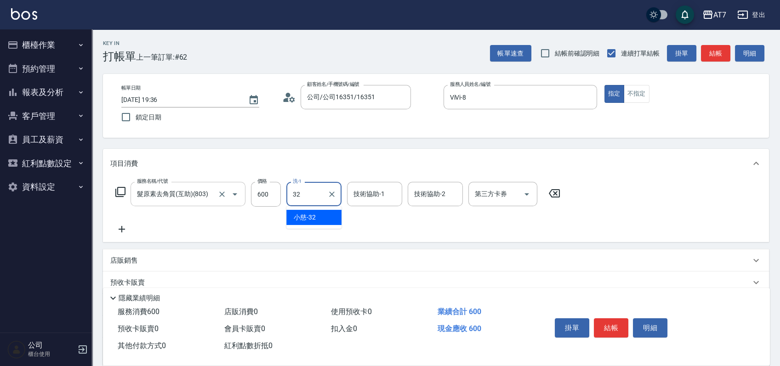
type input "小慈-32"
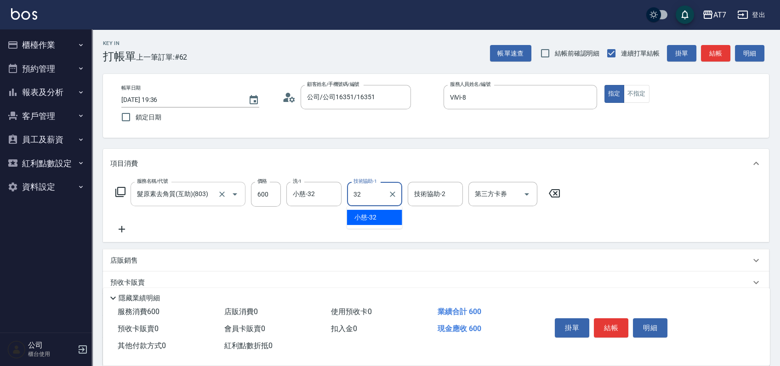
type input "小慈-32"
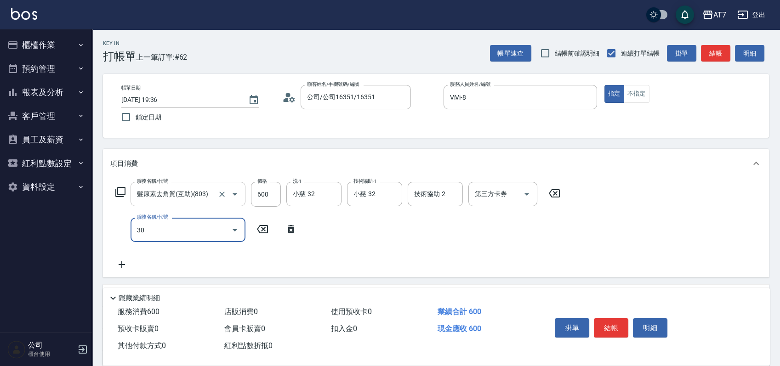
type input "302"
type input "90"
type input "剪髮(302)"
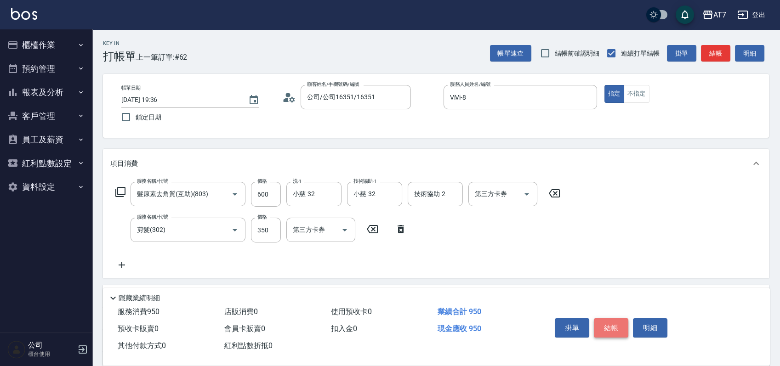
click at [611, 326] on button "結帳" at bounding box center [611, 328] width 34 height 19
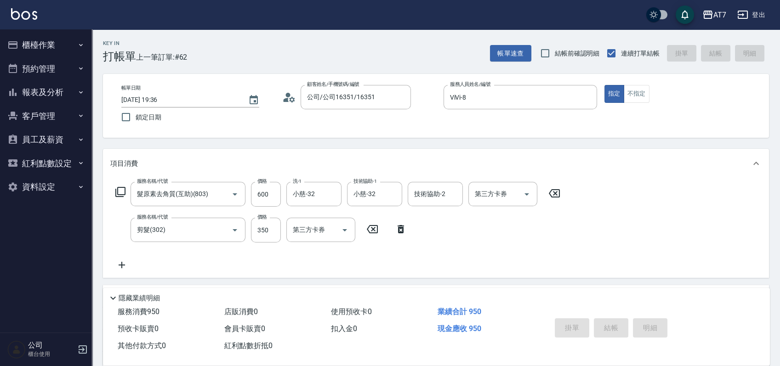
type input "[DATE] 19:37"
type input "0"
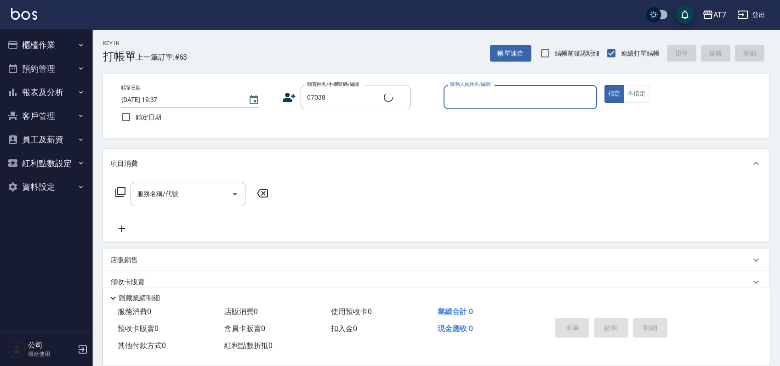
type input "公司/公司07038/07038"
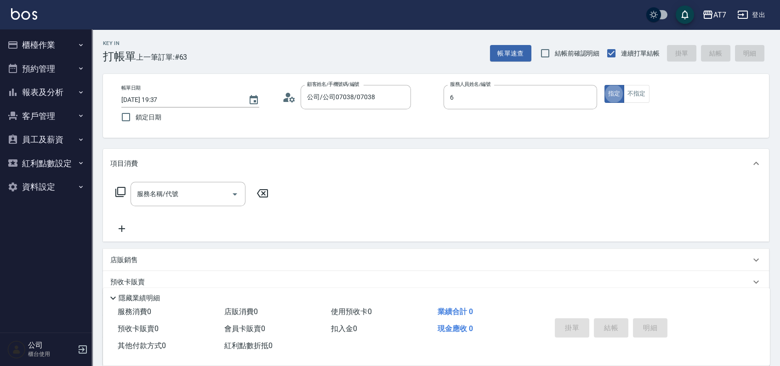
type input "[PERSON_NAME]-6"
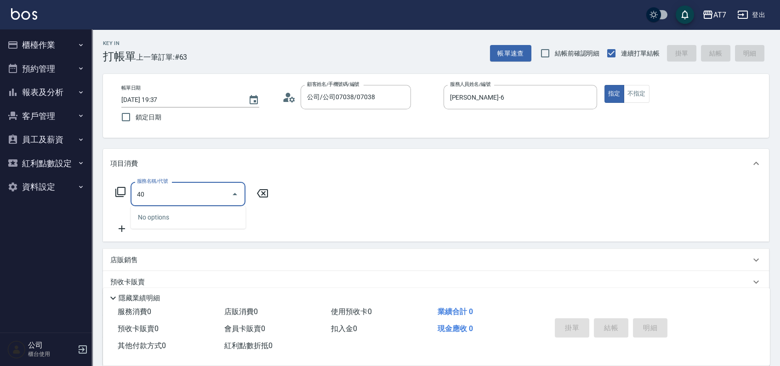
type input "401"
type input "150"
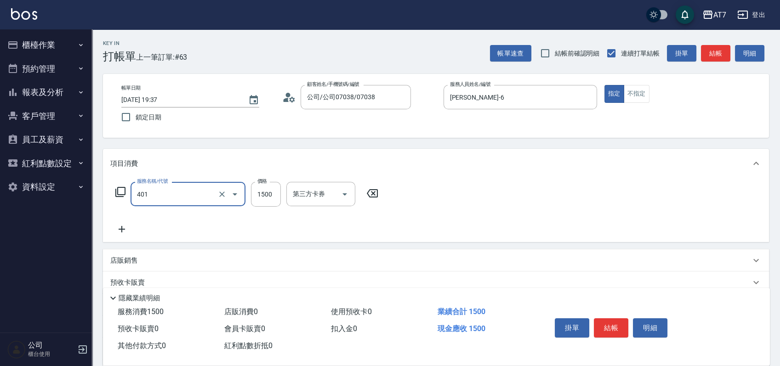
type input "染髮(互助)(401)"
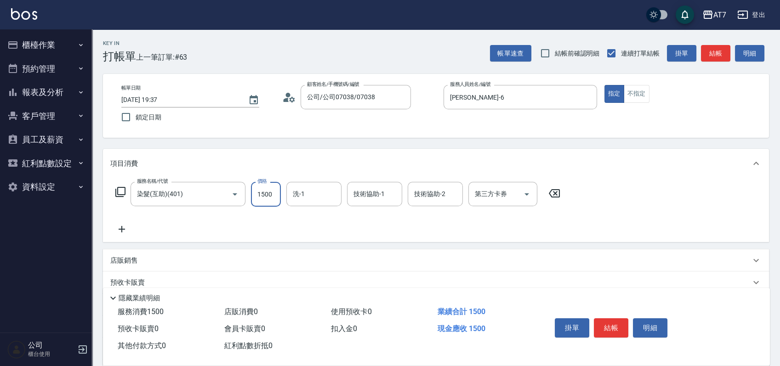
type input "0"
type input "16"
type input "10"
type input "168"
type input "160"
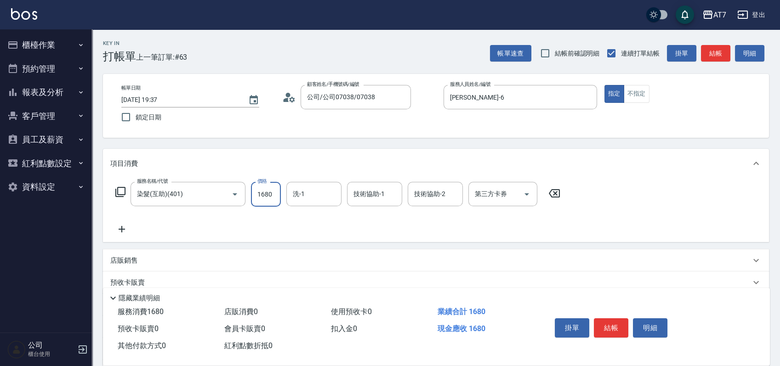
type input "1680"
type input "怡甄-23"
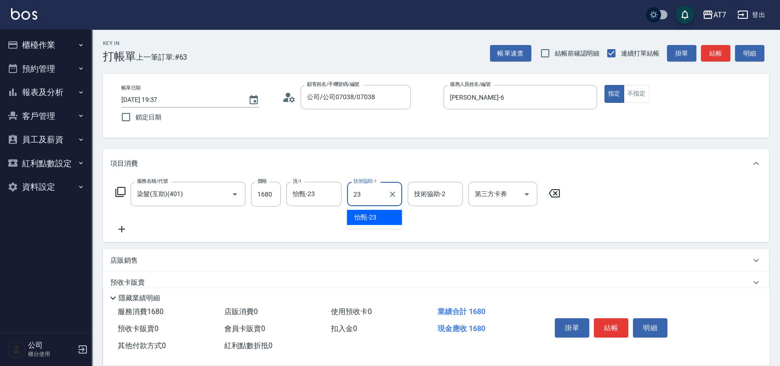
type input "怡甄-23"
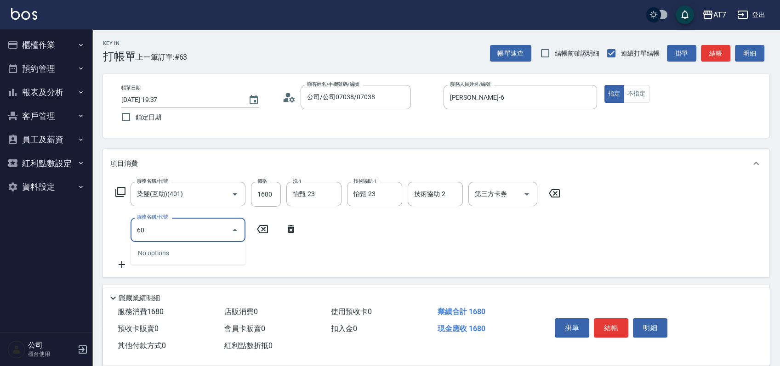
type input "609"
type input "410"
type input "鉑金護髮M（自領(609)"
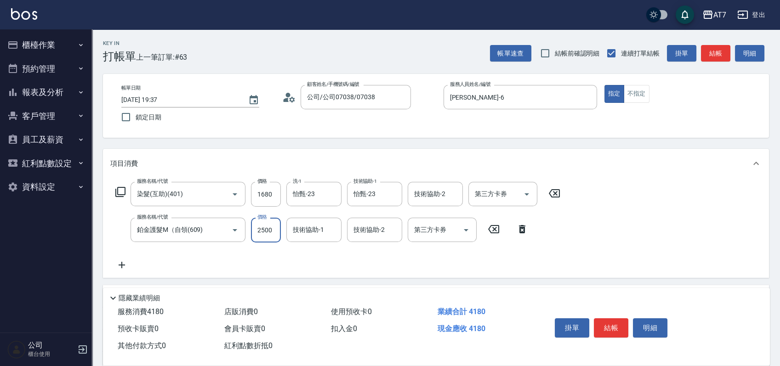
type input "2"
type input "160"
type input "24"
type input "190"
type input "2480"
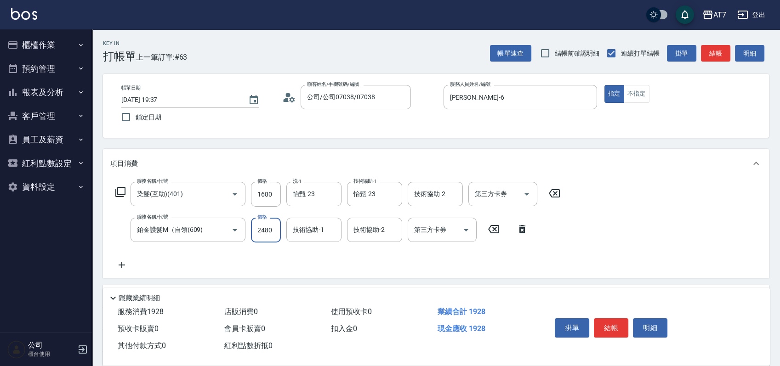
type input "410"
type input "2480"
type input "怡甄-23"
click at [605, 319] on button "結帳" at bounding box center [611, 328] width 34 height 19
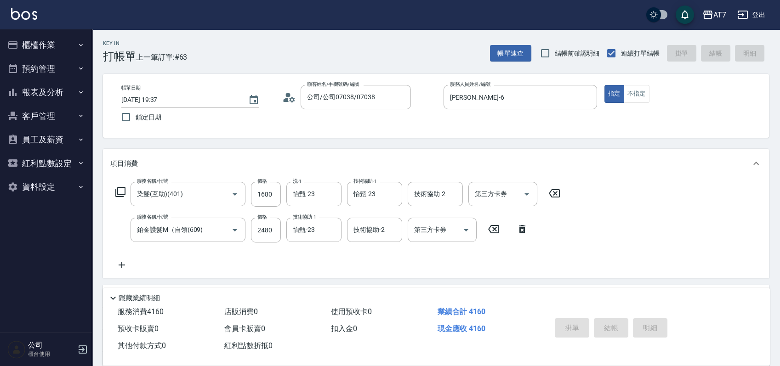
type input "[DATE] 19:40"
type input "0"
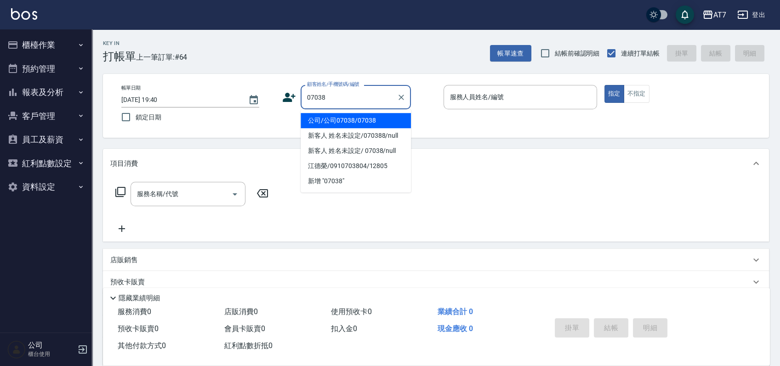
type input "公司/公司07038/07038"
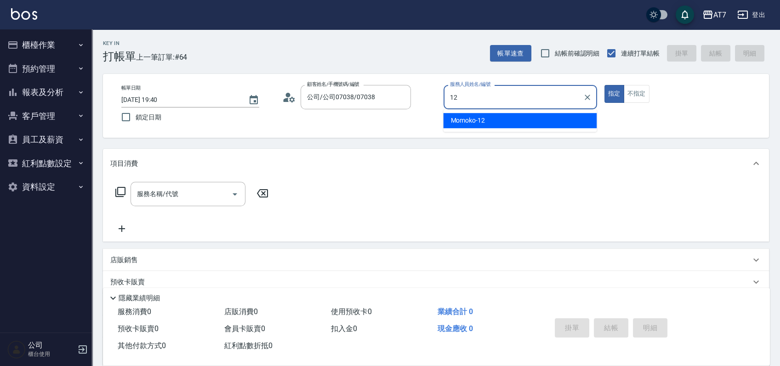
type input "Momoko-12"
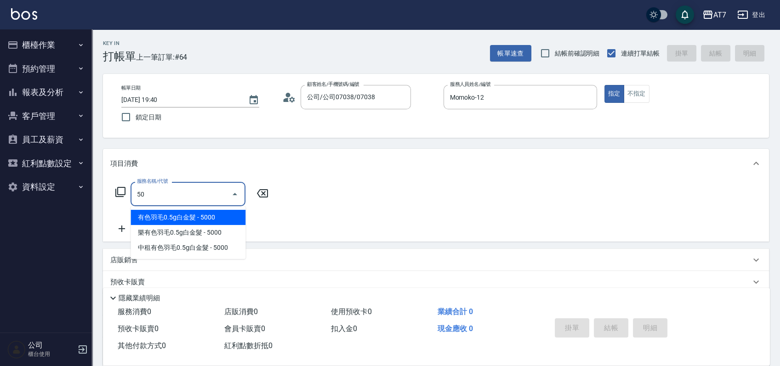
type input "501"
type input "30"
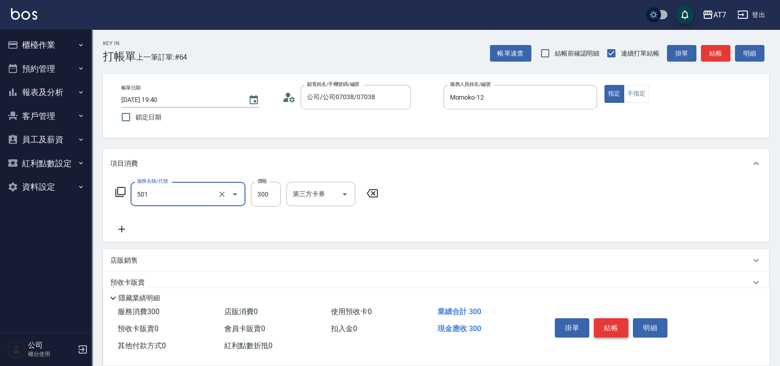
type input "洗髮(互助)(501)"
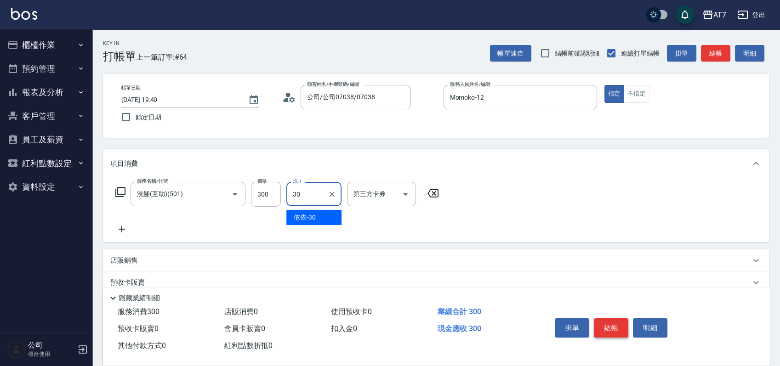
type input "依依-30"
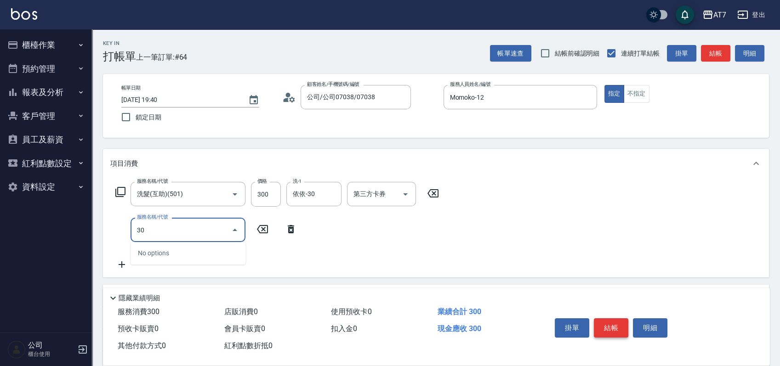
type input "304"
type input "70"
type input "A+級剪髮(304)"
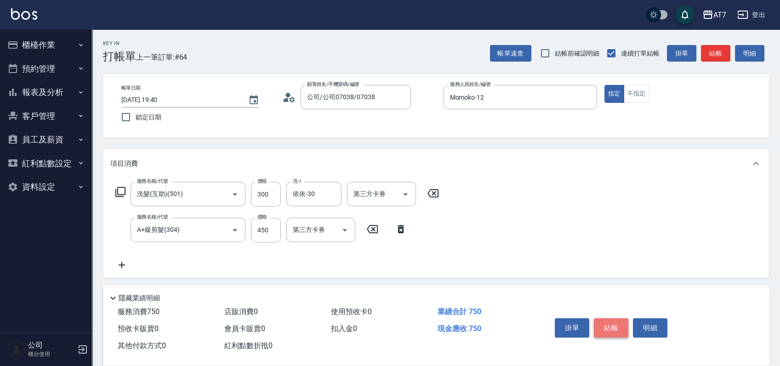
click at [614, 321] on button "結帳" at bounding box center [611, 328] width 34 height 19
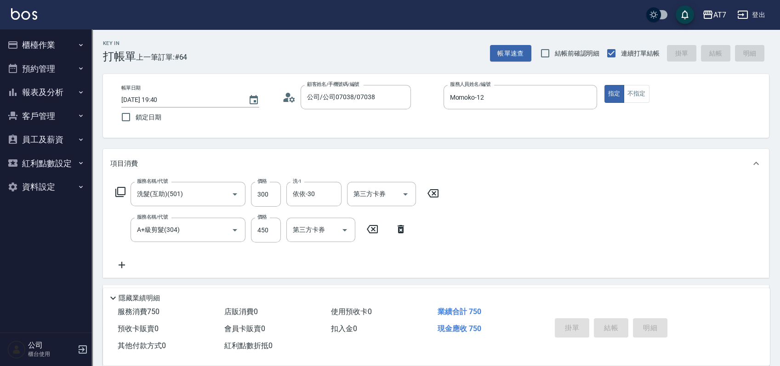
type input "[DATE] 19:42"
type input "0"
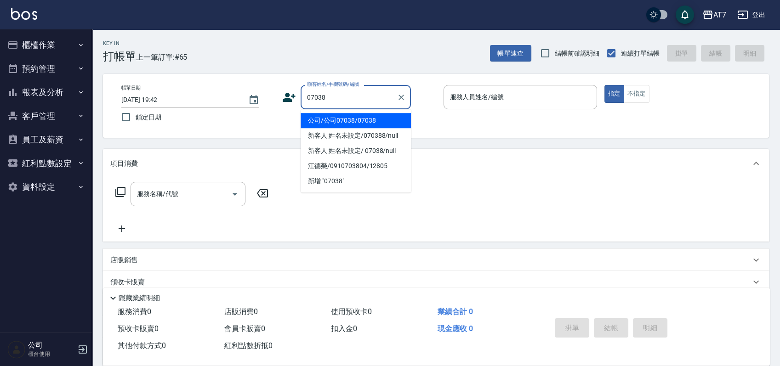
type input "公司/公司07038/07038"
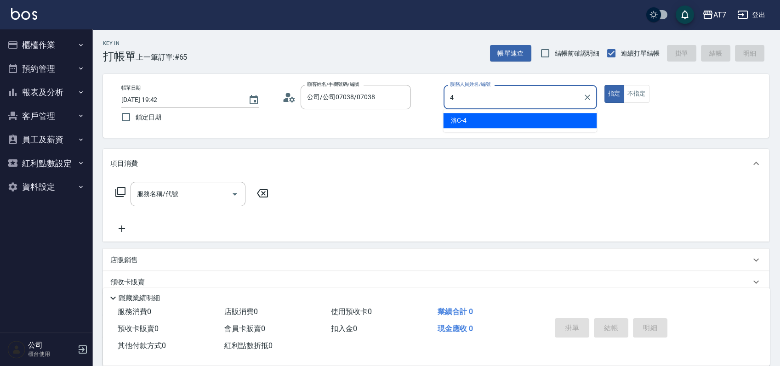
type input "洛C-4"
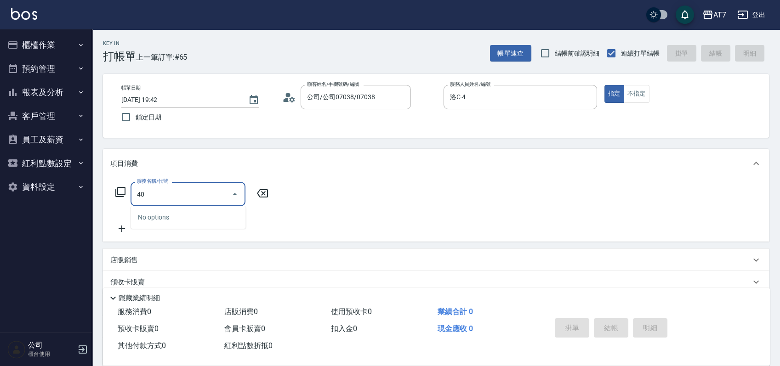
type input "400"
type input "150"
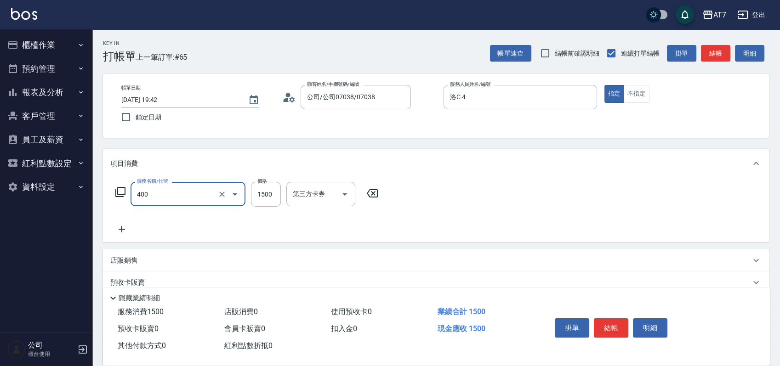
type input "染髮(400)"
type input "0"
type input "26"
type input "20"
type input "268"
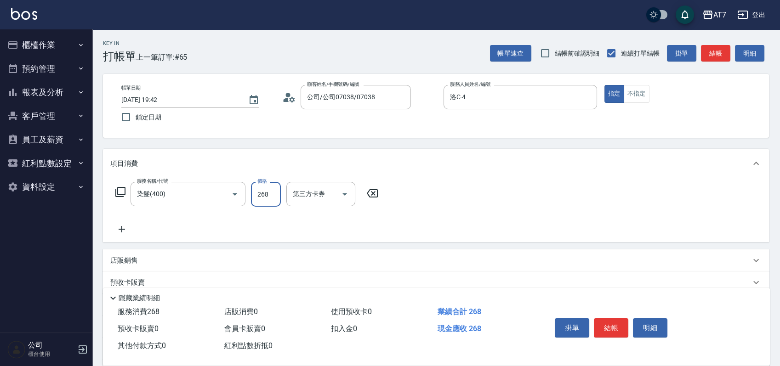
type input "260"
type input "2680"
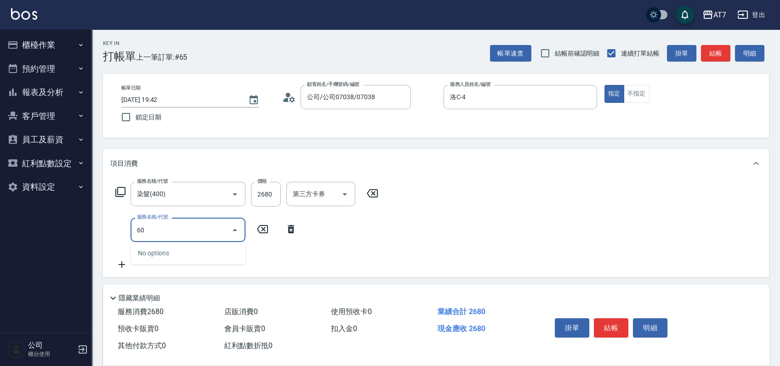
type input "608"
type input "460"
type input "鉑金護髮S（自領(608)"
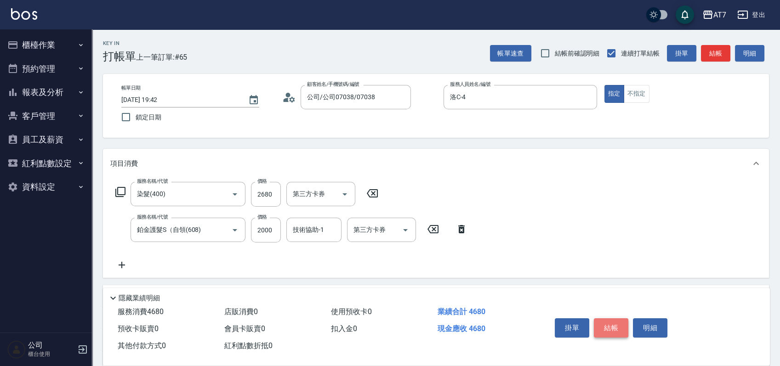
click at [628, 328] on button "結帳" at bounding box center [611, 328] width 34 height 19
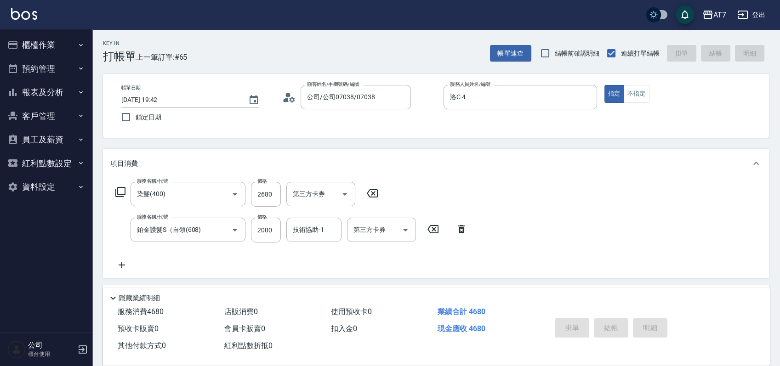
type input "[DATE] 19:45"
type input "0"
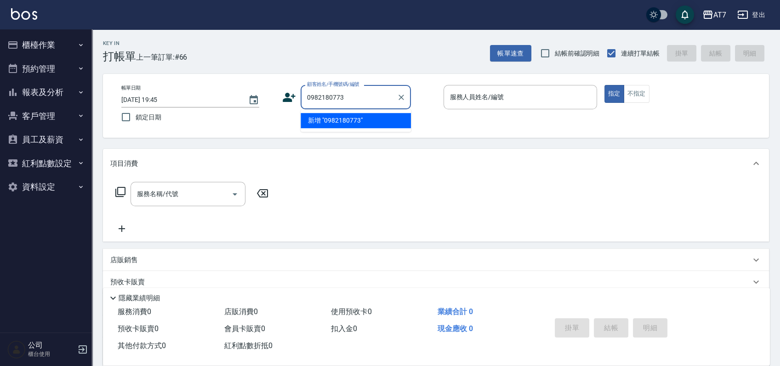
type input "0982180773"
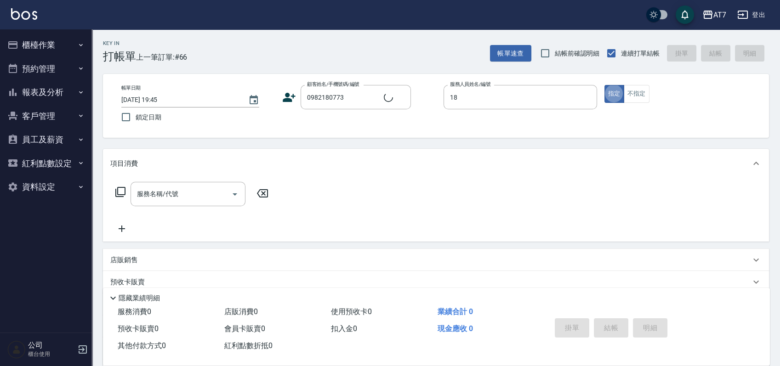
type input "Mason-18"
type input "[PERSON_NAME]/0982180773/null"
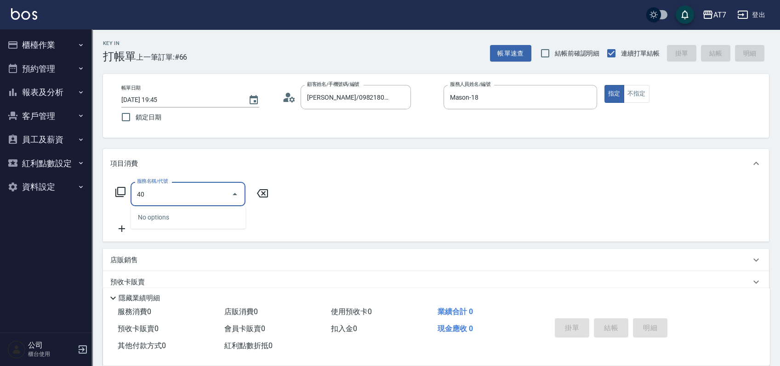
type input "401"
type input "150"
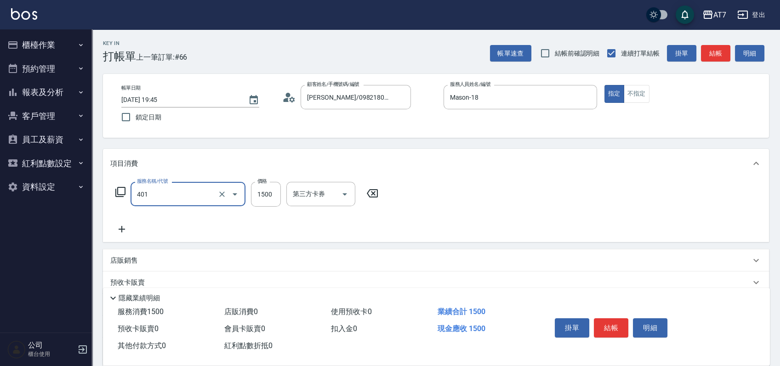
type input "染髮(互助)(401)"
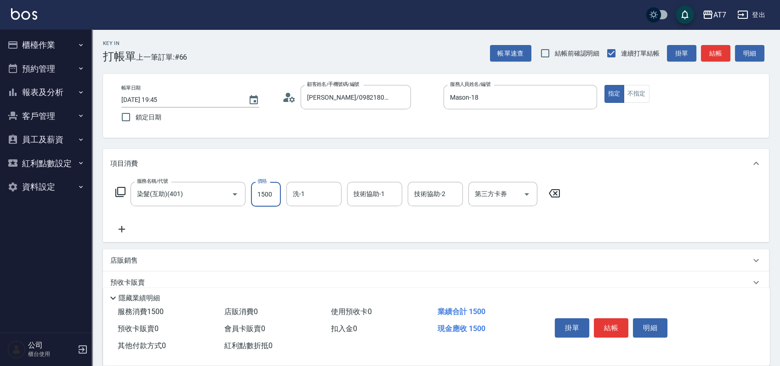
type input "1"
type input "0"
type input "159"
type input "10"
type input "1599"
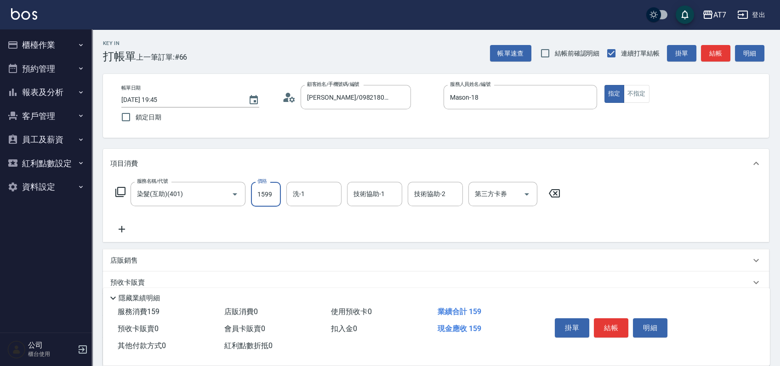
type input "150"
type input "1599"
type input "398"
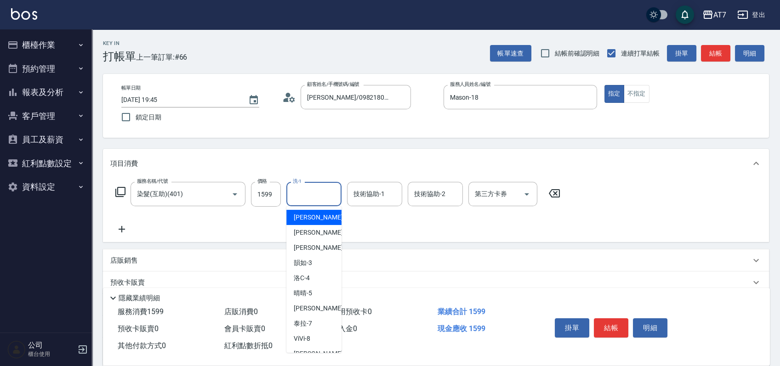
click at [298, 188] on div "洗-1 洗-1" at bounding box center [313, 194] width 55 height 24
type input "[PERSON_NAME]-38"
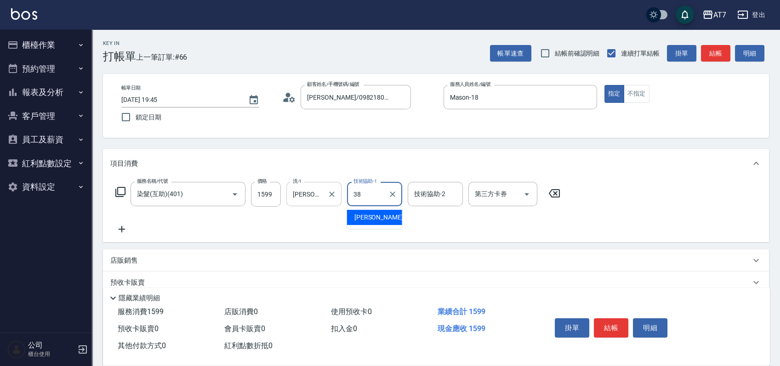
type input "[PERSON_NAME]-38"
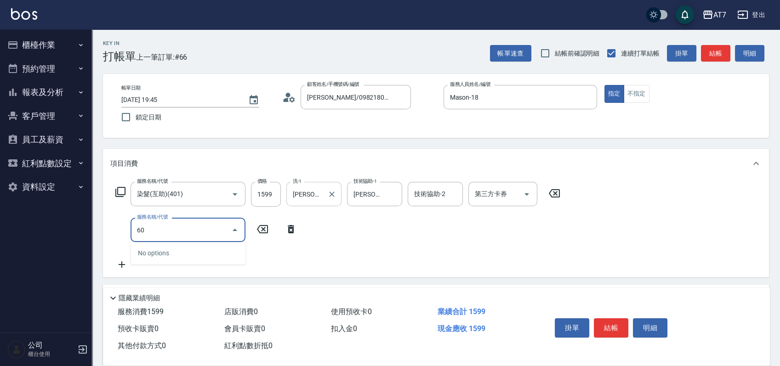
type input "609"
type input "400"
type input "鉑金護髮M（自領(609)"
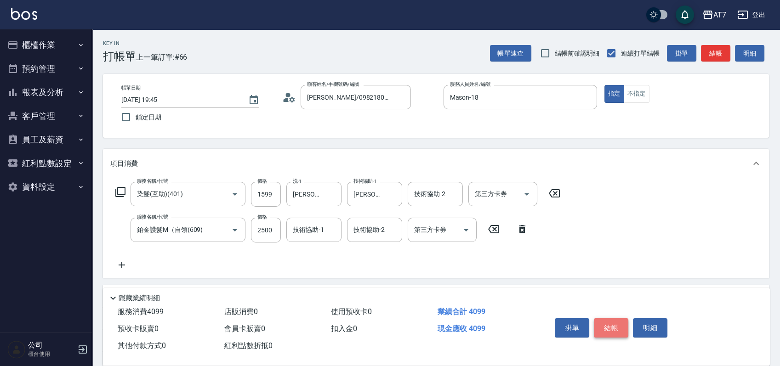
click at [616, 325] on button "結帳" at bounding box center [611, 328] width 34 height 19
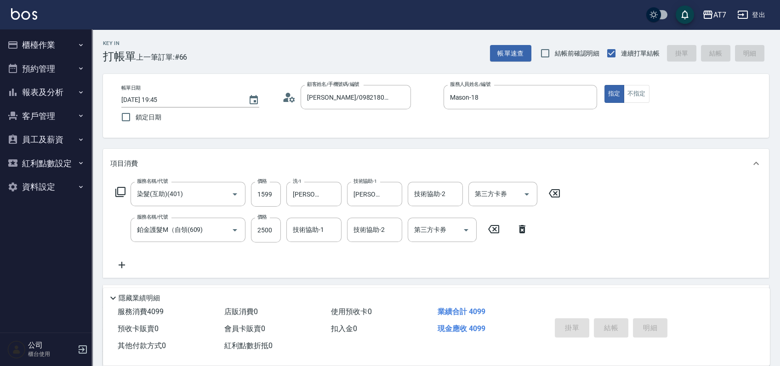
type input "[DATE] 19:46"
type input "0"
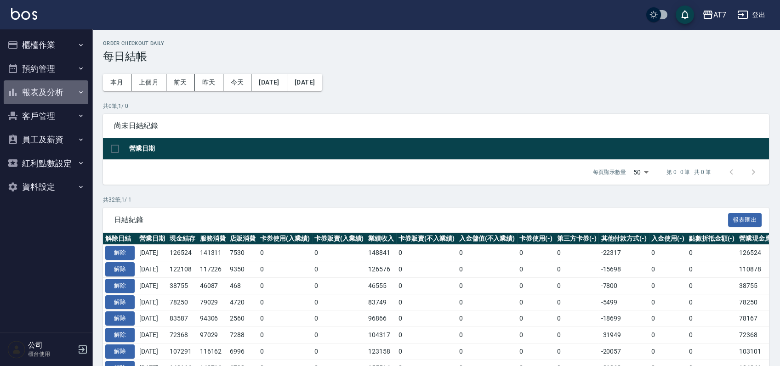
click at [46, 101] on button "報表及分析" at bounding box center [46, 92] width 85 height 24
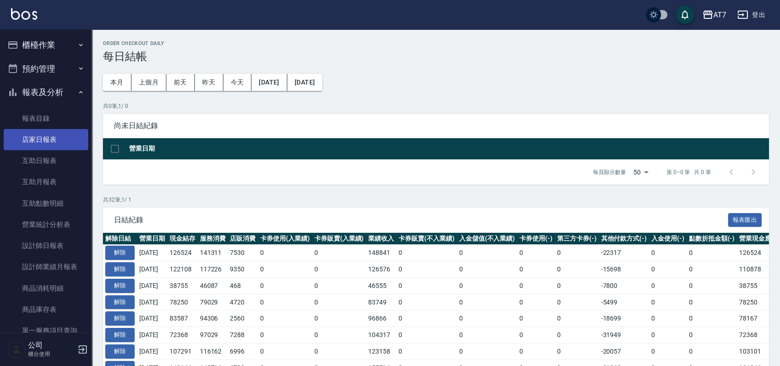
click at [70, 143] on link "店家日報表" at bounding box center [46, 139] width 85 height 21
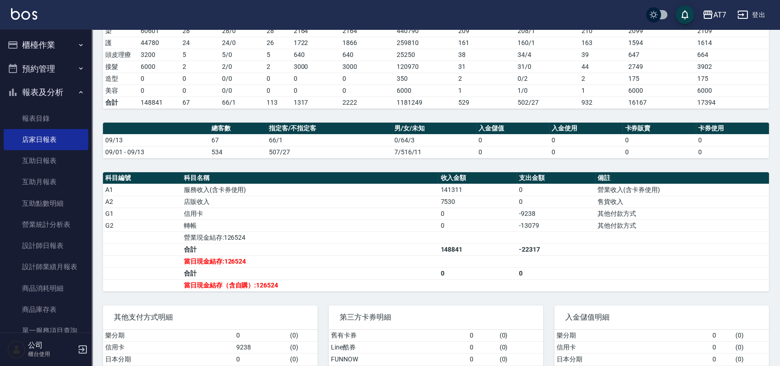
scroll to position [251, 0]
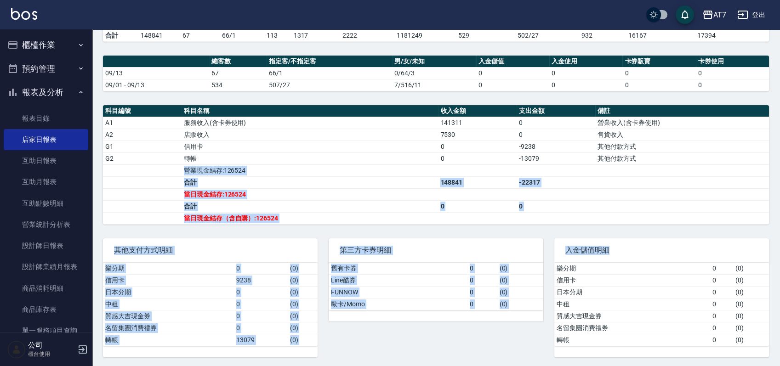
drag, startPoint x: 758, startPoint y: 161, endPoint x: 767, endPoint y: 234, distance: 73.2
click at [767, 234] on div "AT7 2025-09-13 店家日報表 列印時間： 2025-09-13-19:59 Merchant Daily Report 店家日報表 前天 昨天 今…" at bounding box center [436, 73] width 688 height 590
click at [54, 39] on button "櫃檯作業" at bounding box center [46, 45] width 85 height 24
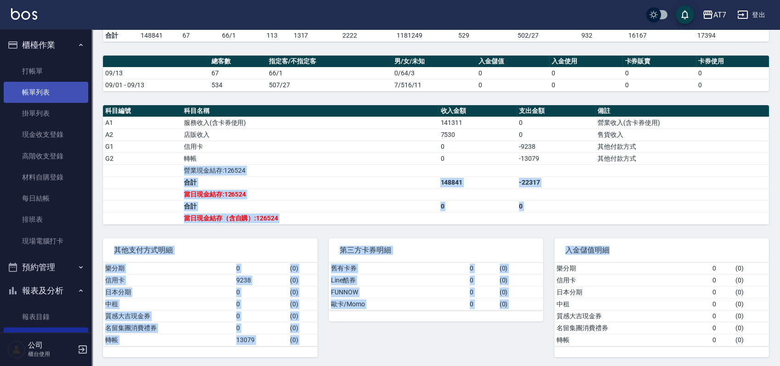
click at [38, 97] on link "帳單列表" at bounding box center [46, 92] width 85 height 21
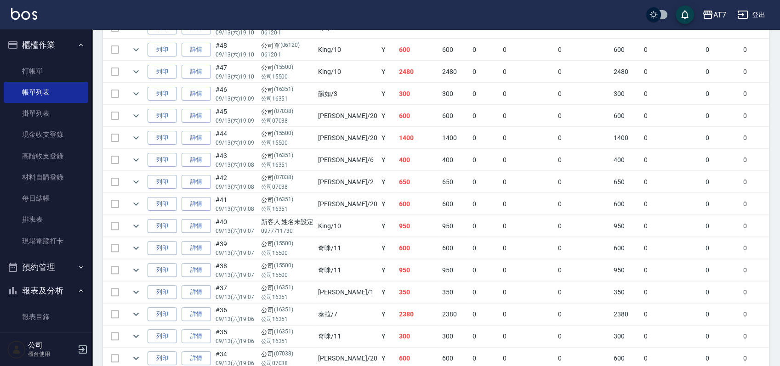
scroll to position [674, 0]
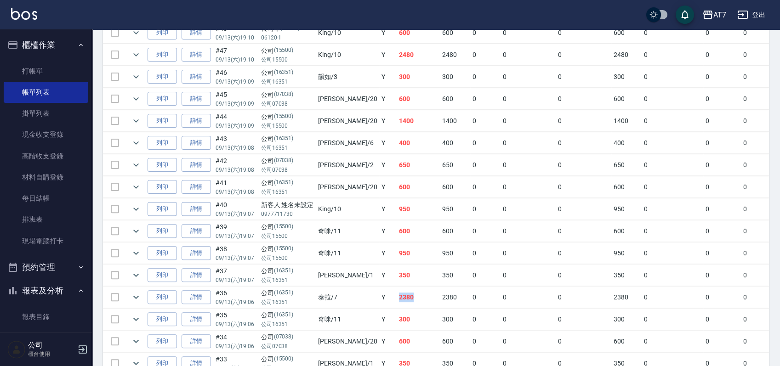
drag, startPoint x: 362, startPoint y: 292, endPoint x: 397, endPoint y: 292, distance: 34.9
click at [397, 292] on tr "列印 詳情 #36 09/13 (六) 19:06 公司 (16351) 公司16351 泰拉 /7 Y 2380 2380 0 0 0 2380 0 0 0…" at bounding box center [537, 298] width 868 height 22
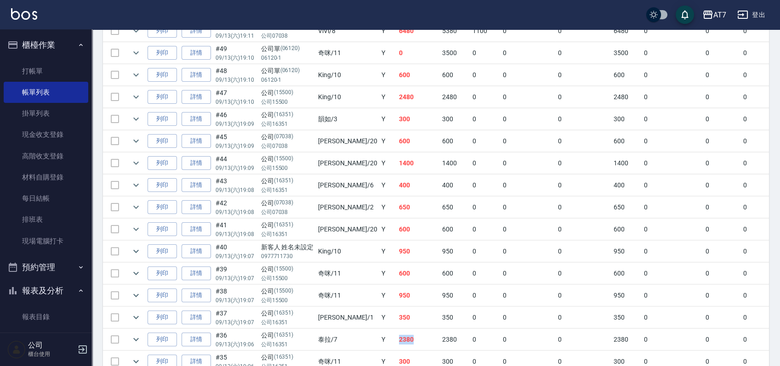
scroll to position [613, 0]
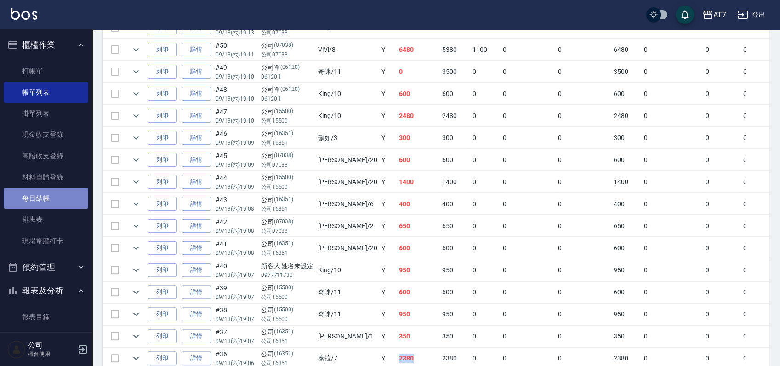
click at [57, 197] on link "每日結帳" at bounding box center [46, 198] width 85 height 21
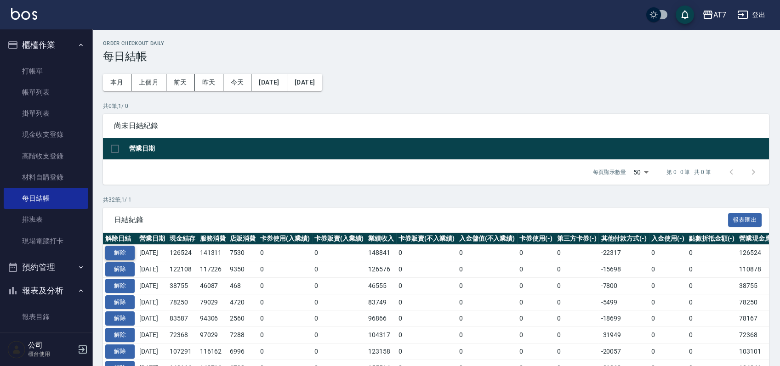
click at [119, 252] on button "解除" at bounding box center [119, 253] width 29 height 14
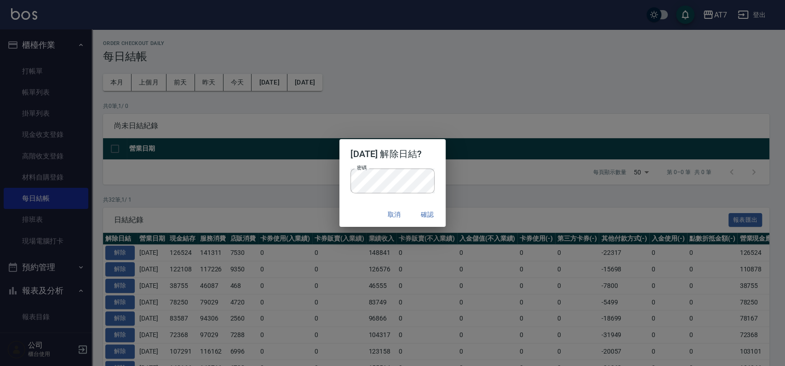
click at [349, 213] on div "取消 確認" at bounding box center [392, 215] width 106 height 24
click at [438, 212] on button "確認" at bounding box center [426, 214] width 29 height 17
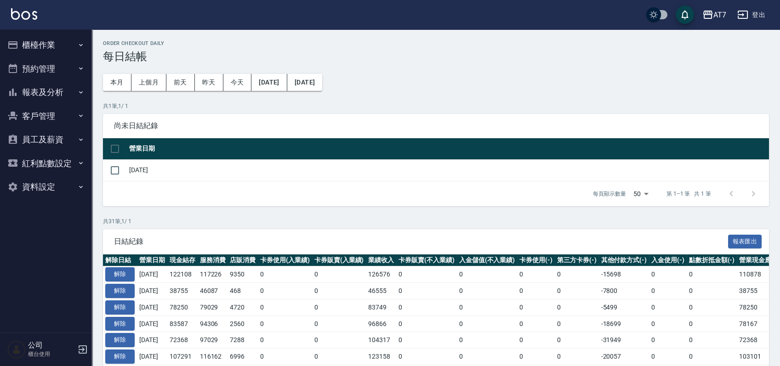
click at [37, 47] on button "櫃檯作業" at bounding box center [46, 45] width 85 height 24
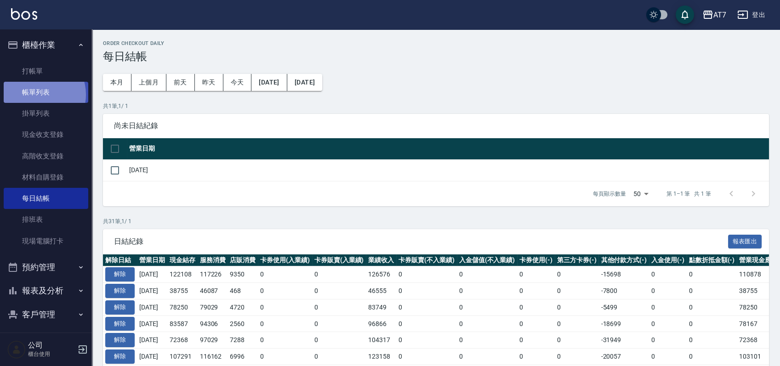
click at [36, 95] on link "帳單列表" at bounding box center [46, 92] width 85 height 21
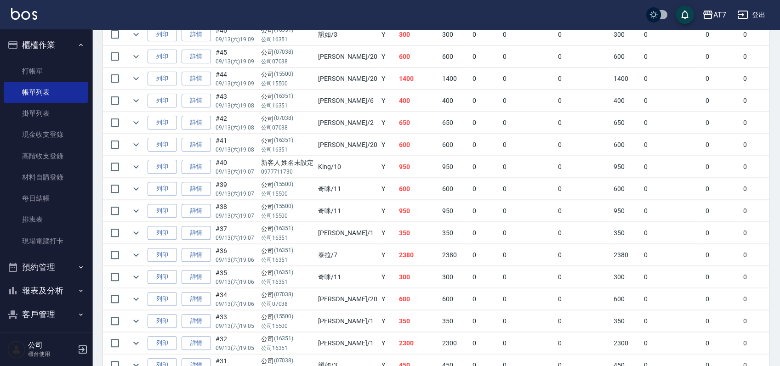
scroll to position [736, 0]
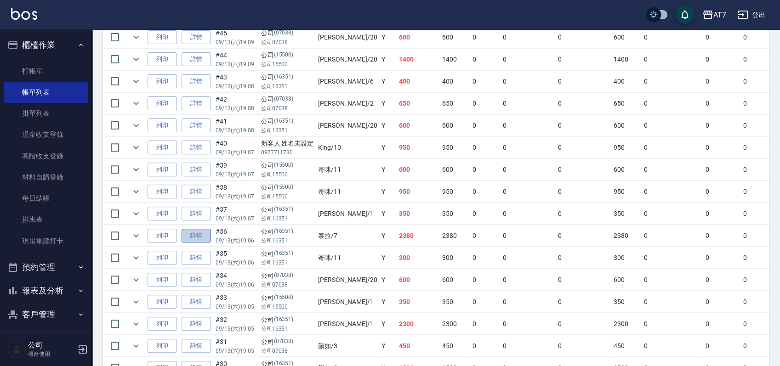
click at [206, 234] on link "詳情" at bounding box center [196, 236] width 29 height 14
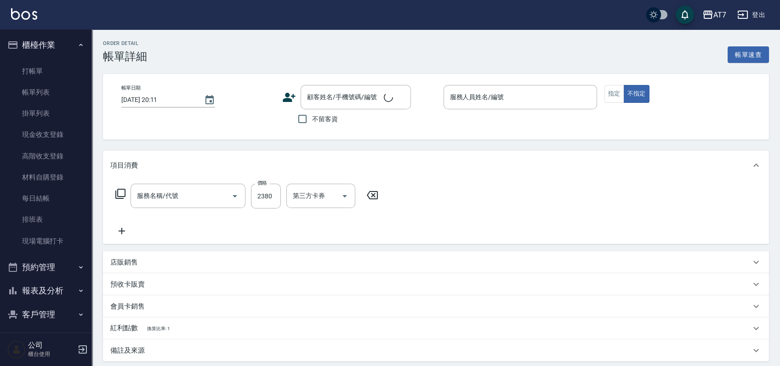
type input "[DATE] 19:06"
type input "泰拉-7"
type input "230"
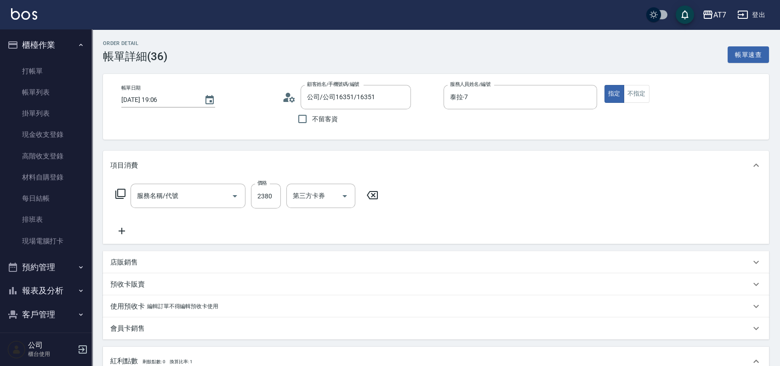
type input "公司/公司16351/16351"
type input "染髮(400)"
click at [261, 193] on input "2380" at bounding box center [266, 196] width 30 height 25
type input "2"
type input "0"
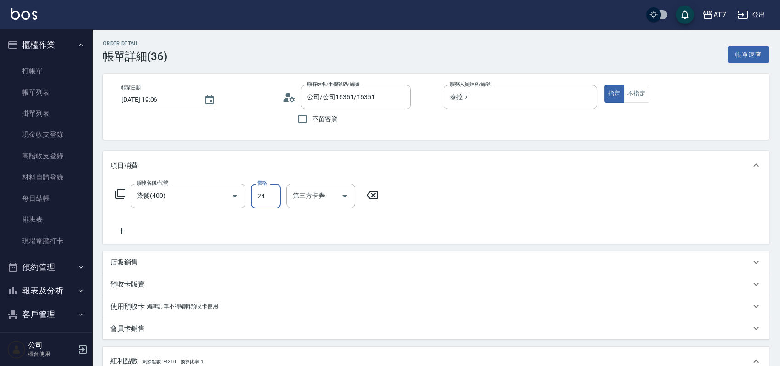
type input "248"
type input "20"
type input "2480"
type input "240"
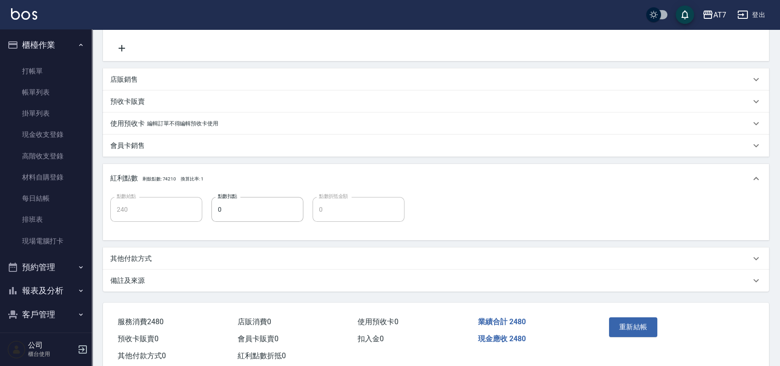
scroll to position [184, 0]
type input "2480"
click at [622, 328] on button "重新結帳" at bounding box center [633, 326] width 49 height 19
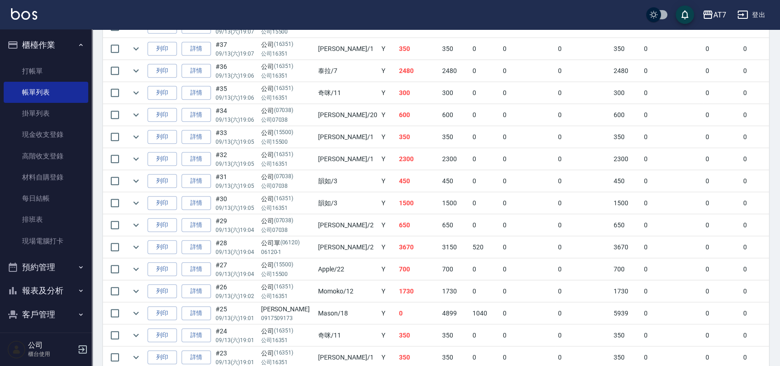
scroll to position [919, 0]
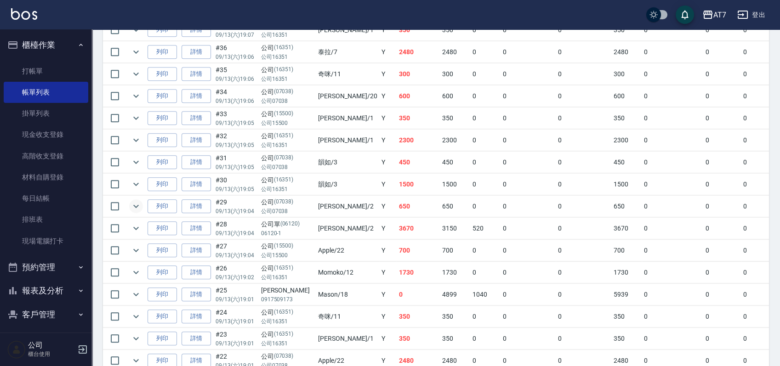
click at [136, 205] on icon "expand row" at bounding box center [136, 206] width 11 height 11
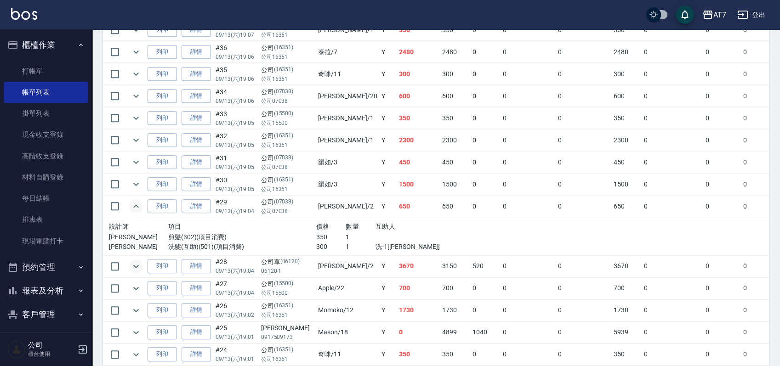
click at [134, 265] on icon "expand row" at bounding box center [136, 266] width 6 height 3
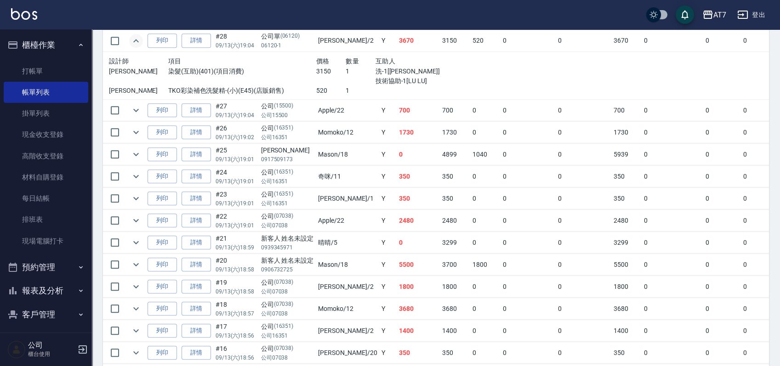
scroll to position [1164, 0]
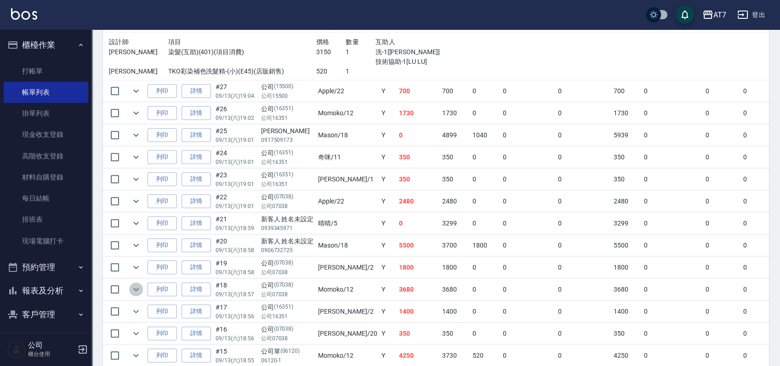
click at [136, 284] on icon "expand row" at bounding box center [136, 289] width 11 height 11
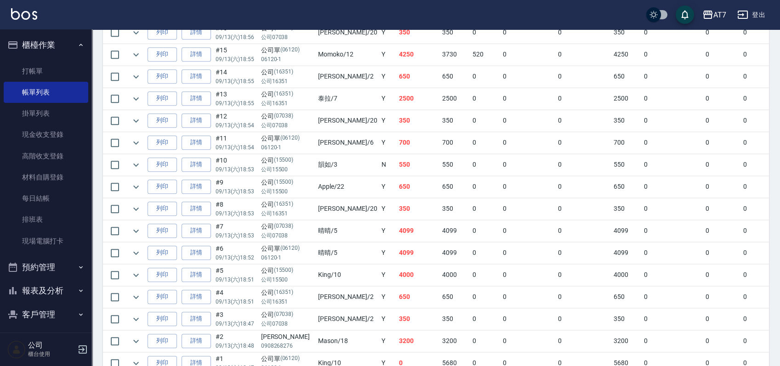
scroll to position [1532, 0]
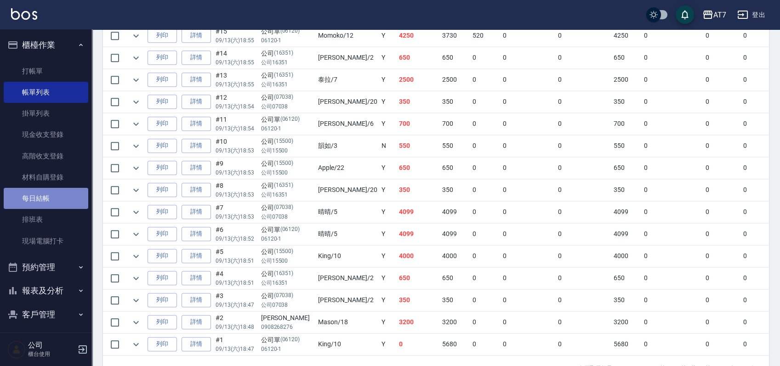
click at [51, 207] on link "每日結帳" at bounding box center [46, 198] width 85 height 21
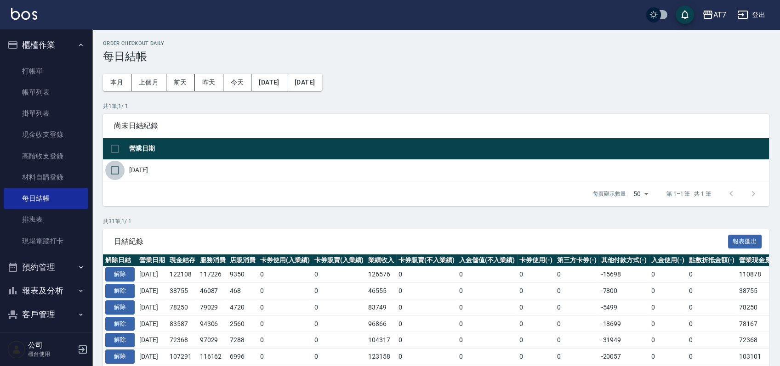
click at [115, 171] on input "checkbox" at bounding box center [114, 170] width 19 height 19
checkbox input "true"
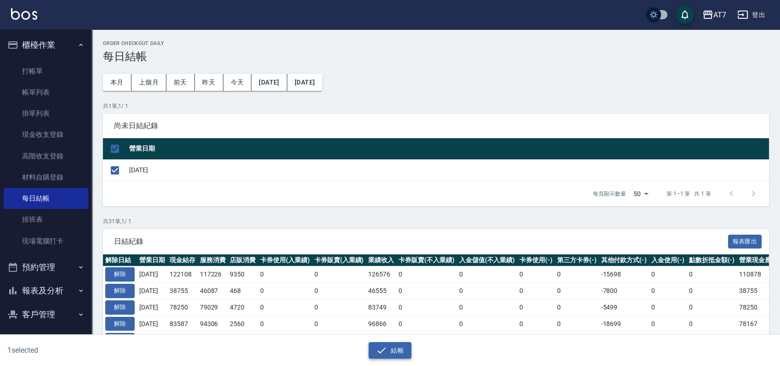
click at [388, 349] on button "結帳" at bounding box center [390, 350] width 43 height 17
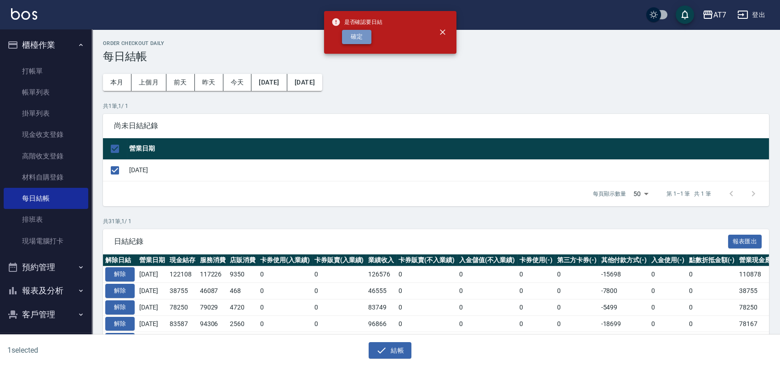
click at [353, 41] on button "確定" at bounding box center [356, 37] width 29 height 14
checkbox input "false"
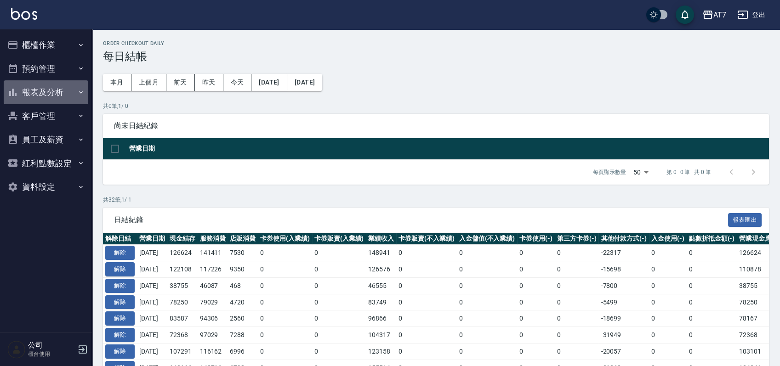
click at [30, 87] on button "報表及分析" at bounding box center [46, 92] width 85 height 24
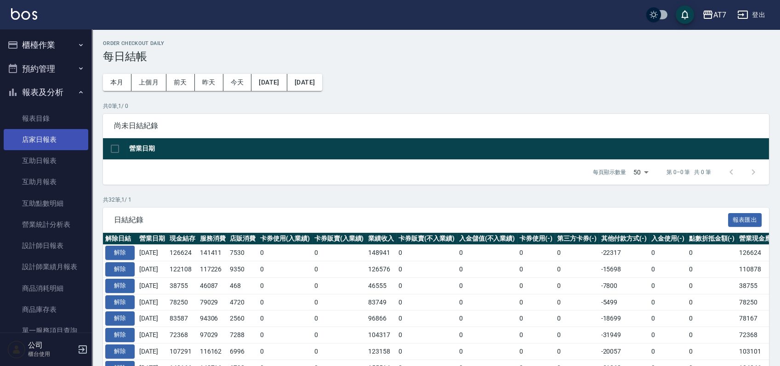
click at [51, 132] on link "店家日報表" at bounding box center [46, 139] width 85 height 21
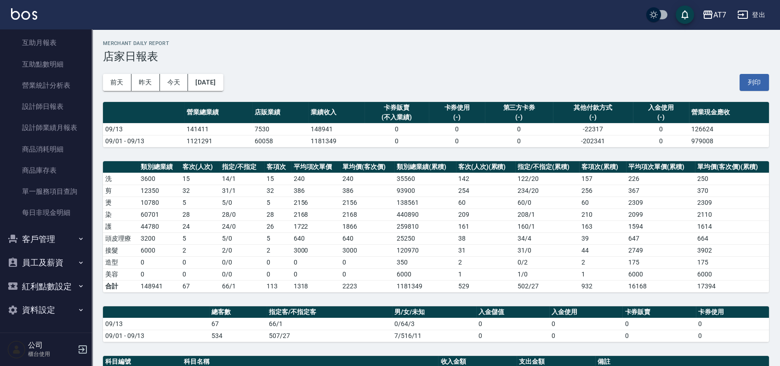
scroll to position [251, 0]
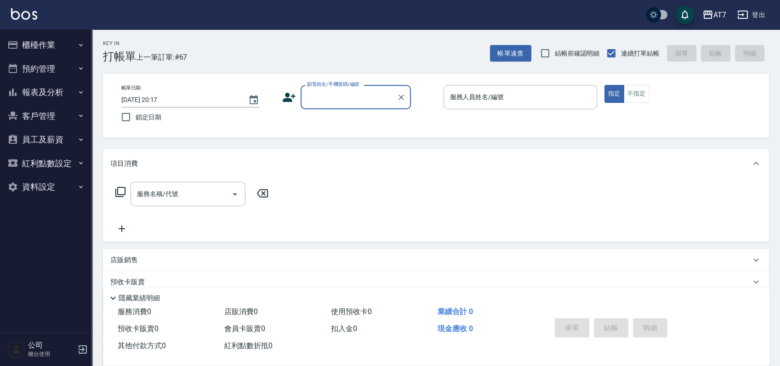
click at [46, 92] on button "報表及分析" at bounding box center [46, 92] width 85 height 24
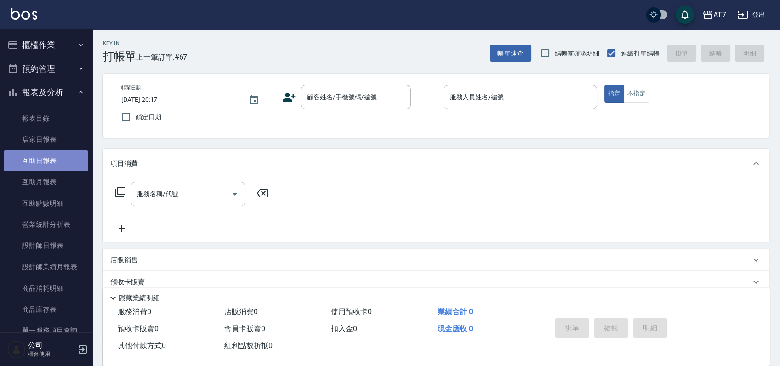
click at [57, 160] on link "互助日報表" at bounding box center [46, 160] width 85 height 21
